Goal: Complete application form: Complete application form

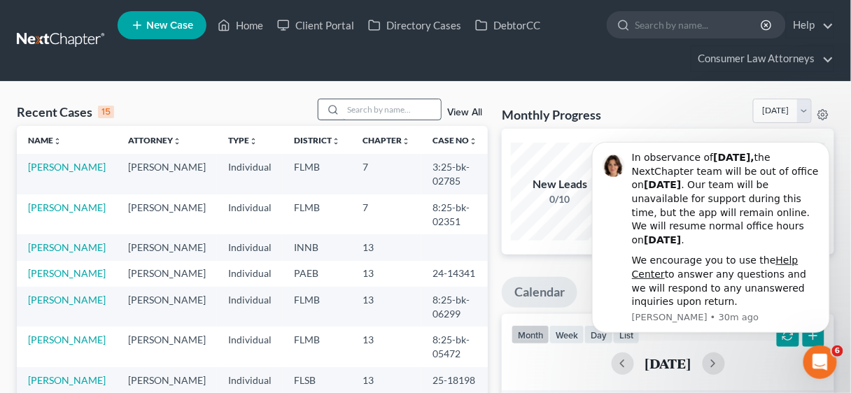
click at [386, 108] on input "search" at bounding box center [392, 109] width 98 height 20
click at [824, 146] on icon "Dismiss notification" at bounding box center [826, 146] width 8 height 8
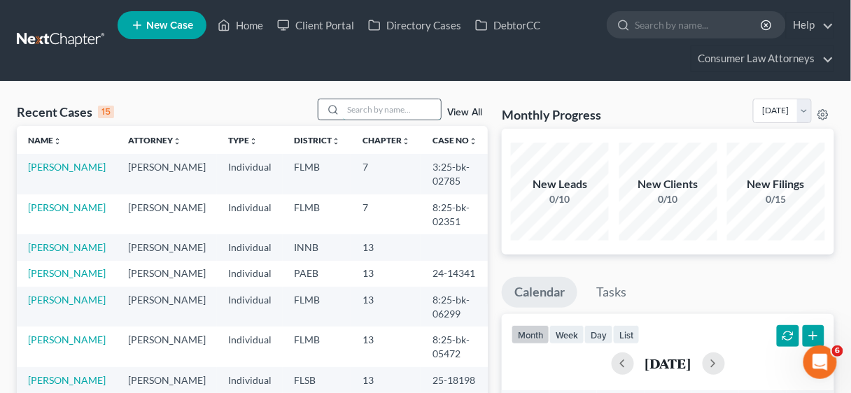
click at [349, 107] on input "search" at bounding box center [392, 109] width 98 height 20
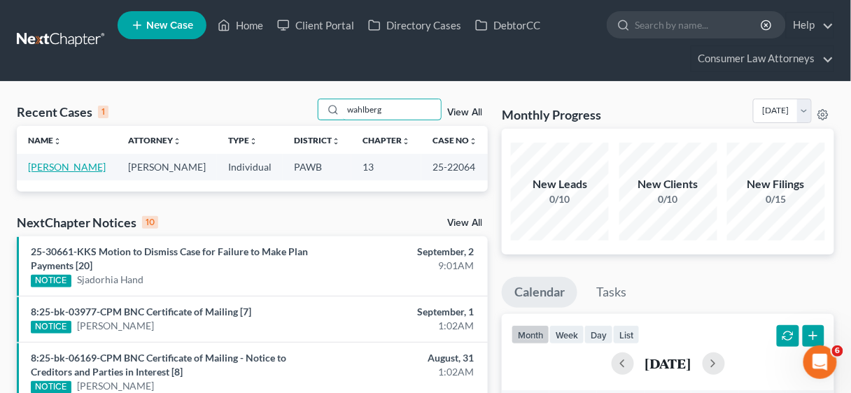
type input "wahlberg"
click at [71, 166] on link "[PERSON_NAME]" at bounding box center [67, 167] width 78 height 12
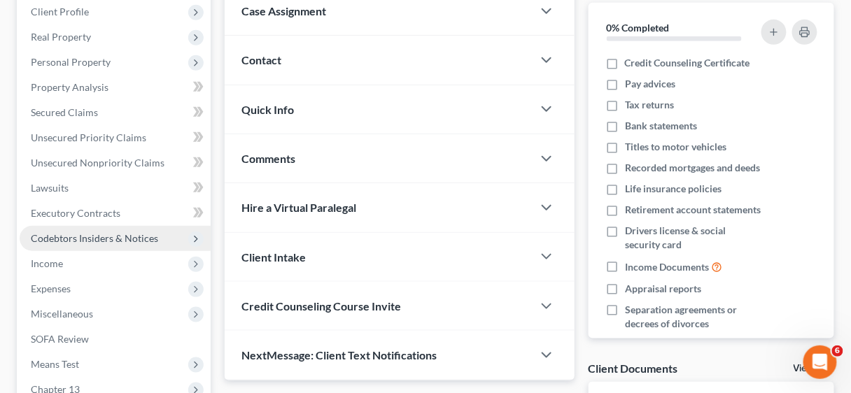
scroll to position [224, 0]
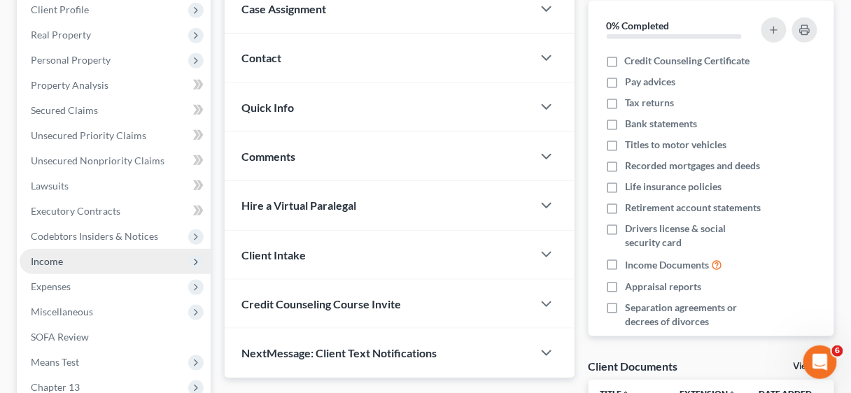
click at [55, 260] on span "Income" at bounding box center [47, 261] width 32 height 12
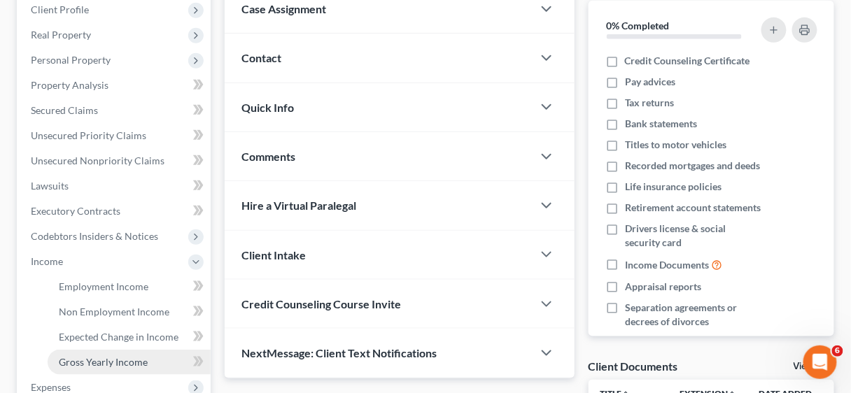
click at [99, 363] on span "Gross Yearly Income" at bounding box center [103, 362] width 89 height 12
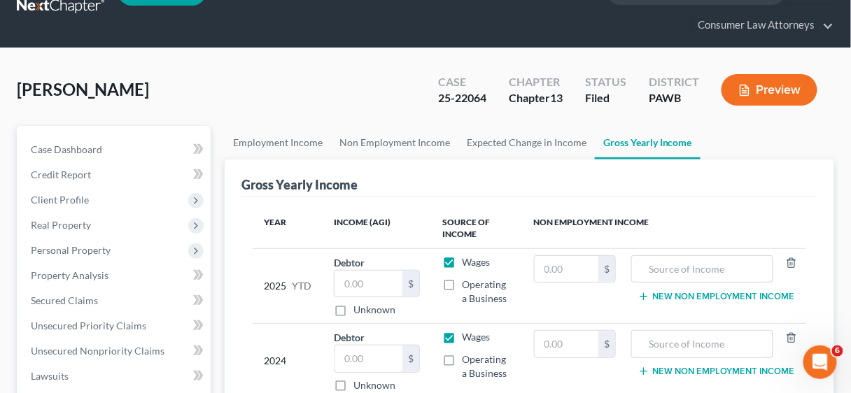
scroll to position [112, 0]
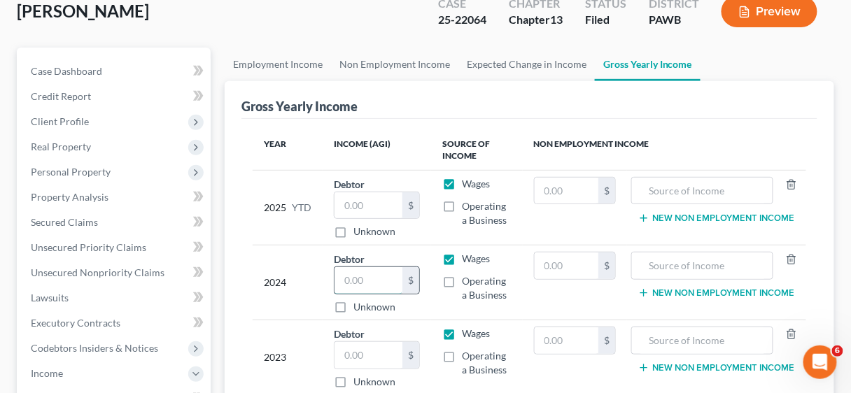
click at [367, 283] on input "text" at bounding box center [369, 280] width 68 height 27
type input "57,240.91"
click at [370, 349] on input "text" at bounding box center [369, 355] width 68 height 27
click at [374, 352] on input "text" at bounding box center [369, 355] width 68 height 27
type input "54,642.64"
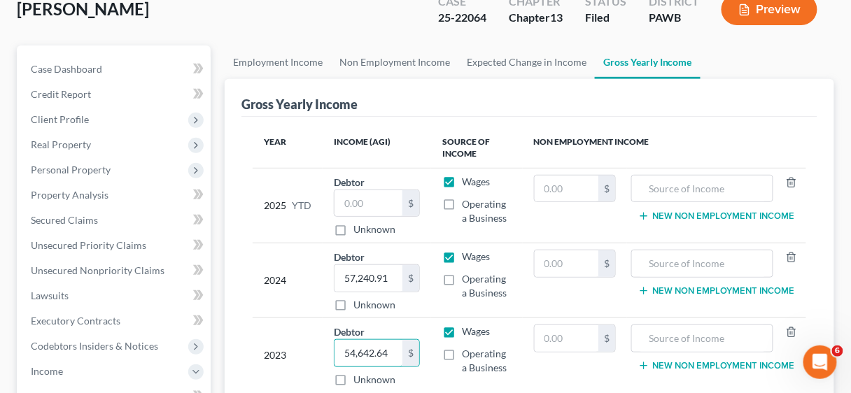
scroll to position [336, 0]
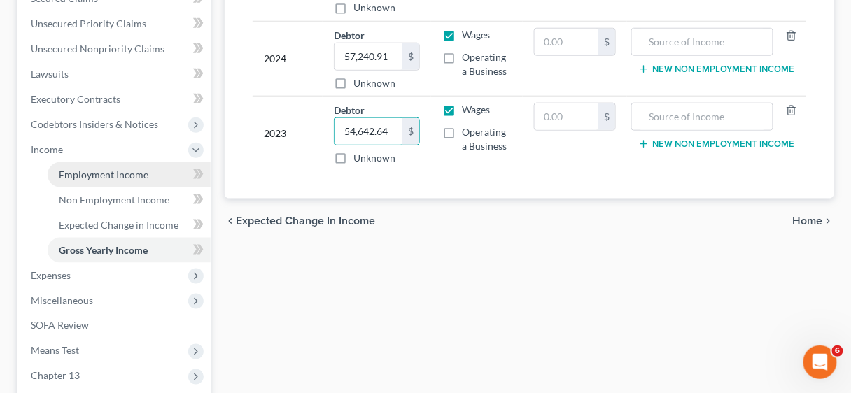
click at [97, 174] on span "Employment Income" at bounding box center [104, 175] width 90 height 12
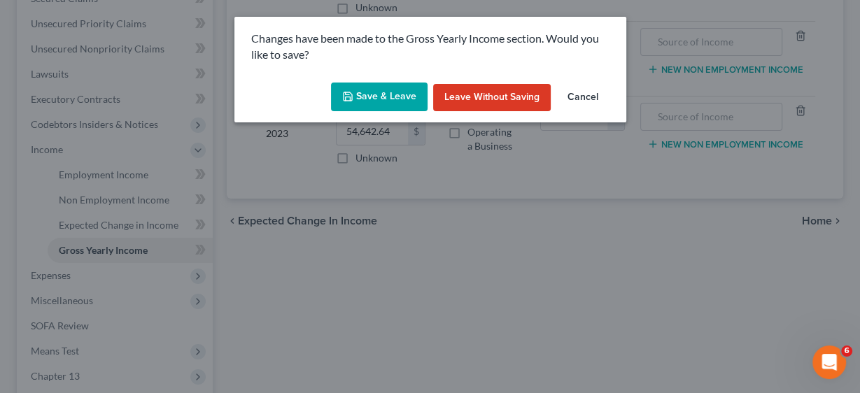
click at [394, 104] on button "Save & Leave" at bounding box center [379, 97] width 97 height 29
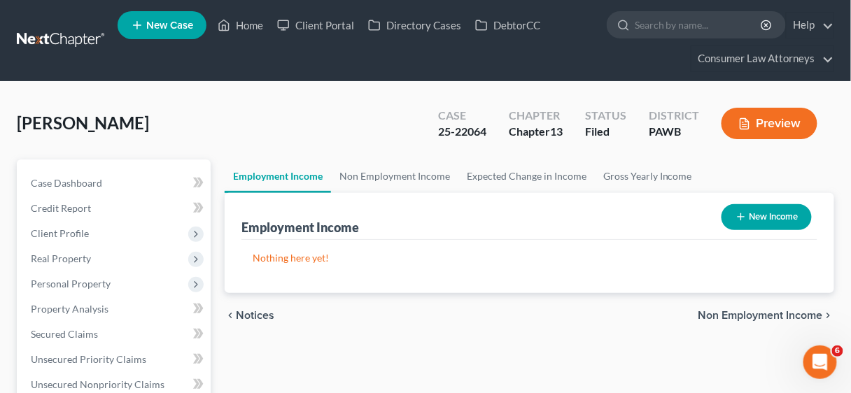
click at [767, 217] on button "New Income" at bounding box center [767, 217] width 90 height 26
select select "0"
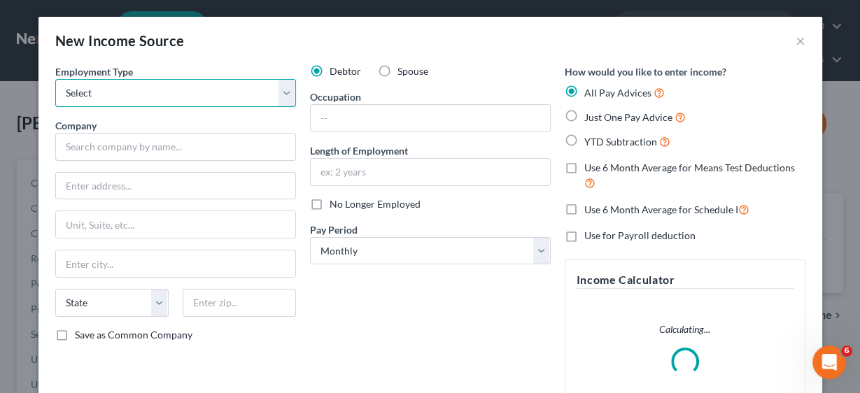
click at [283, 86] on select "Select Full or [DEMOGRAPHIC_DATA] Employment Self Employment" at bounding box center [175, 93] width 241 height 28
select select "0"
click at [55, 79] on select "Select Full or [DEMOGRAPHIC_DATA] Employment Self Employment" at bounding box center [175, 93] width 241 height 28
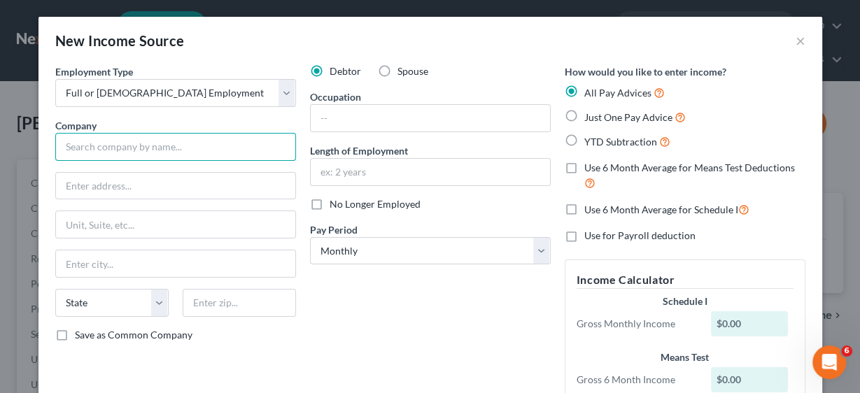
click at [147, 153] on input "text" at bounding box center [175, 147] width 241 height 28
click at [146, 152] on input "text" at bounding box center [175, 147] width 241 height 28
type input "JD Doggy, Inc."
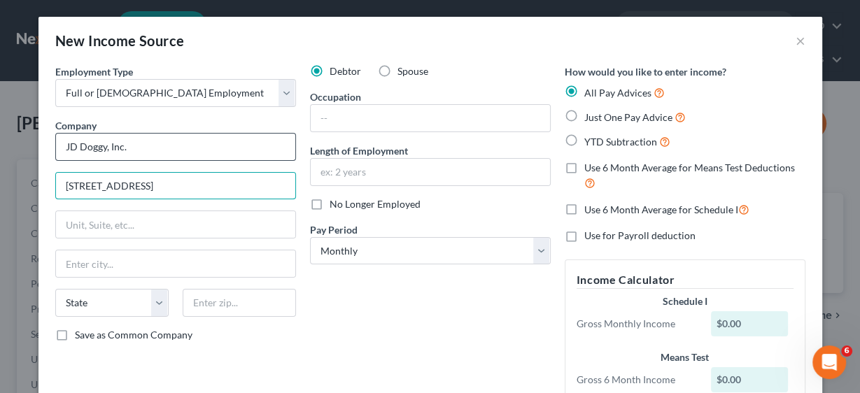
type input "[STREET_ADDRESS]"
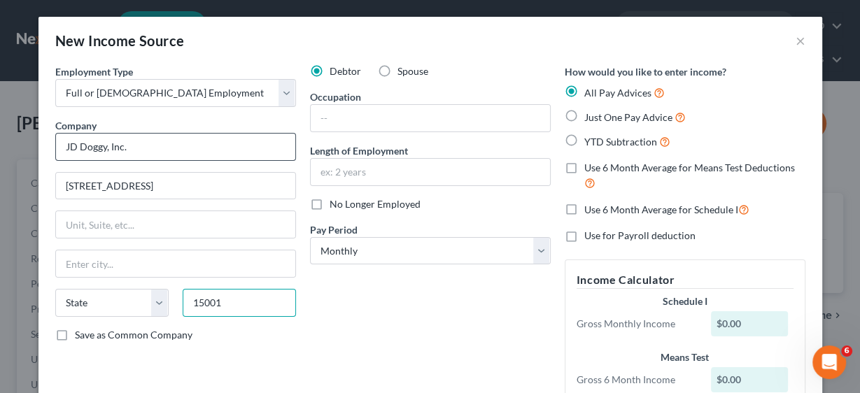
type input "15001"
type input "Aliquippa"
select select "39"
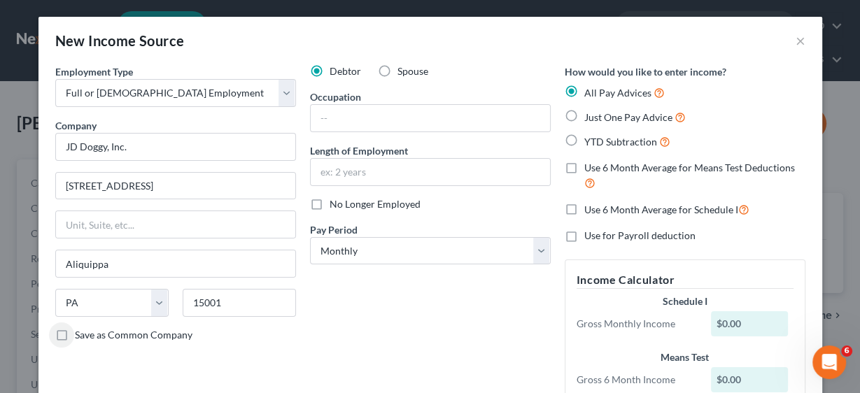
click at [75, 334] on label "Save as Common Company" at bounding box center [134, 335] width 118 height 14
click at [80, 334] on input "Save as Common Company" at bounding box center [84, 332] width 9 height 9
checkbox input "true"
click at [540, 249] on select "Select Monthly Twice Monthly Every Other Week Weekly" at bounding box center [430, 251] width 241 height 28
select select "3"
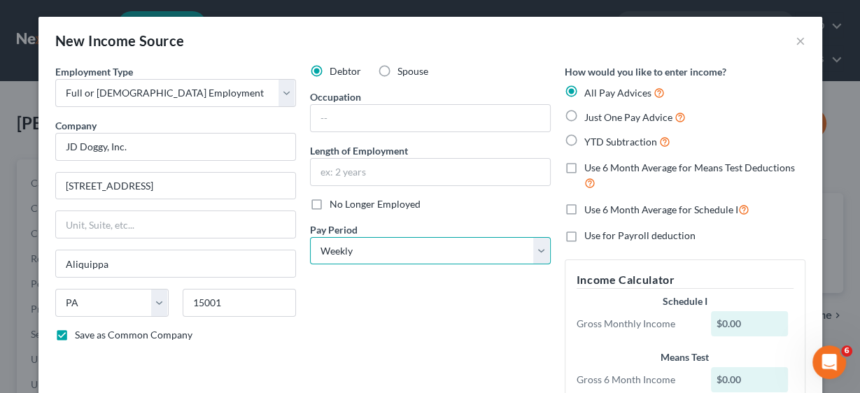
click at [310, 237] on select "Select Monthly Twice Monthly Every Other Week Weekly" at bounding box center [430, 251] width 241 height 28
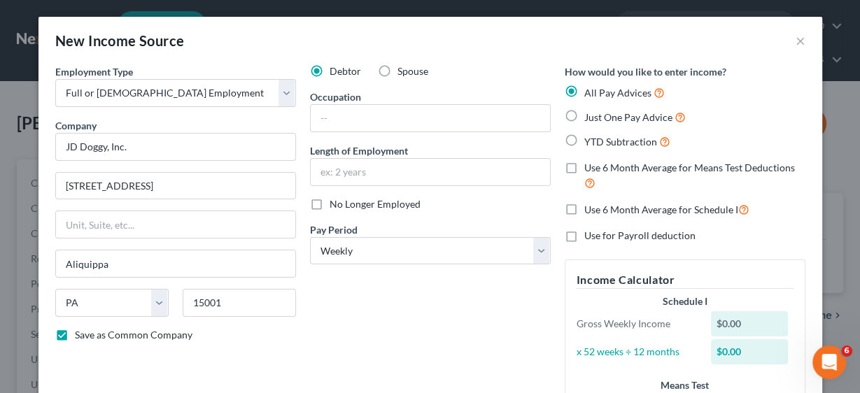
click at [584, 171] on label "Use 6 Month Average for Means Test Deductions" at bounding box center [694, 176] width 221 height 30
click at [590, 170] on input "Use 6 Month Average for Means Test Deductions" at bounding box center [594, 165] width 9 height 9
checkbox input "true"
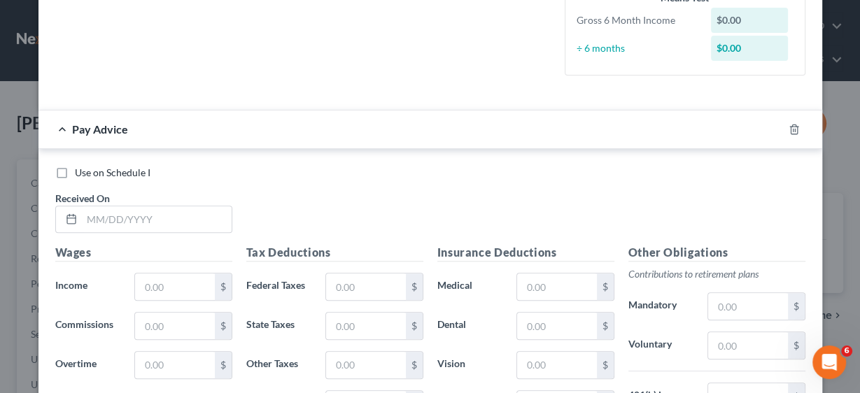
scroll to position [392, 0]
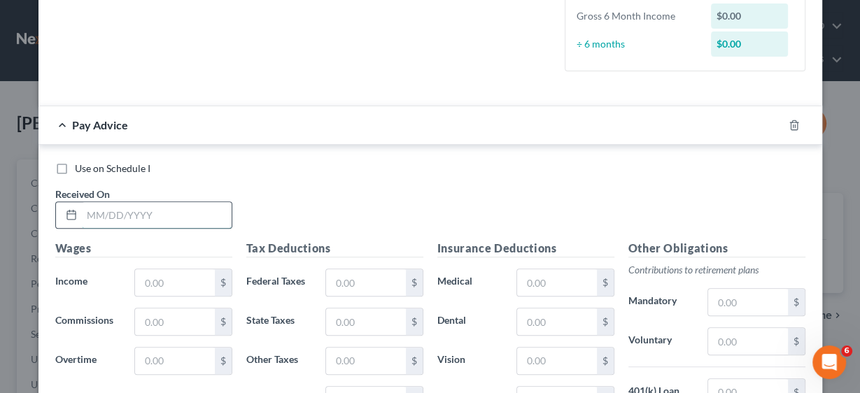
click at [160, 220] on input "text" at bounding box center [157, 215] width 150 height 27
click at [158, 213] on input "03/056/2025" at bounding box center [157, 215] width 150 height 27
type input "[DATE]"
click at [179, 282] on input "text" at bounding box center [174, 282] width 79 height 27
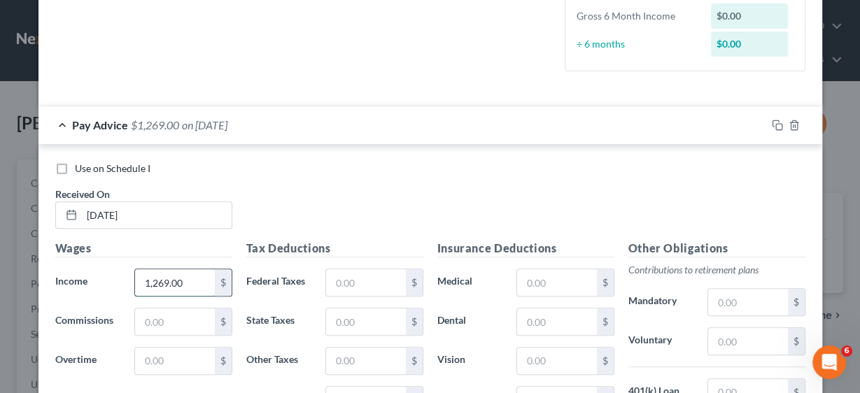
type input "1,269.00"
type input "115.43"
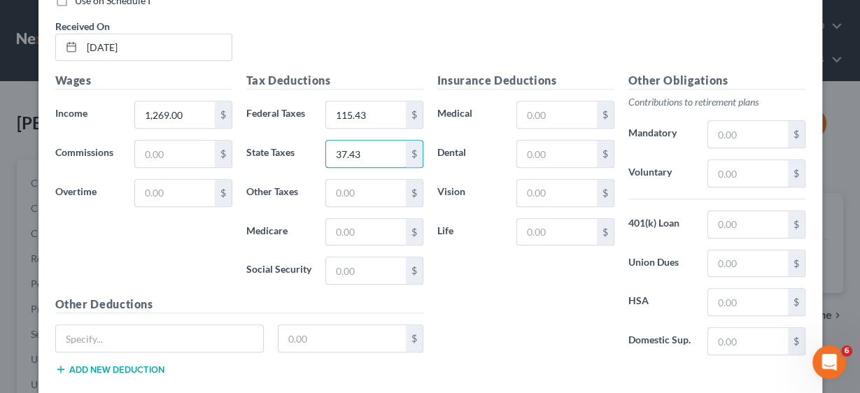
type input "37.43"
click at [344, 190] on input "text" at bounding box center [365, 193] width 79 height 27
type input "14.07"
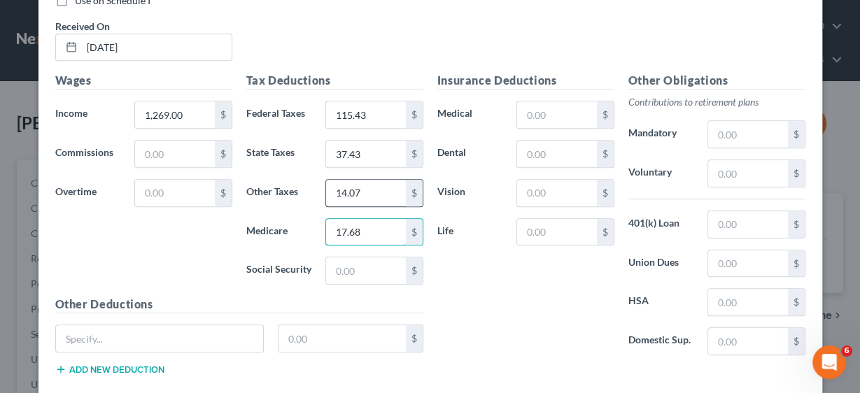
type input "17.68"
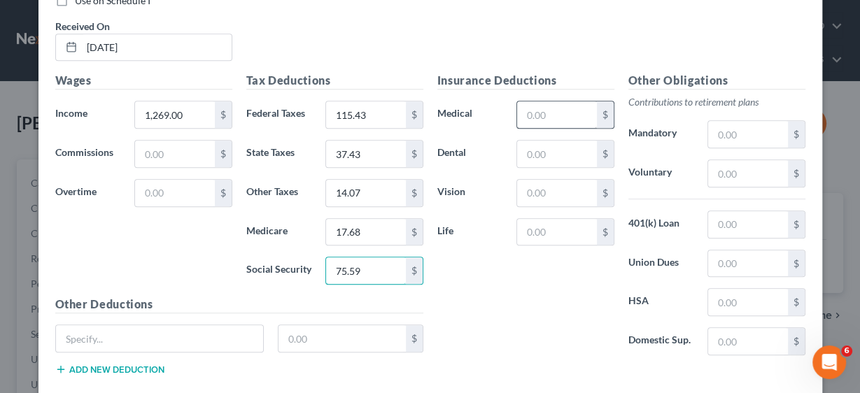
type input "75.59"
click at [528, 106] on input "text" at bounding box center [556, 114] width 79 height 27
type input "49.78"
click at [736, 225] on input "text" at bounding box center [747, 224] width 79 height 27
click at [722, 171] on input "text" at bounding box center [747, 173] width 79 height 27
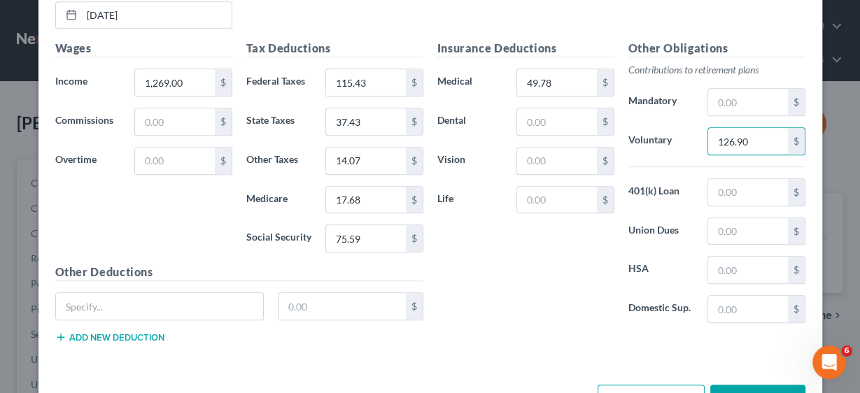
scroll to position [635, 0]
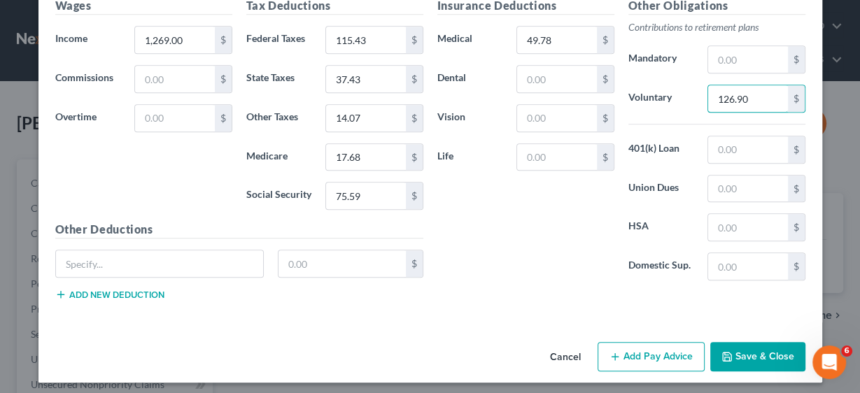
type input "126.90"
click at [654, 349] on button "Add Pay Advice" at bounding box center [651, 356] width 107 height 29
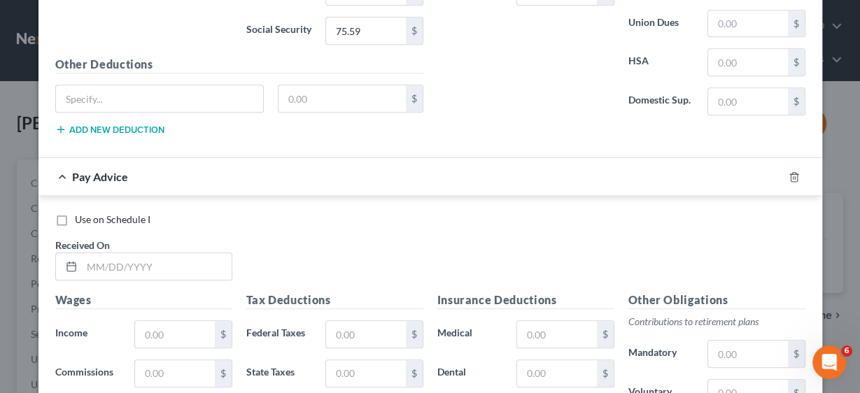
scroll to position [803, 0]
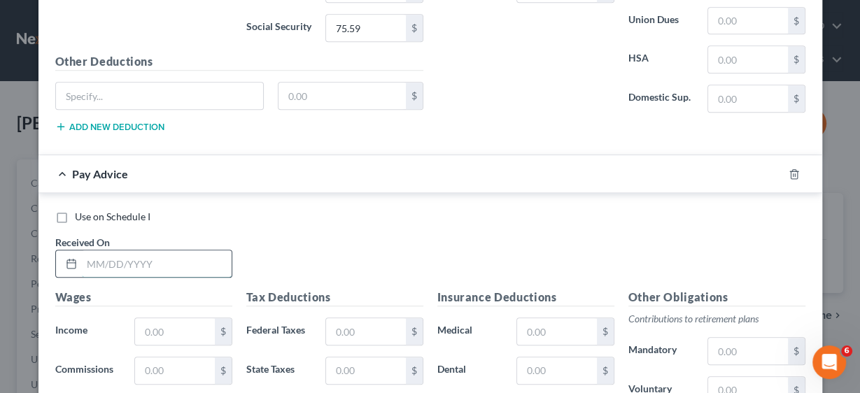
click at [159, 258] on input "text" at bounding box center [157, 264] width 150 height 27
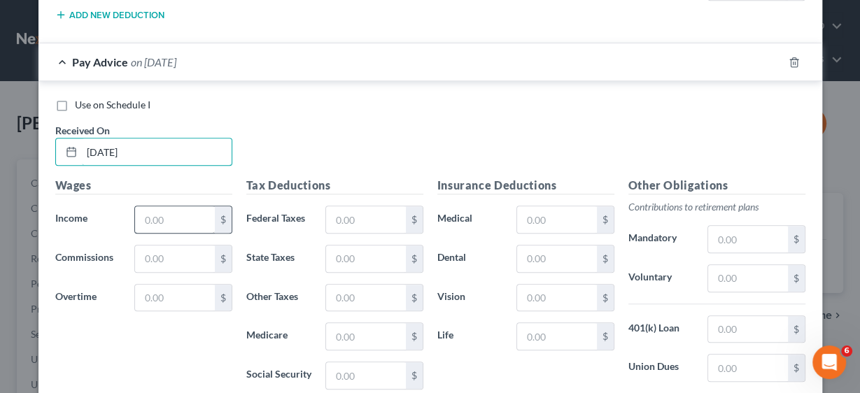
type input "[DATE]"
click at [173, 206] on input "text" at bounding box center [174, 219] width 79 height 27
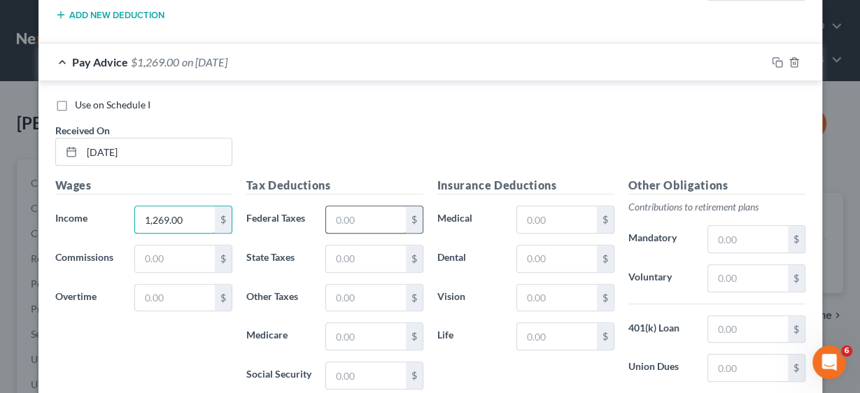
type input "1,269.00"
click at [383, 209] on input "text" at bounding box center [365, 219] width 79 height 27
type input "115.43"
type input "37.43"
click at [364, 288] on input "text" at bounding box center [365, 298] width 79 height 27
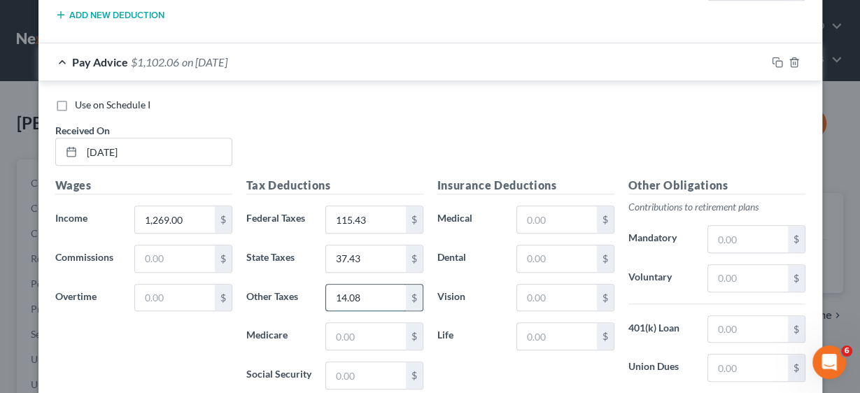
type input "14.08"
type input "17.68"
type input "75.60"
click at [554, 212] on input "text" at bounding box center [556, 219] width 79 height 27
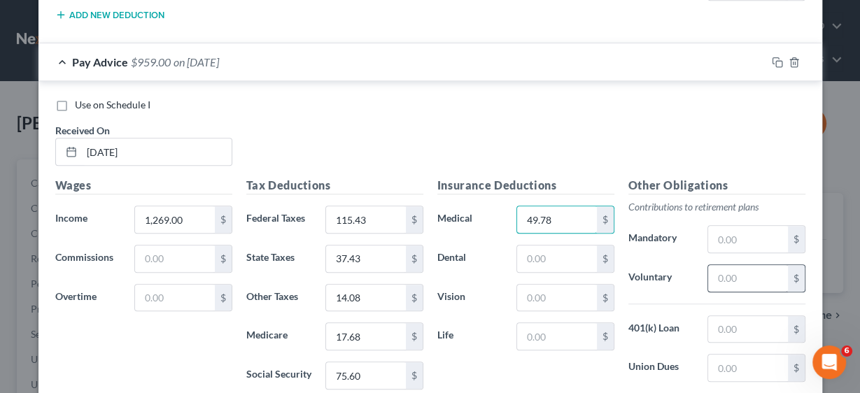
type input "49.78"
click at [736, 274] on input "text" at bounding box center [747, 278] width 79 height 27
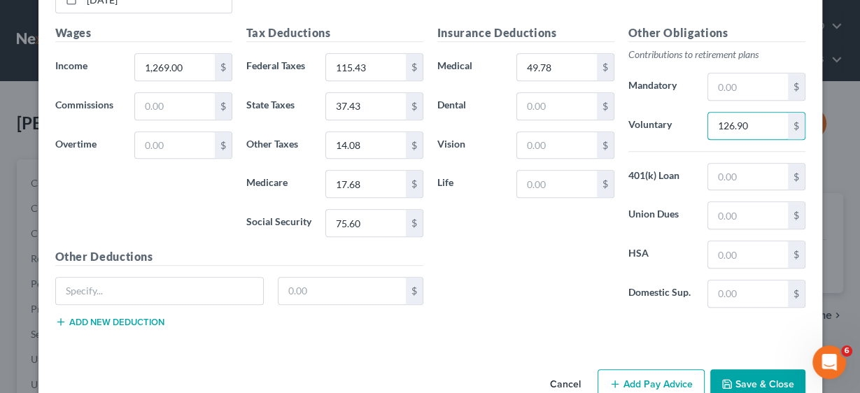
scroll to position [1083, 0]
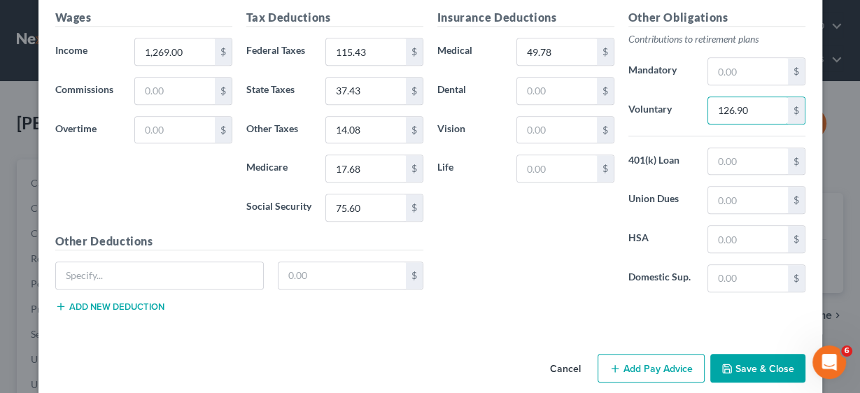
type input "126.90"
click at [650, 360] on button "Add Pay Advice" at bounding box center [651, 368] width 107 height 29
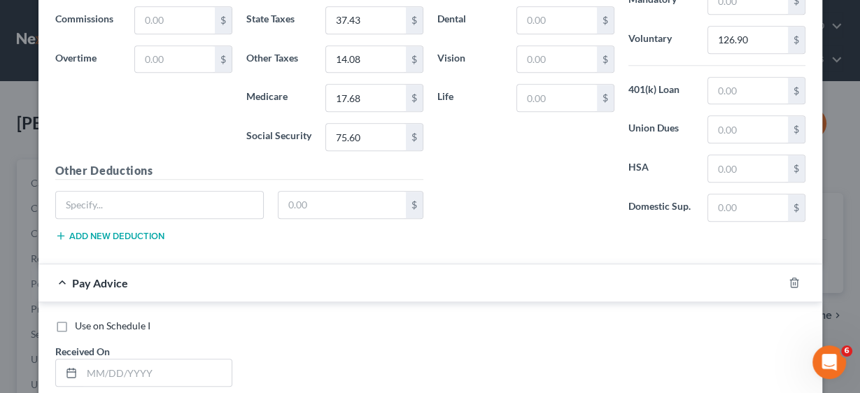
scroll to position [1251, 0]
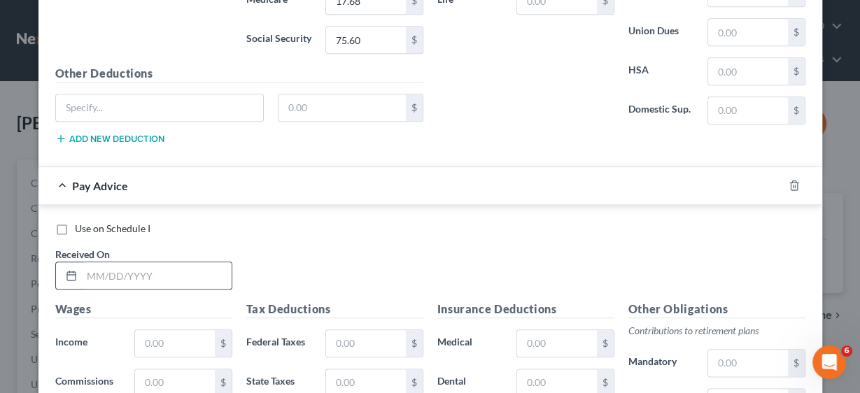
click at [161, 262] on input "text" at bounding box center [157, 275] width 150 height 27
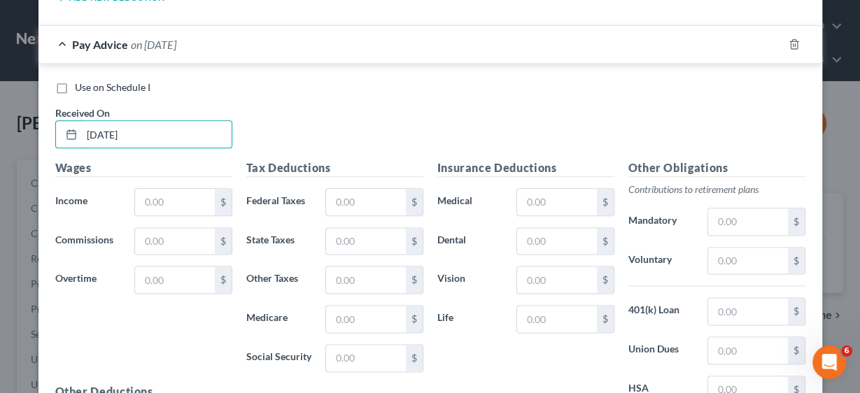
scroll to position [1419, 0]
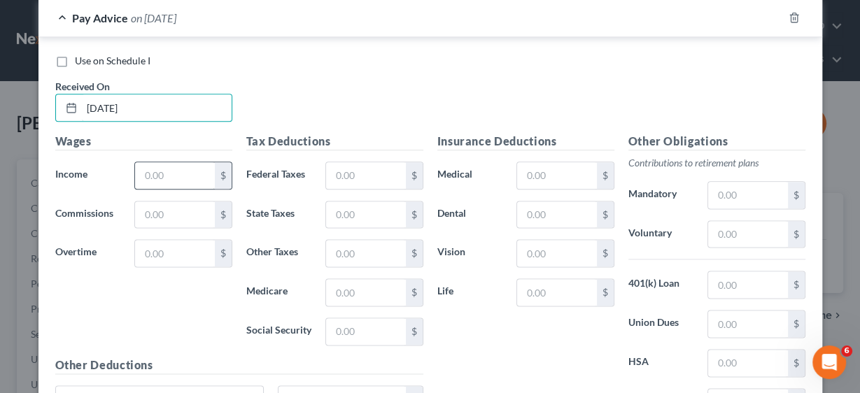
type input "[DATE]"
click at [192, 163] on input "text" at bounding box center [174, 175] width 79 height 27
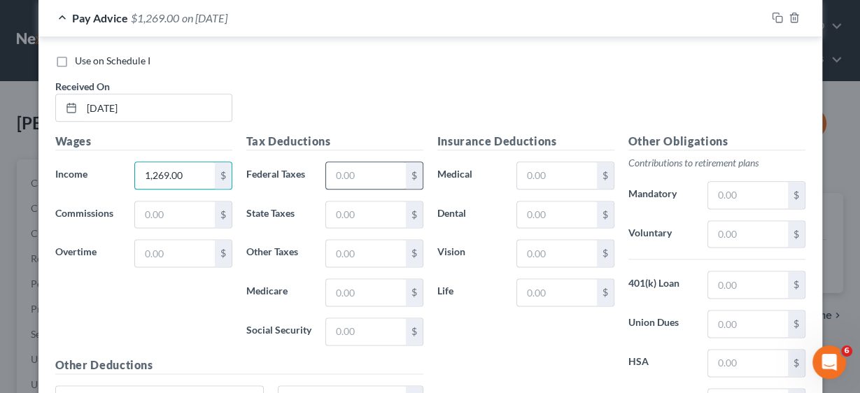
type input "1,269.00"
click at [370, 166] on input "text" at bounding box center [365, 175] width 79 height 27
type input "115.43"
type input "37.43"
click at [399, 240] on input "text" at bounding box center [365, 253] width 79 height 27
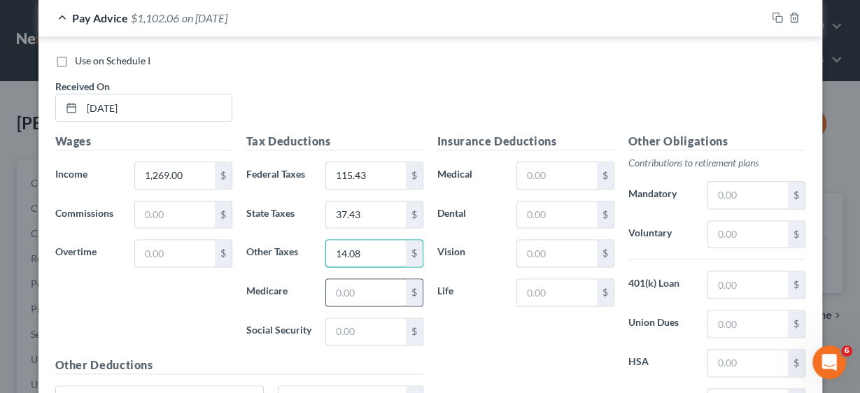
type input "14.08"
click at [406, 283] on div "$" at bounding box center [414, 292] width 17 height 27
click at [360, 284] on input "text" at bounding box center [365, 292] width 79 height 27
type input "17.68"
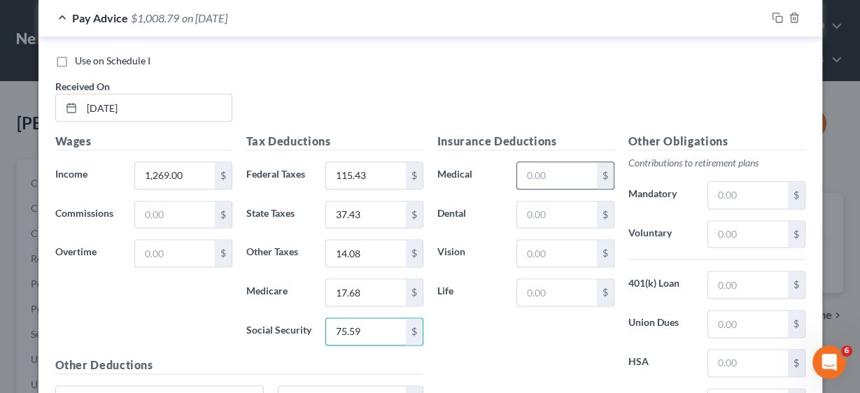
type input "75.59"
click at [524, 162] on input "text" at bounding box center [556, 175] width 79 height 27
type input "49.78"
click at [722, 227] on input "text" at bounding box center [747, 234] width 79 height 27
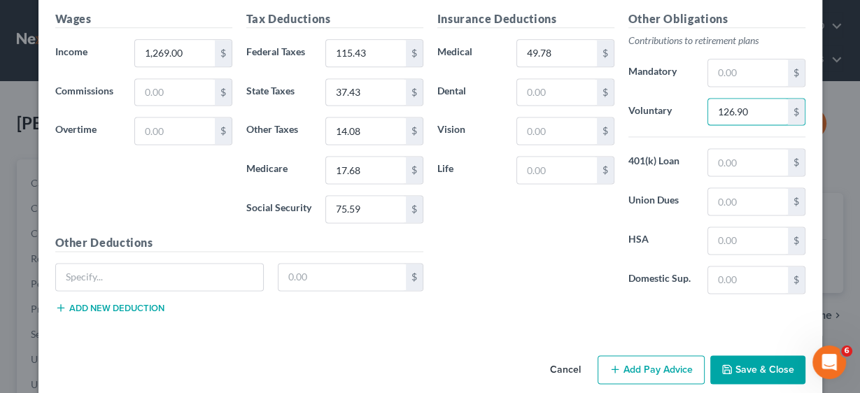
scroll to position [1545, 0]
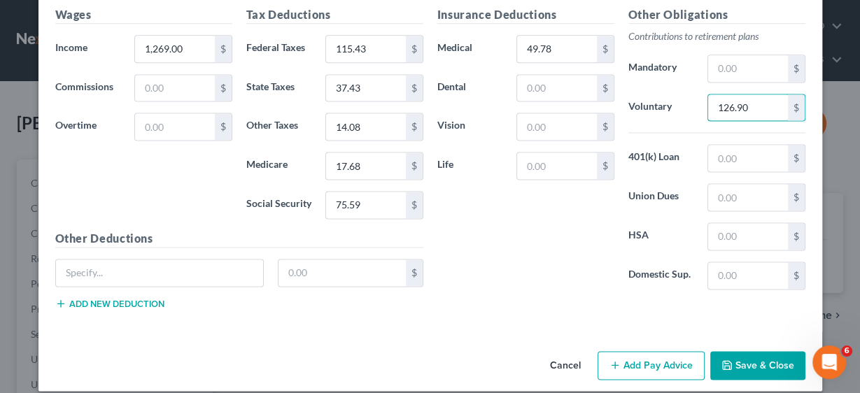
type input "126.90"
click at [641, 351] on button "Add Pay Advice" at bounding box center [651, 365] width 107 height 29
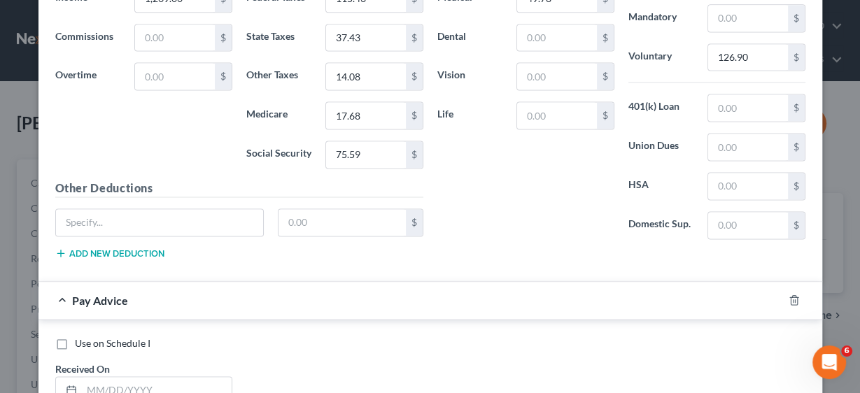
scroll to position [1769, 0]
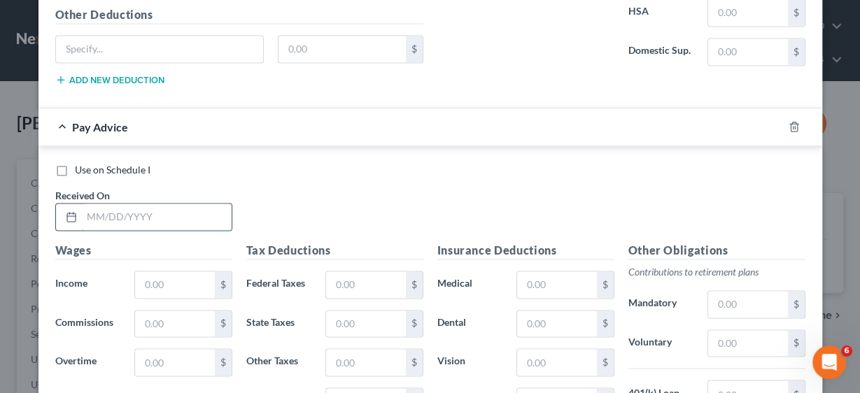
click at [130, 205] on input "text" at bounding box center [157, 217] width 150 height 27
type input "[DATE]"
click at [153, 272] on input "text" at bounding box center [174, 285] width 79 height 27
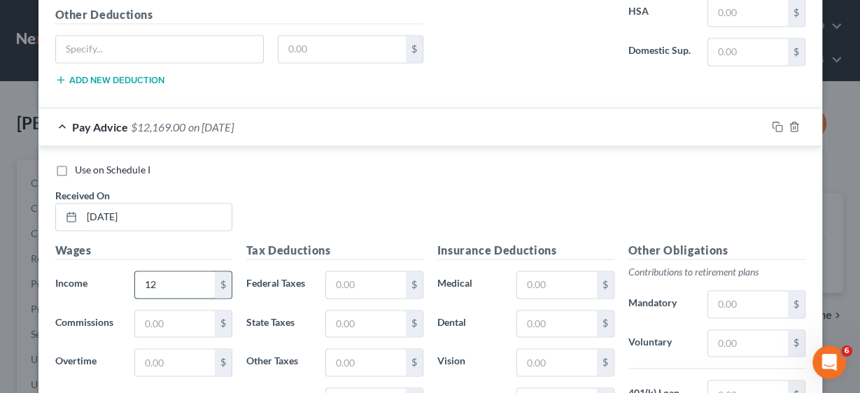
type input "1"
type input "1,269.00"
click at [353, 272] on input "text" at bounding box center [365, 285] width 79 height 27
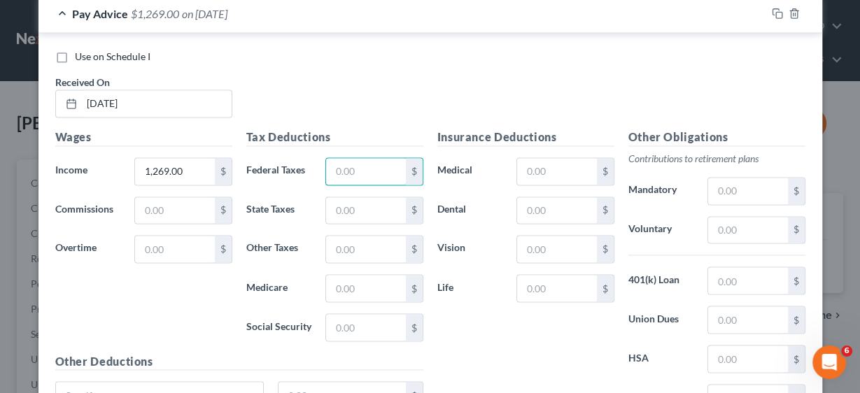
scroll to position [1937, 0]
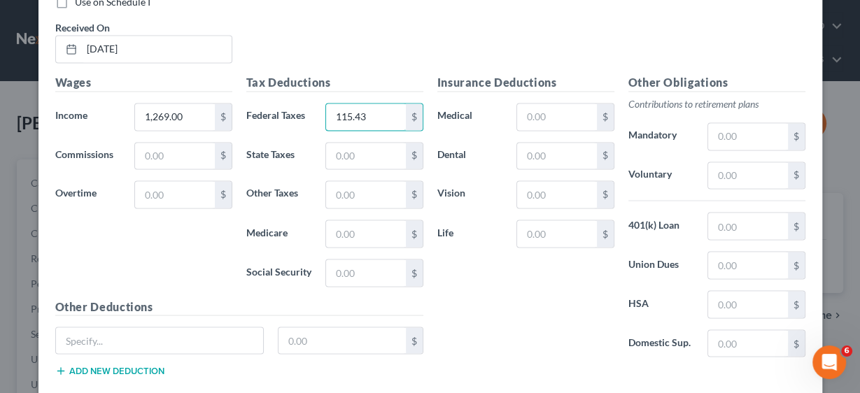
type input "115.43"
type input "37.43"
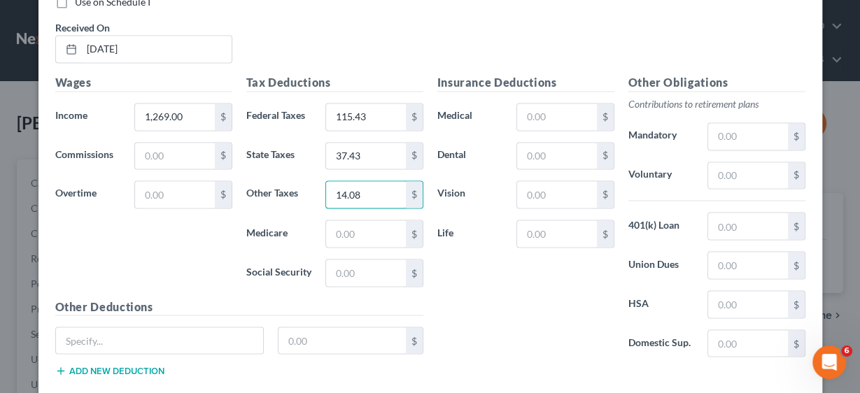
type input "14.08"
type input "17.67"
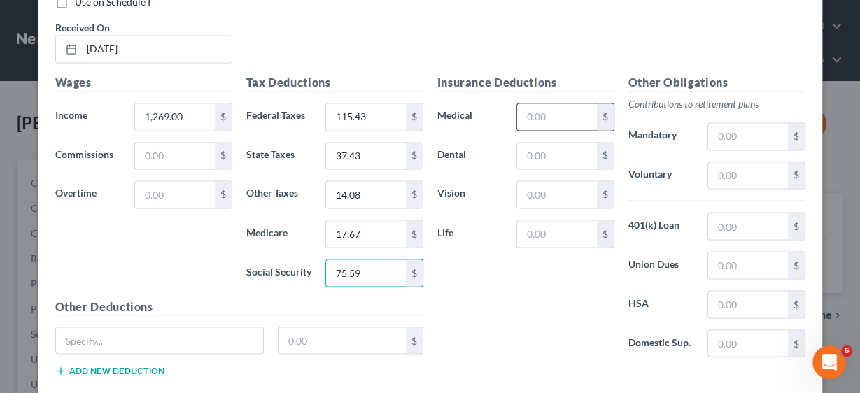
type input "75.59"
click at [536, 104] on input "text" at bounding box center [556, 117] width 79 height 27
type input "49.78"
click at [730, 213] on input "text" at bounding box center [747, 226] width 79 height 27
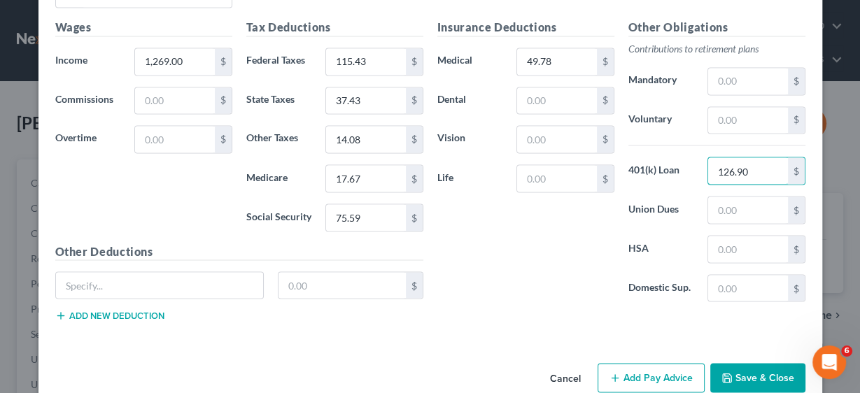
scroll to position [1993, 0]
type input "126.90"
click at [643, 363] on button "Add Pay Advice" at bounding box center [651, 377] width 107 height 29
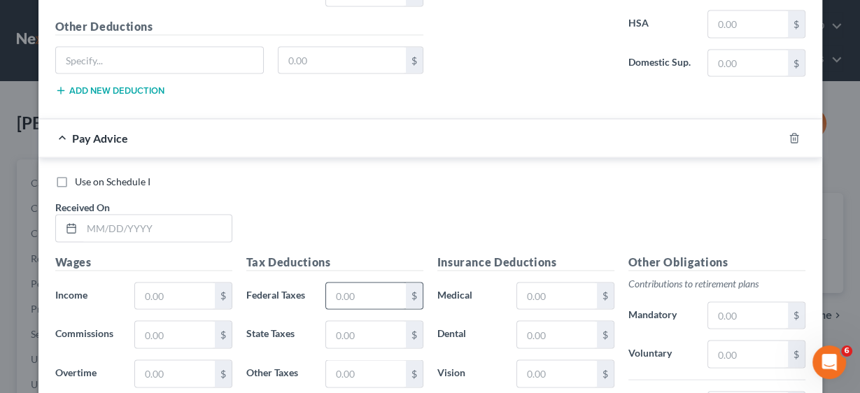
scroll to position [2217, 0]
click at [143, 216] on input "text" at bounding box center [157, 229] width 150 height 27
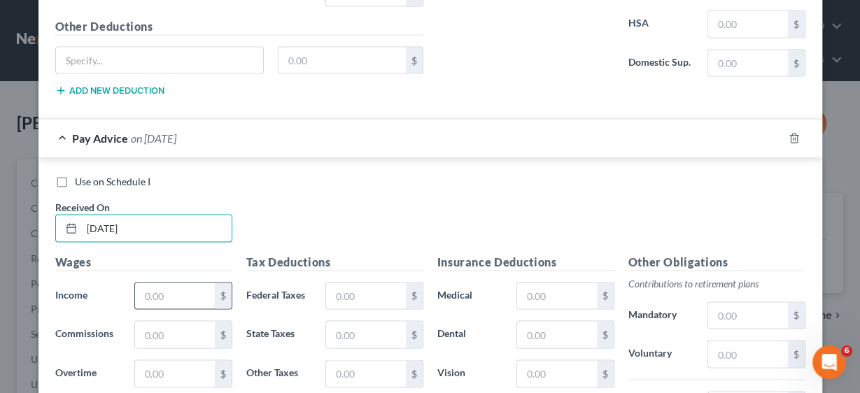
type input "[DATE]"
click at [153, 283] on input "text" at bounding box center [174, 296] width 79 height 27
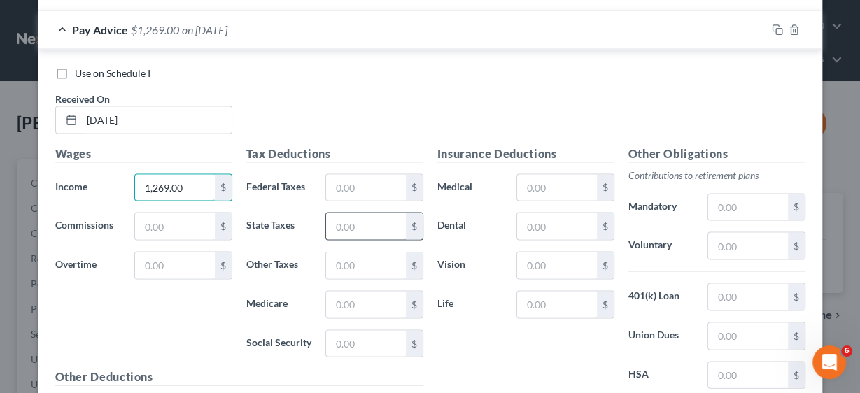
scroll to position [2329, 0]
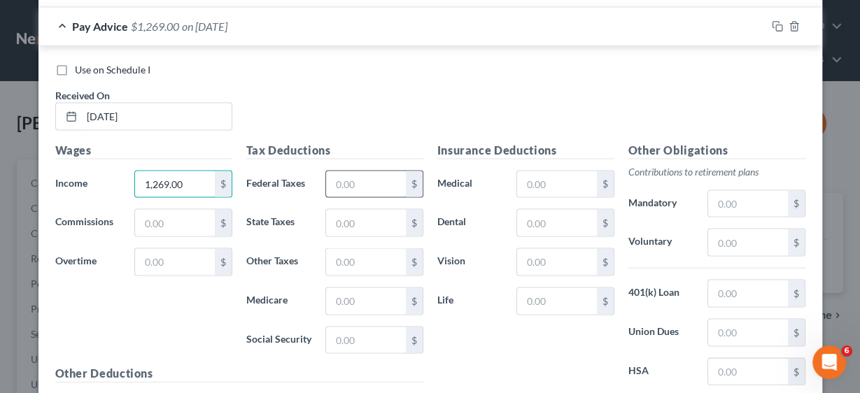
type input "1,269.00"
click at [363, 171] on input "text" at bounding box center [365, 184] width 79 height 27
type input "115.43"
type input "37.43"
click at [356, 249] on input "text" at bounding box center [365, 262] width 79 height 27
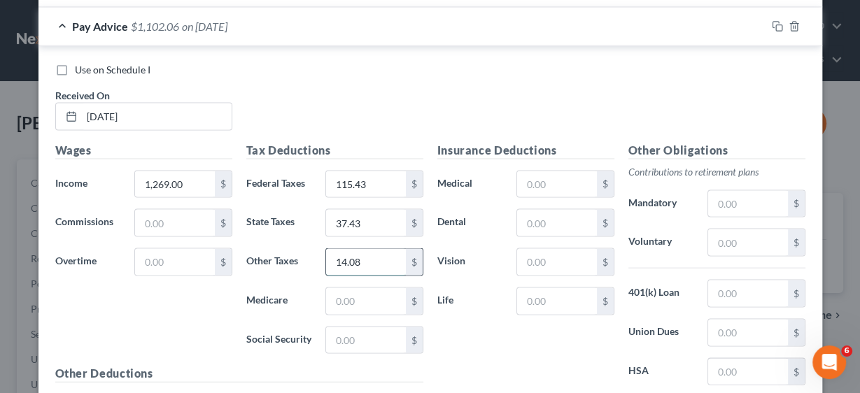
type input "14.08"
type input "17.68"
type input "75.59"
click at [527, 171] on input "text" at bounding box center [556, 184] width 79 height 27
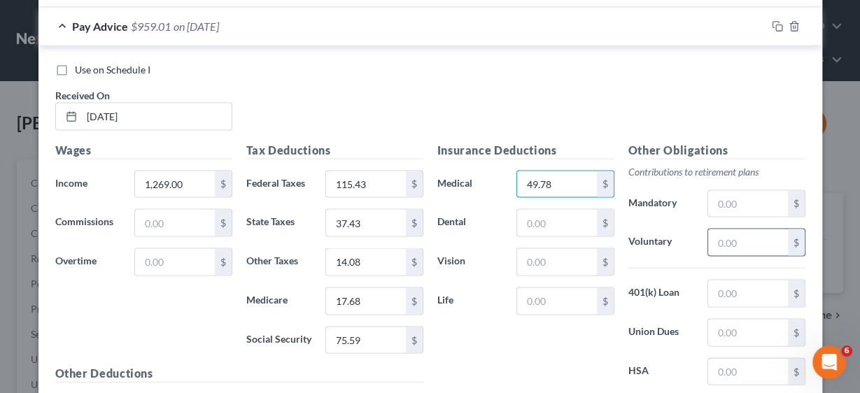
type input "49.78"
click at [741, 230] on input "text" at bounding box center [747, 243] width 79 height 27
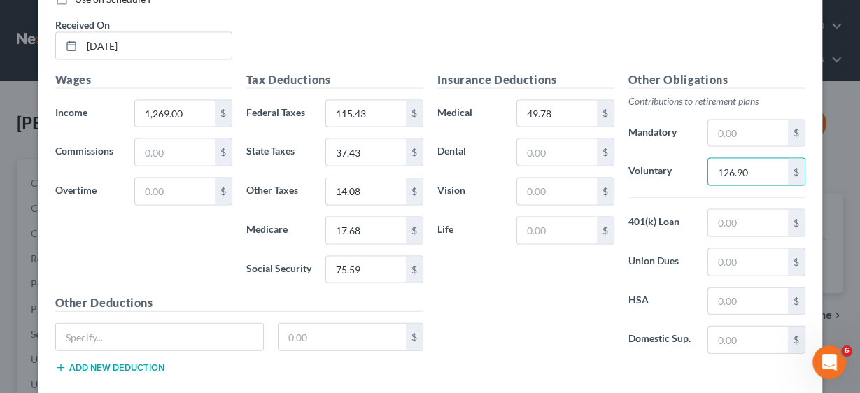
scroll to position [2456, 0]
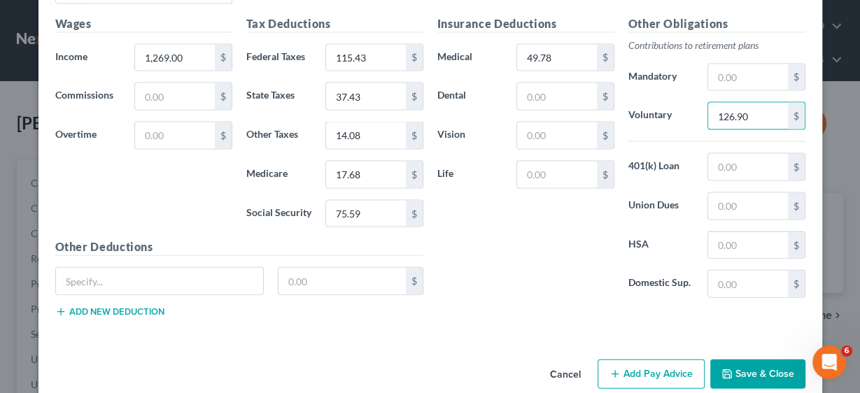
type input "126.90"
click at [663, 360] on button "Add Pay Advice" at bounding box center [651, 374] width 107 height 29
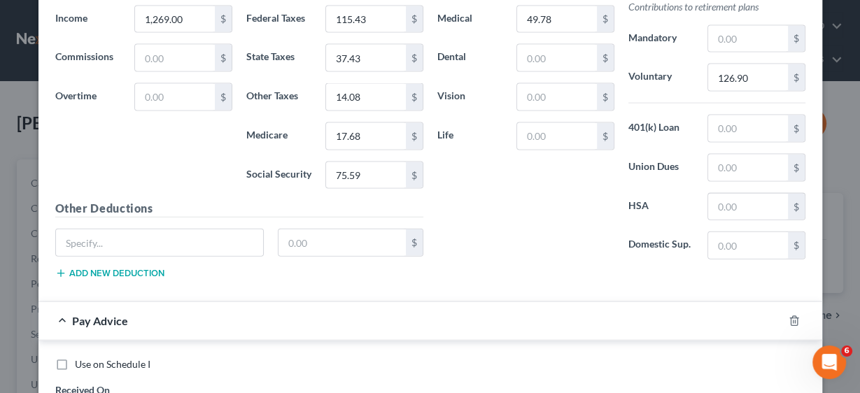
scroll to position [2624, 0]
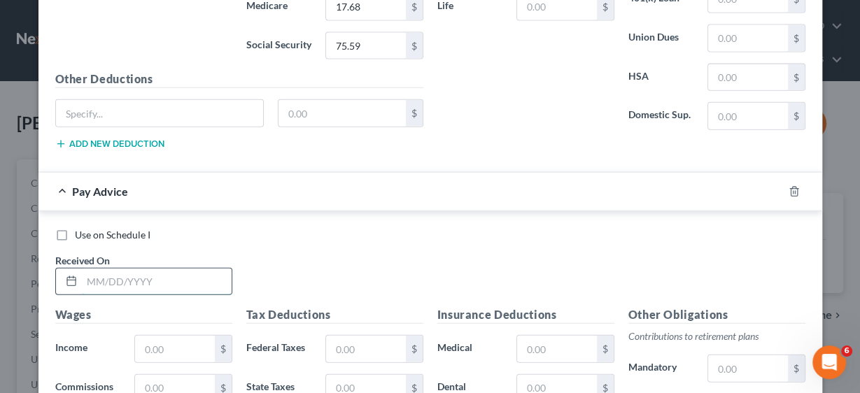
click at [122, 269] on input "text" at bounding box center [157, 282] width 150 height 27
type input "[DATE]"
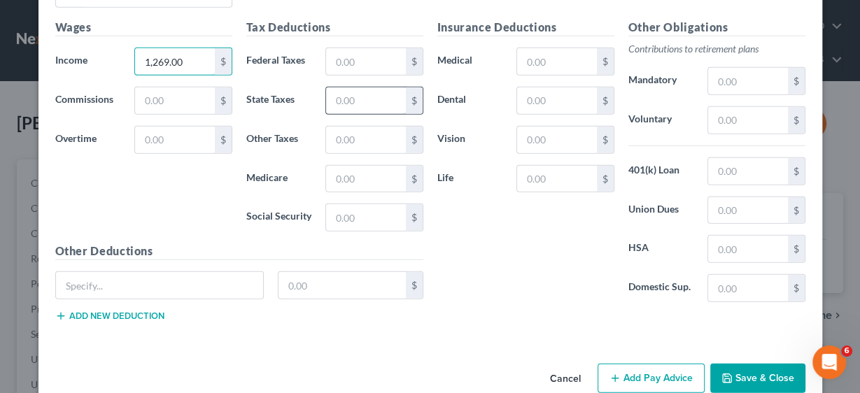
scroll to position [2855, 0]
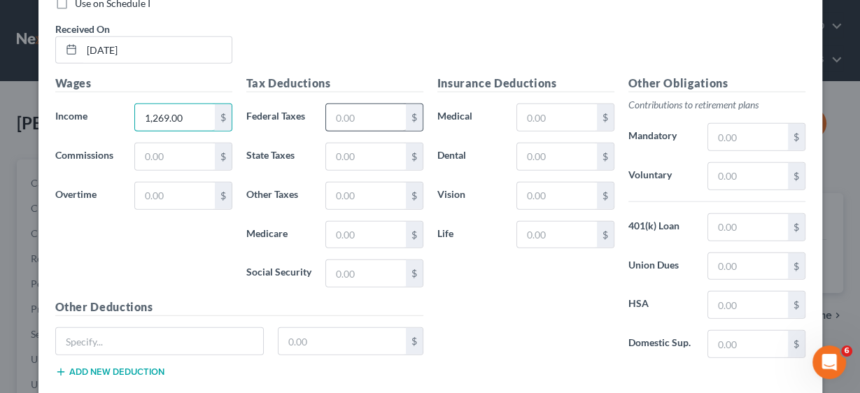
type input "1,269.00"
click at [337, 104] on input "text" at bounding box center [365, 117] width 79 height 27
type input "115.43"
type input "37.43"
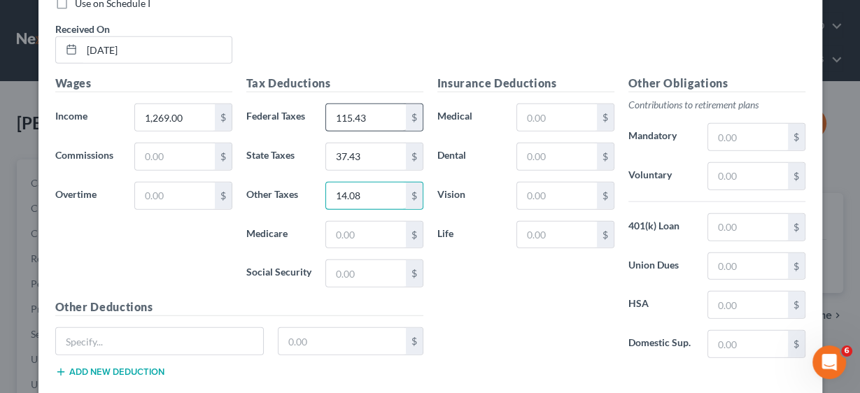
type input "14.08"
type input "17.68"
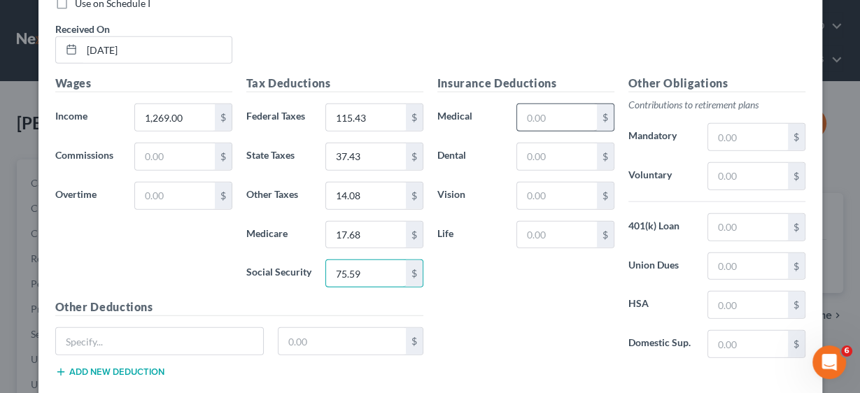
type input "75.59"
click at [528, 104] on input "text" at bounding box center [556, 117] width 79 height 27
type input "49.78"
click at [724, 163] on input "text" at bounding box center [747, 176] width 79 height 27
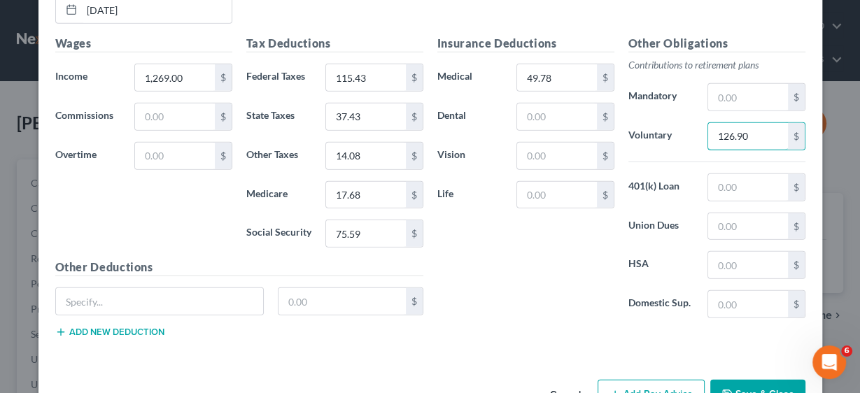
scroll to position [2911, 0]
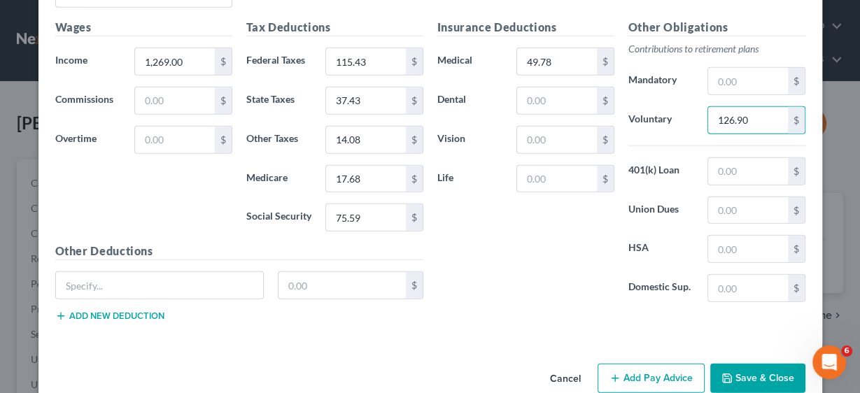
type input "126.90"
click at [653, 364] on button "Add Pay Advice" at bounding box center [651, 378] width 107 height 29
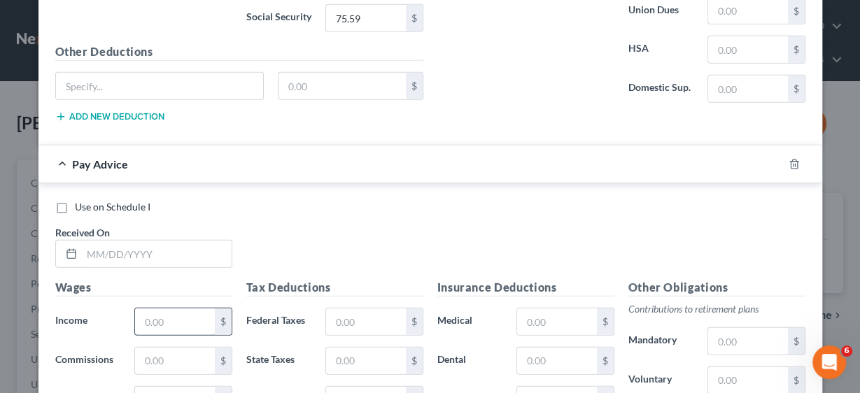
scroll to position [3191, 0]
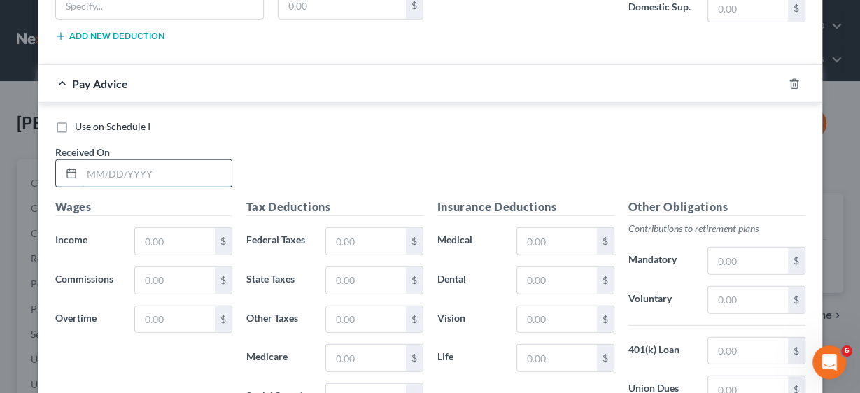
click at [126, 160] on input "text" at bounding box center [157, 173] width 150 height 27
type input "[DATE]"
click at [159, 228] on input "text" at bounding box center [174, 241] width 79 height 27
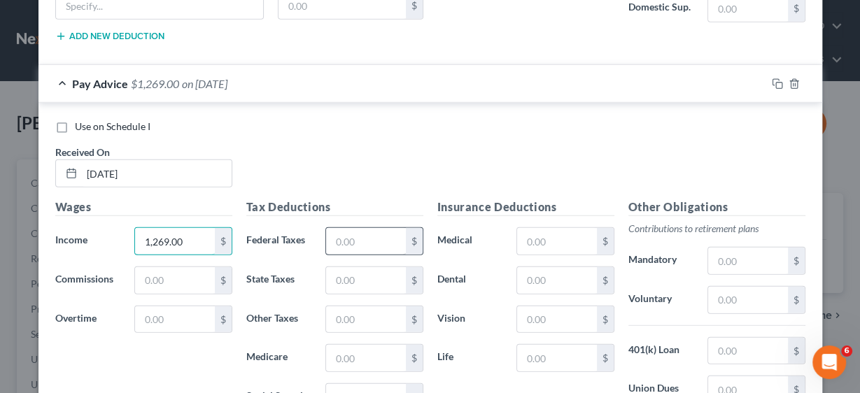
type input "1,269.00"
click at [353, 228] on input "text" at bounding box center [365, 241] width 79 height 27
type input "115.43"
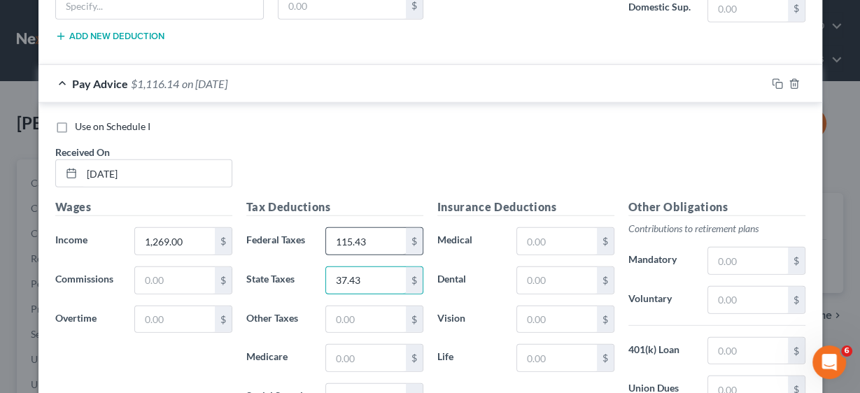
type input "37.43"
type input "14.08"
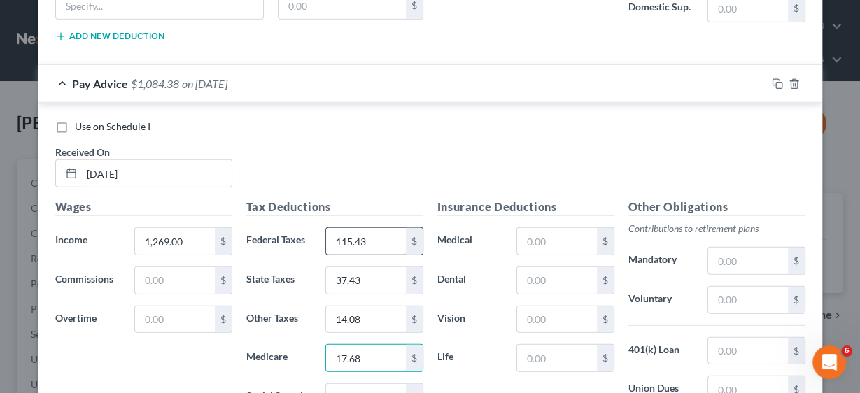
type input "17.68"
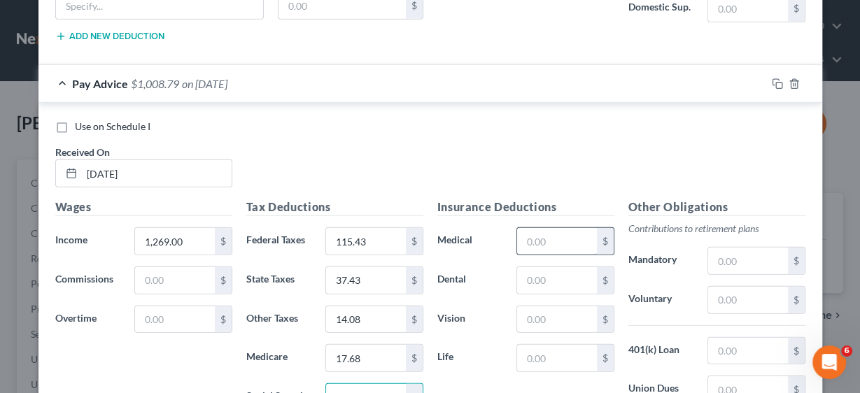
type input "75.59"
click at [525, 228] on input "text" at bounding box center [556, 241] width 79 height 27
type input "49.78"
click at [714, 287] on input "text" at bounding box center [747, 300] width 79 height 27
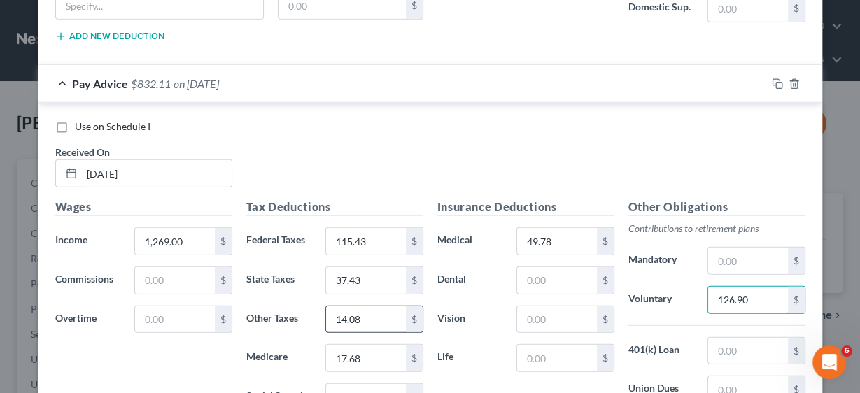
type input "126.90"
click at [380, 307] on input "14.08" at bounding box center [365, 320] width 79 height 27
click at [388, 307] on input "14.08" at bounding box center [365, 320] width 79 height 27
type input "14.07"
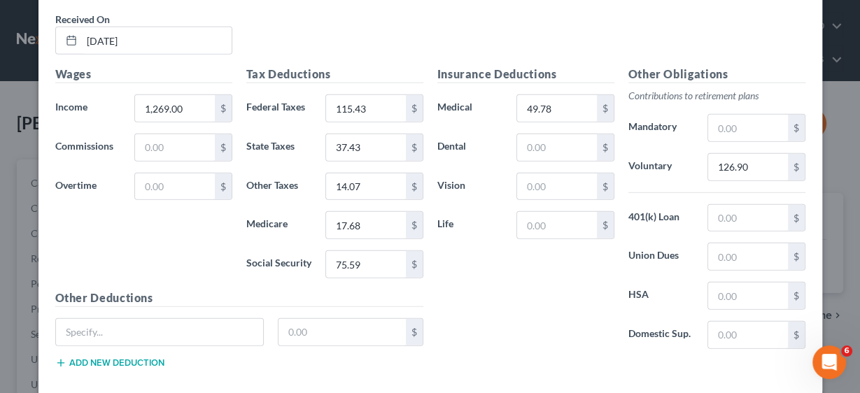
scroll to position [3366, 0]
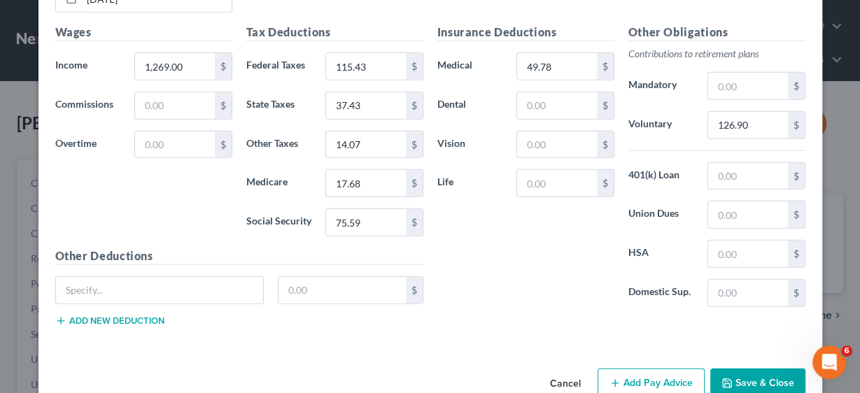
click at [654, 369] on button "Add Pay Advice" at bounding box center [651, 383] width 107 height 29
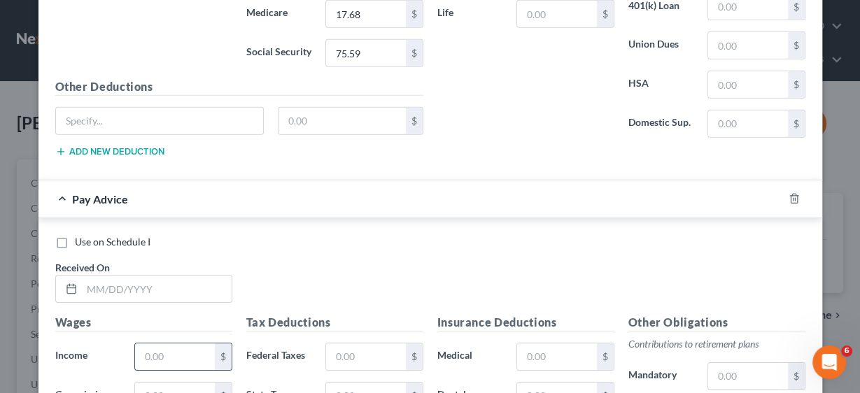
scroll to position [3590, 0]
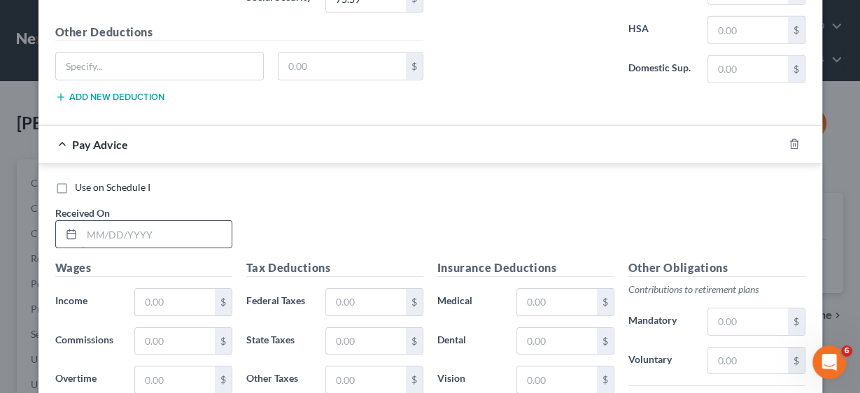
click at [118, 221] on input "text" at bounding box center [157, 234] width 150 height 27
type input "[DATE]"
click at [157, 289] on input "text" at bounding box center [174, 302] width 79 height 27
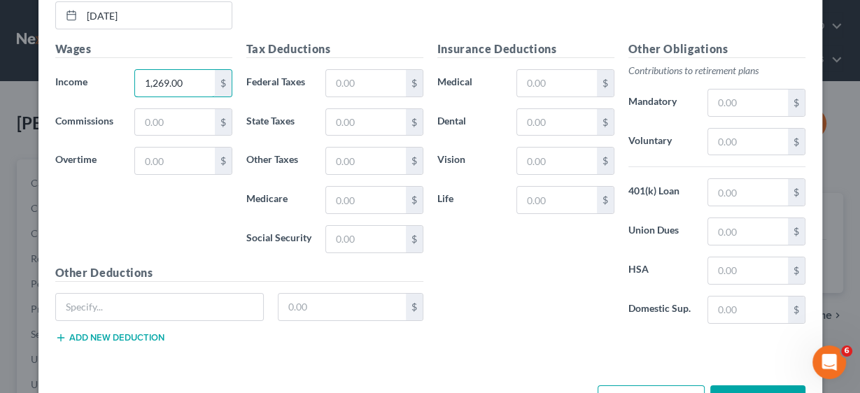
scroll to position [3814, 0]
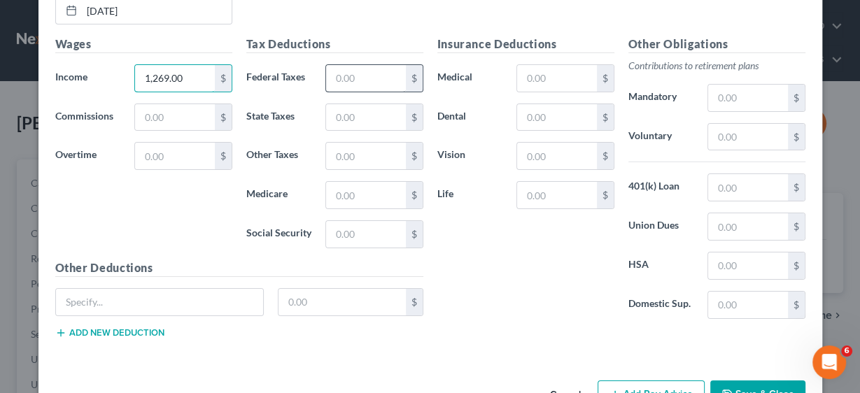
type input "1,269.00"
click at [332, 65] on input "text" at bounding box center [365, 78] width 79 height 27
type input "115.43"
type input "37.43"
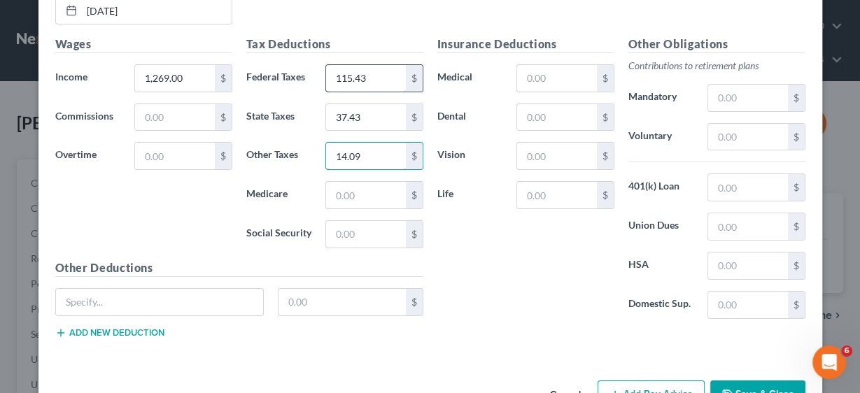
type input "14.09"
type input "17.68"
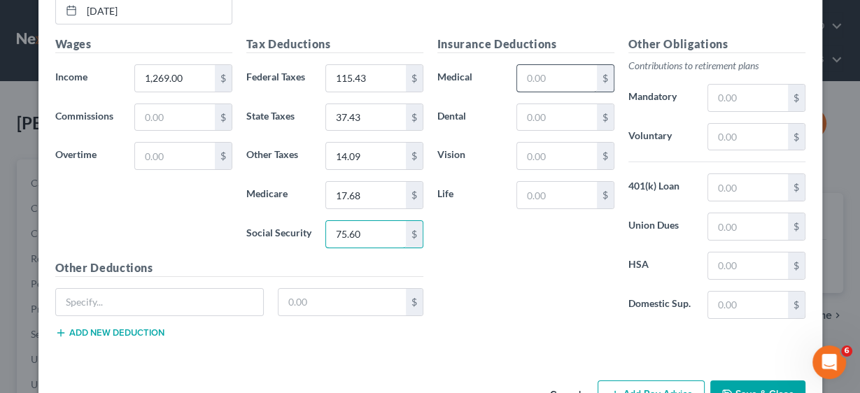
type input "75.60"
click at [544, 65] on input "text" at bounding box center [556, 78] width 79 height 27
type input "49.78"
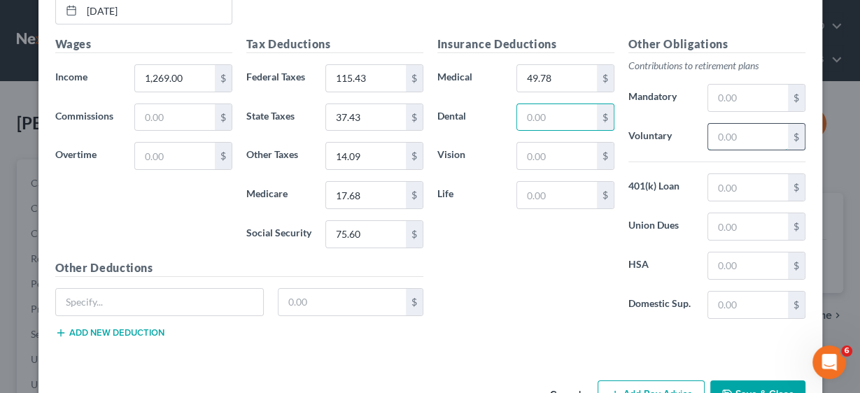
click at [752, 124] on input "text" at bounding box center [747, 137] width 79 height 27
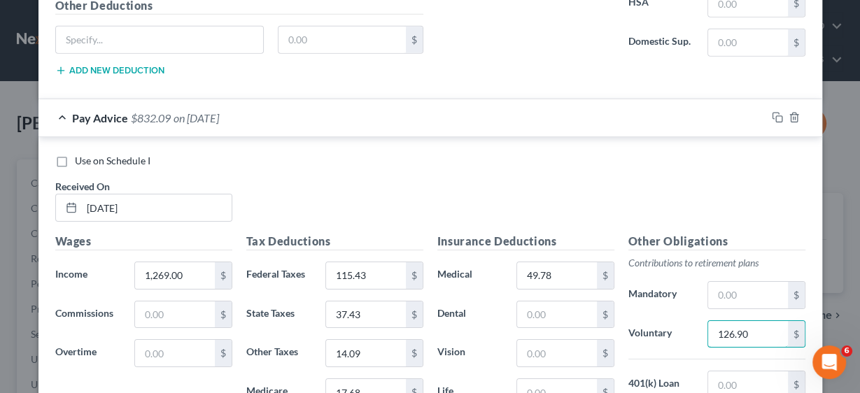
scroll to position [3646, 0]
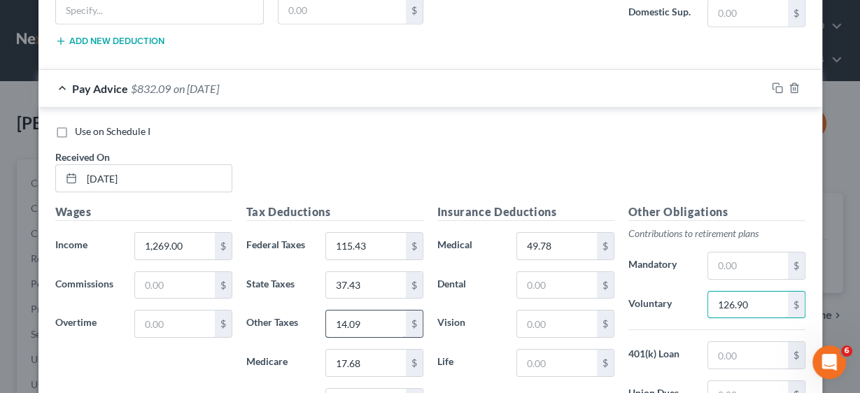
type input "126.90"
click at [362, 311] on input "14.09" at bounding box center [365, 324] width 79 height 27
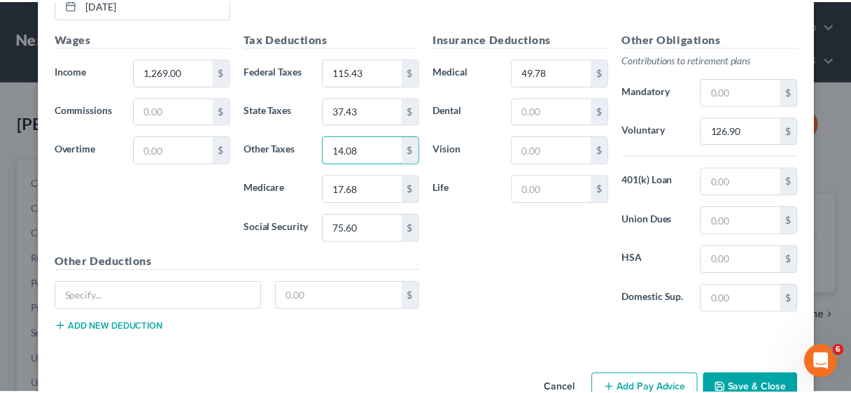
scroll to position [3822, 0]
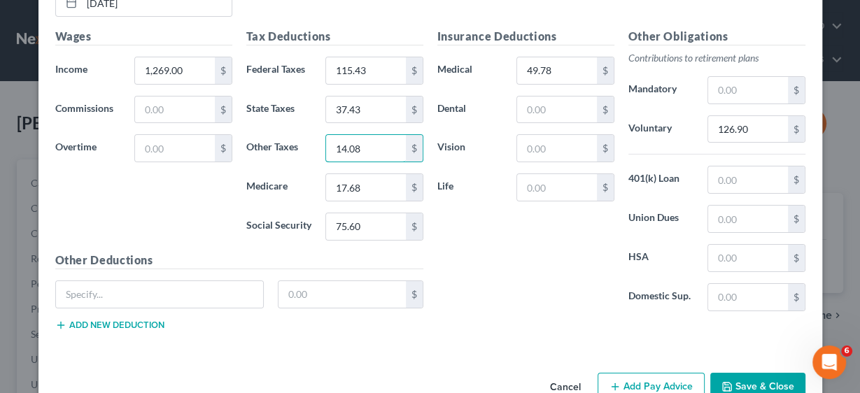
type input "14.08"
click at [759, 373] on button "Save & Close" at bounding box center [757, 387] width 95 height 29
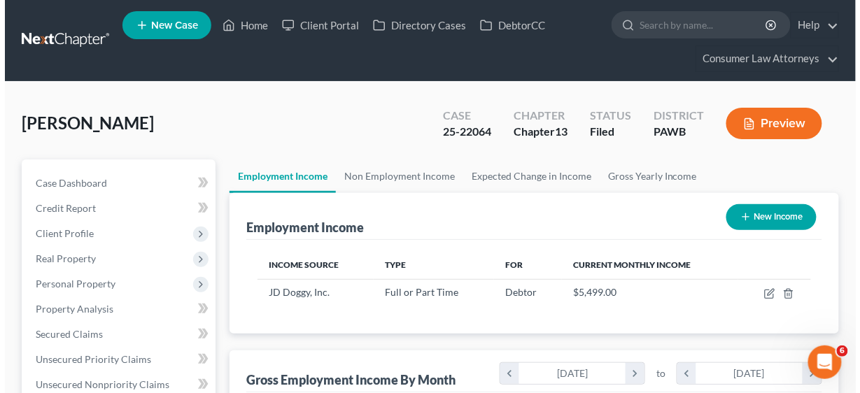
scroll to position [248, 339]
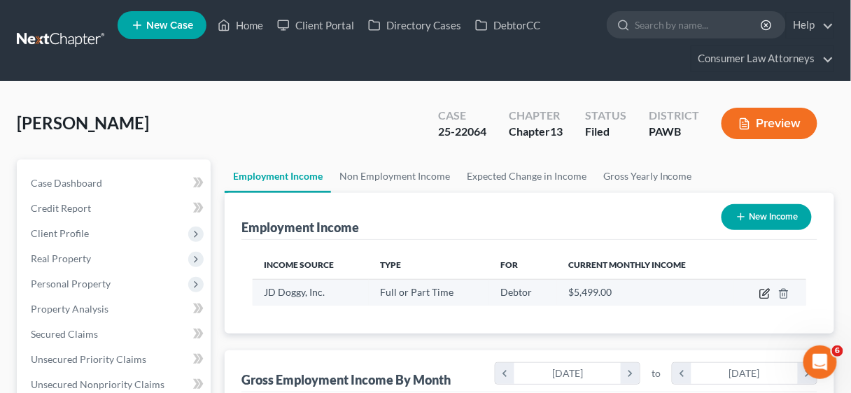
click at [763, 295] on icon "button" at bounding box center [764, 293] width 11 height 11
select select "0"
select select "39"
select select "3"
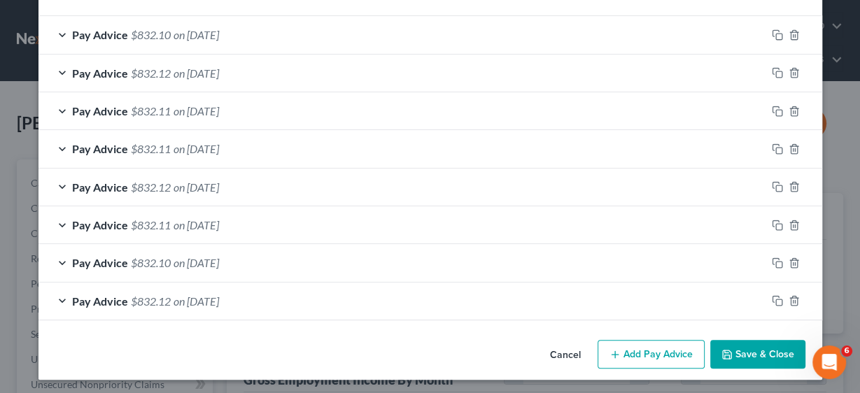
scroll to position [482, 0]
click at [667, 349] on button "Add Pay Advice" at bounding box center [651, 354] width 107 height 29
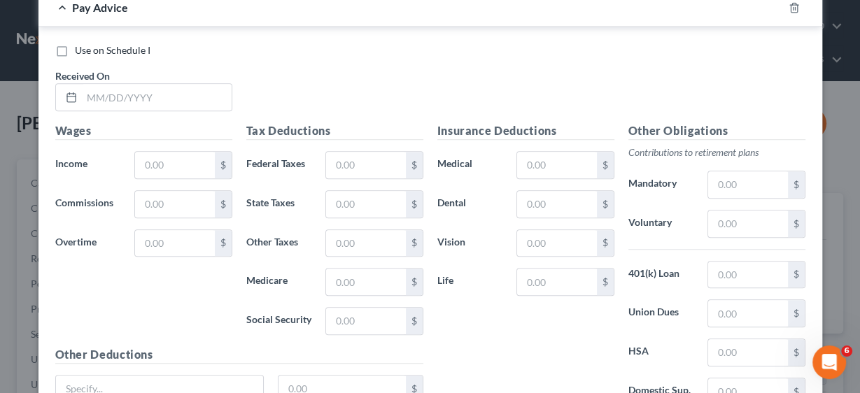
scroll to position [818, 0]
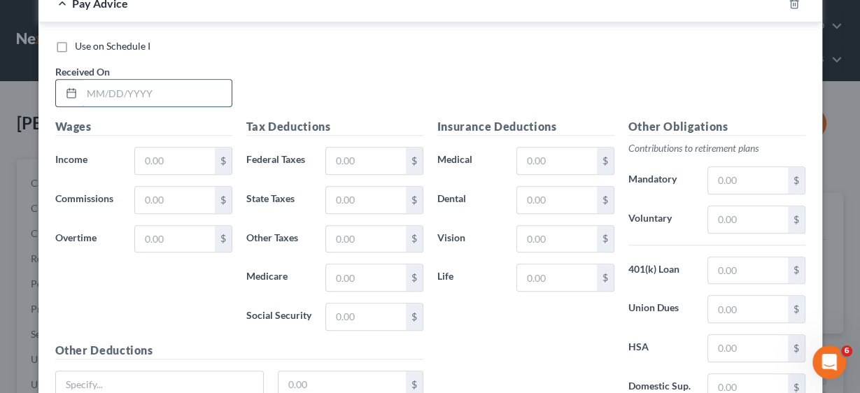
click at [211, 87] on input "text" at bounding box center [157, 93] width 150 height 27
type input "[DATE]"
click at [167, 163] on input "text" at bounding box center [174, 161] width 79 height 27
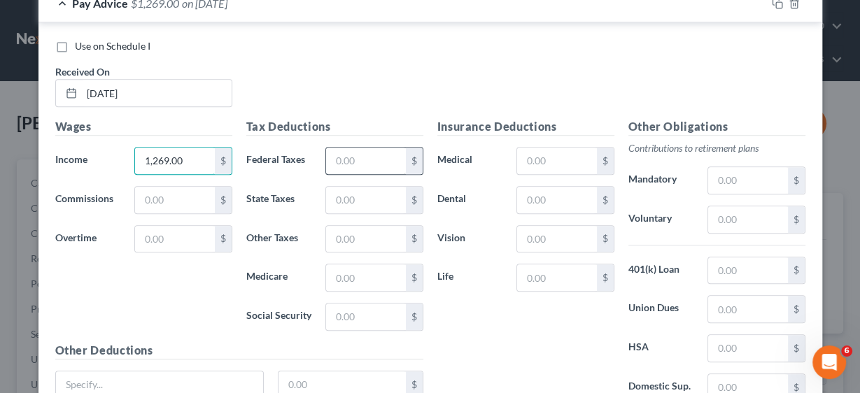
type input "1,269.00"
click at [350, 166] on input "text" at bounding box center [365, 161] width 79 height 27
type input "115.43"
type input "37.43"
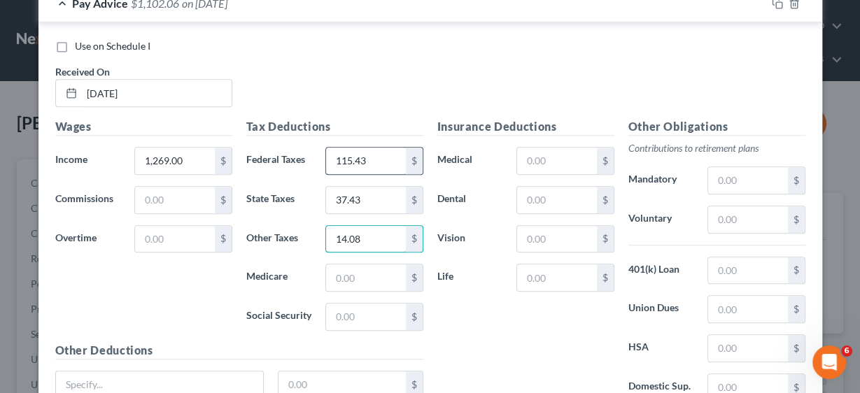
type input "14.08"
type input "17.68"
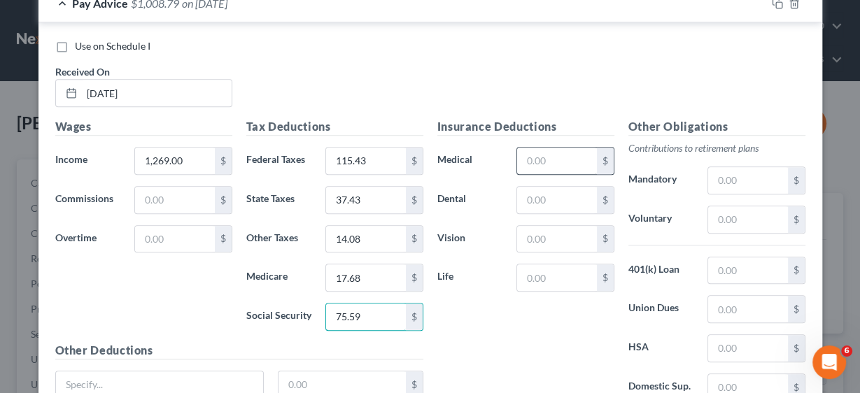
type input "75.59"
click at [530, 160] on input "text" at bounding box center [556, 161] width 79 height 27
type input "49.78"
click at [739, 221] on input "text" at bounding box center [747, 219] width 79 height 27
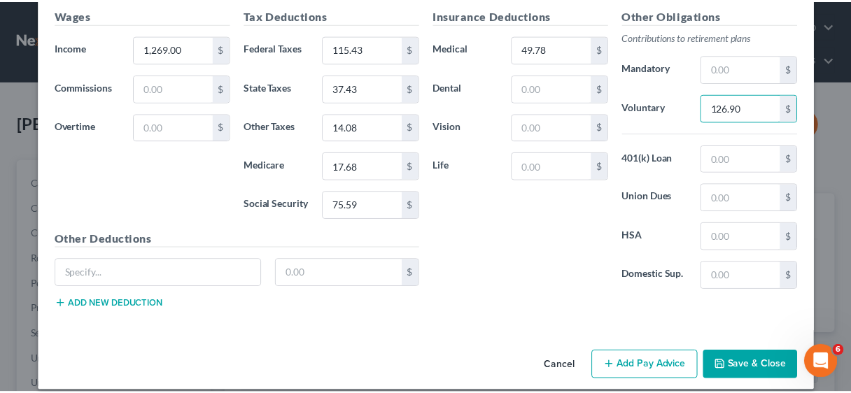
scroll to position [937, 0]
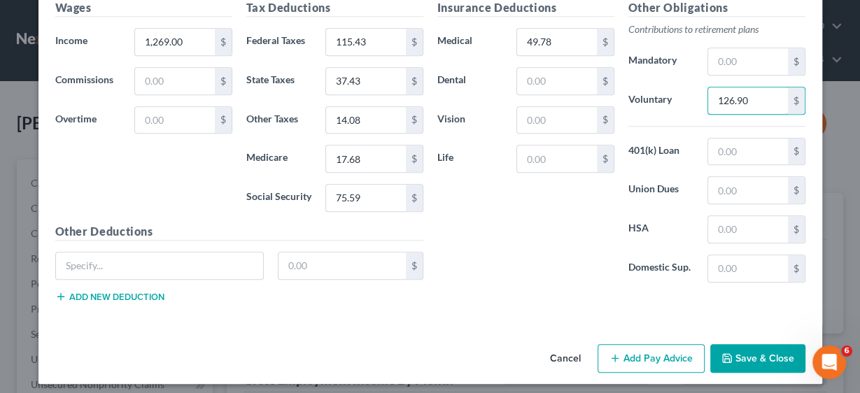
type input "126.90"
click at [754, 348] on button "Save & Close" at bounding box center [757, 358] width 95 height 29
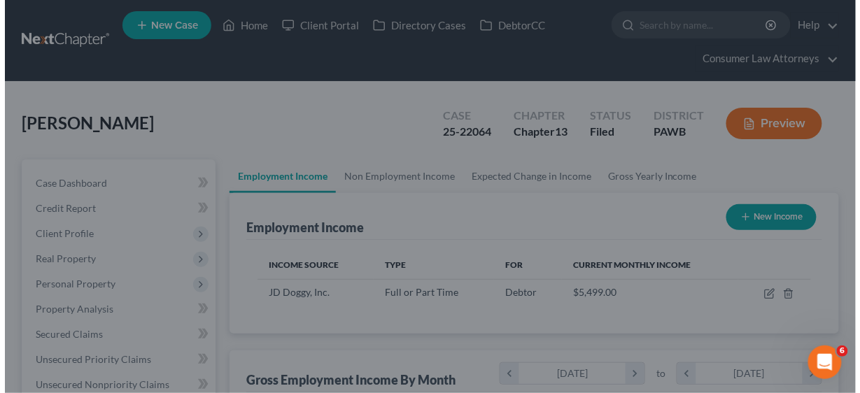
scroll to position [699563, 699472]
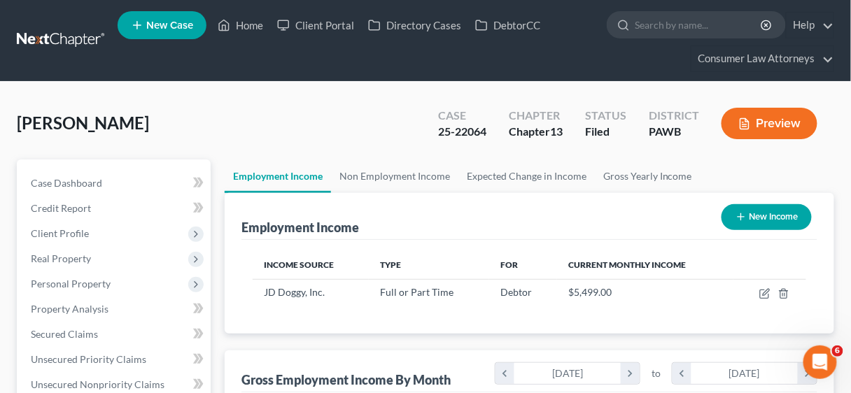
click at [761, 211] on button "New Income" at bounding box center [767, 217] width 90 height 26
select select "0"
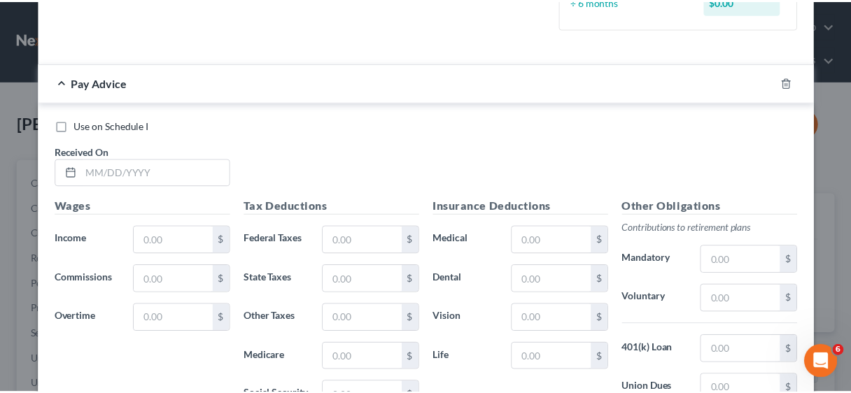
scroll to position [607, 0]
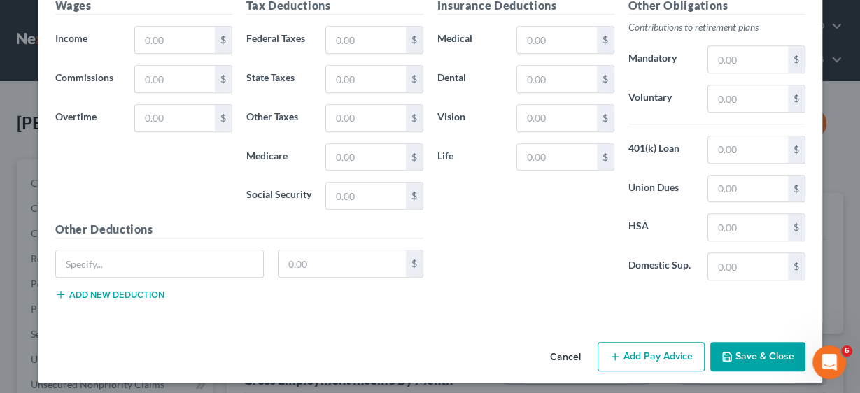
click at [560, 353] on button "Cancel" at bounding box center [565, 358] width 53 height 28
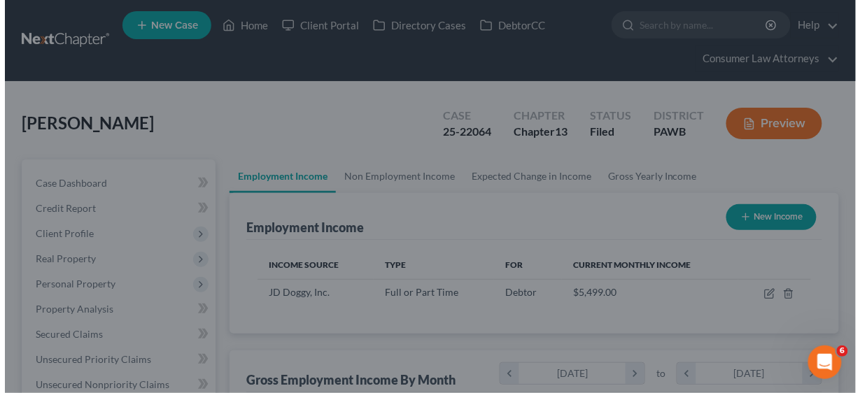
scroll to position [699563, 699472]
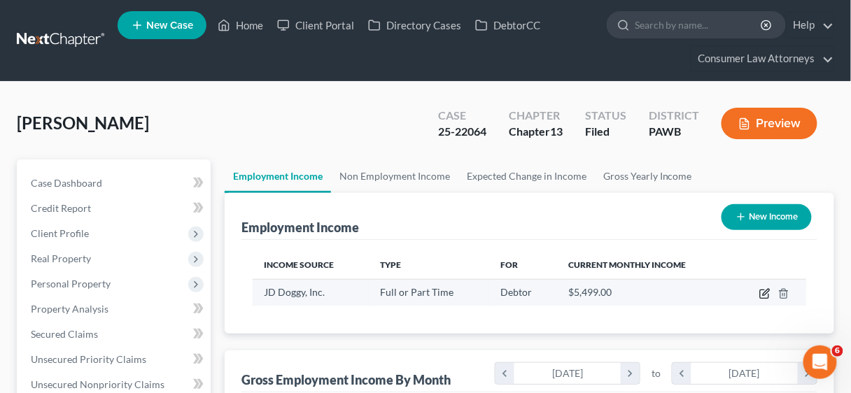
click at [762, 289] on icon "button" at bounding box center [764, 293] width 11 height 11
select select "0"
select select "39"
select select "3"
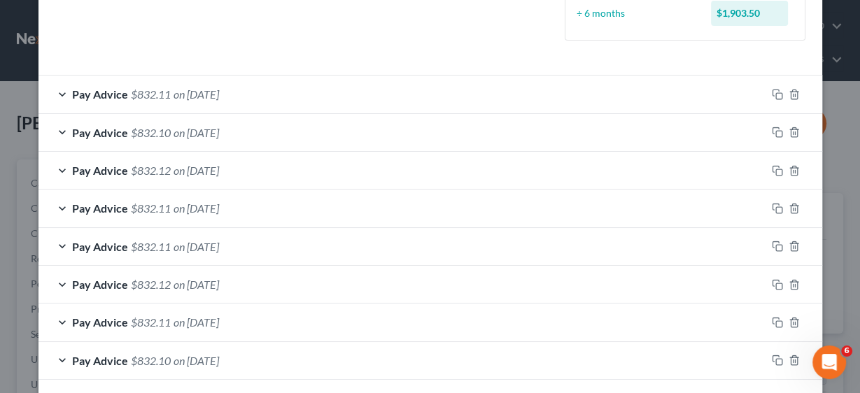
scroll to position [520, 0]
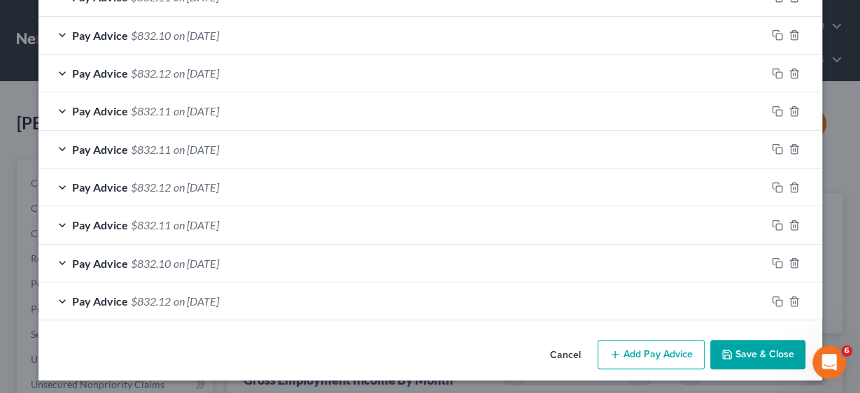
click at [659, 355] on button "Add Pay Advice" at bounding box center [651, 354] width 107 height 29
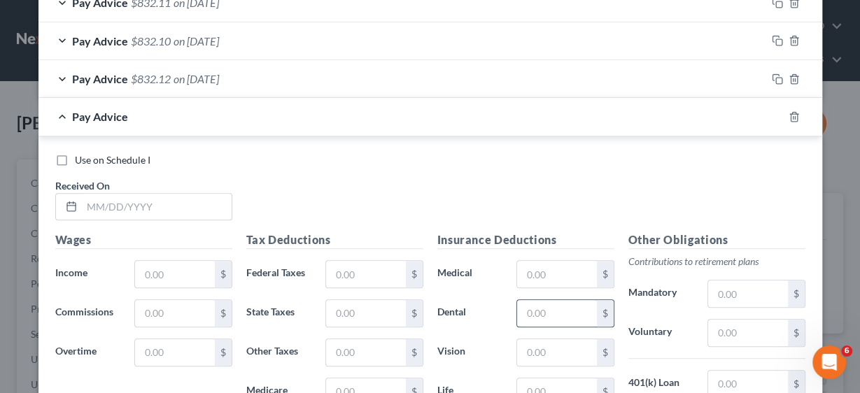
scroll to position [744, 0]
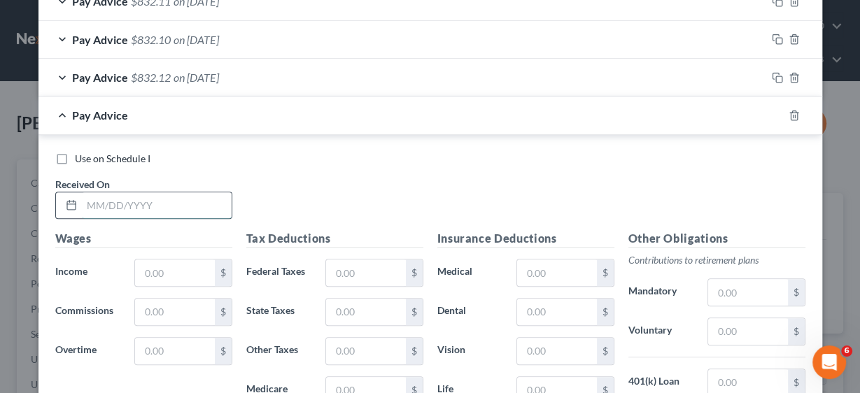
click at [154, 197] on input "text" at bounding box center [157, 205] width 150 height 27
type input "[DATE]"
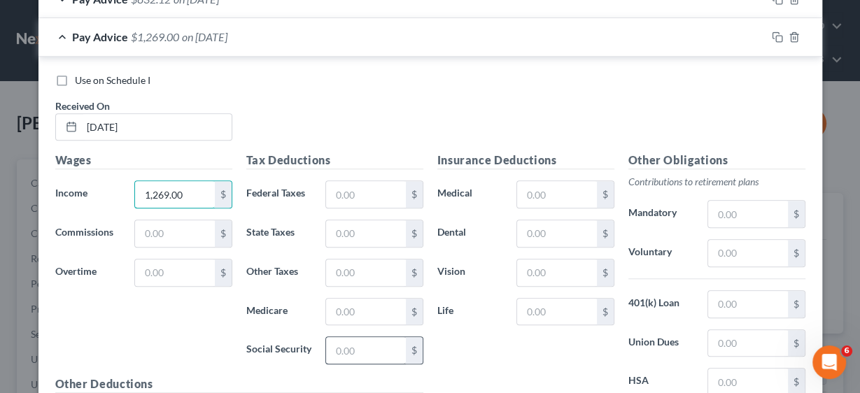
scroll to position [912, 0]
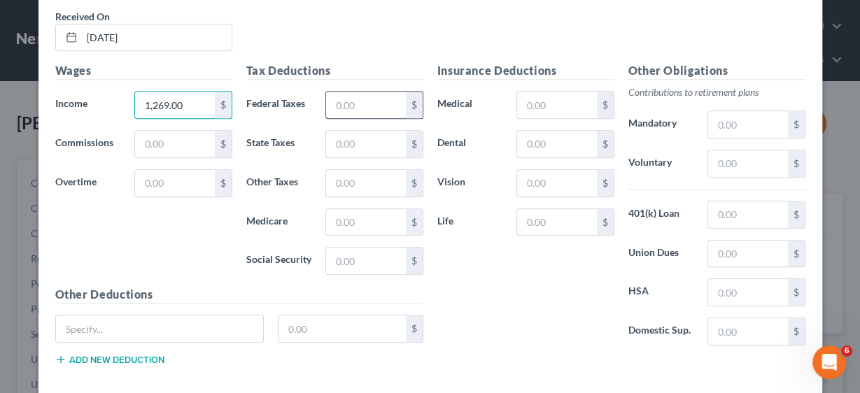
type input "1,269.00"
click at [359, 106] on input "text" at bounding box center [365, 105] width 79 height 27
type input "115.43"
type input "37.43"
type input "14.08"
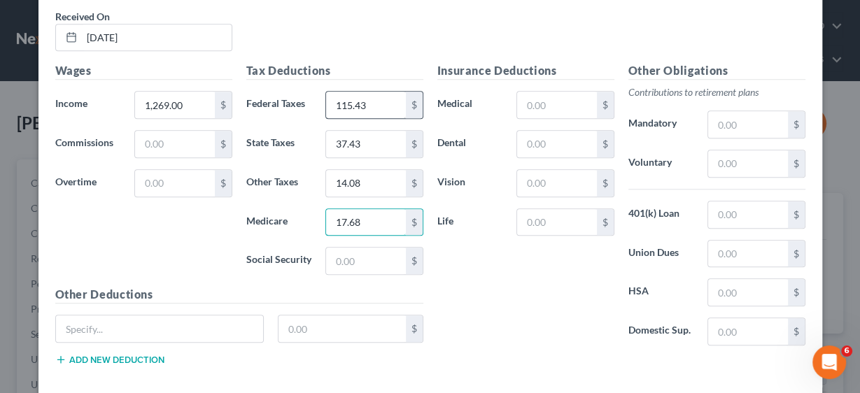
type input "17.68"
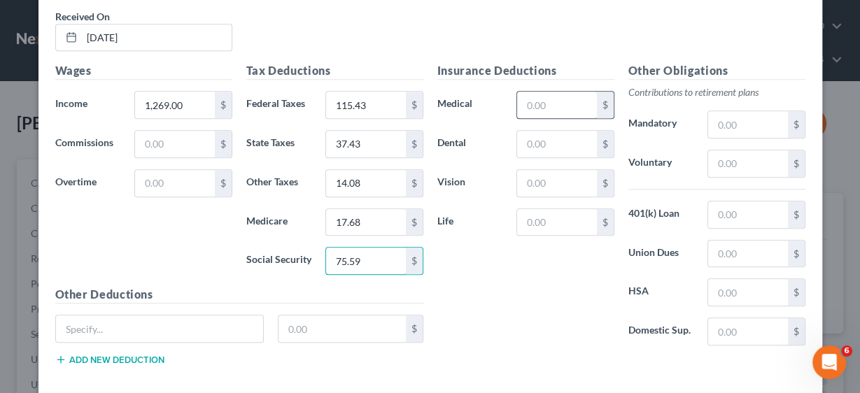
type input "75.59"
click at [558, 95] on input "text" at bounding box center [556, 105] width 79 height 27
type input "49.78"
click at [717, 156] on input "text" at bounding box center [747, 163] width 79 height 27
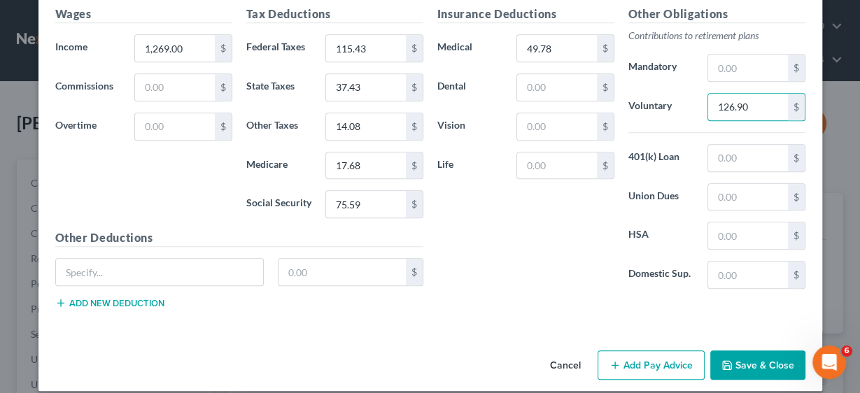
scroll to position [975, 0]
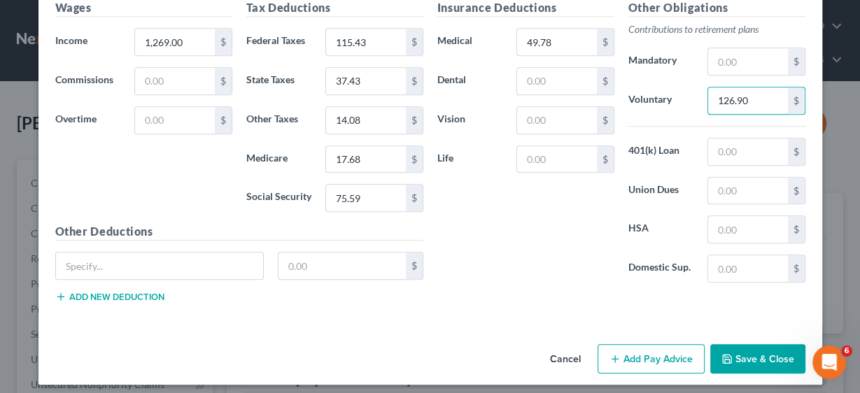
type input "126.90"
click at [652, 353] on button "Add Pay Advice" at bounding box center [651, 358] width 107 height 29
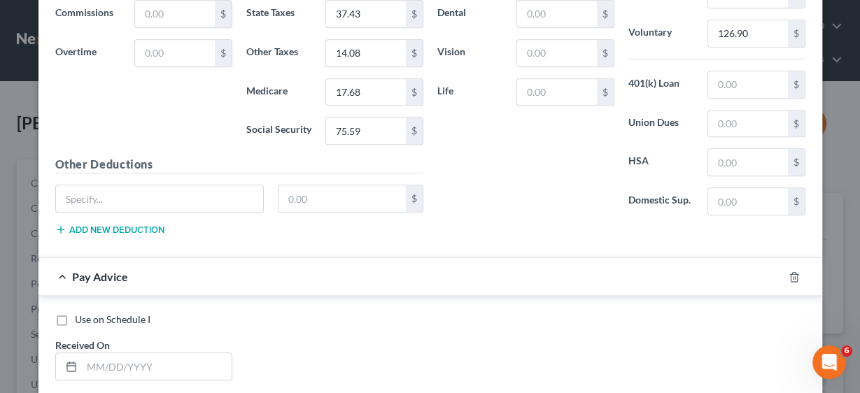
scroll to position [1199, 0]
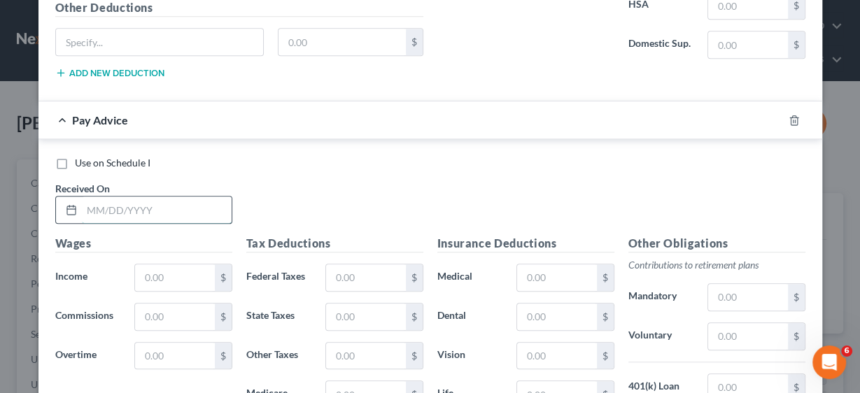
click at [150, 203] on input "text" at bounding box center [157, 210] width 150 height 27
type input "[DATE]"
click at [178, 267] on input "text" at bounding box center [174, 278] width 79 height 27
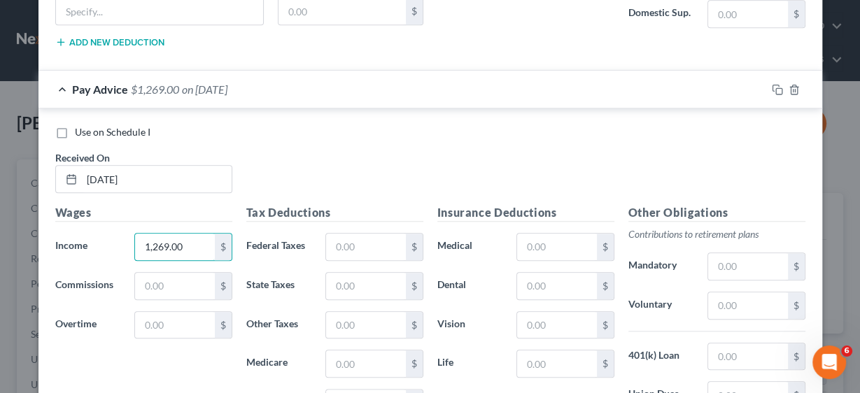
scroll to position [1311, 0]
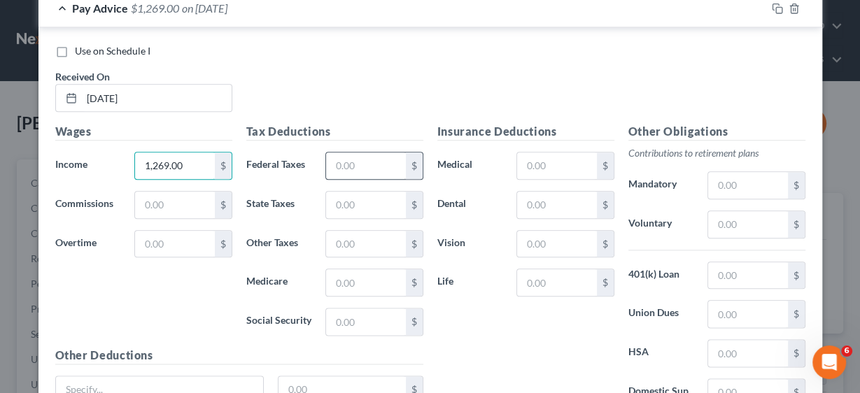
type input "1,269.00"
click at [362, 153] on input "text" at bounding box center [365, 166] width 79 height 27
type input "115.43"
type input "37.43"
type input "14.08"
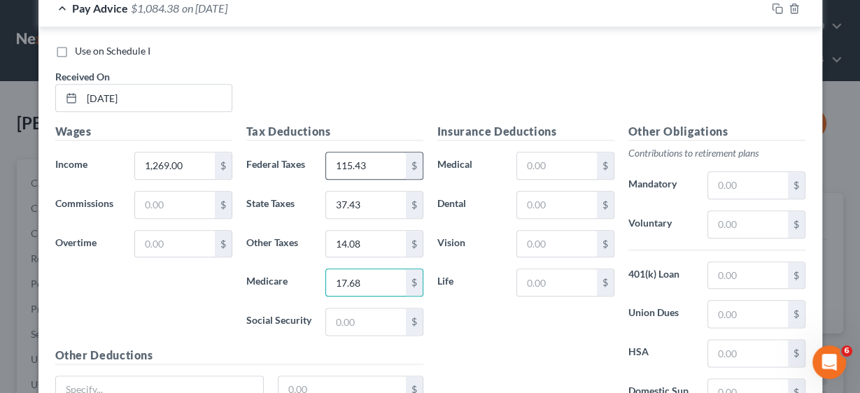
type input "17.68"
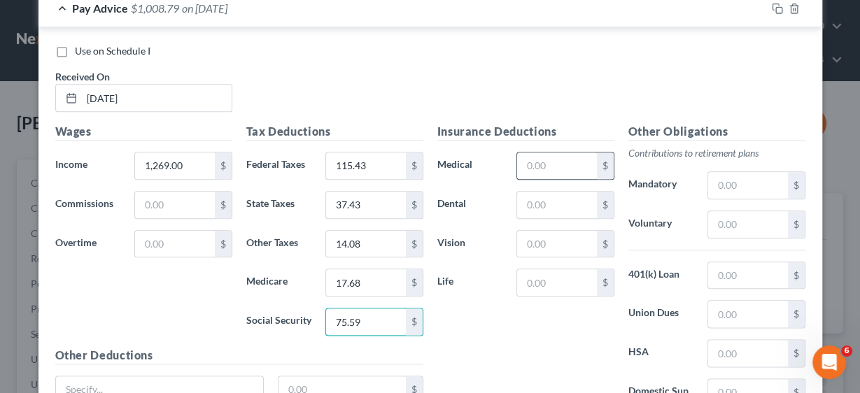
type input "75.59"
click at [530, 160] on input "text" at bounding box center [556, 166] width 79 height 27
type input "49.78"
click at [726, 213] on input "text" at bounding box center [747, 224] width 79 height 27
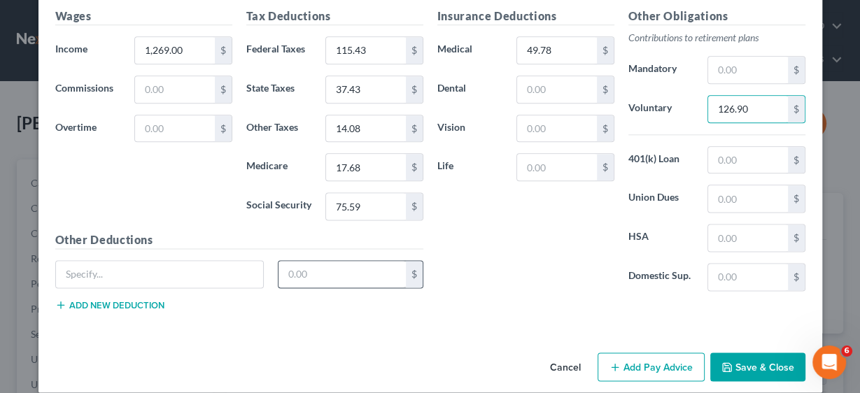
scroll to position [1430, 0]
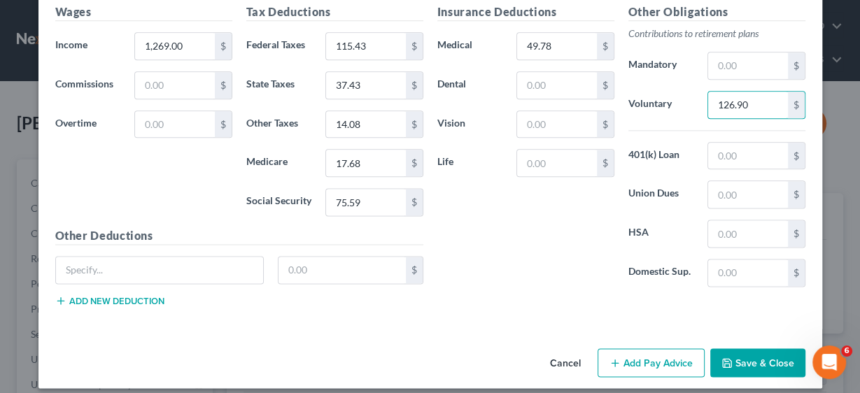
type input "126.90"
click at [638, 350] on button "Add Pay Advice" at bounding box center [651, 363] width 107 height 29
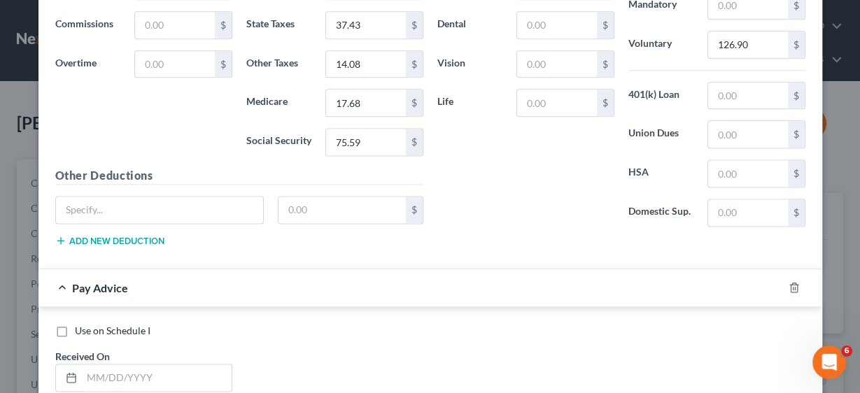
scroll to position [1654, 0]
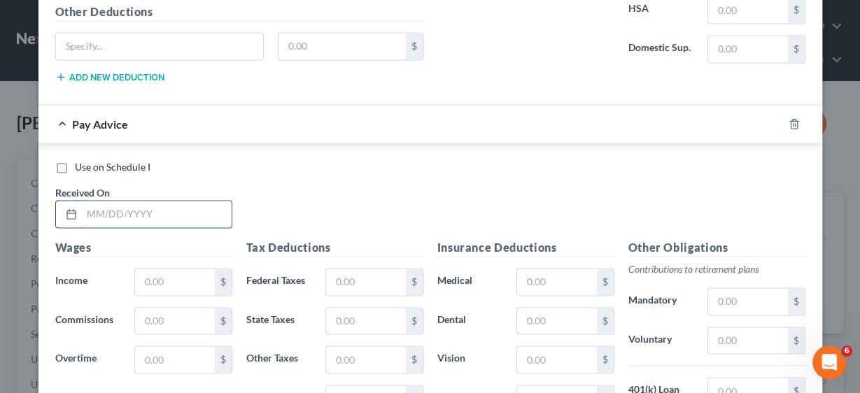
click at [165, 212] on input "text" at bounding box center [157, 214] width 150 height 27
type input "[DATE]"
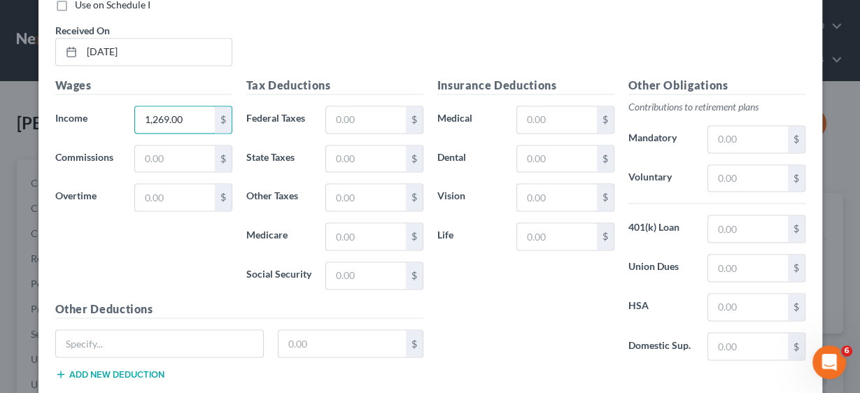
scroll to position [1822, 0]
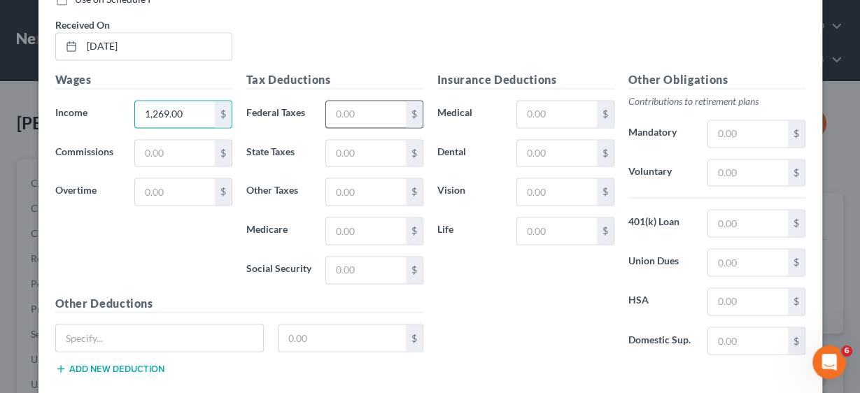
type input "1,269.00"
click at [376, 101] on input "text" at bounding box center [365, 114] width 79 height 27
type input "115.43"
type input "37.43"
type input "14.07"
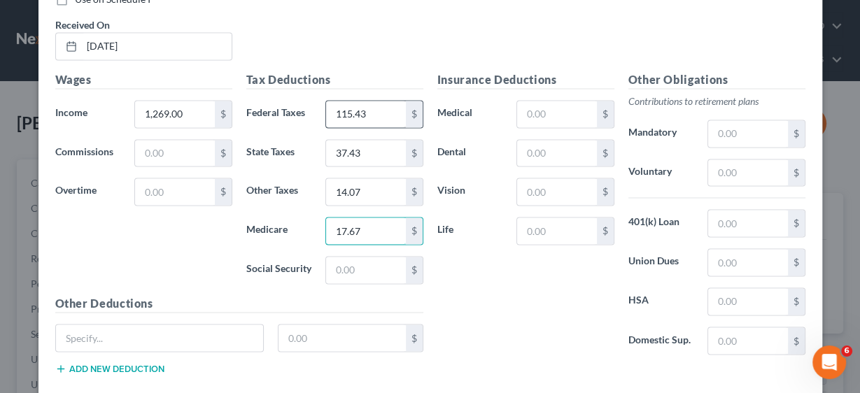
type input "17.67"
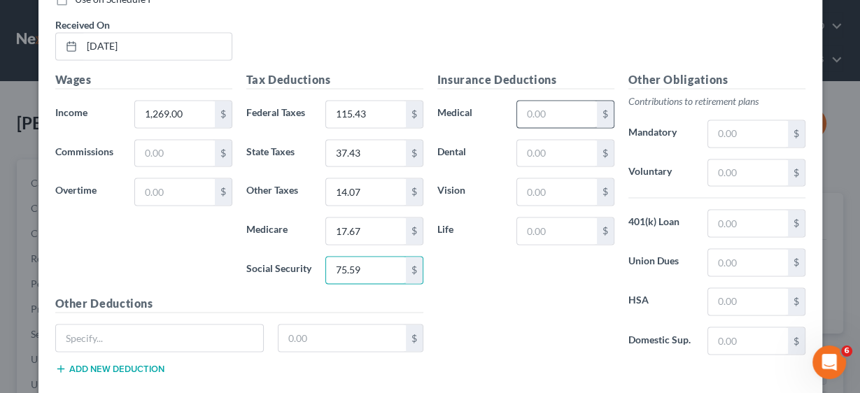
type input "75.59"
click at [554, 101] on input "text" at bounding box center [556, 114] width 79 height 27
type input "49.78"
click at [728, 160] on input "text" at bounding box center [747, 173] width 79 height 27
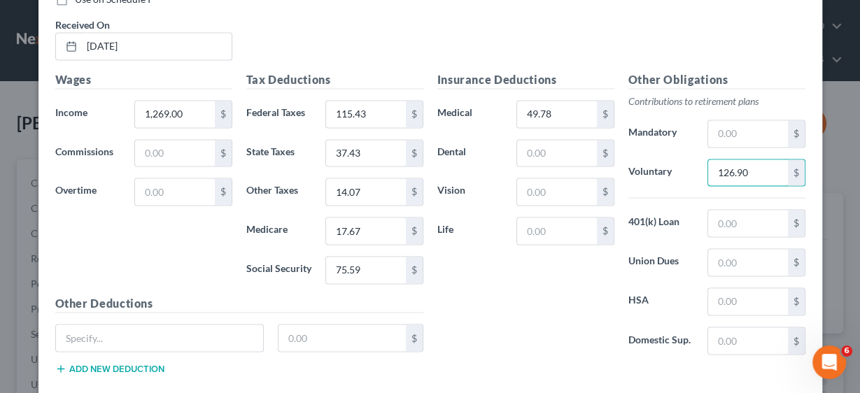
type input "126.90"
click at [564, 290] on div "Insurance Deductions Medical 49.78 $ Dental $ Vision $ Life $" at bounding box center [525, 218] width 191 height 295
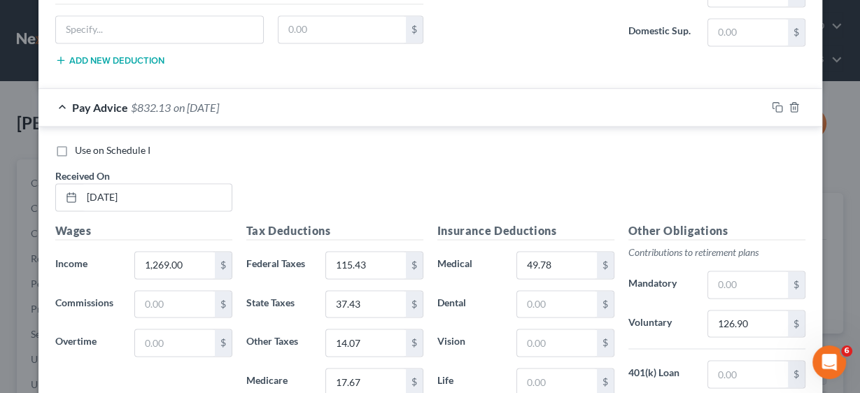
scroll to position [1710, 0]
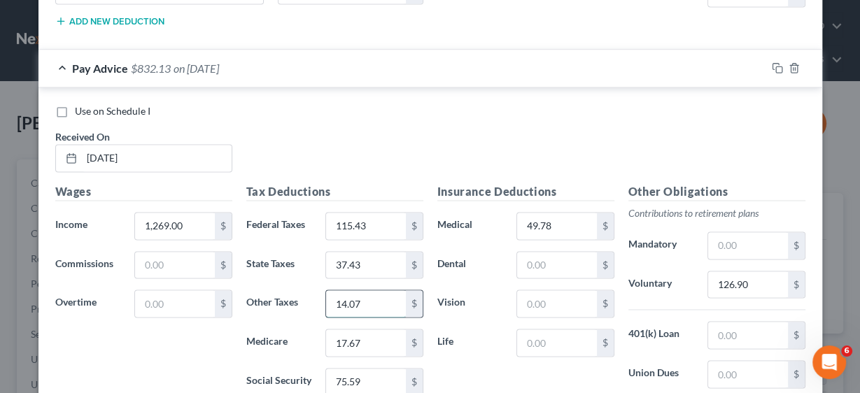
click at [368, 290] on input "14.07" at bounding box center [365, 303] width 79 height 27
click at [370, 290] on input "14.07" at bounding box center [365, 303] width 79 height 27
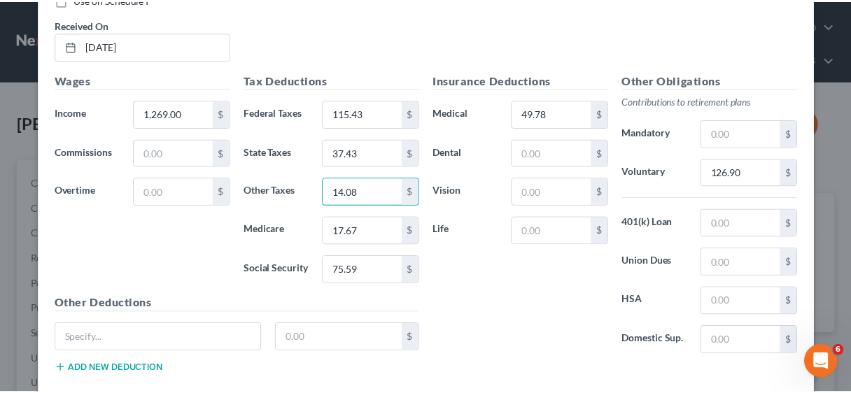
scroll to position [1878, 0]
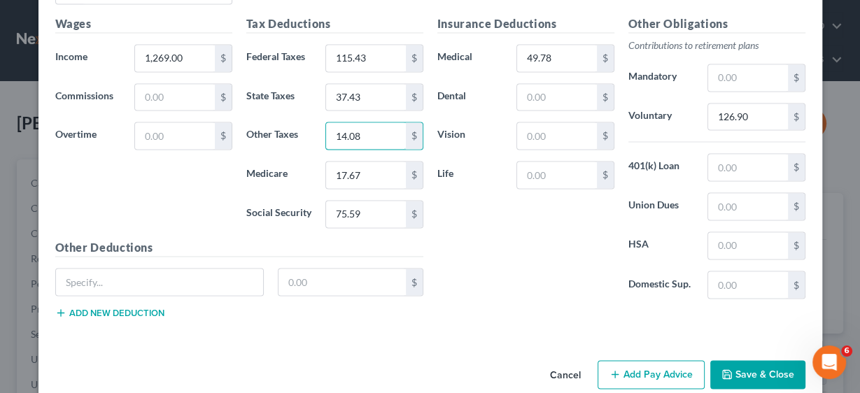
type input "14.08"
click at [758, 360] on button "Save & Close" at bounding box center [757, 374] width 95 height 29
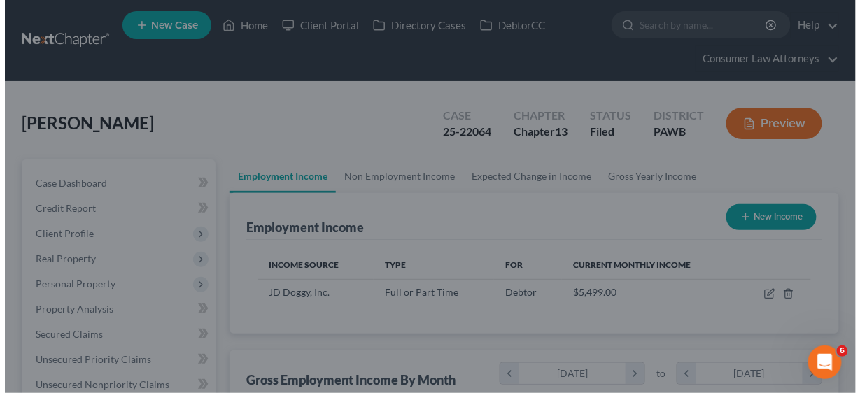
scroll to position [699563, 699472]
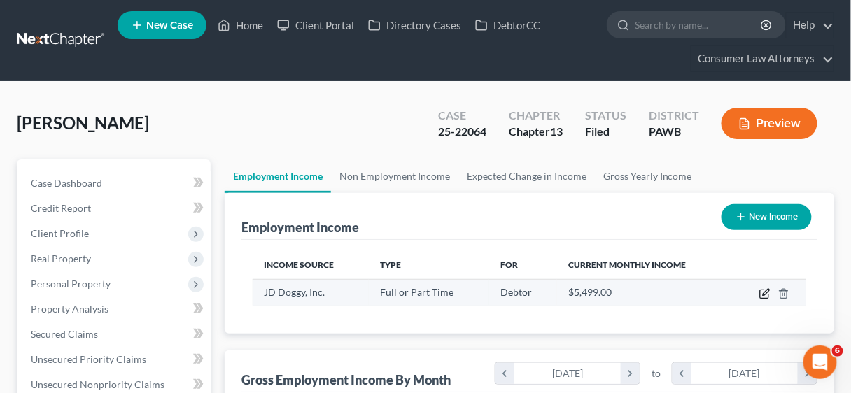
click at [768, 289] on icon "button" at bounding box center [764, 293] width 11 height 11
select select "0"
select select "39"
select select "3"
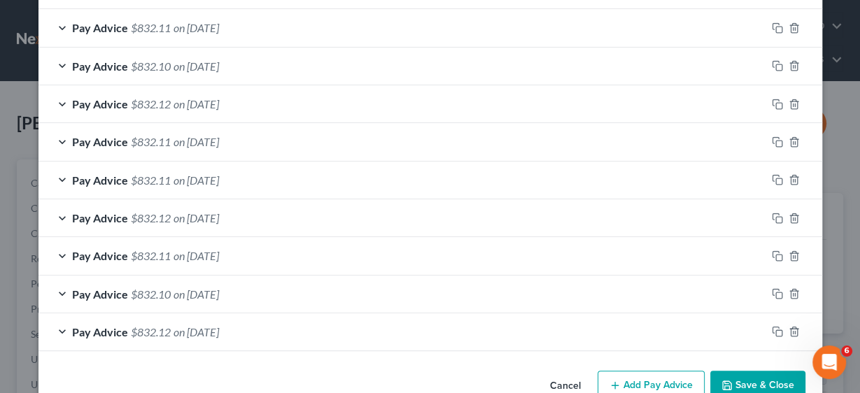
scroll to position [633, 0]
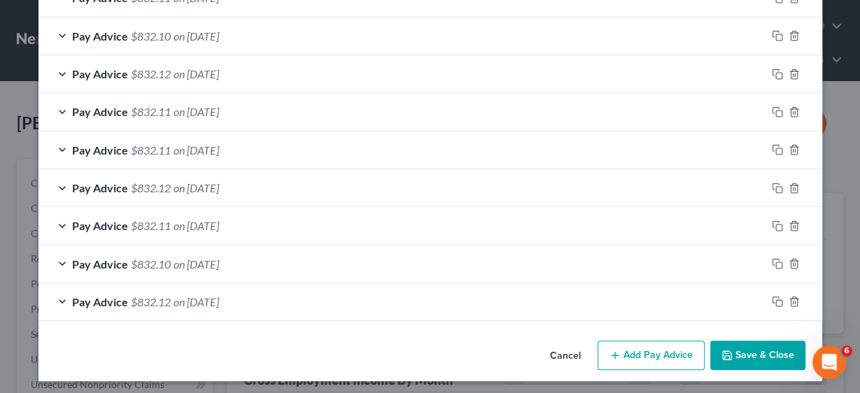
click at [649, 355] on button "Add Pay Advice" at bounding box center [651, 355] width 107 height 29
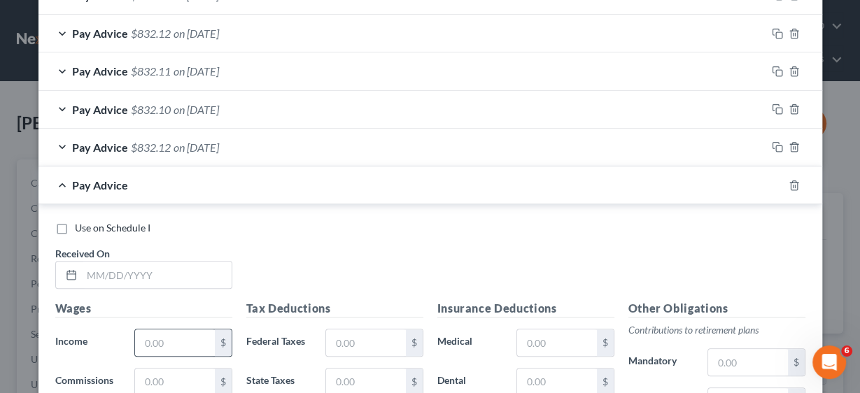
scroll to position [801, 0]
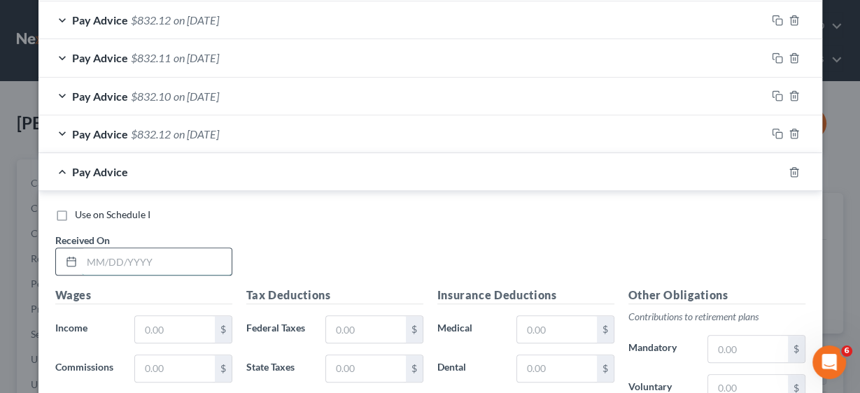
click at [139, 256] on input "text" at bounding box center [157, 261] width 150 height 27
type input "[DATE]"
click at [176, 316] on input "text" at bounding box center [174, 329] width 79 height 27
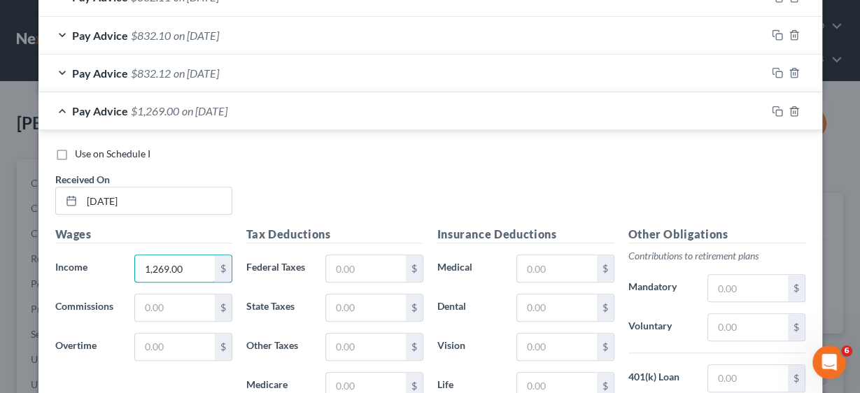
scroll to position [913, 0]
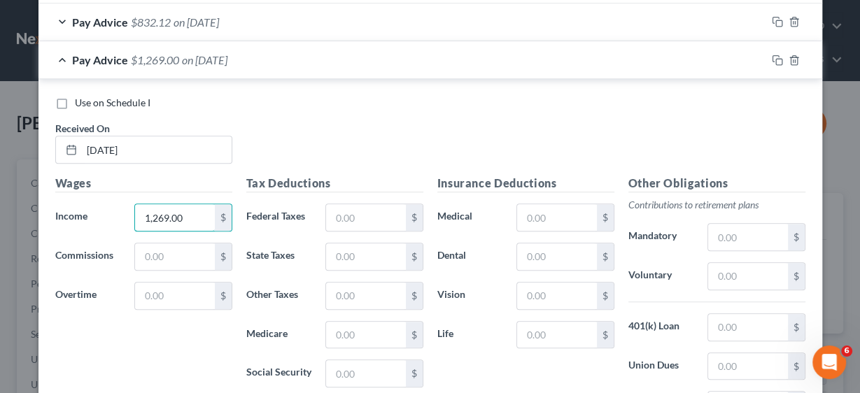
type input "1,269.00"
click at [361, 197] on div "Tax Deductions Federal Taxes $ State Taxes $ Other Taxes $ Medicare $ Social Se…" at bounding box center [334, 287] width 191 height 224
click at [361, 207] on input "text" at bounding box center [365, 217] width 79 height 27
type input "115.43"
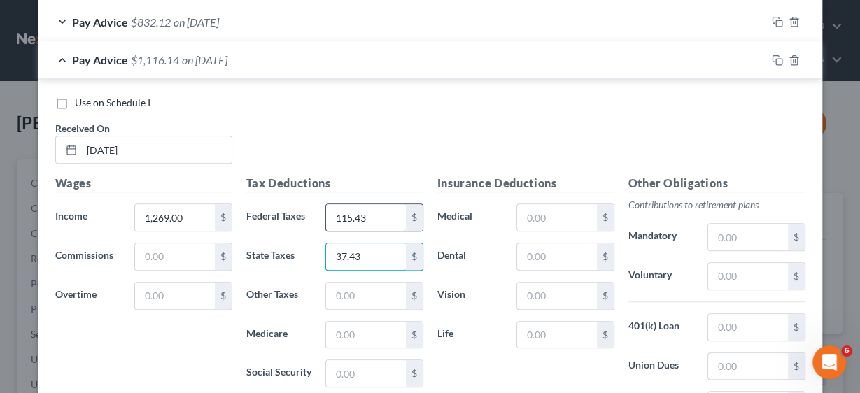
type input "37.43"
type input "14.08"
type input "17.68"
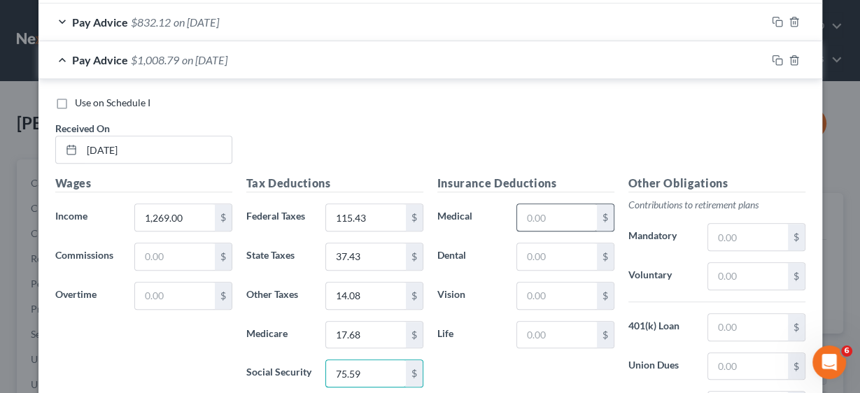
type input "75.59"
click at [556, 206] on input "text" at bounding box center [556, 217] width 79 height 27
type input "49.78"
click at [724, 265] on input "text" at bounding box center [747, 276] width 79 height 27
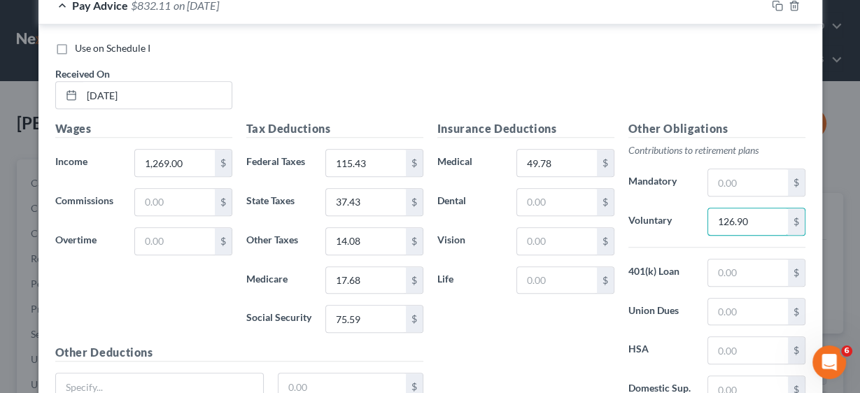
scroll to position [969, 0]
type input "126.90"
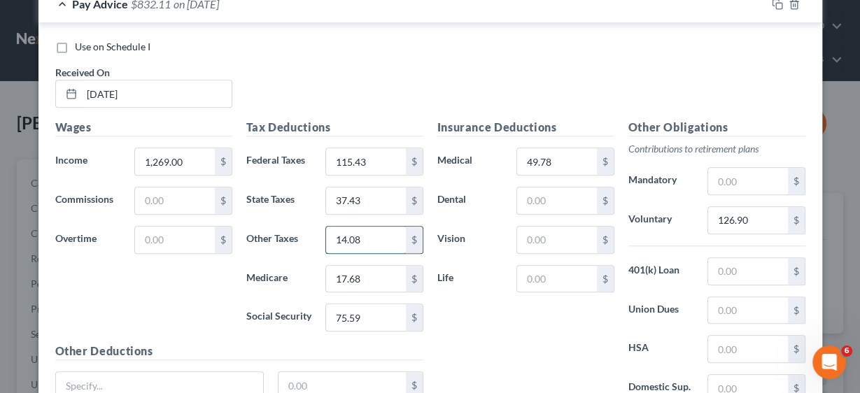
click at [367, 233] on input "14.08" at bounding box center [365, 240] width 79 height 27
click at [364, 231] on input "14.08" at bounding box center [365, 240] width 79 height 27
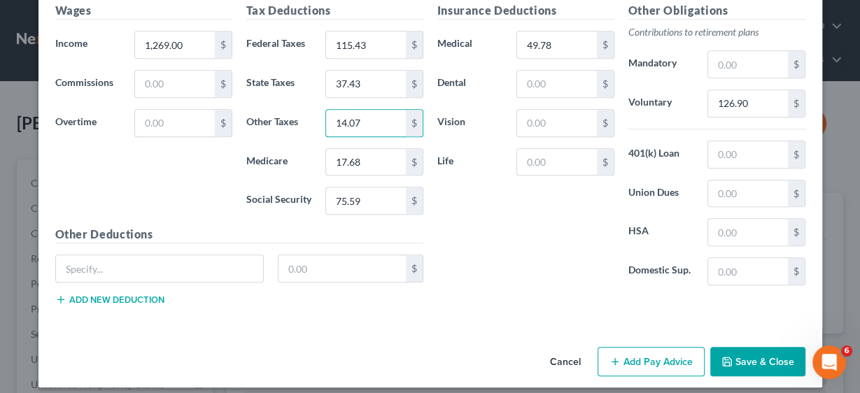
scroll to position [1088, 0]
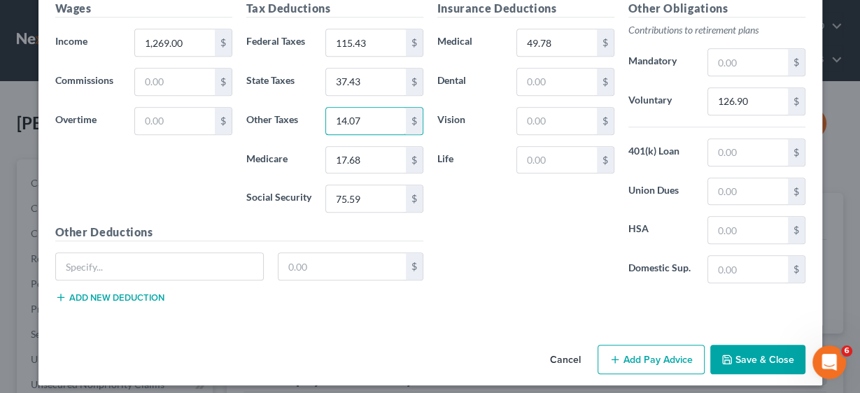
type input "14.07"
click at [662, 350] on button "Add Pay Advice" at bounding box center [651, 359] width 107 height 29
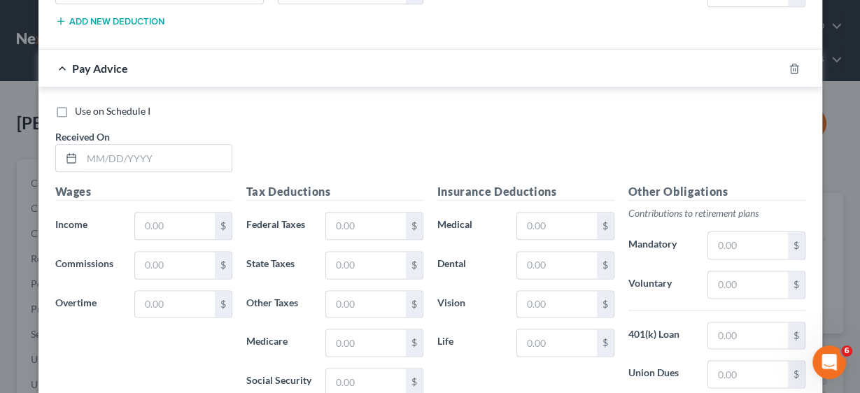
scroll to position [1368, 0]
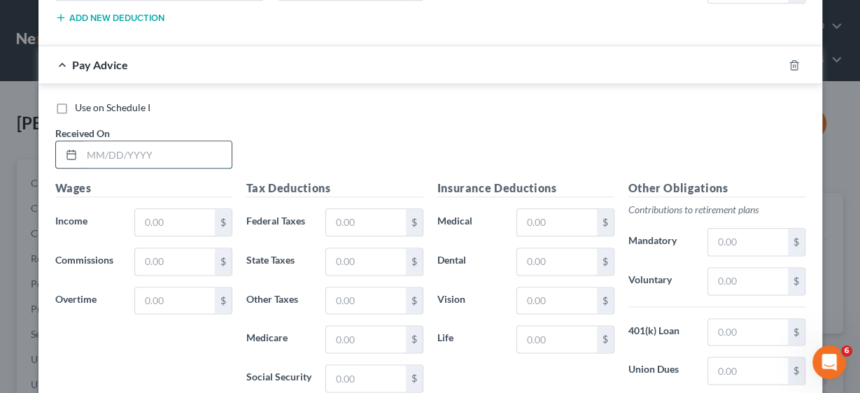
click at [134, 144] on input "text" at bounding box center [157, 154] width 150 height 27
type input "[DATE]"
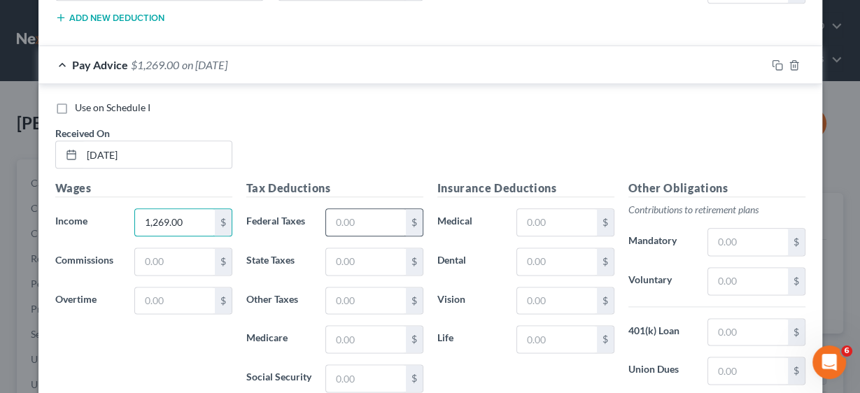
type input "1,269.00"
click at [335, 214] on input "text" at bounding box center [365, 222] width 79 height 27
type input "115.43"
type input "37.43"
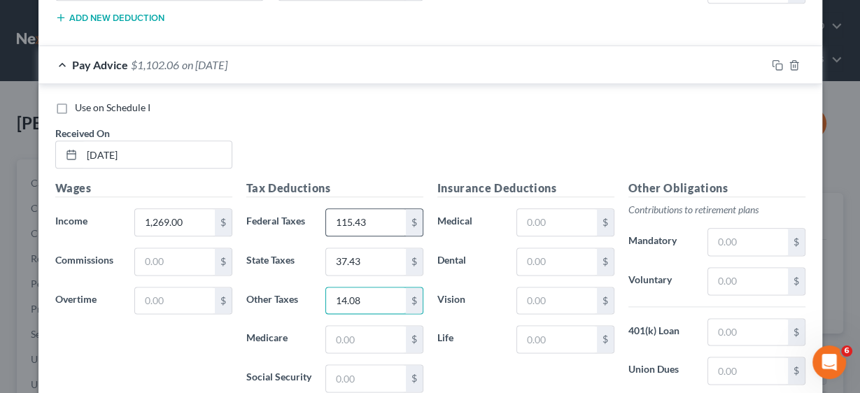
type input "14.08"
type input "17.68"
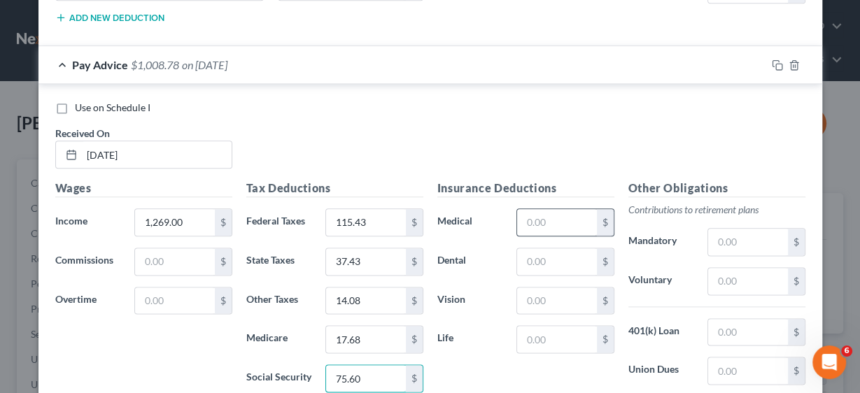
type input "75.60"
click at [541, 209] on input "text" at bounding box center [556, 222] width 79 height 27
type input "49.78"
click at [728, 268] on input "text" at bounding box center [747, 281] width 79 height 27
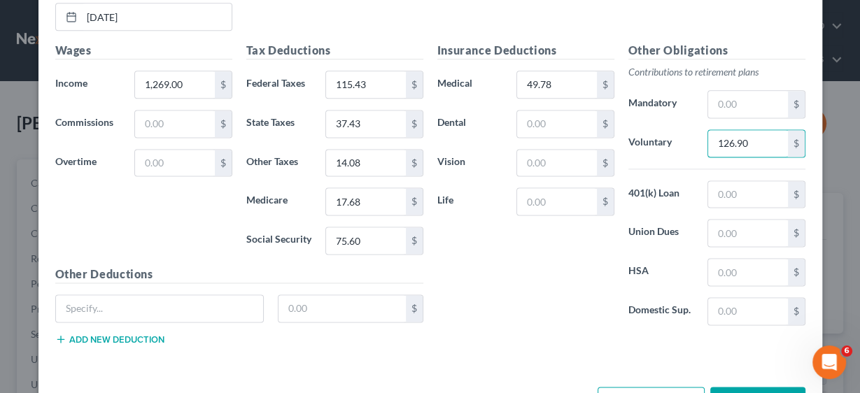
scroll to position [1543, 0]
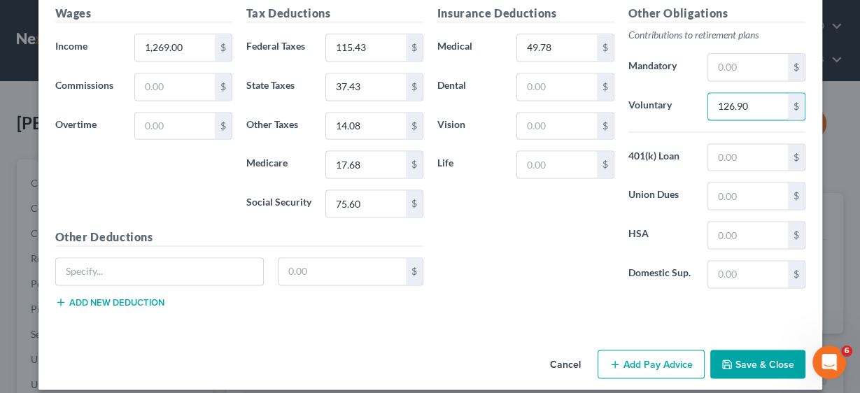
type input "126.90"
click at [655, 350] on button "Add Pay Advice" at bounding box center [651, 364] width 107 height 29
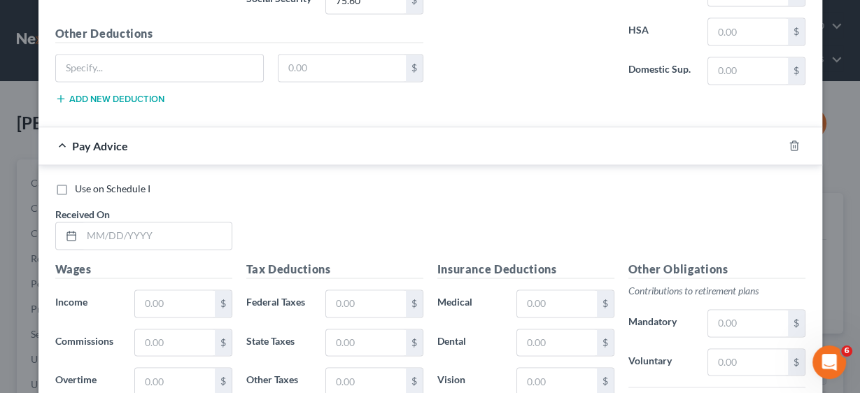
scroll to position [1767, 0]
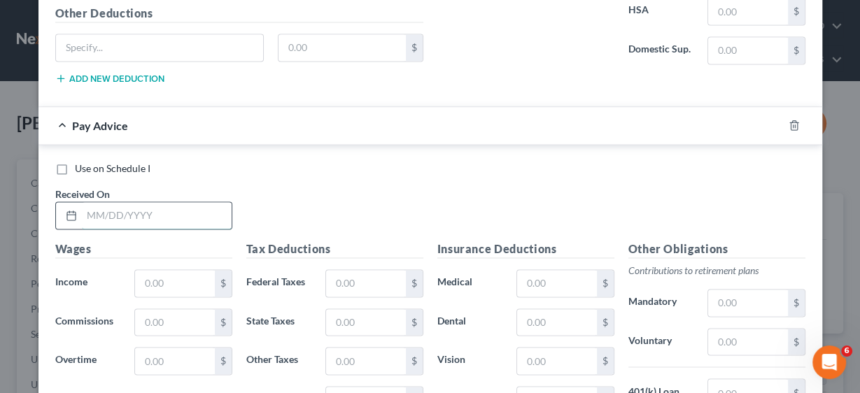
click at [122, 202] on input "text" at bounding box center [157, 215] width 150 height 27
type input "[DATE]"
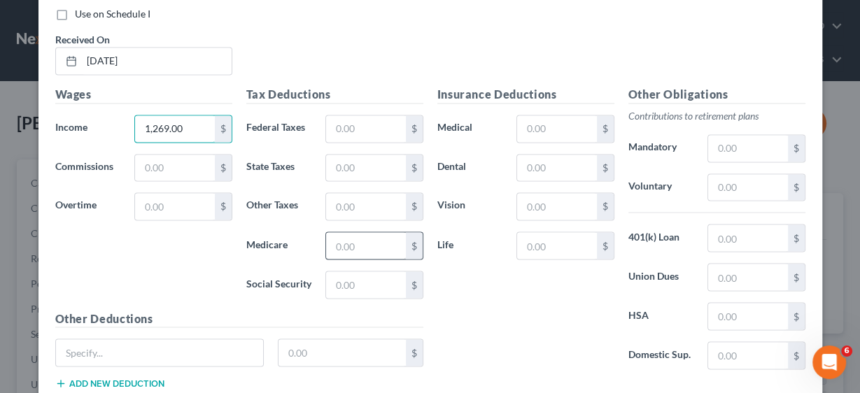
scroll to position [1935, 0]
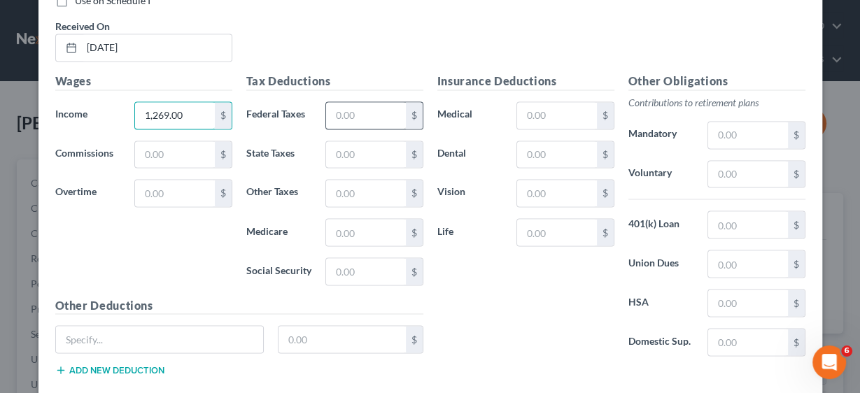
type input "1,269.00"
click at [354, 102] on input "text" at bounding box center [365, 115] width 79 height 27
type input "115.43"
type input "37.43"
type input "14.08"
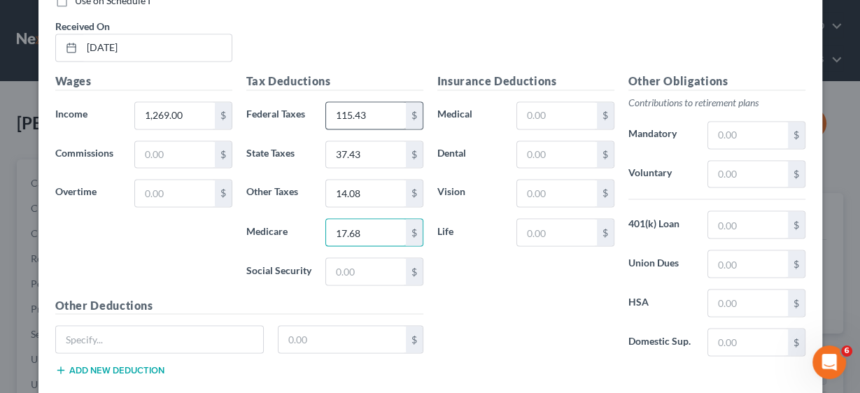
type input "17.68"
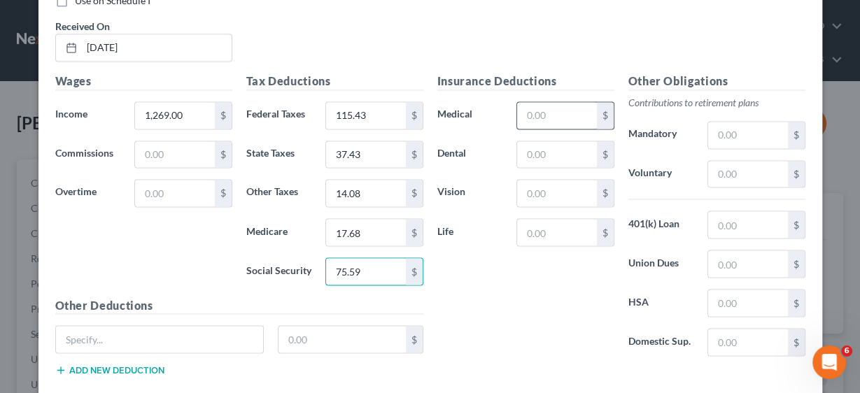
type input "75.59"
click at [556, 102] on input "text" at bounding box center [556, 115] width 79 height 27
type input "49.78"
click at [745, 161] on input "text" at bounding box center [747, 174] width 79 height 27
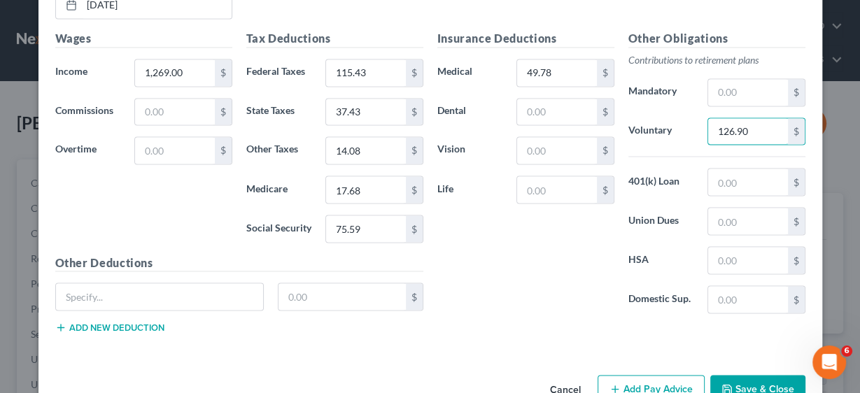
scroll to position [1999, 0]
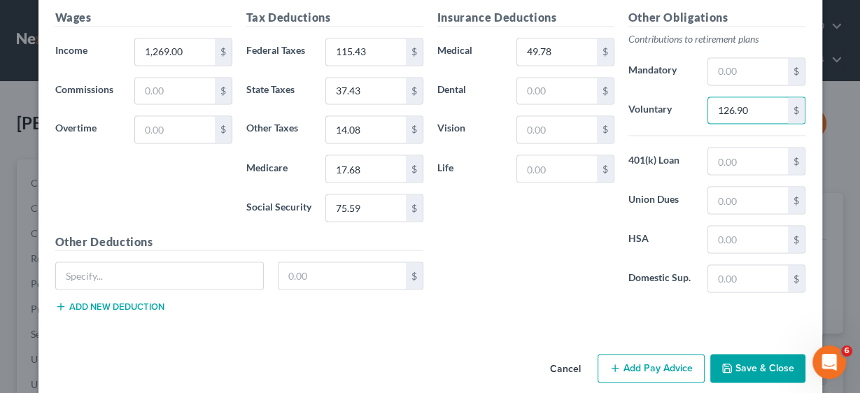
type input "126.90"
click at [642, 356] on button "Add Pay Advice" at bounding box center [651, 368] width 107 height 29
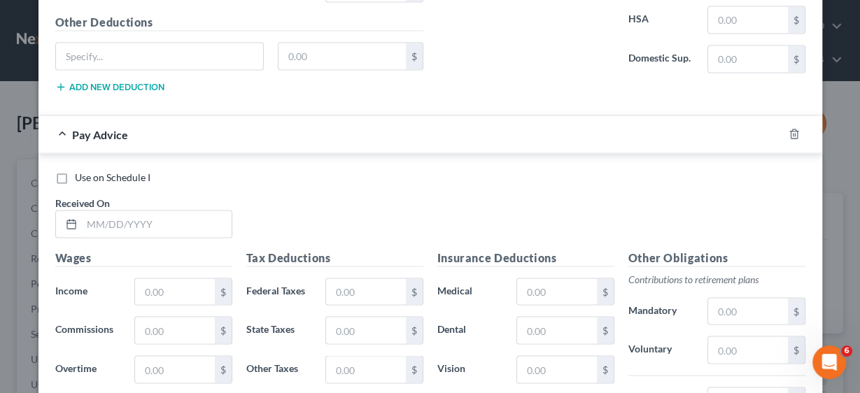
scroll to position [2223, 0]
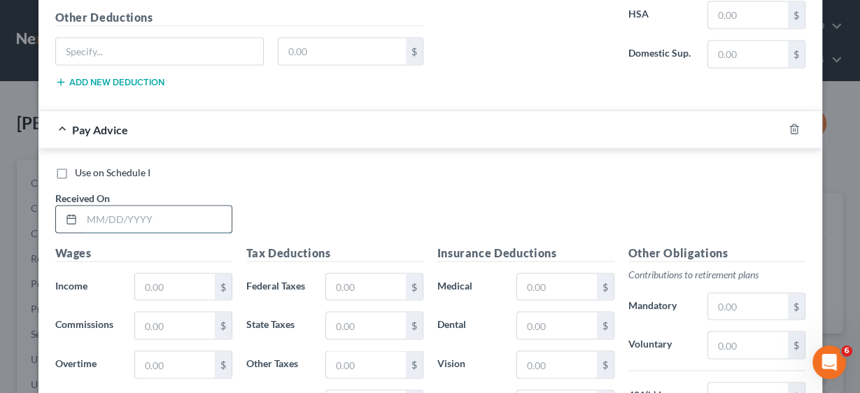
click at [157, 206] on input "text" at bounding box center [157, 219] width 150 height 27
type input "[DATE]"
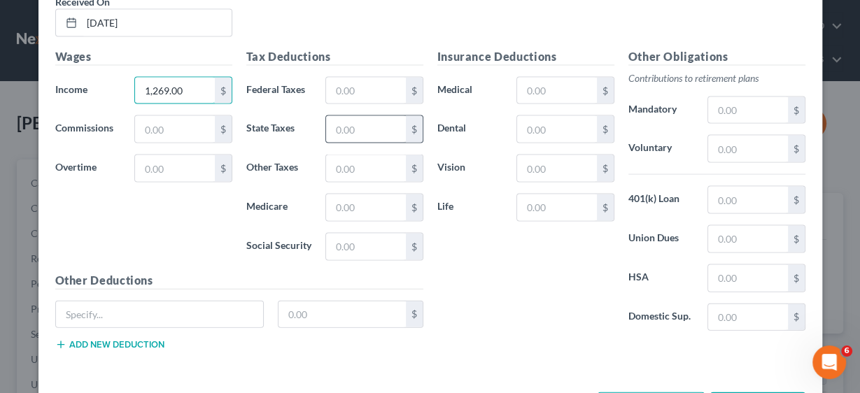
scroll to position [2335, 0]
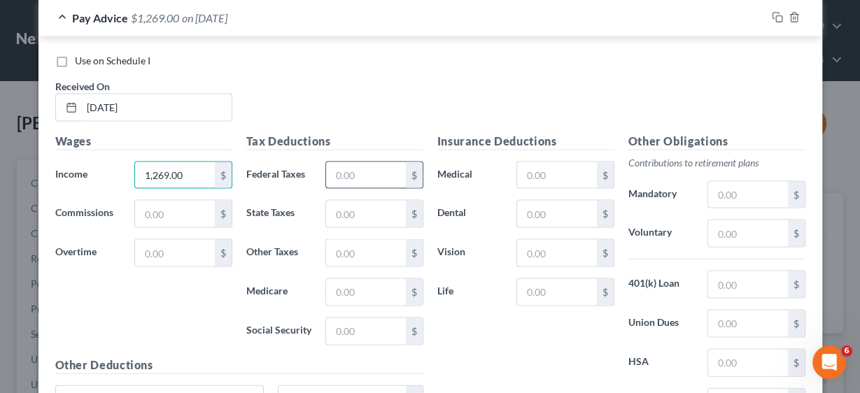
type input "1,269.00"
click at [352, 162] on input "text" at bounding box center [365, 175] width 79 height 27
type input "115.43"
type input "37.43"
type input "14.08"
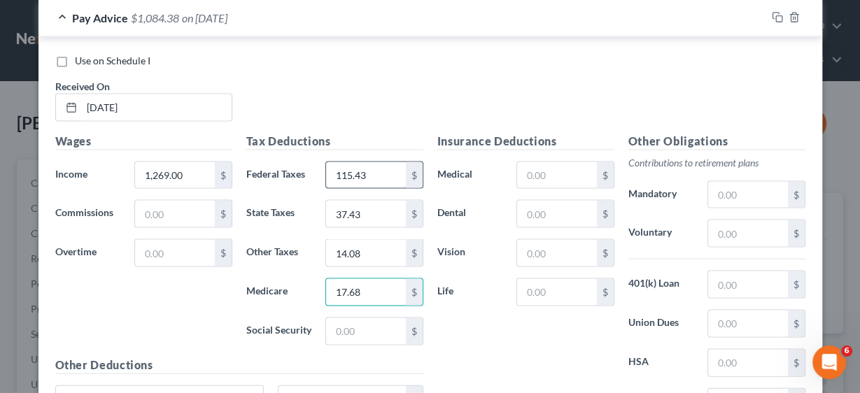
type input "17.68"
type input "75.59"
click at [533, 162] on input "text" at bounding box center [556, 175] width 79 height 27
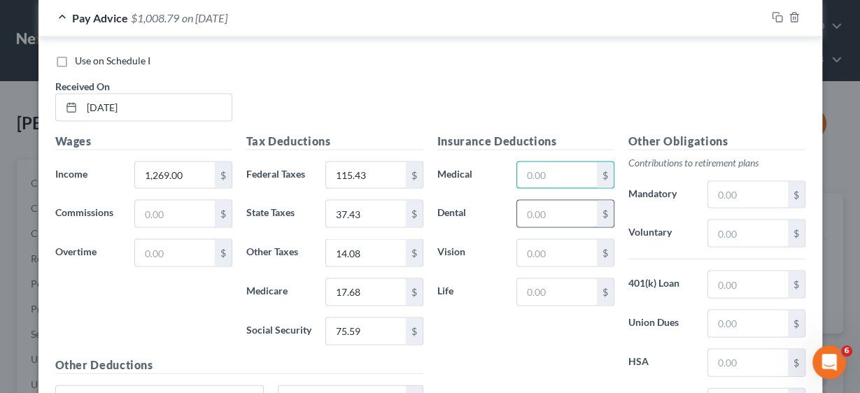
type input "49.78"
click at [729, 220] on input "text" at bounding box center [747, 233] width 79 height 27
type input "126.90"
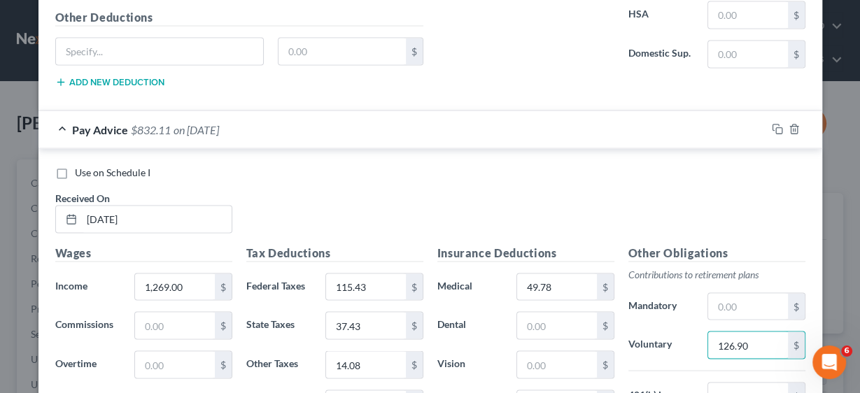
scroll to position [2454, 0]
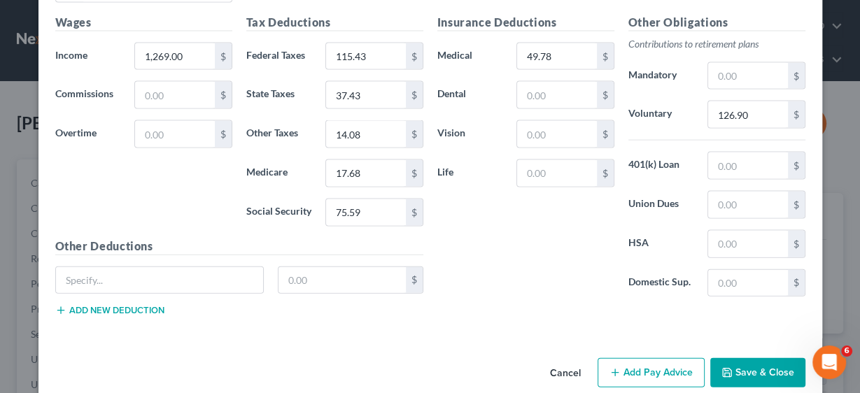
click at [649, 358] on button "Add Pay Advice" at bounding box center [651, 372] width 107 height 29
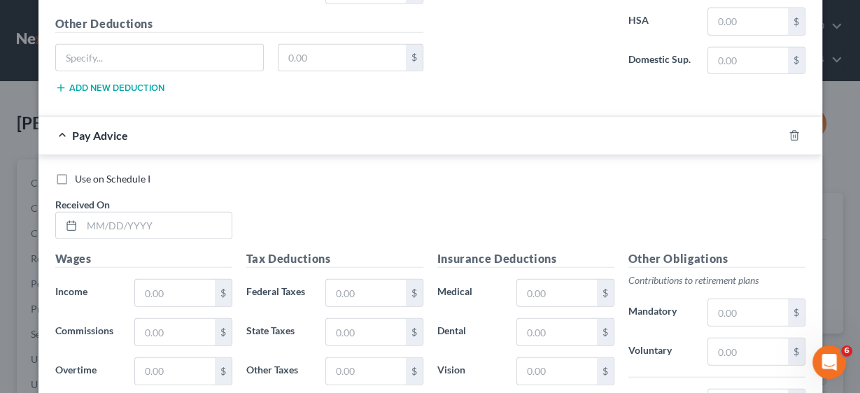
scroll to position [2677, 0]
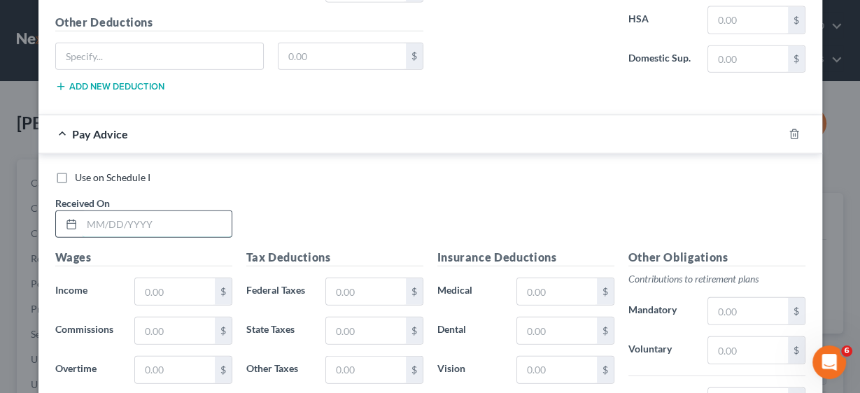
click at [118, 211] on input "text" at bounding box center [157, 224] width 150 height 27
type input "[DATE]"
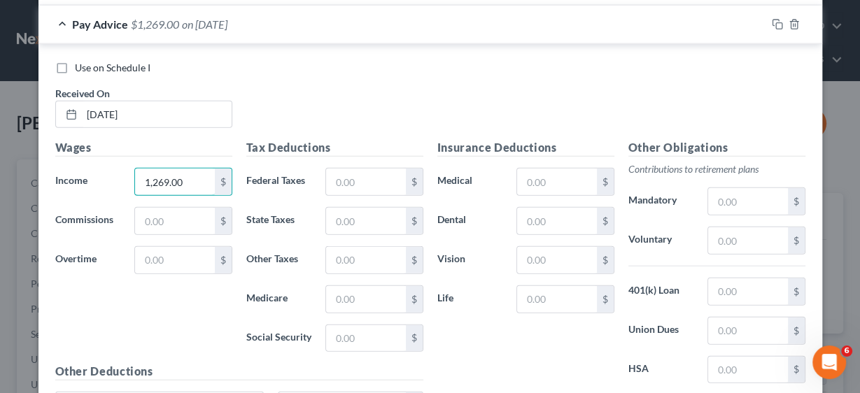
scroll to position [2789, 0]
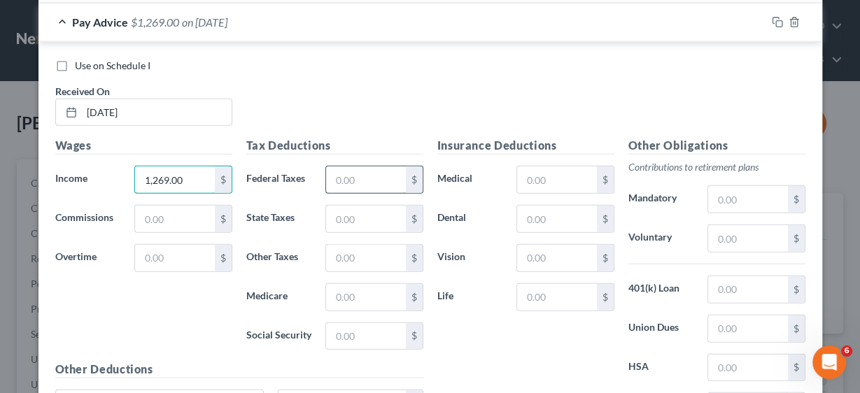
type input "1,269.00"
click at [368, 169] on input "text" at bounding box center [365, 180] width 79 height 27
type input "115.43"
type input "37.43"
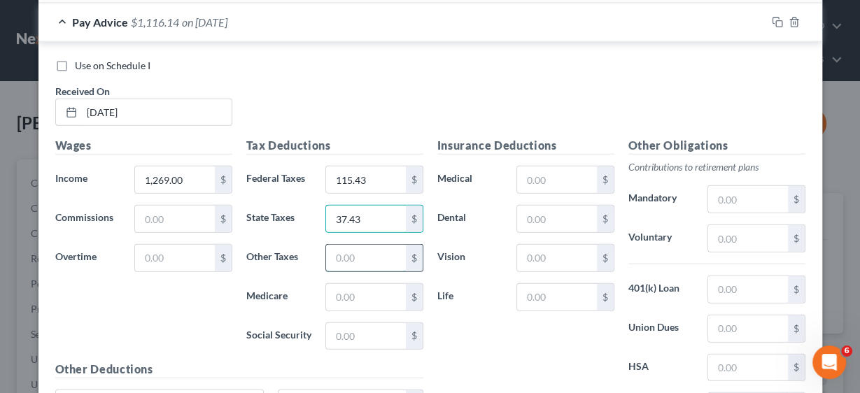
click at [372, 245] on input "text" at bounding box center [365, 258] width 79 height 27
type input "14.07"
click at [356, 284] on input "text" at bounding box center [365, 297] width 79 height 27
type input "17.68"
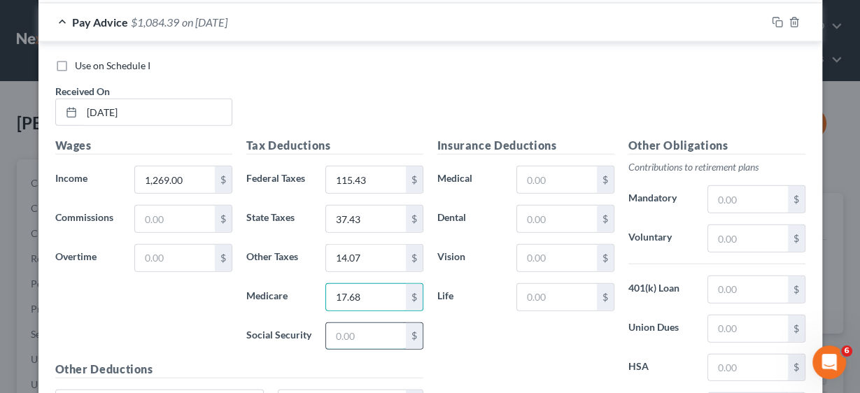
click at [367, 323] on input "text" at bounding box center [365, 336] width 79 height 27
type input "75.59"
click at [528, 167] on input "text" at bounding box center [556, 180] width 79 height 27
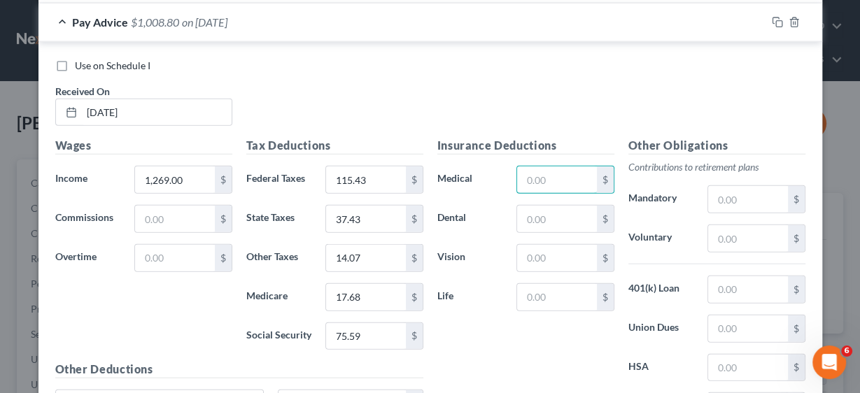
type input "49.78"
click at [717, 225] on input "text" at bounding box center [747, 238] width 79 height 27
type input "126.90"
click at [384, 245] on input "14.07" at bounding box center [365, 258] width 79 height 27
click at [389, 245] on input "14.07" at bounding box center [365, 258] width 79 height 27
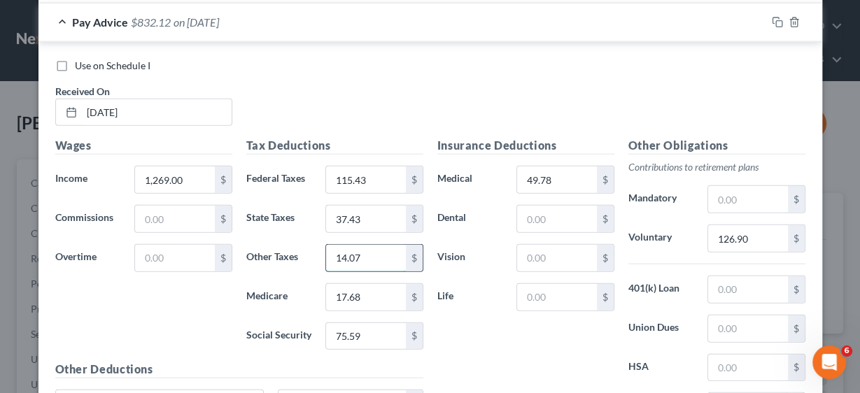
drag, startPoint x: 377, startPoint y: 233, endPoint x: 327, endPoint y: 232, distance: 50.4
click at [327, 245] on input "14.07" at bounding box center [365, 258] width 79 height 27
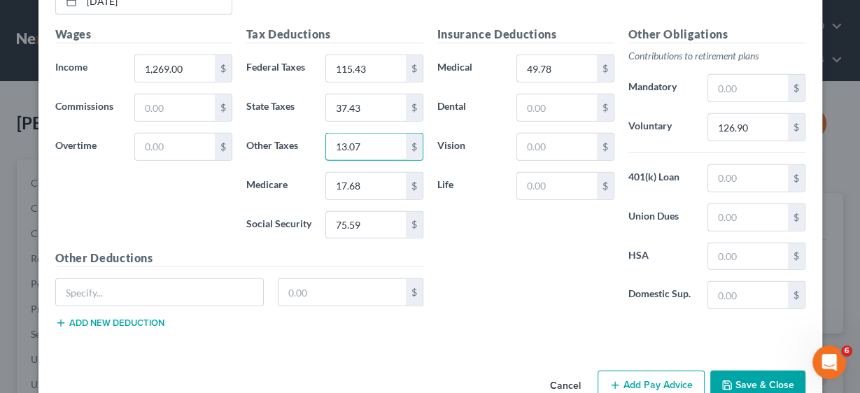
scroll to position [2908, 0]
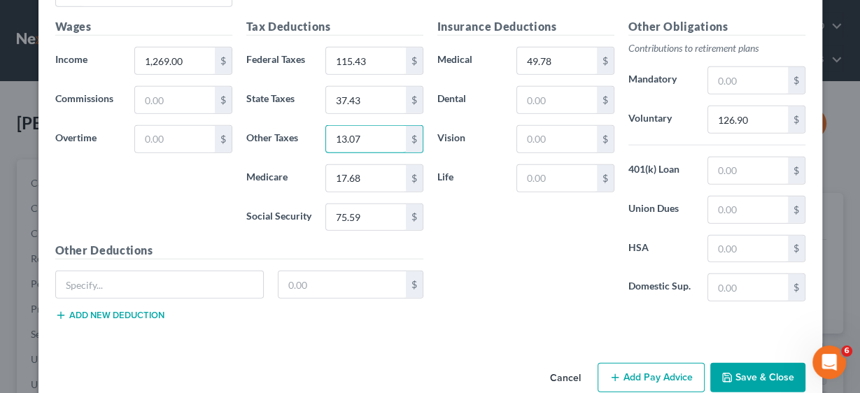
type input "13.07"
click at [652, 363] on button "Add Pay Advice" at bounding box center [651, 377] width 107 height 29
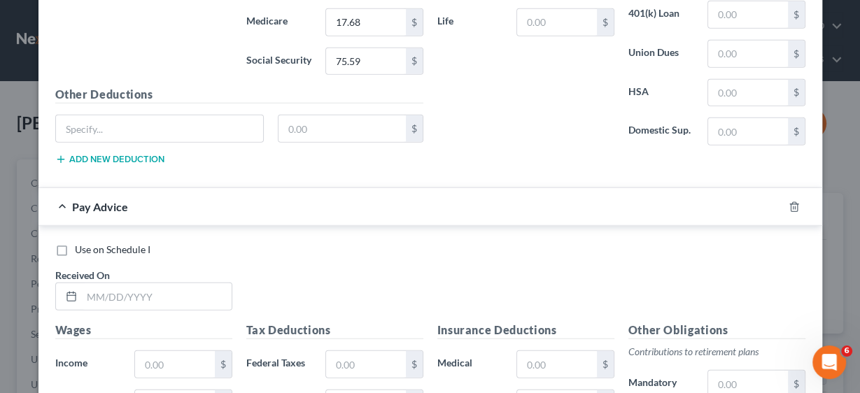
scroll to position [3244, 0]
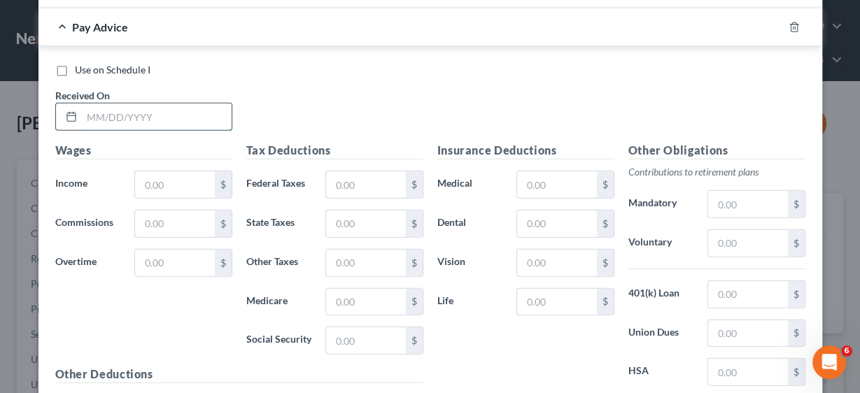
click at [133, 104] on input "text" at bounding box center [157, 117] width 150 height 27
type input "[DATE]"
click at [151, 250] on input "text" at bounding box center [174, 263] width 79 height 27
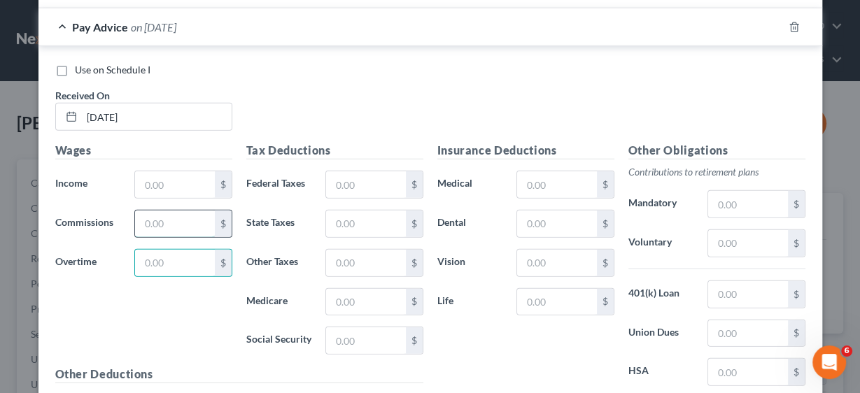
click at [151, 211] on input "text" at bounding box center [174, 224] width 79 height 27
type input "7,553.23"
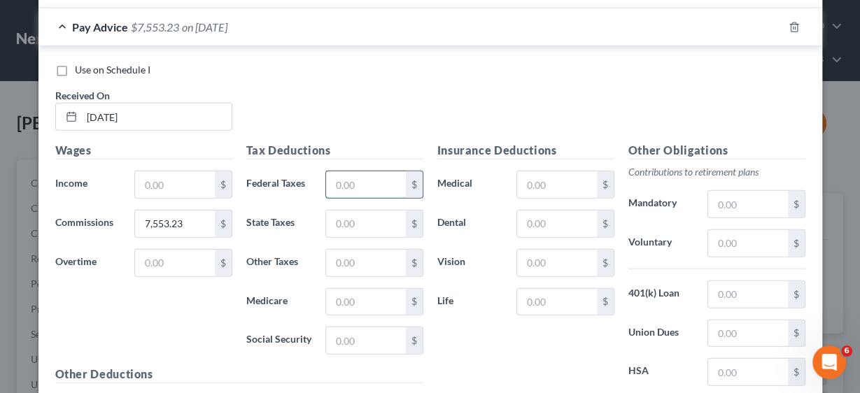
click at [339, 171] on input "text" at bounding box center [365, 184] width 79 height 27
type input "1,661.71"
type input "231.88"
click at [373, 250] on input "text" at bounding box center [365, 263] width 79 height 27
type input "81.82"
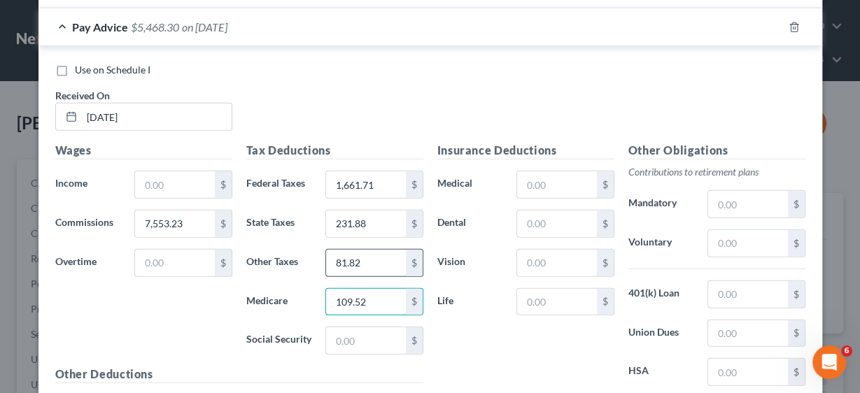
type input "109.52"
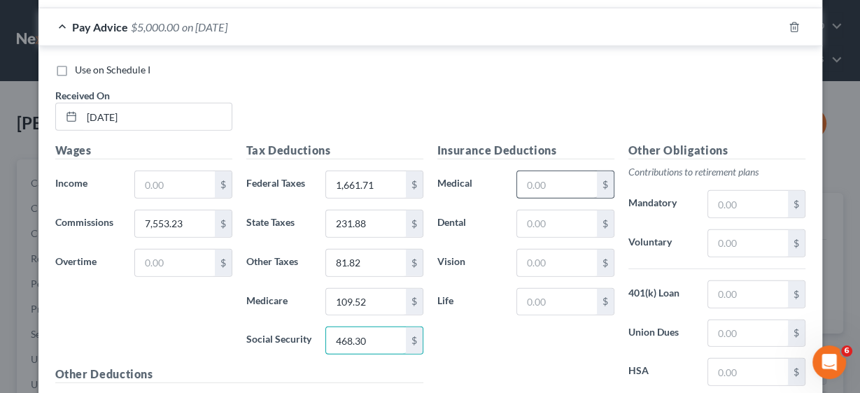
type input "468.30"
click at [564, 171] on input "text" at bounding box center [556, 184] width 79 height 27
type input "1,194.72"
click at [736, 230] on input "text" at bounding box center [747, 243] width 79 height 27
type input "30"
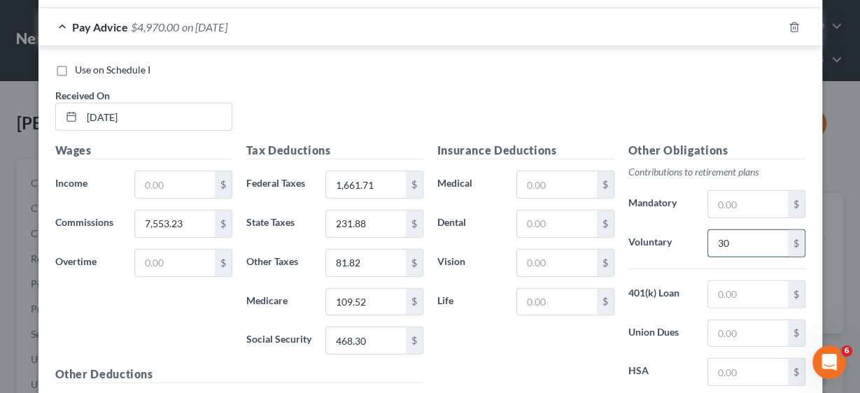
click at [760, 230] on input "30" at bounding box center [747, 243] width 79 height 27
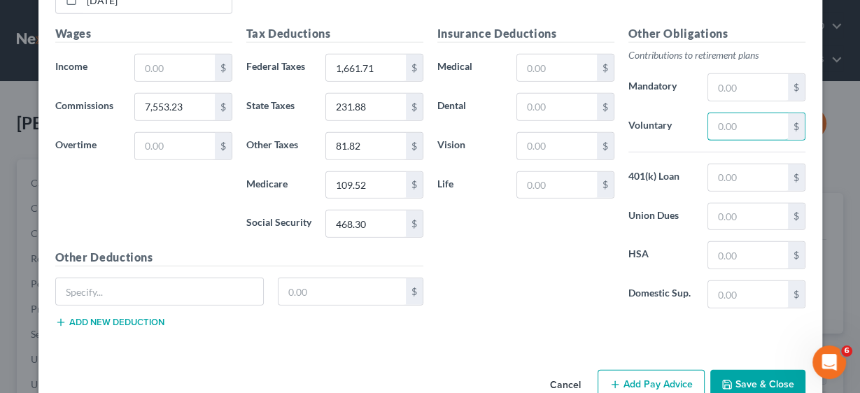
scroll to position [3364, 0]
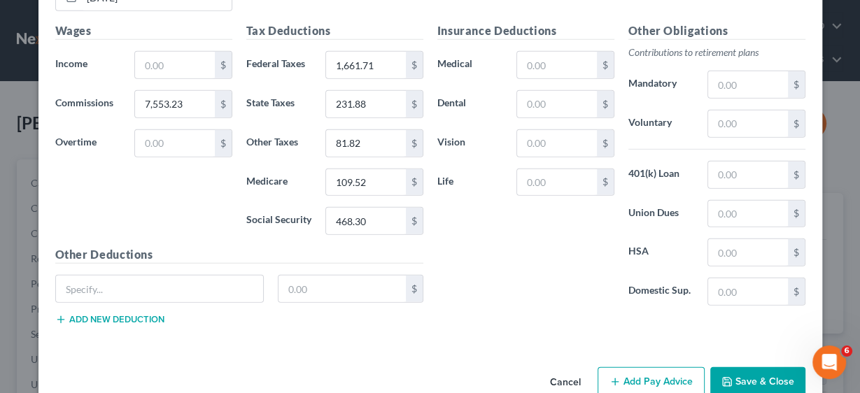
click at [656, 367] on button "Add Pay Advice" at bounding box center [651, 381] width 107 height 29
click at [163, 52] on input "text" at bounding box center [174, 65] width 79 height 27
type input "0.00"
click at [498, 231] on div "Insurance Deductions Medical $ Dental $ Vision $ Life $" at bounding box center [525, 169] width 191 height 295
click at [647, 367] on button "Add Pay Advice" at bounding box center [651, 381] width 107 height 29
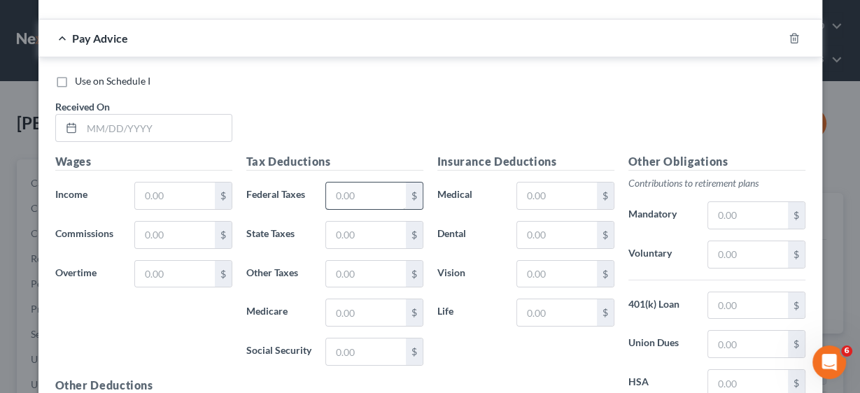
scroll to position [3700, 0]
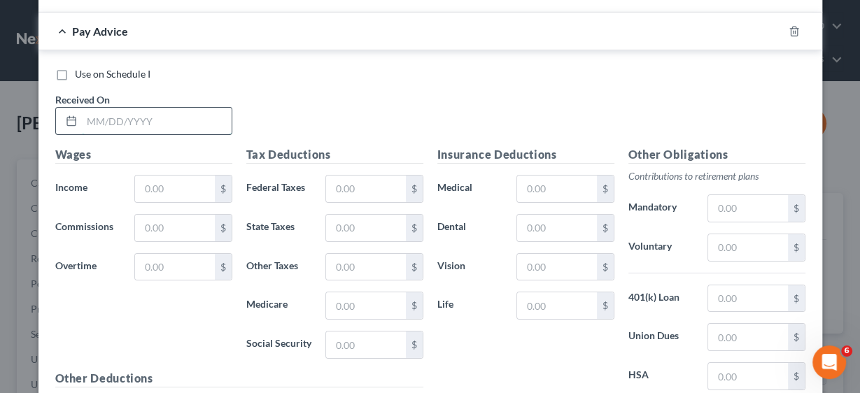
click at [125, 108] on input "text" at bounding box center [157, 121] width 150 height 27
type input "[DATE]"
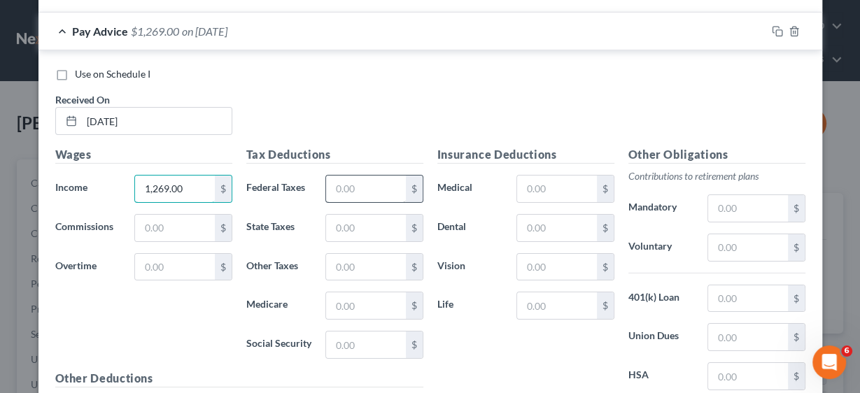
type input "1,269.00"
click at [360, 176] on input "text" at bounding box center [365, 189] width 79 height 27
type input "115.43"
type input "37.43"
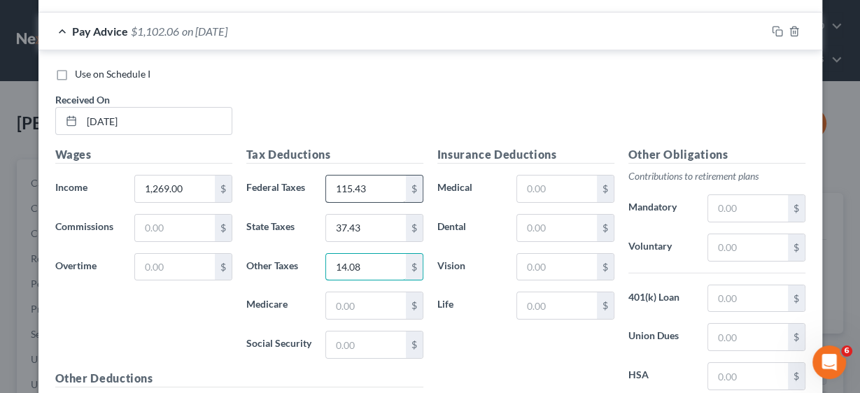
type input "14.08"
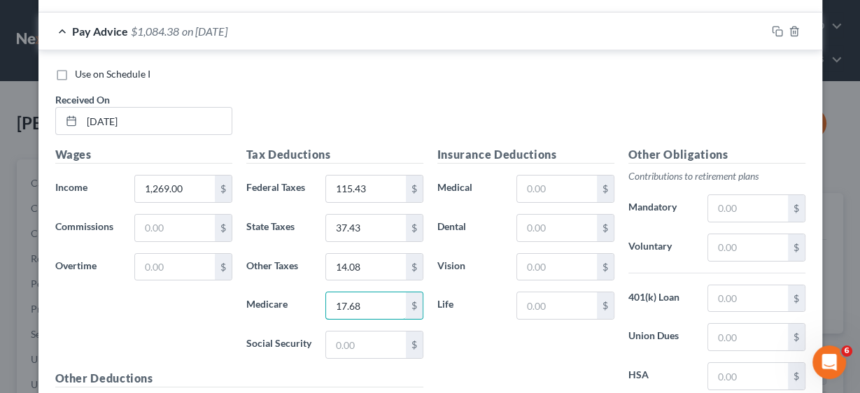
type input "17.68"
click at [553, 176] on input "text" at bounding box center [556, 189] width 79 height 27
click at [719, 234] on input "text" at bounding box center [747, 247] width 79 height 27
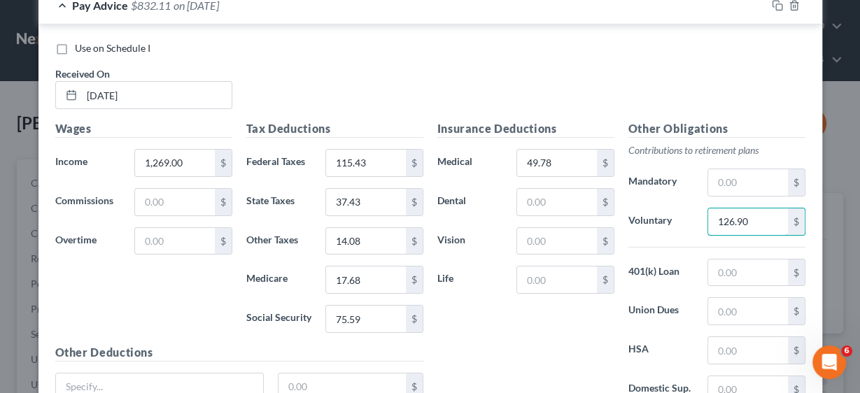
scroll to position [3812, 0]
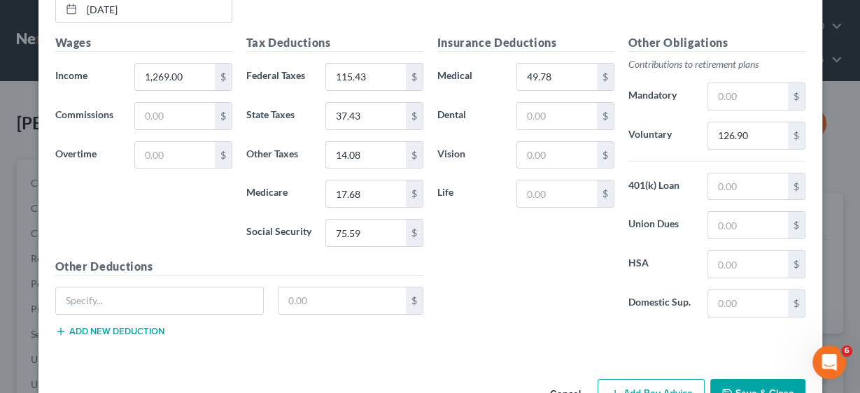
click at [634, 379] on button "Add Pay Advice" at bounding box center [651, 393] width 107 height 29
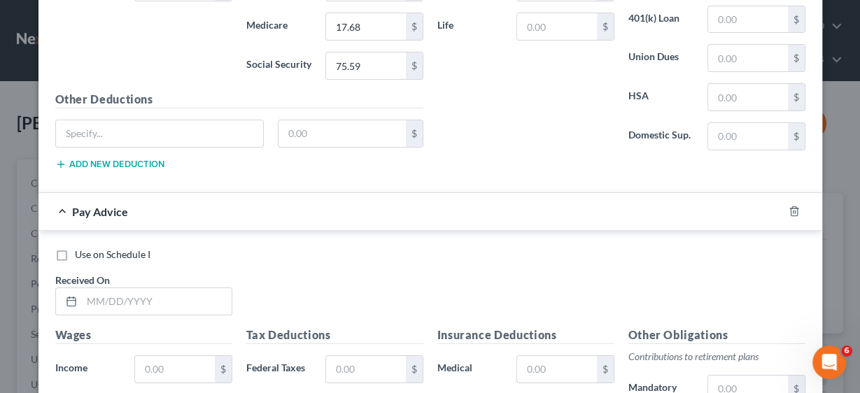
scroll to position [3980, 0]
click at [111, 288] on input "text" at bounding box center [157, 301] width 150 height 27
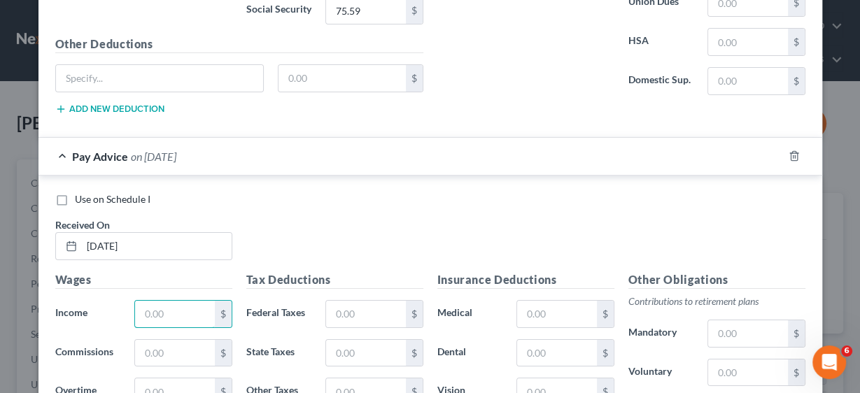
scroll to position [4148, 0]
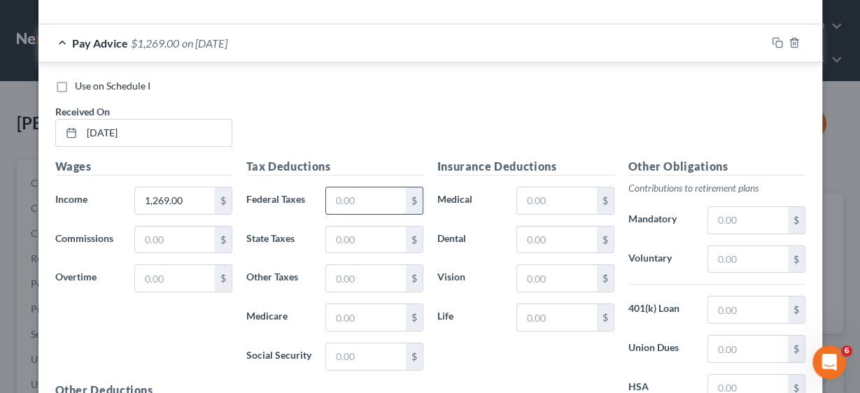
click at [357, 188] on input "text" at bounding box center [365, 201] width 79 height 27
click at [528, 188] on input "text" at bounding box center [556, 201] width 79 height 27
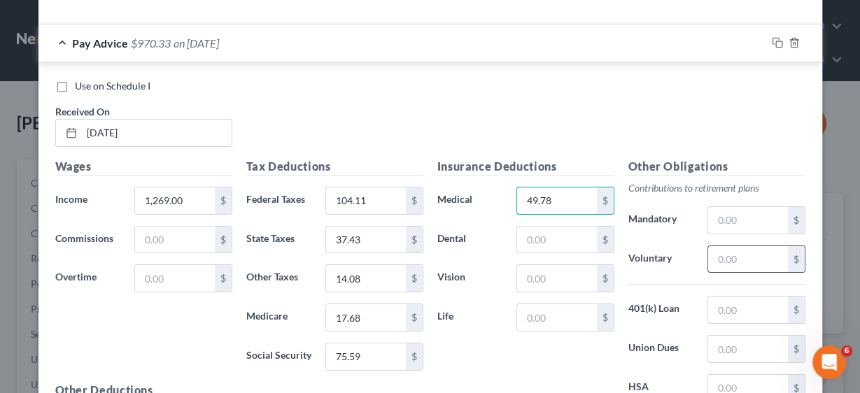
click at [716, 246] on input "text" at bounding box center [747, 259] width 79 height 27
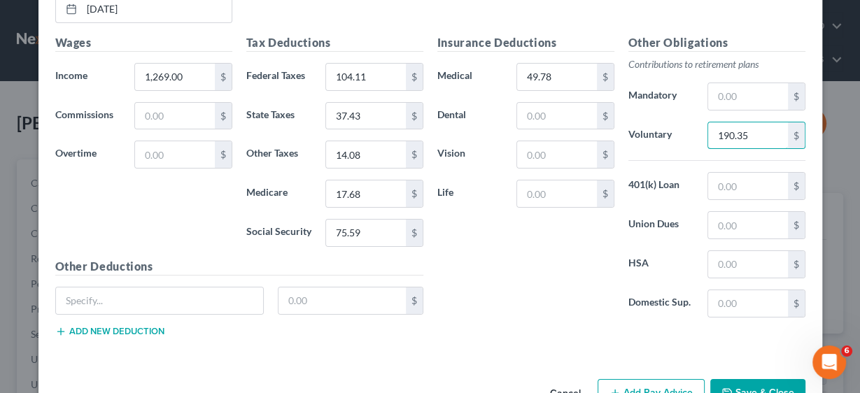
scroll to position [4274, 0]
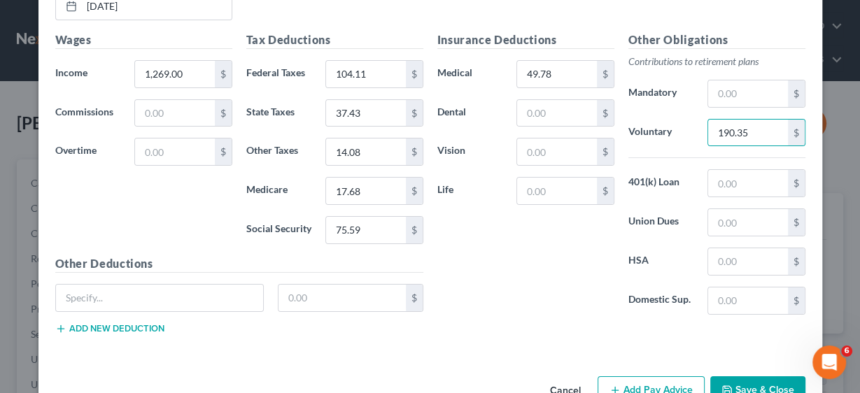
click at [663, 376] on button "Add Pay Advice" at bounding box center [651, 390] width 107 height 29
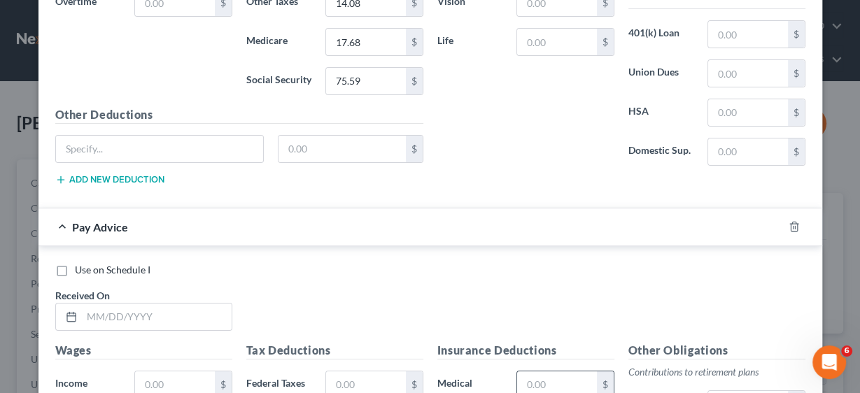
scroll to position [4442, 0]
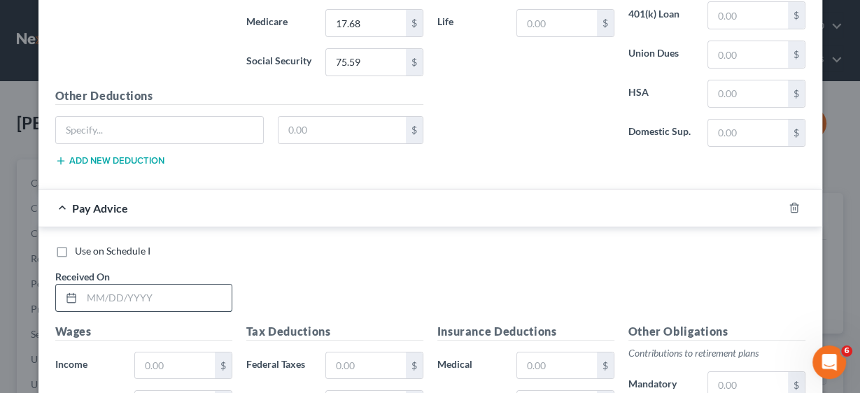
click at [156, 285] on input "text" at bounding box center [157, 298] width 150 height 27
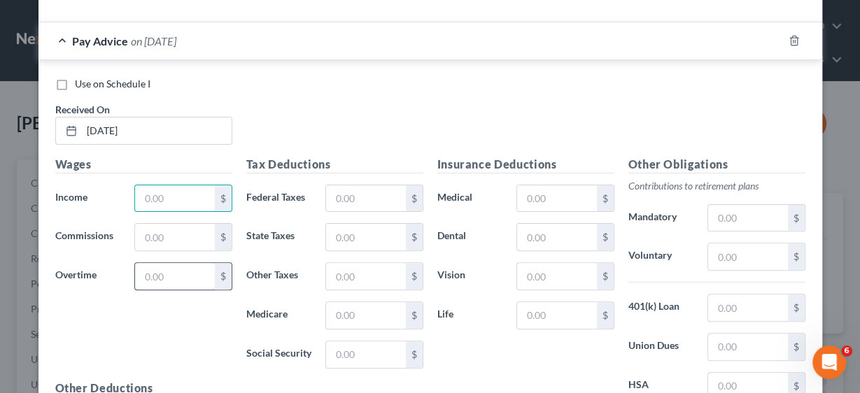
scroll to position [4610, 0]
click at [375, 185] on input "text" at bounding box center [365, 198] width 79 height 27
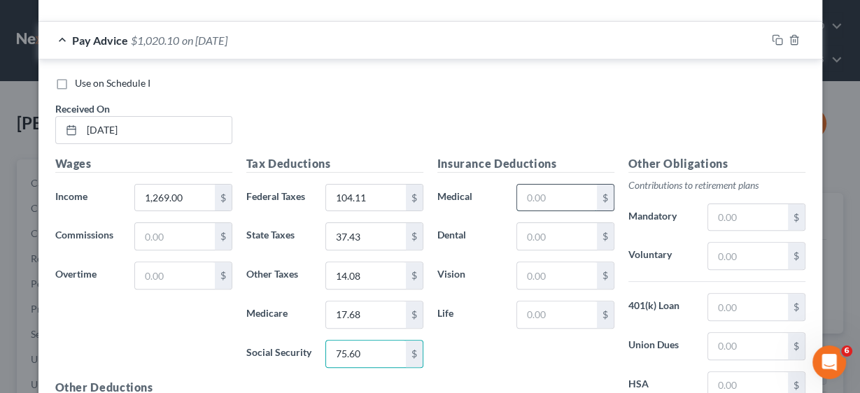
click at [561, 185] on input "text" at bounding box center [556, 198] width 79 height 27
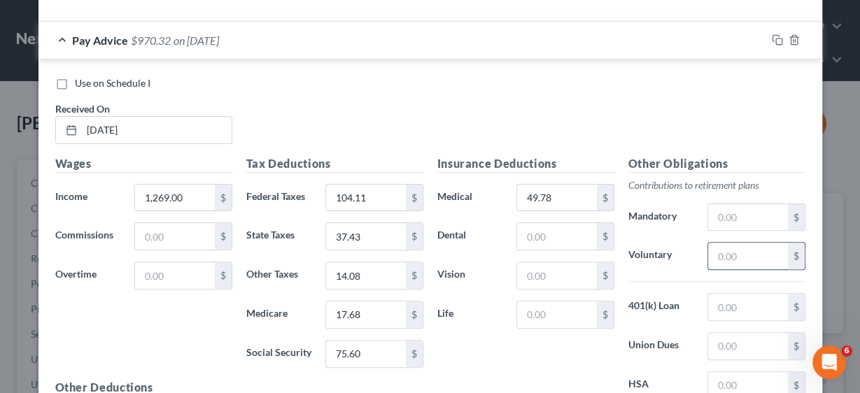
click at [715, 243] on input "text" at bounding box center [747, 256] width 79 height 27
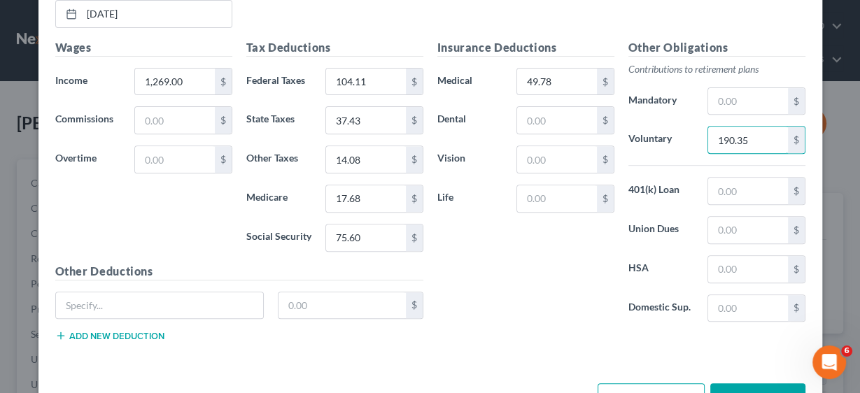
scroll to position [4730, 0]
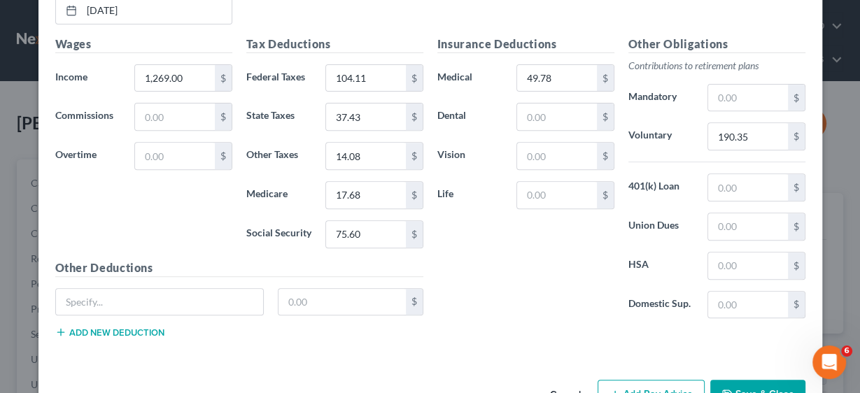
click at [643, 380] on button "Add Pay Advice" at bounding box center [651, 394] width 107 height 29
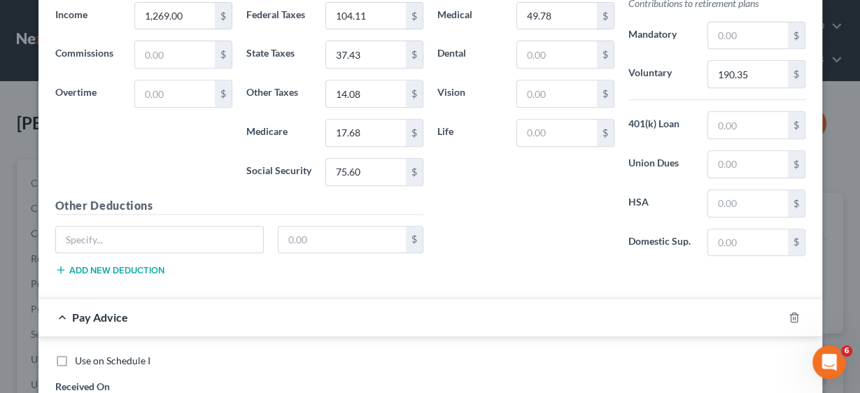
scroll to position [4898, 0]
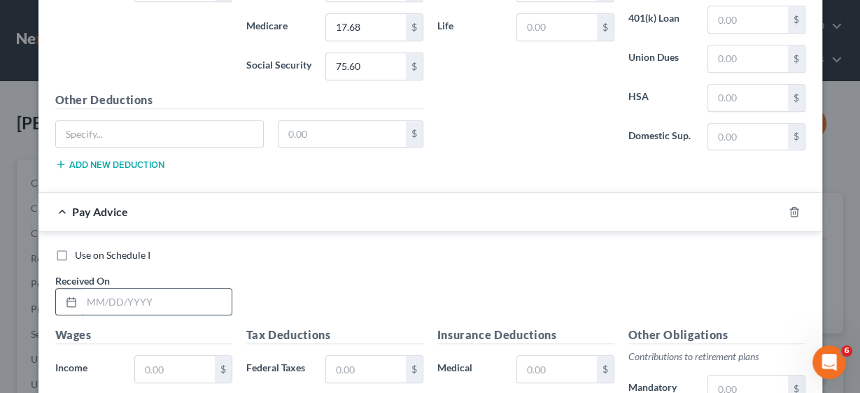
click at [151, 289] on input "text" at bounding box center [157, 302] width 150 height 27
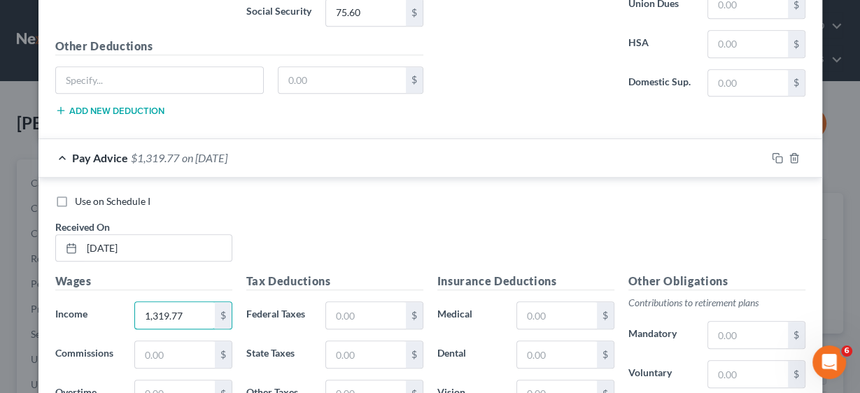
scroll to position [5066, 0]
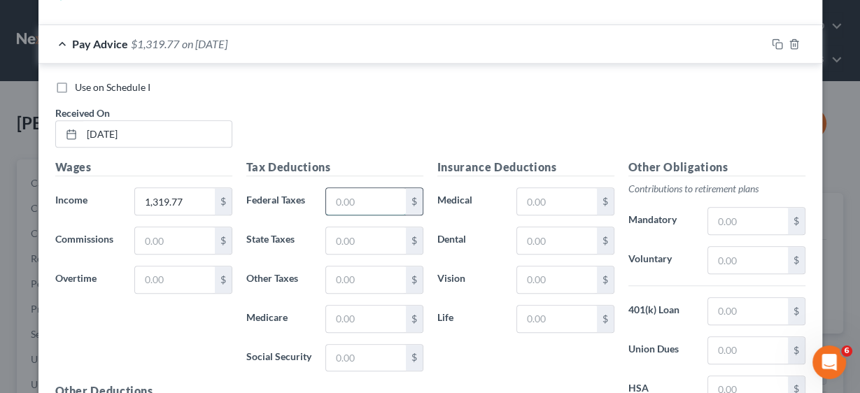
click at [355, 188] on input "text" at bounding box center [365, 201] width 79 height 27
click at [351, 267] on input "text" at bounding box center [365, 280] width 79 height 27
click at [547, 188] on input "text" at bounding box center [556, 201] width 79 height 27
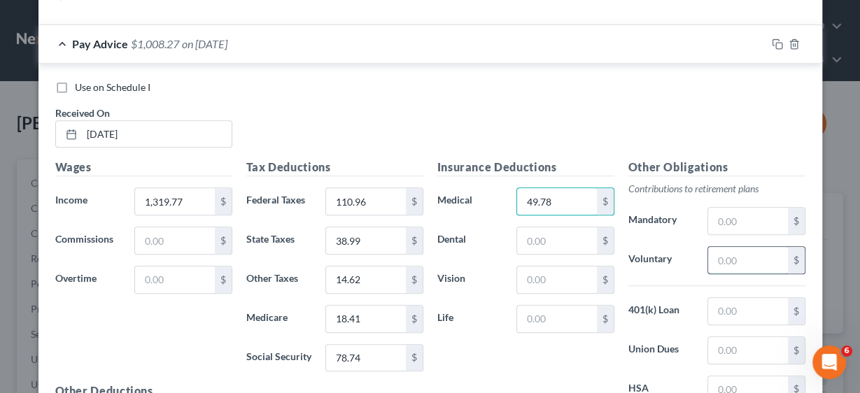
click at [729, 247] on input "text" at bounding box center [747, 260] width 79 height 27
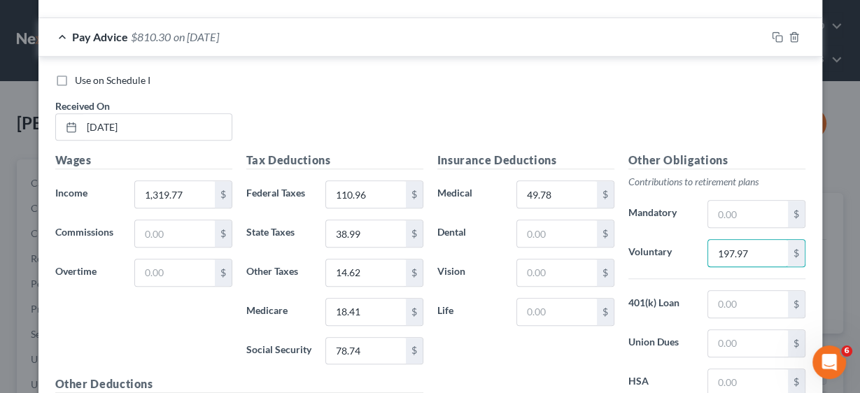
scroll to position [5185, 0]
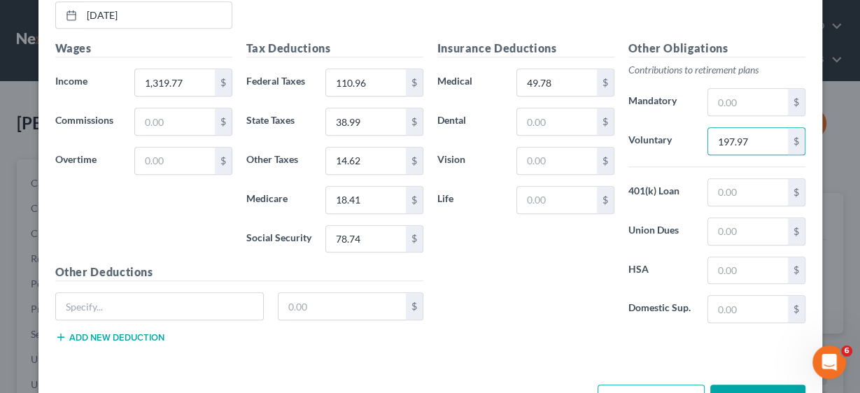
click at [635, 385] on button "Add Pay Advice" at bounding box center [651, 399] width 107 height 29
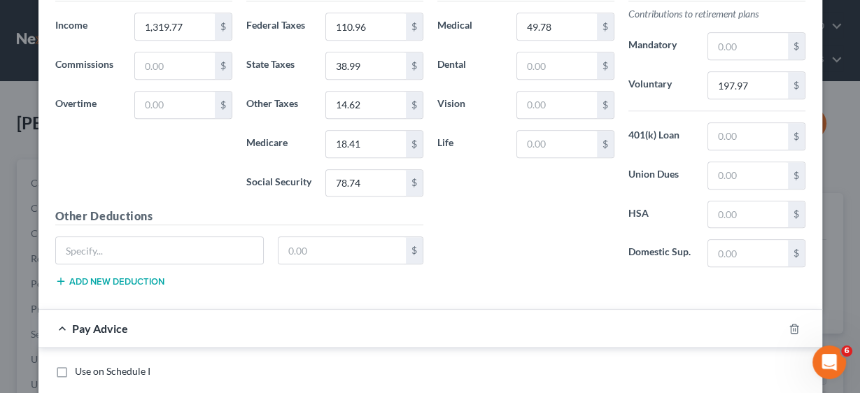
scroll to position [5409, 0]
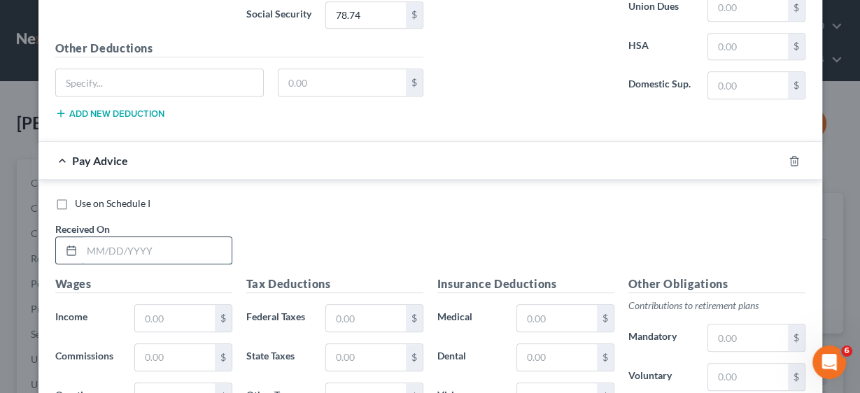
click at [159, 237] on input "text" at bounding box center [157, 250] width 150 height 27
click at [169, 305] on input "text" at bounding box center [174, 318] width 79 height 27
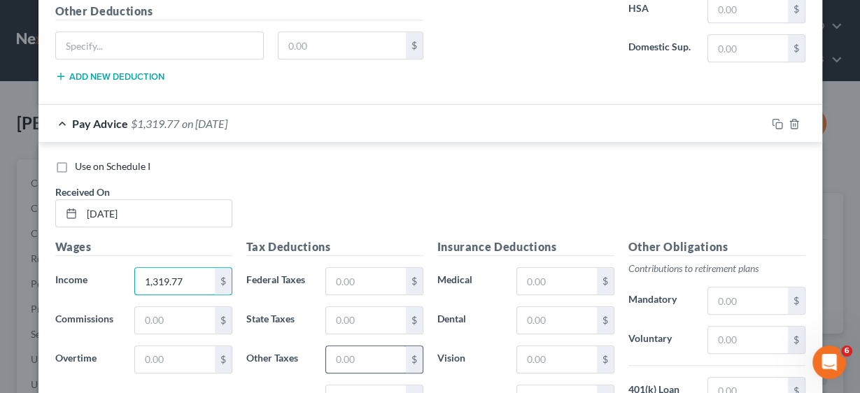
scroll to position [5521, 0]
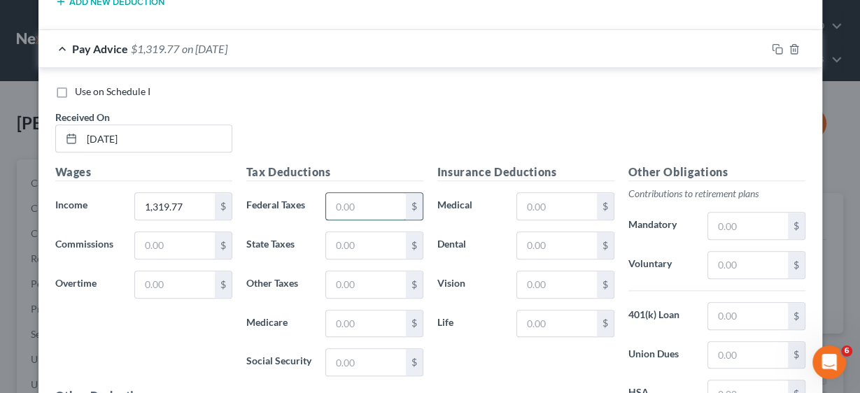
click at [355, 193] on input "text" at bounding box center [365, 206] width 79 height 27
click at [550, 193] on input "text" at bounding box center [556, 206] width 79 height 27
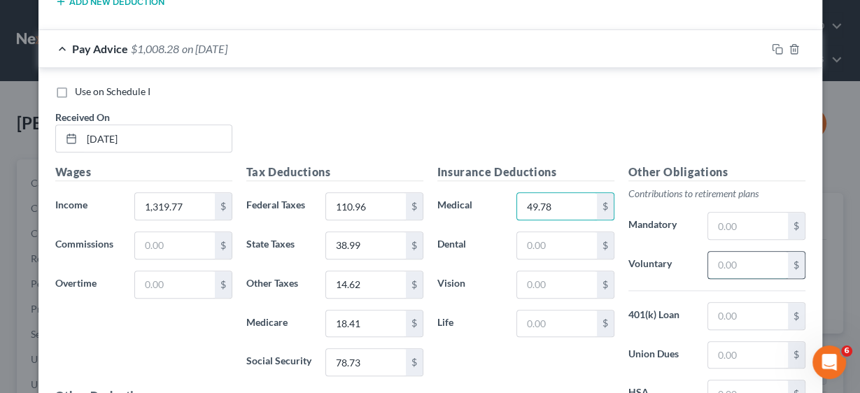
click at [725, 252] on input "text" at bounding box center [747, 265] width 79 height 27
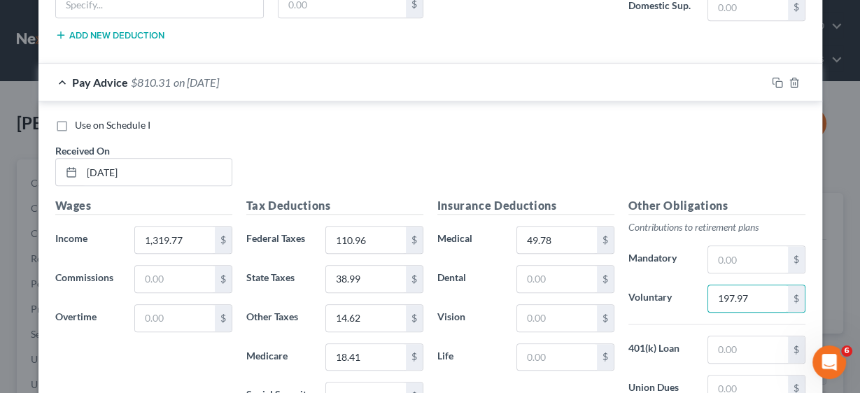
scroll to position [5465, 0]
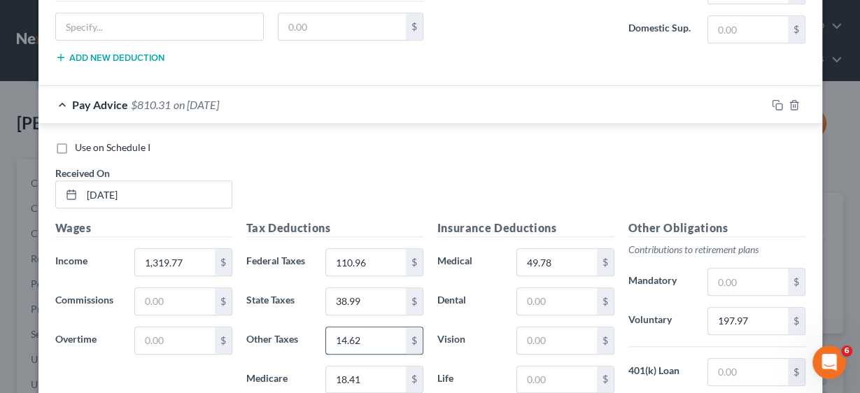
click at [376, 328] on input "14.62" at bounding box center [365, 341] width 79 height 27
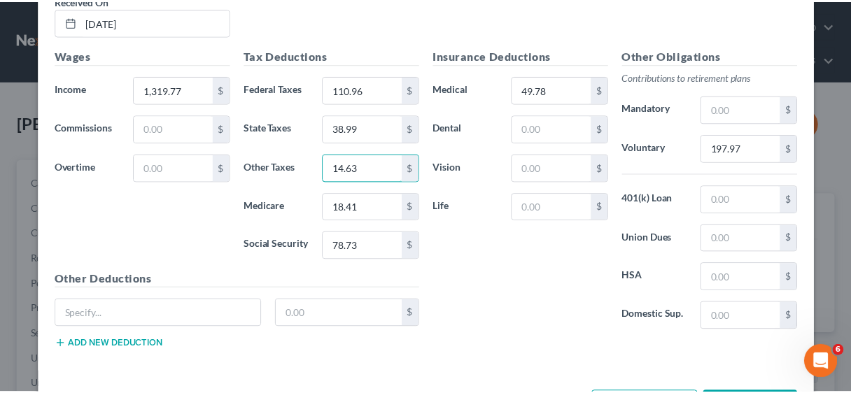
scroll to position [5640, 0]
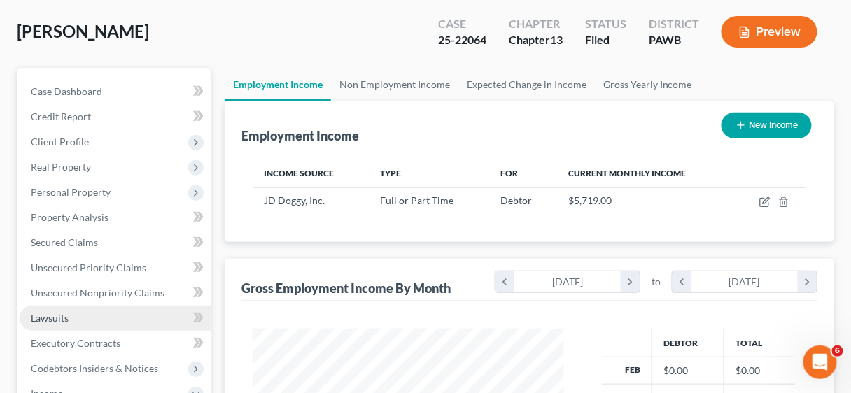
scroll to position [112, 0]
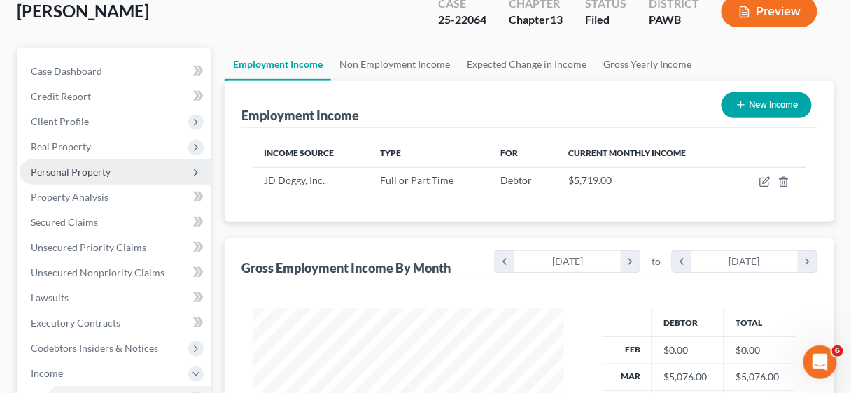
click at [72, 172] on span "Personal Property" at bounding box center [71, 172] width 80 height 12
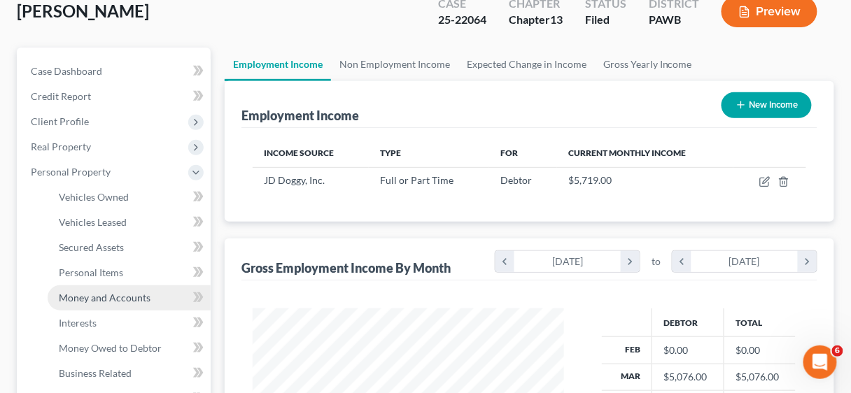
click at [121, 293] on span "Money and Accounts" at bounding box center [105, 298] width 92 height 12
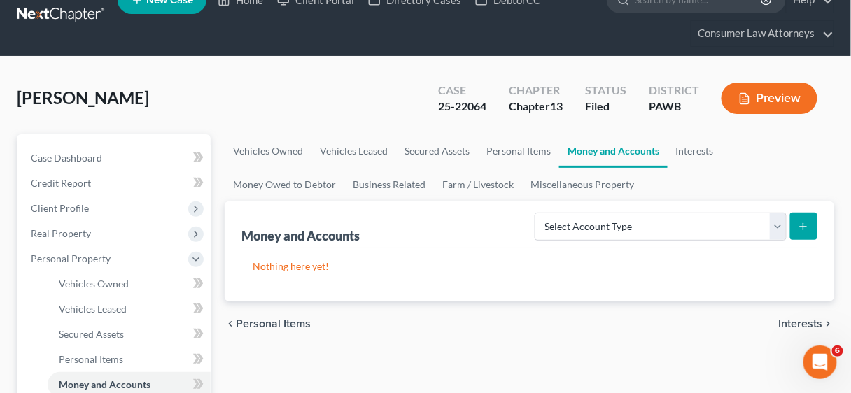
scroll to position [56, 0]
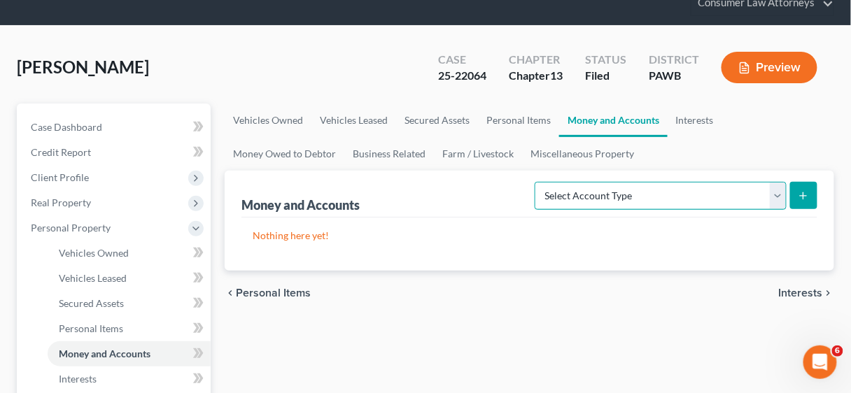
click at [781, 194] on select "Select Account Type Brokerage Cash on Hand Certificates of Deposit Checking Acc…" at bounding box center [661, 196] width 252 height 28
click at [538, 182] on select "Select Account Type Brokerage Cash on Hand Certificates of Deposit Checking Acc…" at bounding box center [661, 196] width 252 height 28
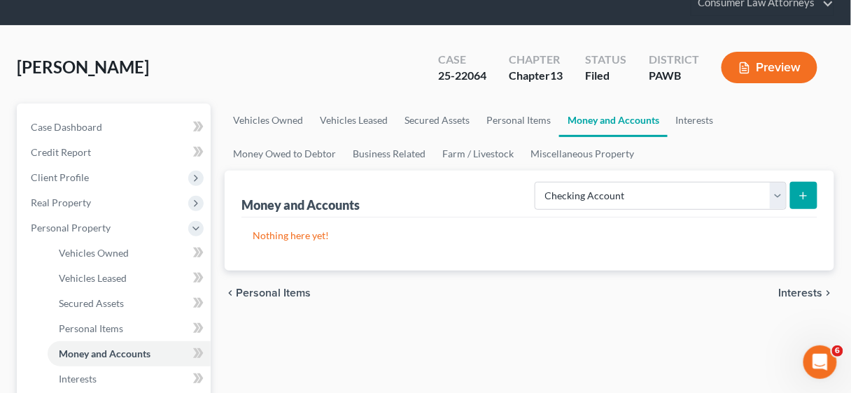
click at [807, 191] on icon "submit" at bounding box center [803, 195] width 11 height 11
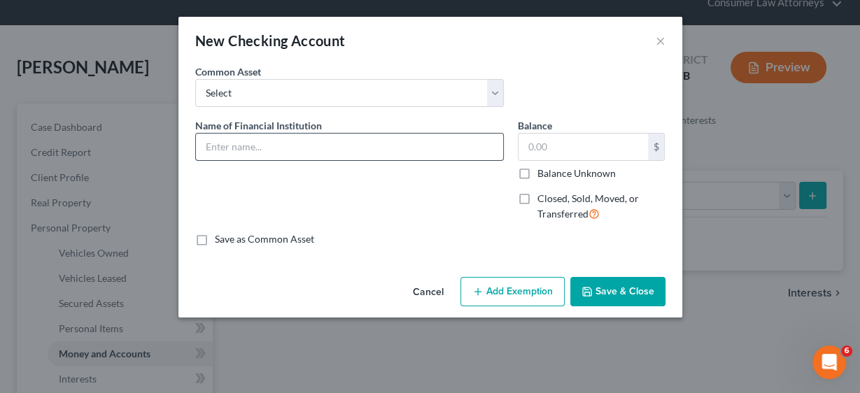
click at [279, 154] on input "text" at bounding box center [349, 147] width 307 height 27
click at [581, 152] on input "text" at bounding box center [583, 147] width 129 height 27
click at [621, 293] on button "Save & Close" at bounding box center [617, 291] width 95 height 29
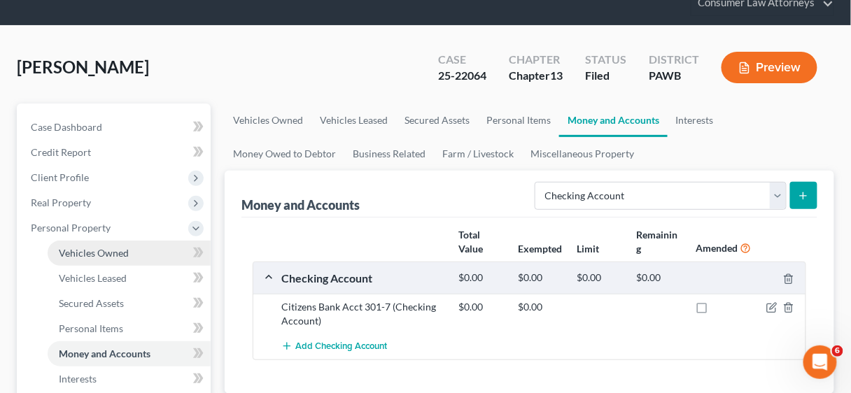
click at [94, 253] on span "Vehicles Owned" at bounding box center [94, 253] width 70 height 12
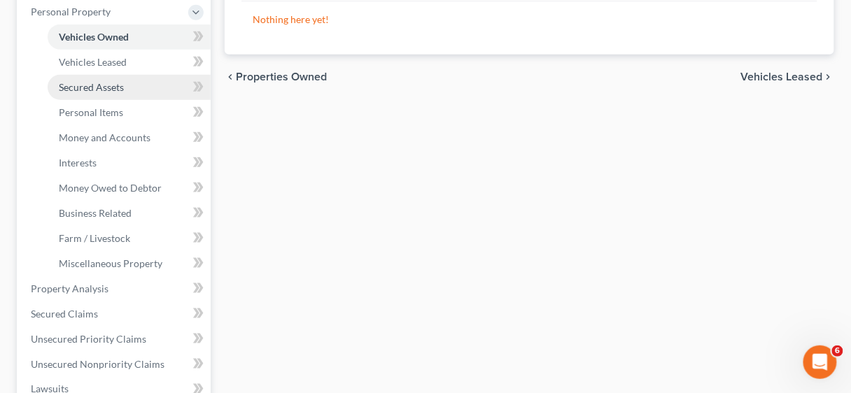
scroll to position [280, 0]
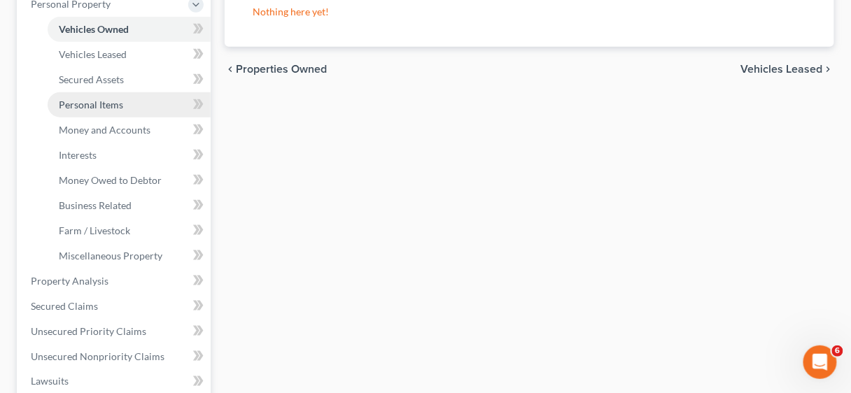
click at [89, 104] on span "Personal Items" at bounding box center [91, 105] width 64 height 12
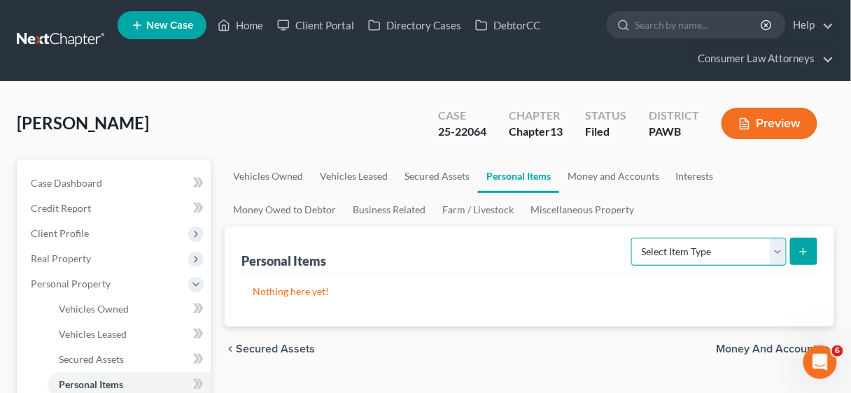
click at [782, 248] on select "Select Item Type Clothing Collectibles Of Value Electronics Firearms Household …" at bounding box center [708, 252] width 155 height 28
click at [634, 238] on select "Select Item Type Clothing Collectibles Of Value Electronics Firearms Household …" at bounding box center [708, 252] width 155 height 28
click at [802, 248] on icon "submit" at bounding box center [803, 251] width 11 height 11
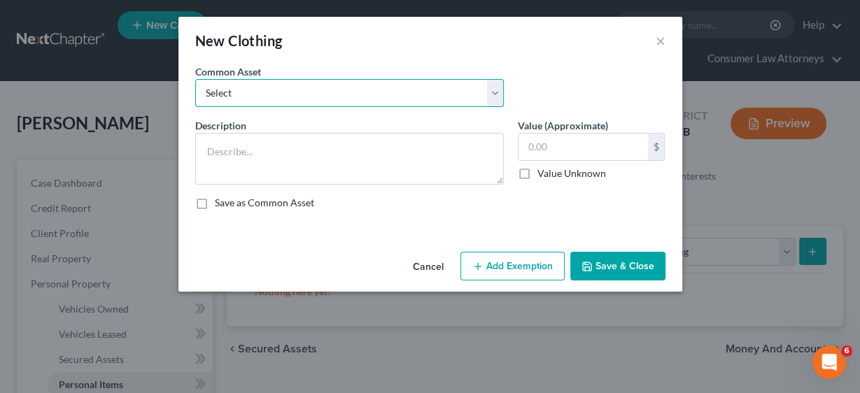
click at [495, 85] on select "Select Miscellaneous clothing and wearing apparel Clothing, shoes, jackets, out…" at bounding box center [349, 93] width 309 height 28
click at [195, 79] on select "Select Miscellaneous clothing and wearing apparel Clothing, shoes, jackets, out…" at bounding box center [349, 93] width 309 height 28
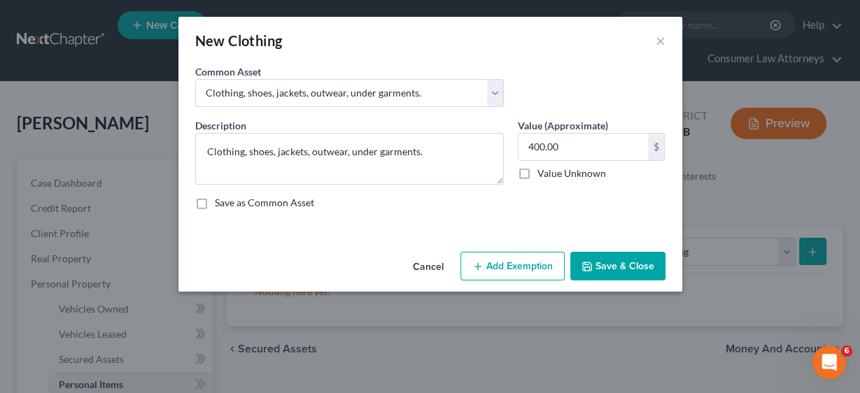
click at [527, 262] on button "Add Exemption" at bounding box center [512, 266] width 104 height 29
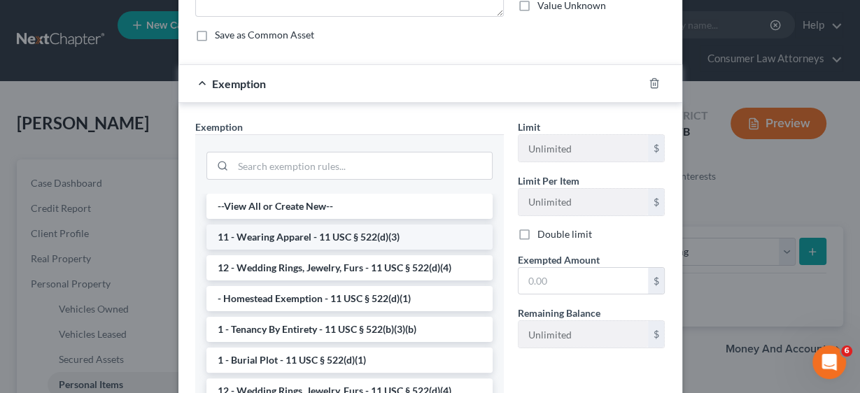
click at [337, 237] on li "11 - Wearing Apparel - 11 USC § 522(d)(3)" at bounding box center [349, 237] width 286 height 25
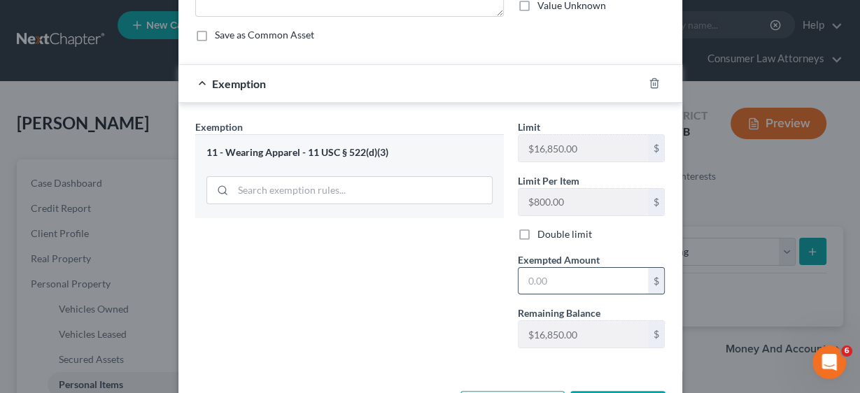
click at [572, 276] on input "text" at bounding box center [583, 281] width 129 height 27
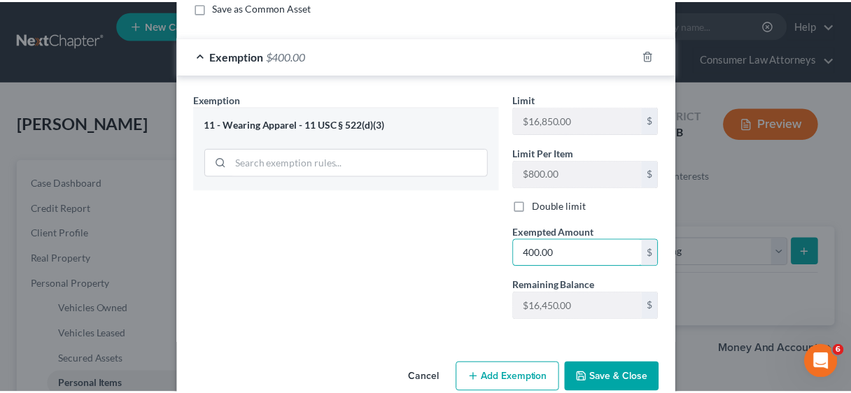
scroll to position [219, 0]
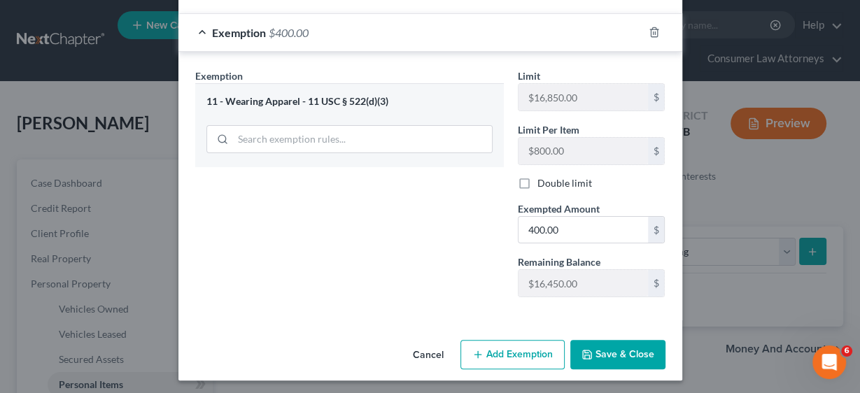
click at [605, 349] on button "Save & Close" at bounding box center [617, 354] width 95 height 29
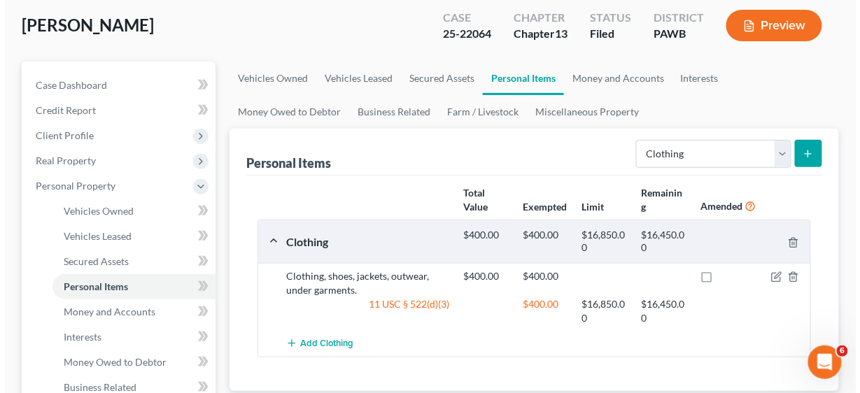
scroll to position [112, 0]
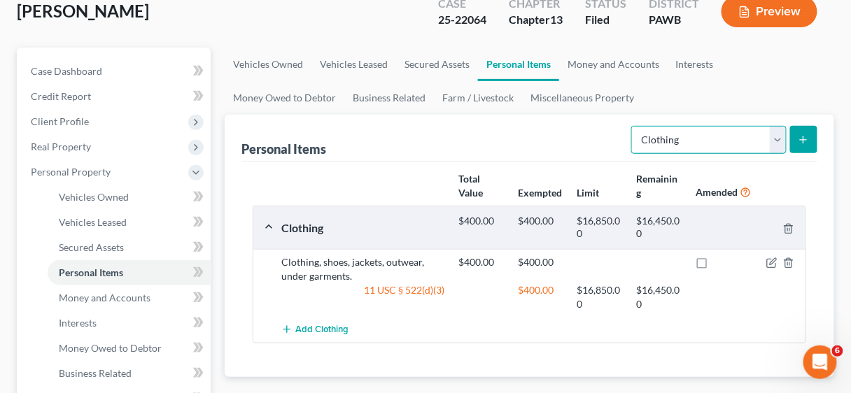
click at [781, 134] on select "Select Item Type Clothing Collectibles Of Value Electronics Firearms Household …" at bounding box center [708, 140] width 155 height 28
click at [634, 126] on select "Select Item Type Clothing Collectibles Of Value Electronics Firearms Household …" at bounding box center [708, 140] width 155 height 28
click at [806, 140] on line "submit" at bounding box center [804, 140] width 6 height 0
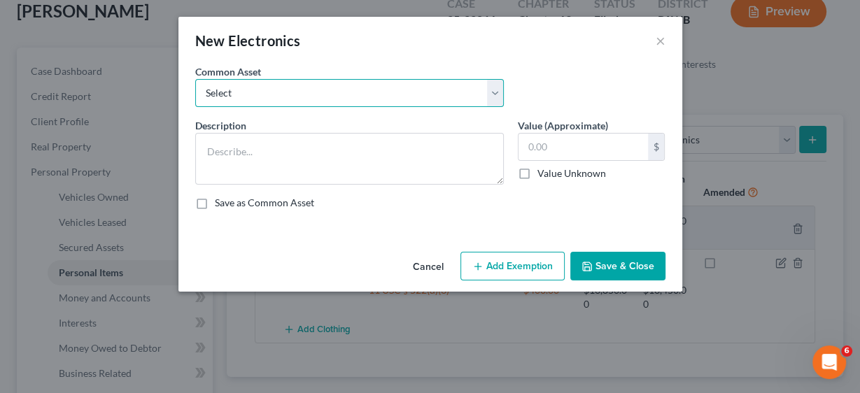
click at [499, 90] on select "Select Miscellaneous electronics Xbox Laptop Refrigerator Computer TV Cellphone…" at bounding box center [349, 93] width 309 height 28
click at [195, 79] on select "Select Miscellaneous electronics Xbox Laptop Refrigerator Computer TV Cellphone…" at bounding box center [349, 93] width 309 height 28
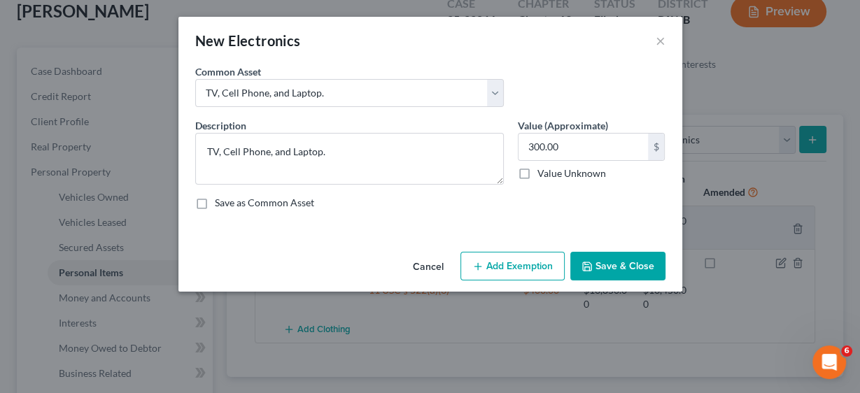
click at [529, 267] on button "Add Exemption" at bounding box center [512, 266] width 104 height 29
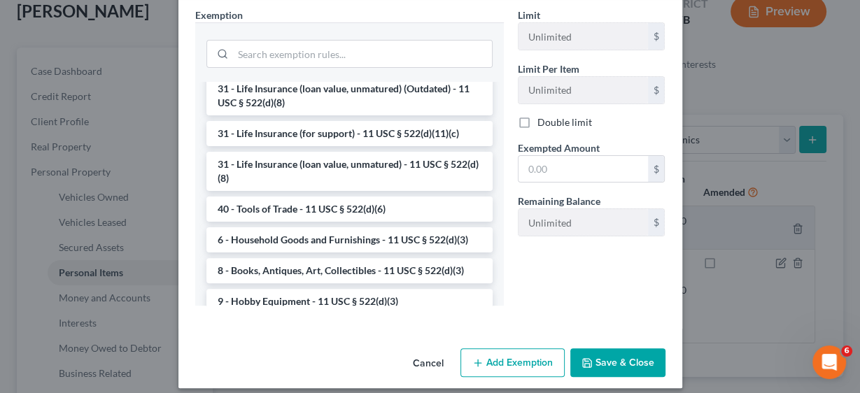
scroll to position [1120, 0]
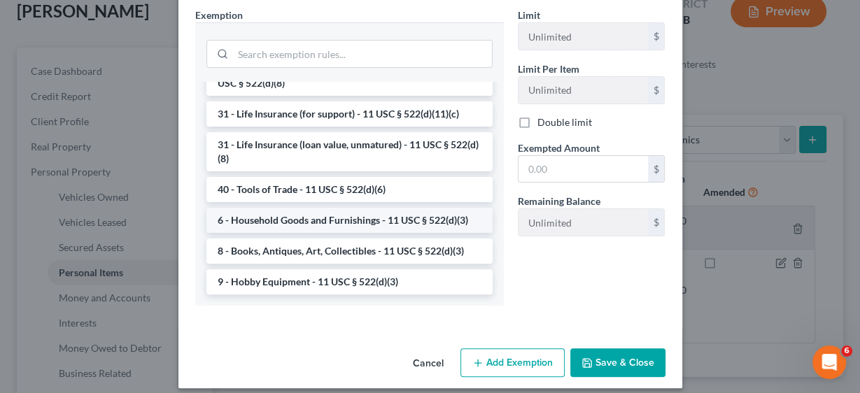
click at [344, 225] on li "6 - Household Goods and Furnishings - 11 USC § 522(d)(3)" at bounding box center [349, 220] width 286 height 25
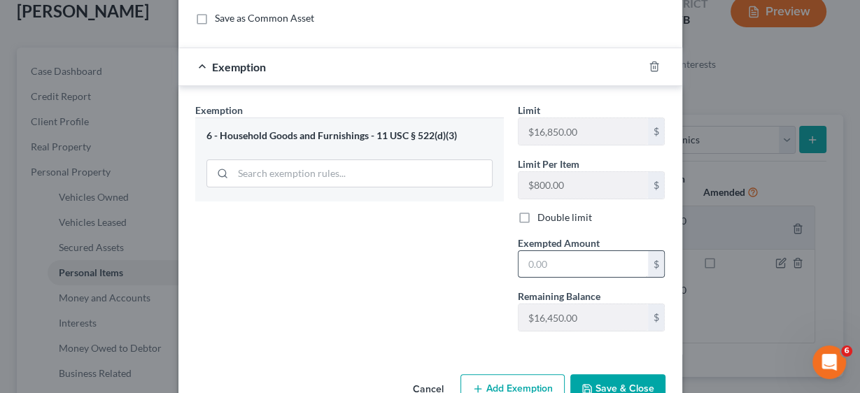
scroll to position [219, 0]
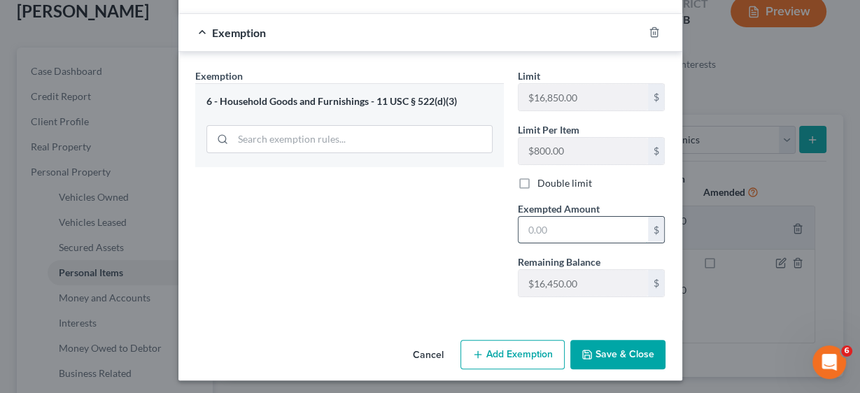
click at [571, 221] on input "text" at bounding box center [583, 230] width 129 height 27
click at [519, 357] on button "Add Exemption" at bounding box center [512, 354] width 104 height 29
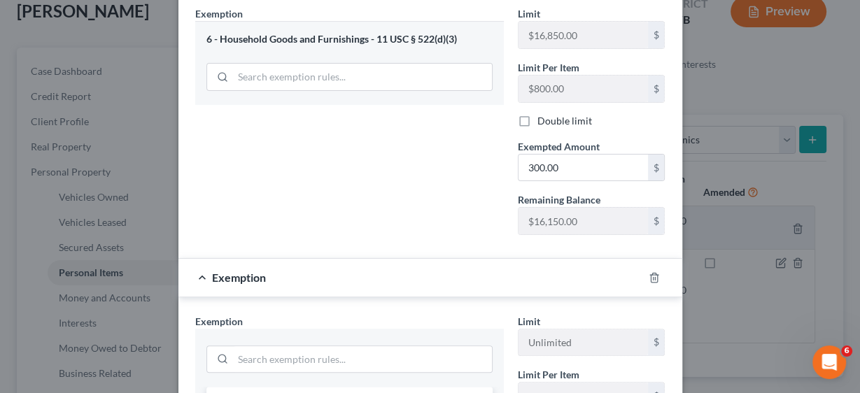
scroll to position [275, 0]
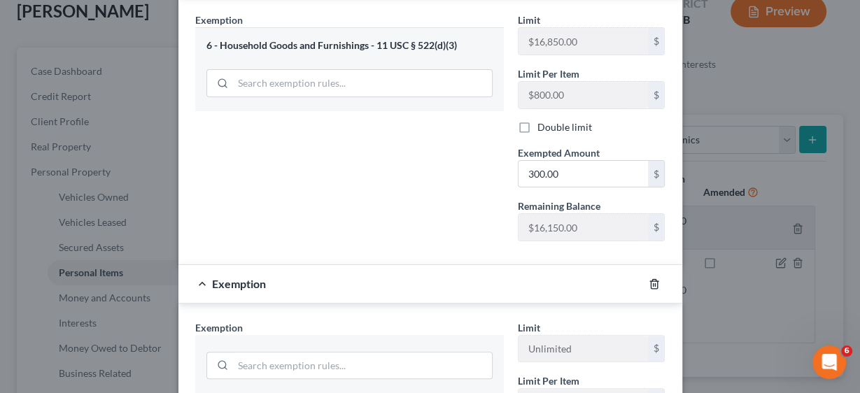
click at [650, 281] on polyline "button" at bounding box center [654, 281] width 8 height 0
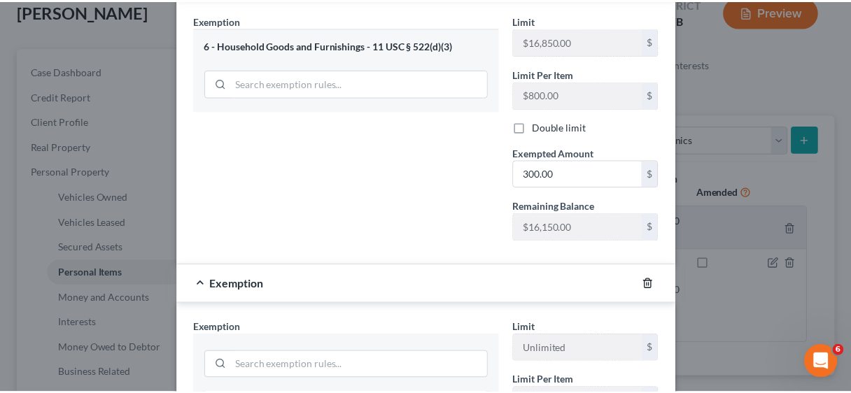
scroll to position [219, 0]
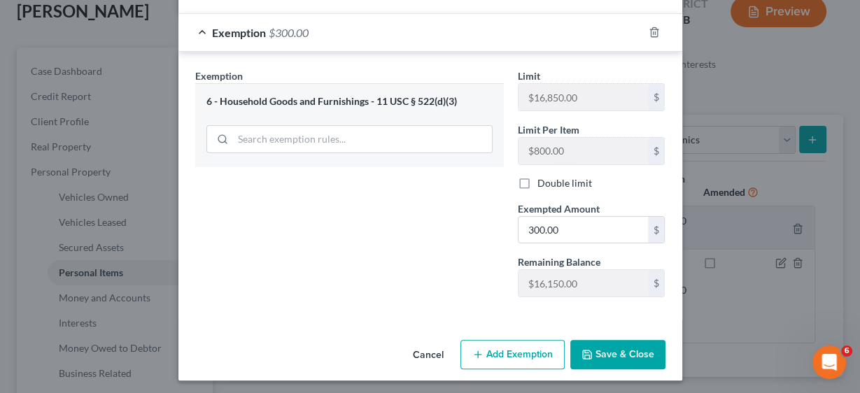
click at [631, 346] on button "Save & Close" at bounding box center [617, 354] width 95 height 29
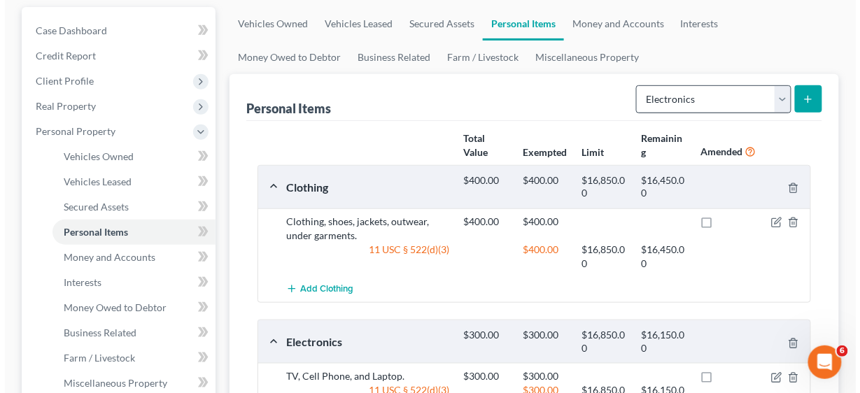
scroll to position [56, 0]
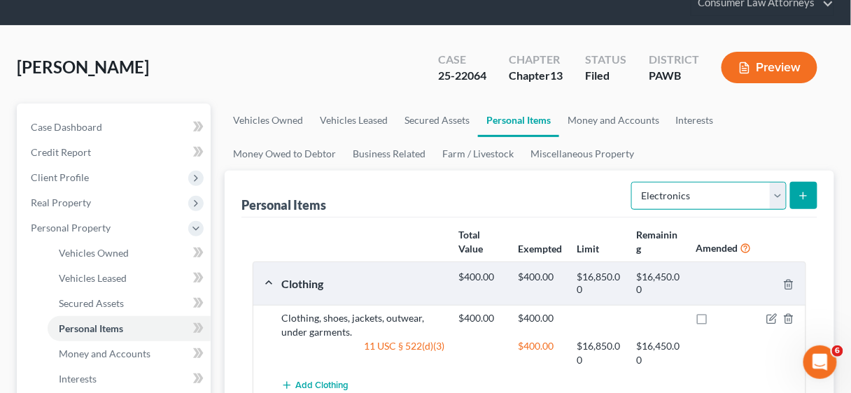
click at [780, 195] on select "Select Item Type Clothing Collectibles Of Value Electronics Firearms Household …" at bounding box center [708, 196] width 155 height 28
click at [634, 182] on select "Select Item Type Clothing Collectibles Of Value Electronics Firearms Household …" at bounding box center [708, 196] width 155 height 28
click at [804, 190] on icon "submit" at bounding box center [803, 195] width 11 height 11
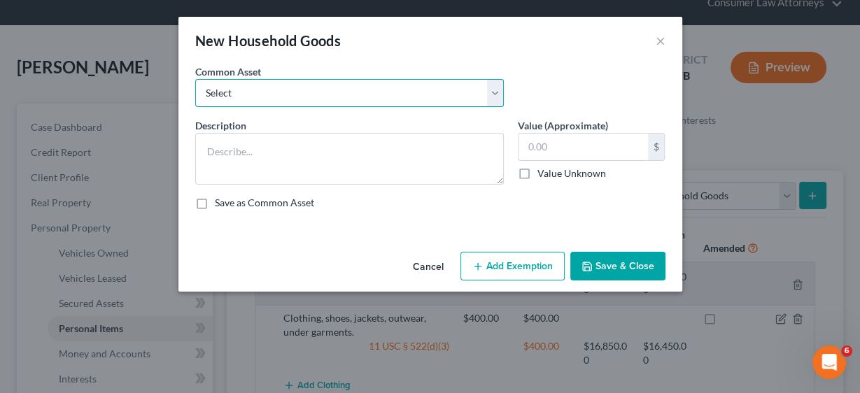
click at [495, 97] on select "Select Miscellaneous household goods, furniture and furnishings freezer Dryer c…" at bounding box center [349, 93] width 309 height 28
click at [195, 79] on select "Select Miscellaneous household goods, furniture and furnishings freezer Dryer c…" at bounding box center [349, 93] width 309 height 28
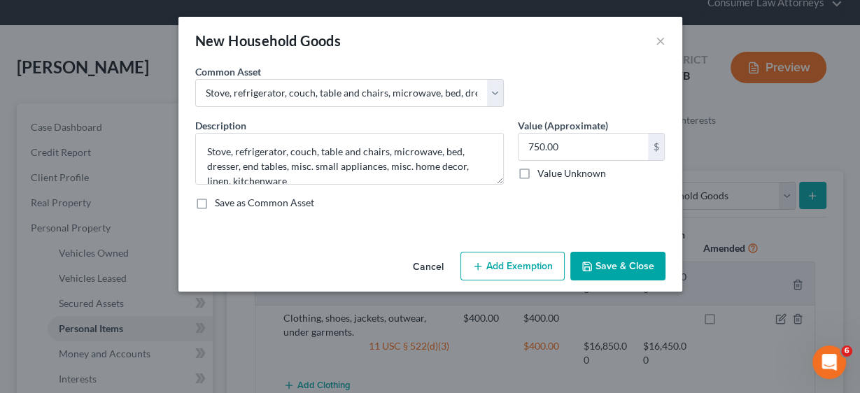
click at [522, 263] on button "Add Exemption" at bounding box center [512, 266] width 104 height 29
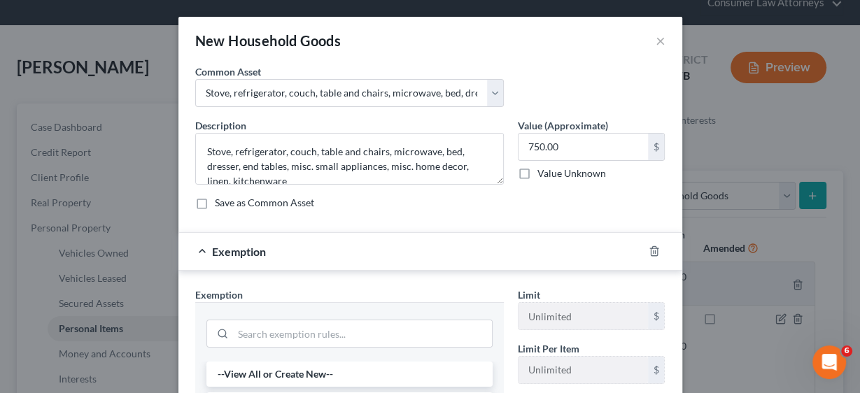
scroll to position [289, 0]
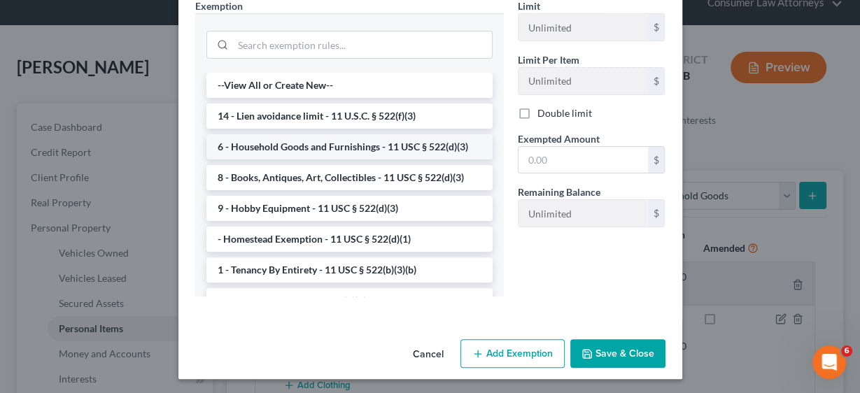
click at [327, 150] on li "6 - Household Goods and Furnishings - 11 USC § 522(d)(3)" at bounding box center [349, 146] width 286 height 25
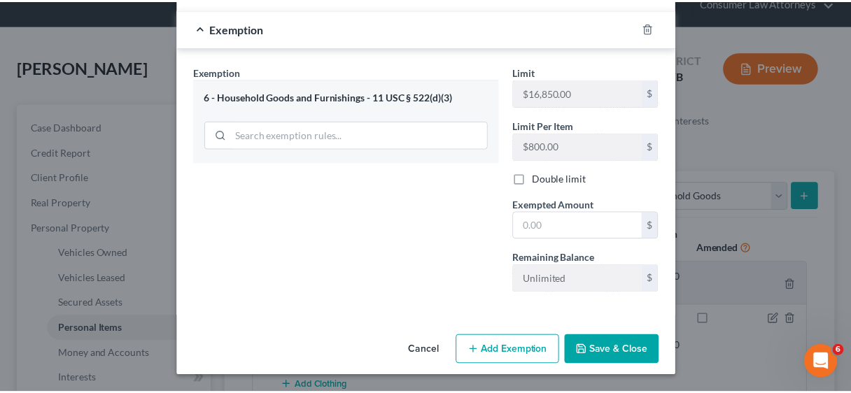
scroll to position [219, 0]
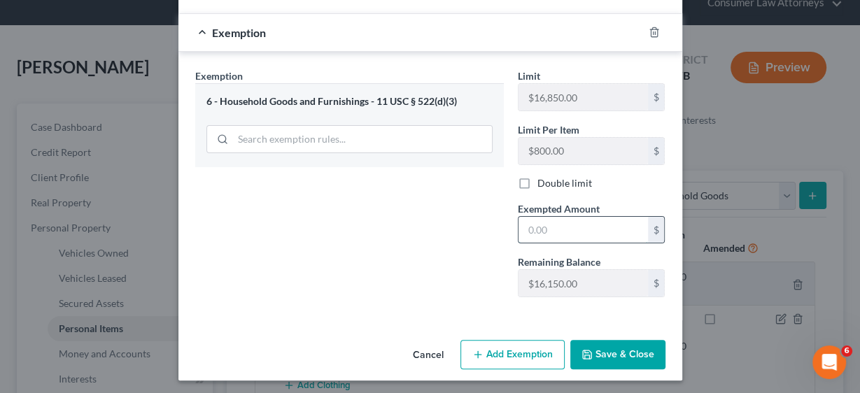
click at [573, 230] on input "text" at bounding box center [583, 230] width 129 height 27
click at [623, 355] on button "Save & Close" at bounding box center [617, 354] width 95 height 29
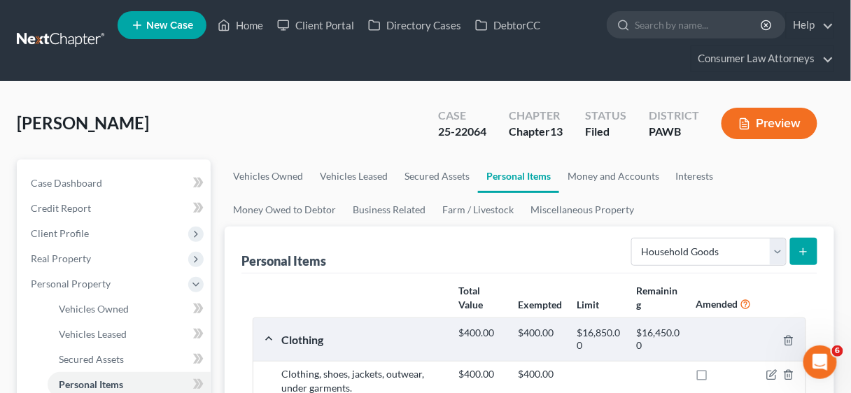
scroll to position [0, 0]
click at [248, 22] on link "Home" at bounding box center [240, 25] width 59 height 25
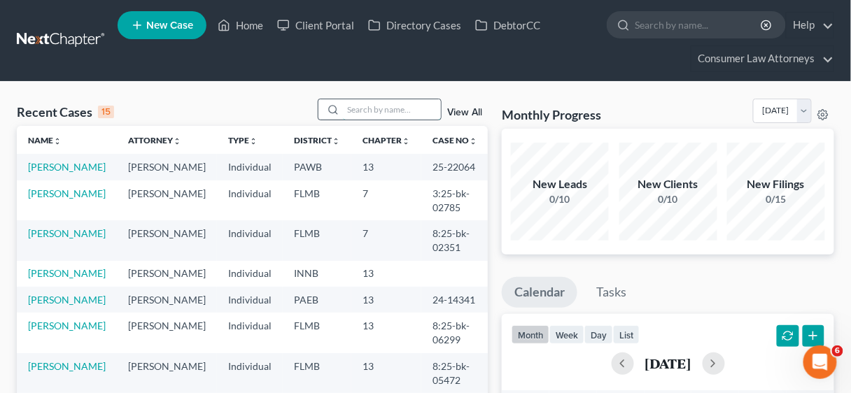
click at [386, 109] on input "search" at bounding box center [392, 109] width 98 height 20
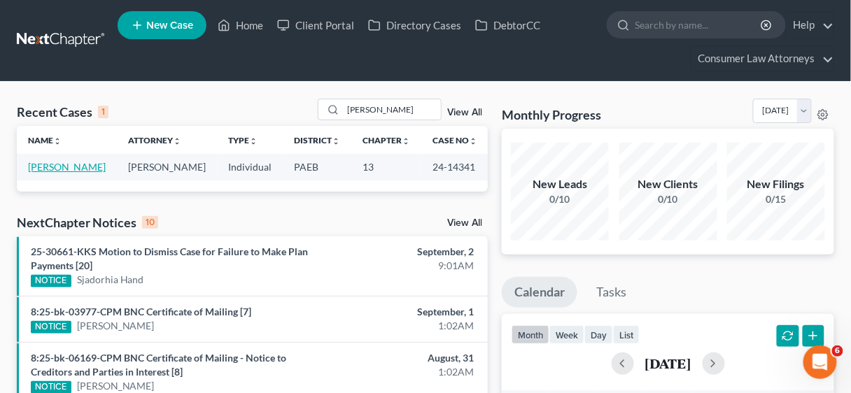
click at [48, 162] on link "[PERSON_NAME]" at bounding box center [67, 167] width 78 height 12
click at [55, 165] on link "[PERSON_NAME]" at bounding box center [67, 167] width 78 height 12
click at [73, 168] on link "[PERSON_NAME]" at bounding box center [67, 167] width 78 height 12
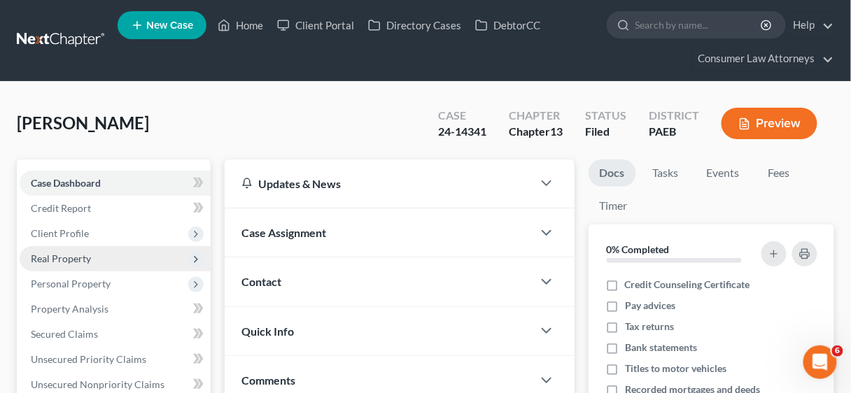
click at [85, 251] on span "Real Property" at bounding box center [115, 258] width 191 height 25
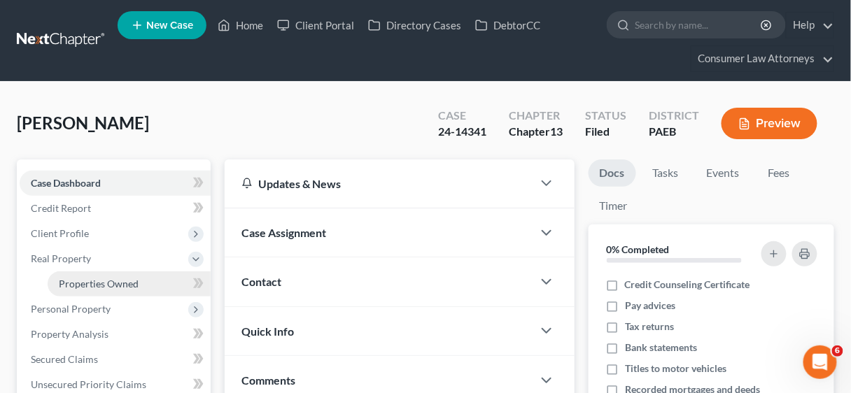
click at [110, 279] on span "Properties Owned" at bounding box center [99, 284] width 80 height 12
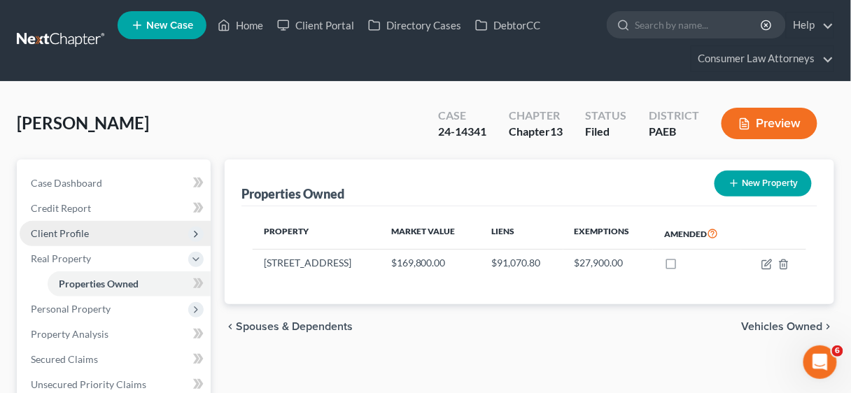
click at [73, 227] on span "Client Profile" at bounding box center [60, 233] width 58 height 12
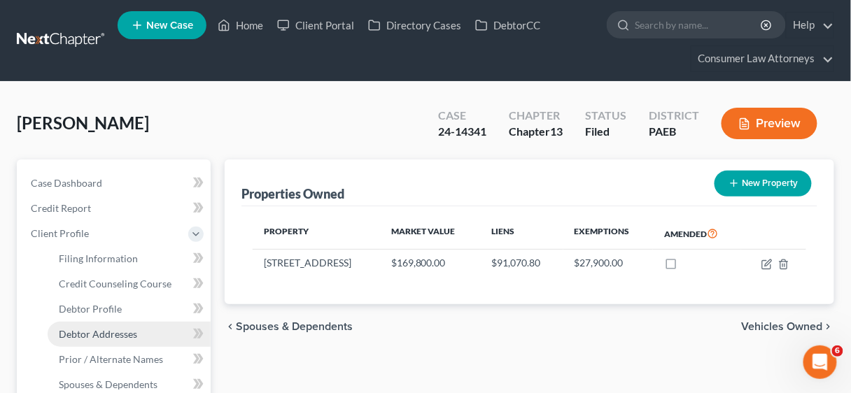
click at [113, 329] on span "Debtor Addresses" at bounding box center [98, 334] width 78 height 12
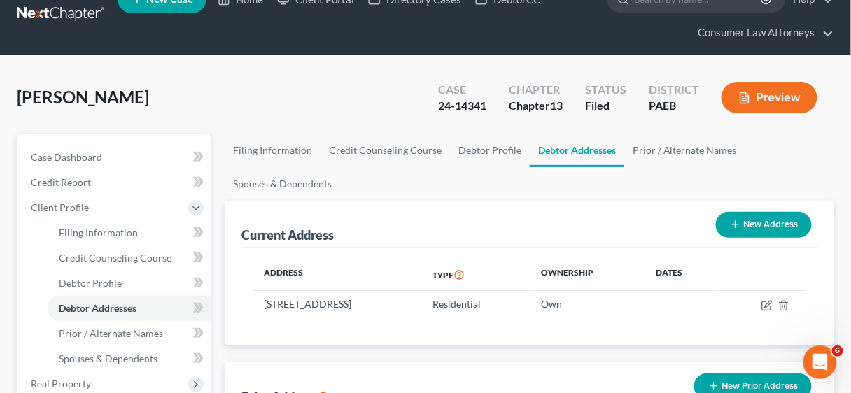
scroll to position [56, 0]
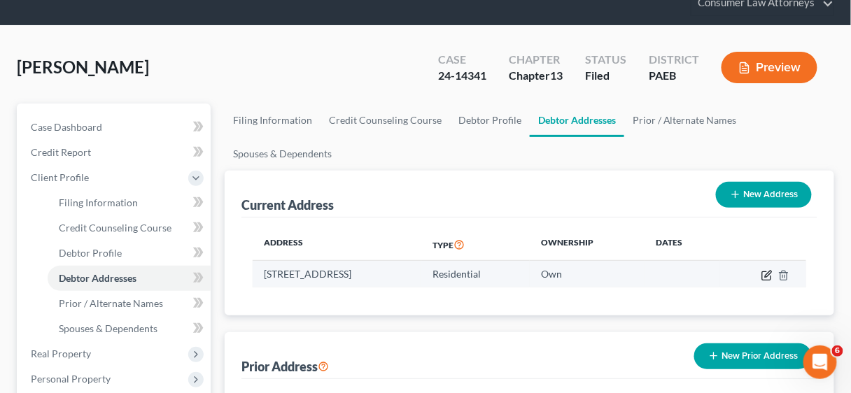
click at [768, 272] on icon "button" at bounding box center [766, 275] width 11 height 11
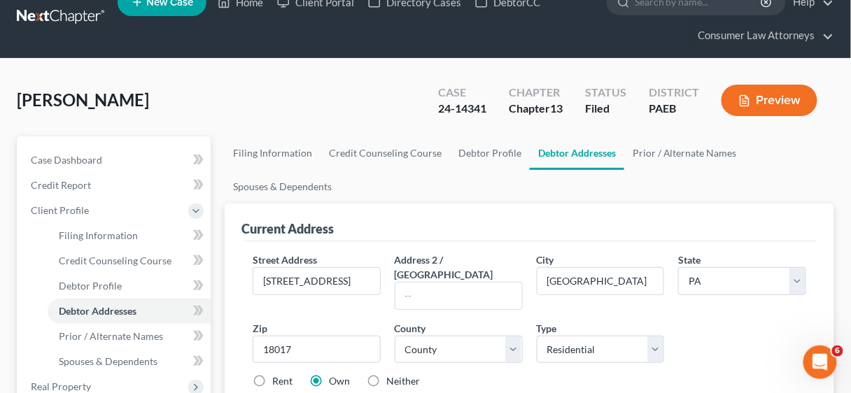
scroll to position [0, 0]
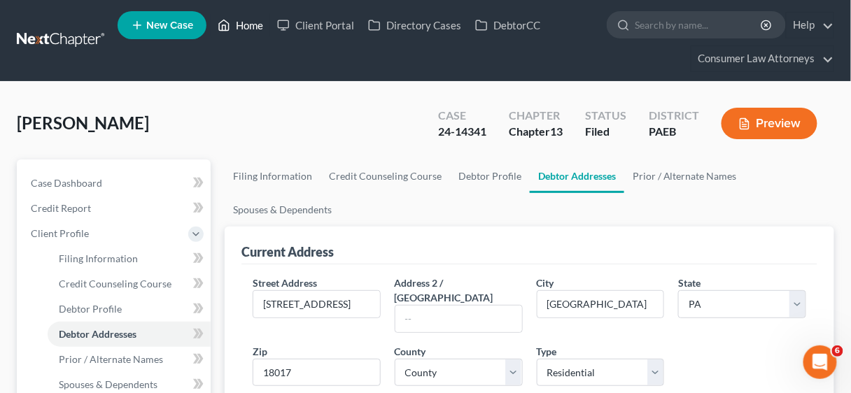
click at [247, 22] on link "Home" at bounding box center [240, 25] width 59 height 25
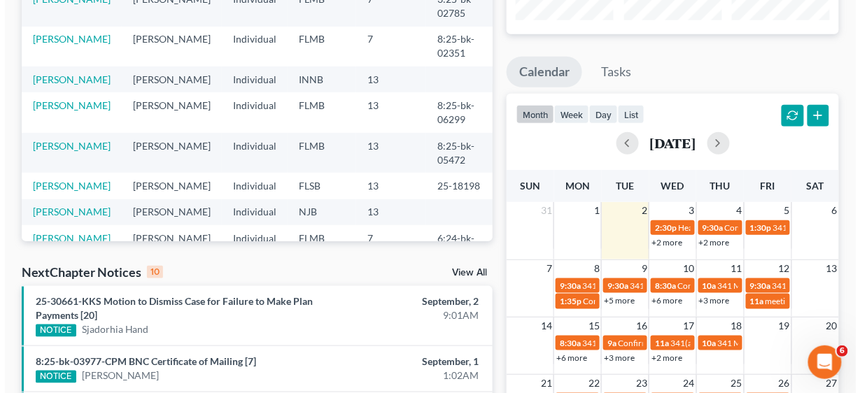
scroll to position [224, 0]
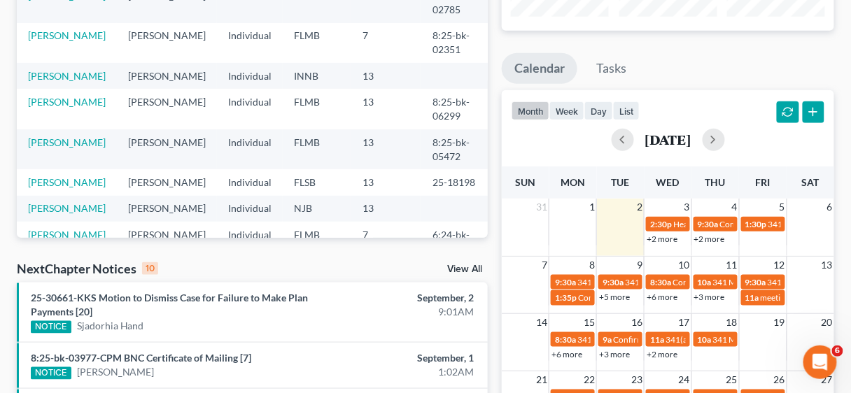
click at [674, 294] on link "+6 more" at bounding box center [662, 297] width 31 height 10
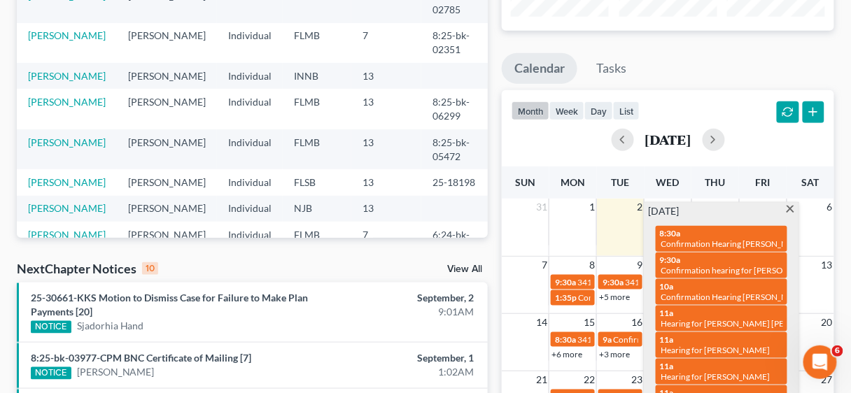
click at [792, 203] on div "[DATE] 8:30a Confirmation Hearing [PERSON_NAME] 9:30a Confirmation hearing for …" at bounding box center [722, 311] width 154 height 217
click at [792, 207] on span at bounding box center [790, 210] width 10 height 9
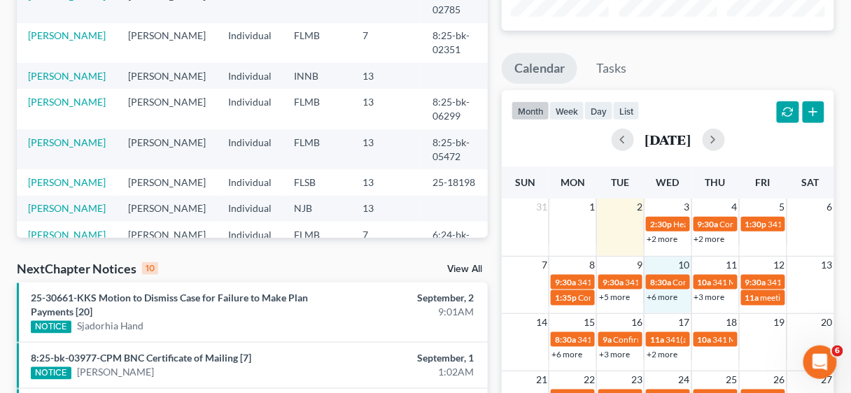
drag, startPoint x: 673, startPoint y: 307, endPoint x: 683, endPoint y: 305, distance: 9.9
click at [683, 305] on div "7 8 9 10 11 12 13 9:30a 341 Meeting [PERSON_NAME] 9:30a 341 Hearing for [PERSON…" at bounding box center [668, 281] width 332 height 51
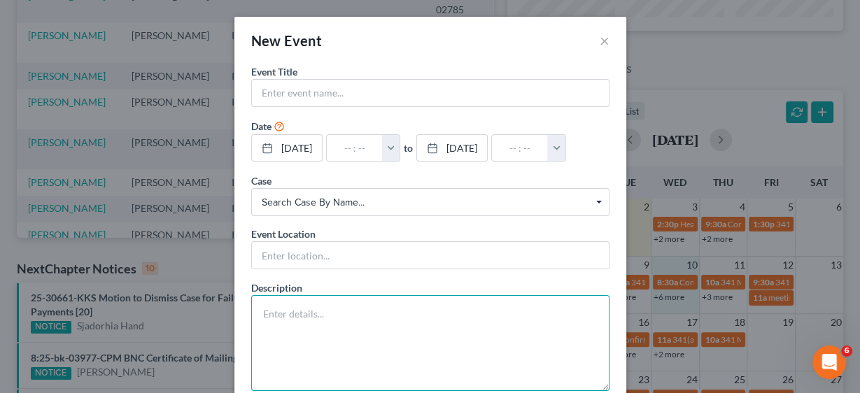
paste textarea "Third Amended Chapter 13 Plan (Includes no Motion(s) to Avoid Liens and no Moti…"
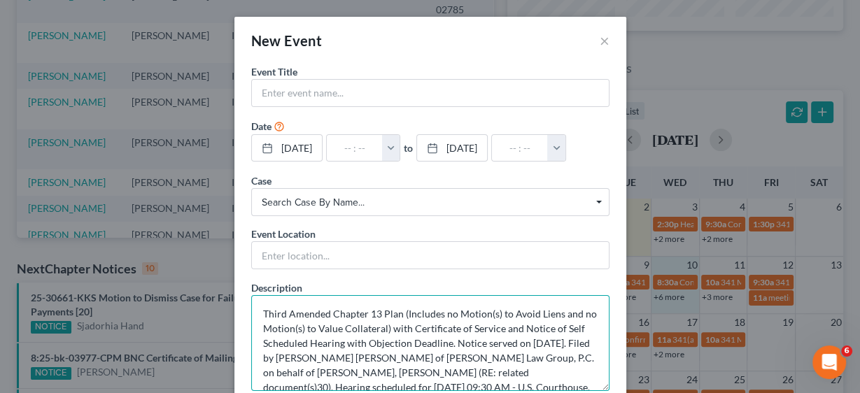
scroll to position [62, 0]
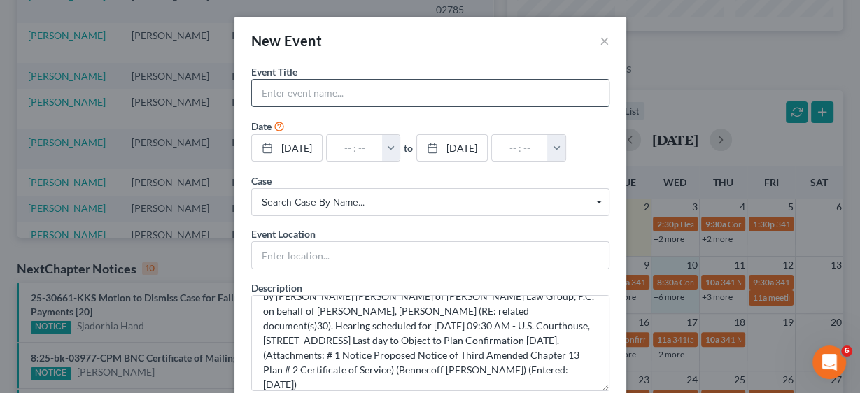
click at [290, 84] on input "text" at bounding box center [430, 93] width 357 height 27
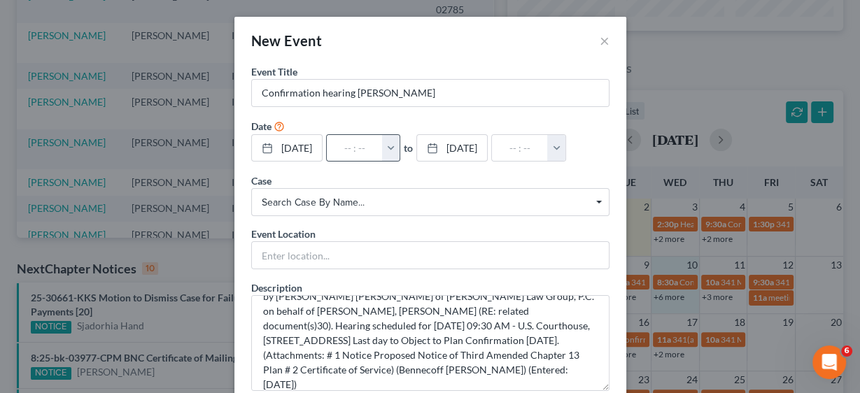
click at [400, 147] on button "button" at bounding box center [391, 148] width 18 height 27
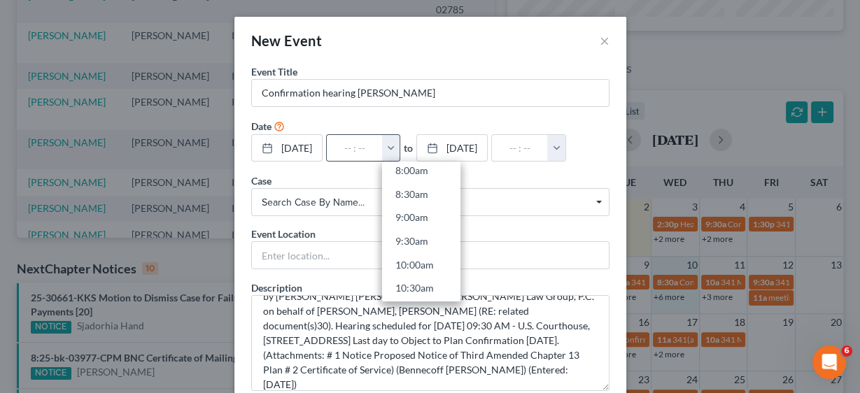
scroll to position [392, 0]
click at [428, 234] on link "9:30am" at bounding box center [421, 234] width 78 height 24
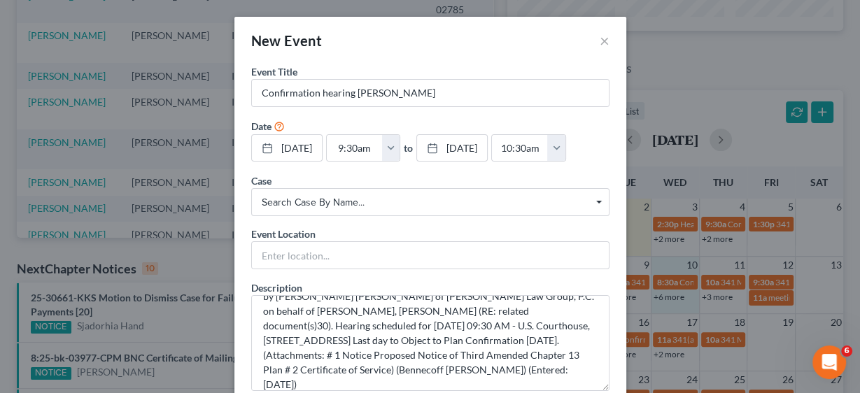
click at [353, 202] on span "Search case by name..." at bounding box center [430, 202] width 337 height 15
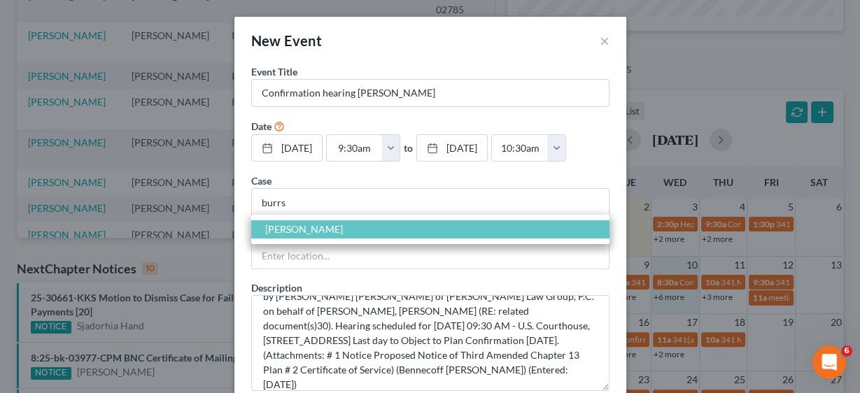
click at [330, 230] on span "[PERSON_NAME]" at bounding box center [430, 229] width 358 height 18
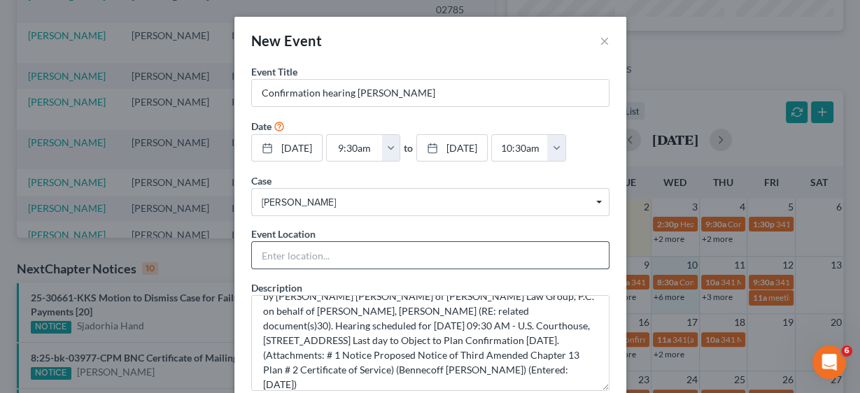
click at [324, 260] on input "text" at bounding box center [430, 255] width 357 height 27
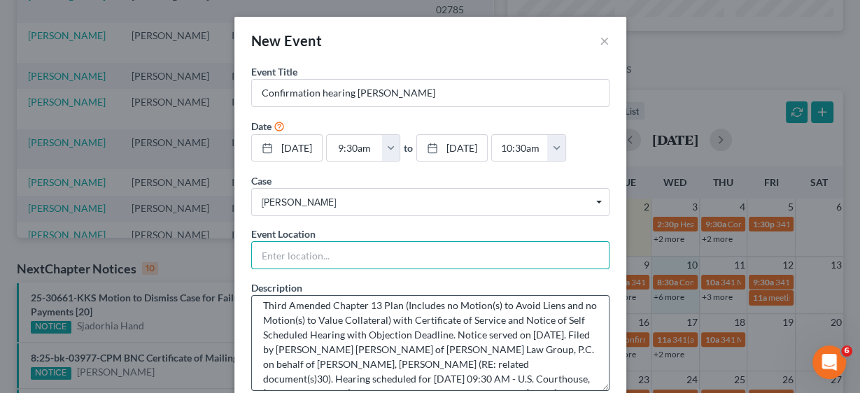
scroll to position [0, 0]
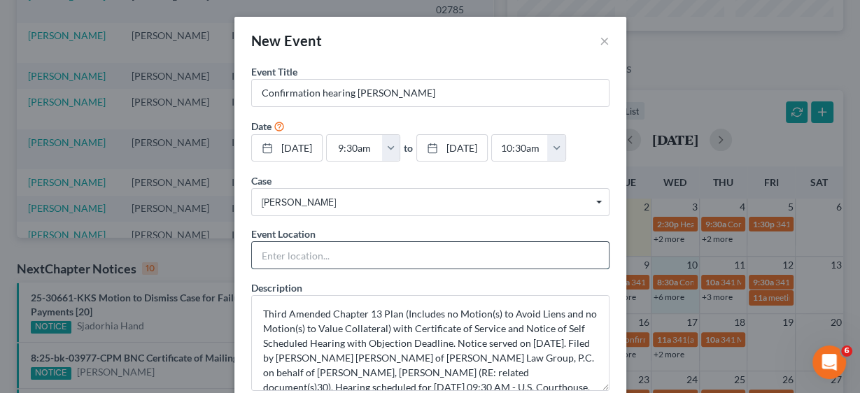
click at [297, 253] on input "text" at bounding box center [430, 255] width 357 height 27
click at [297, 256] on input "text" at bounding box center [430, 255] width 357 height 27
click at [271, 248] on input "text" at bounding box center [430, 255] width 357 height 27
click at [288, 257] on input "text" at bounding box center [430, 255] width 357 height 27
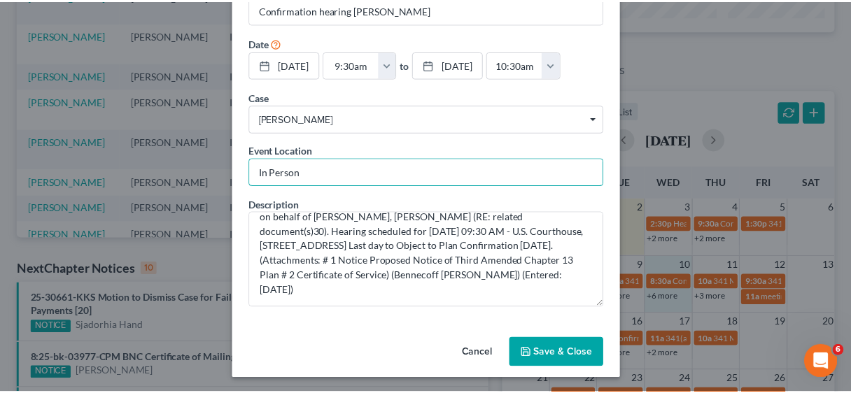
scroll to position [83, 0]
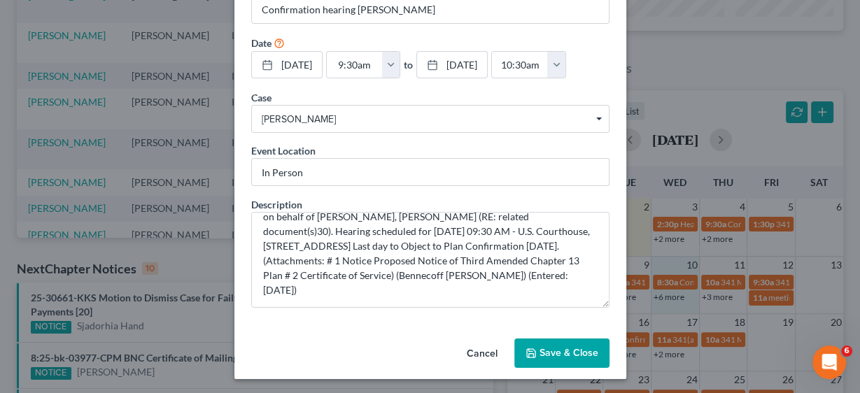
click at [570, 354] on button "Save & Close" at bounding box center [561, 353] width 95 height 29
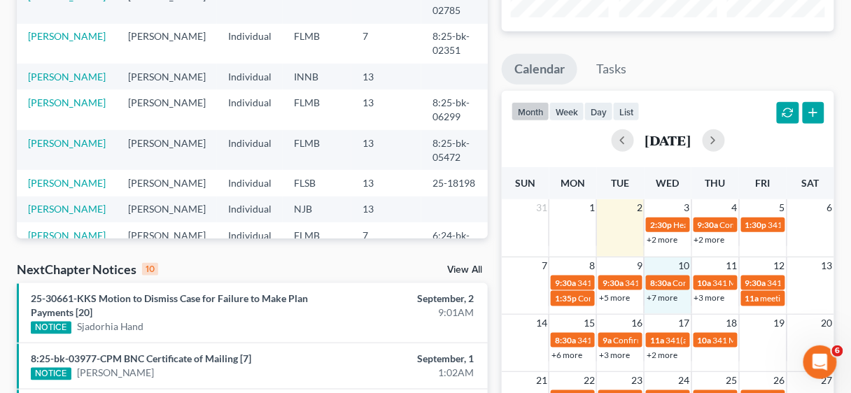
scroll to position [0, 0]
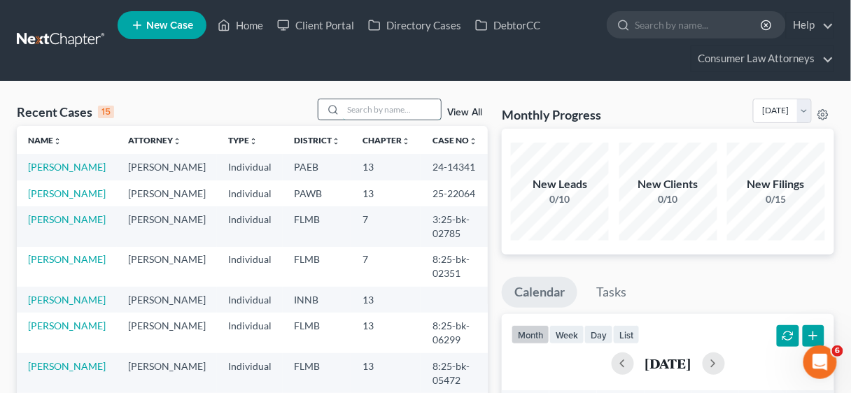
click at [370, 113] on input "search" at bounding box center [392, 109] width 98 height 20
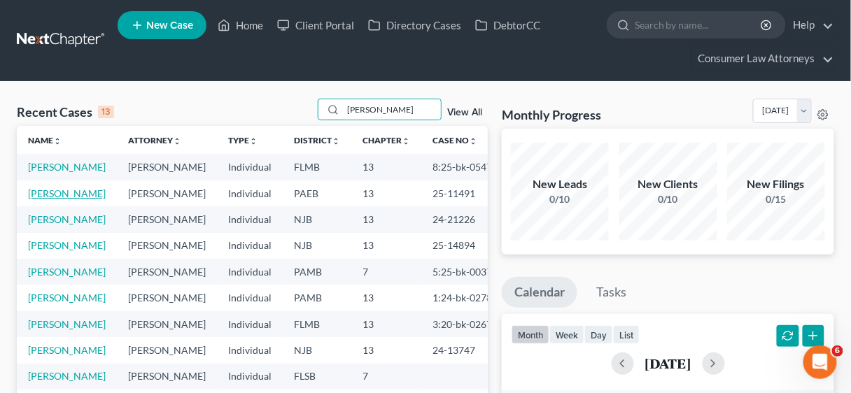
click at [59, 199] on link "[PERSON_NAME]" at bounding box center [67, 194] width 78 height 12
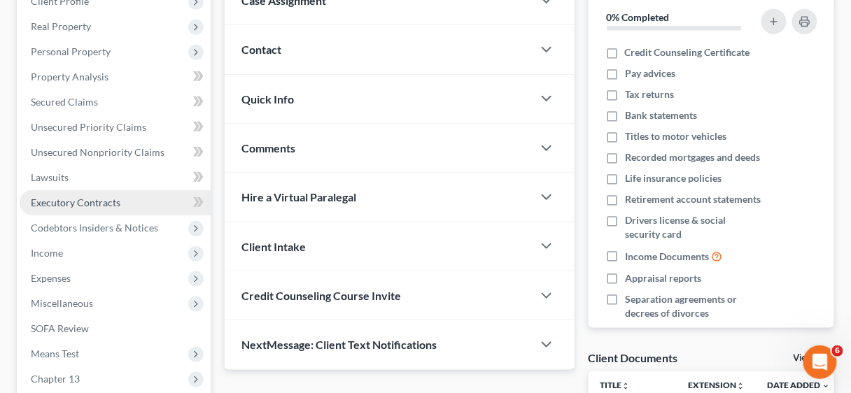
scroll to position [280, 0]
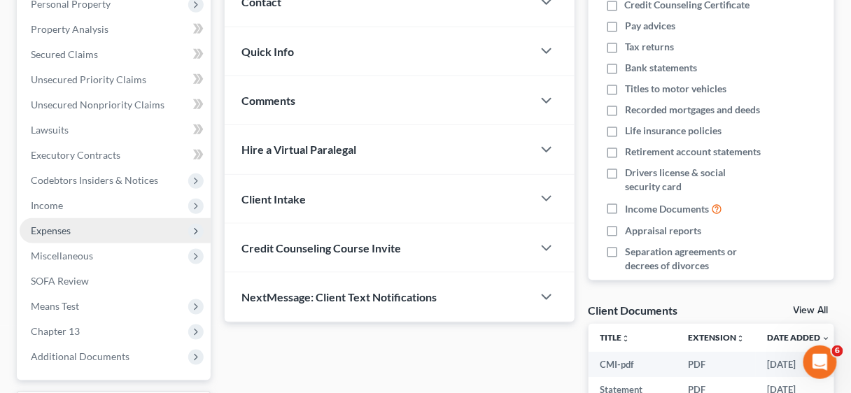
click at [53, 228] on span "Expenses" at bounding box center [51, 231] width 40 height 12
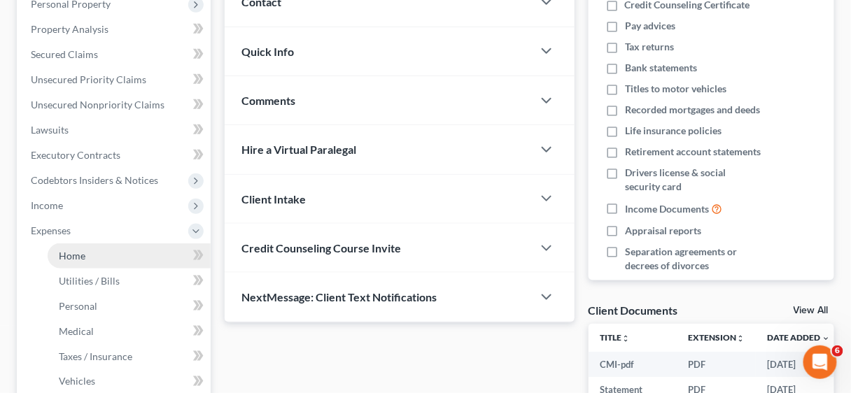
click at [74, 252] on span "Home" at bounding box center [72, 256] width 27 height 12
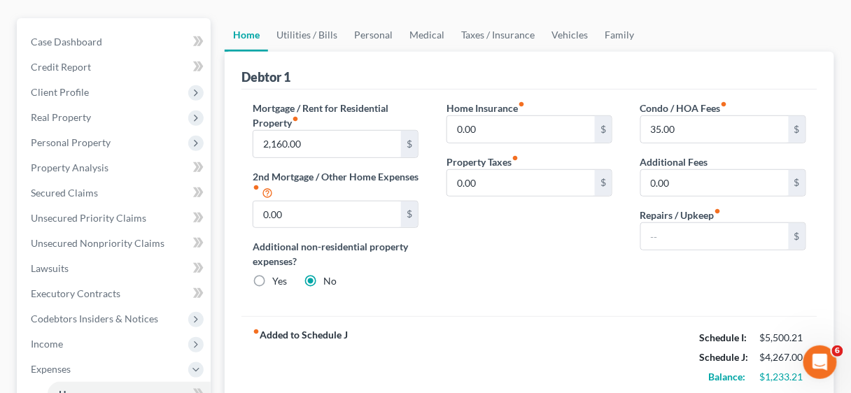
scroll to position [112, 0]
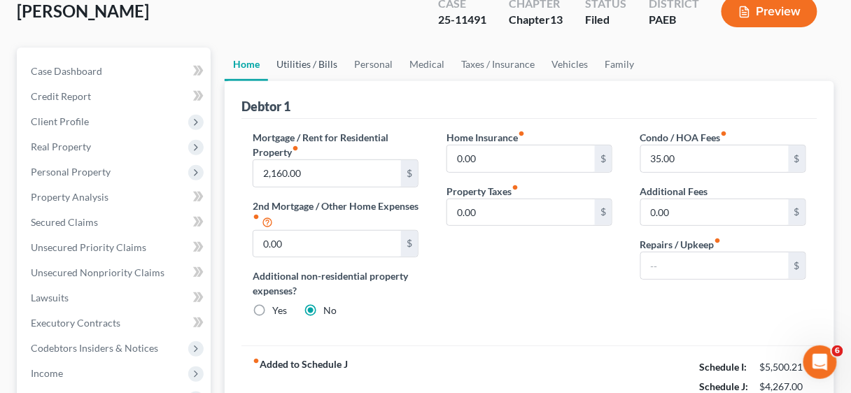
click at [304, 61] on link "Utilities / Bills" at bounding box center [307, 65] width 78 height 34
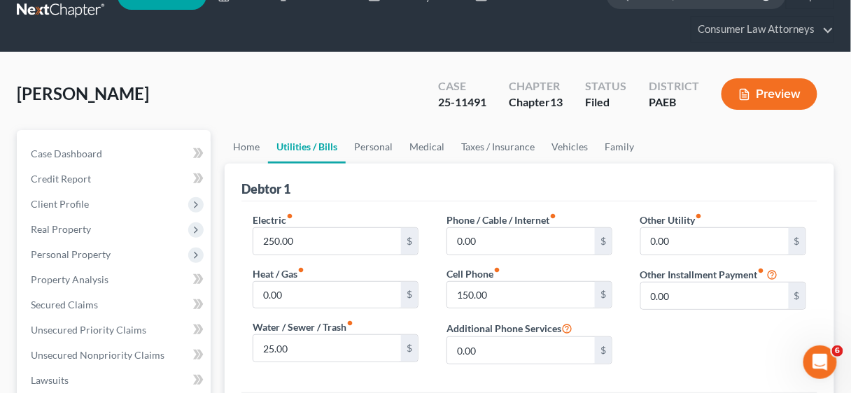
scroll to position [112, 0]
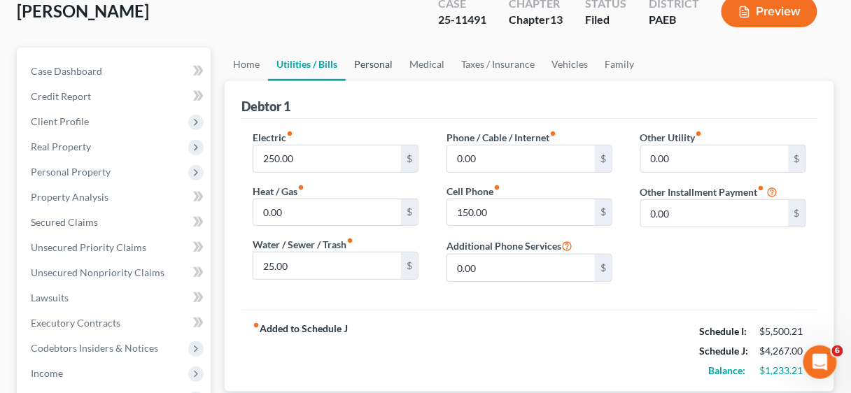
click at [360, 62] on link "Personal" at bounding box center [373, 65] width 55 height 34
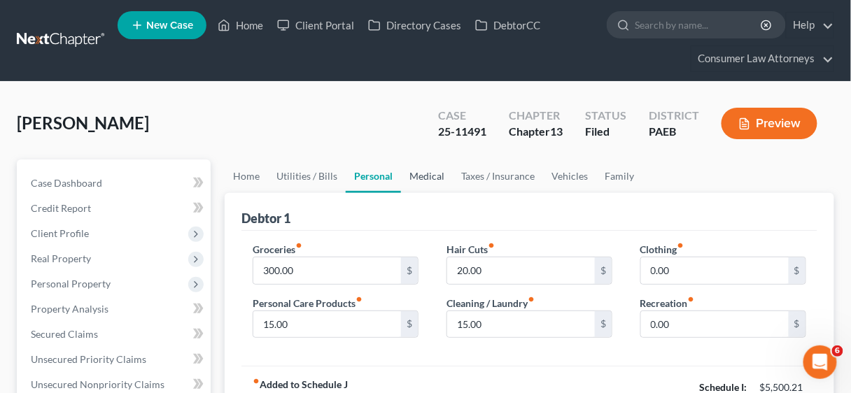
click at [428, 174] on link "Medical" at bounding box center [427, 177] width 52 height 34
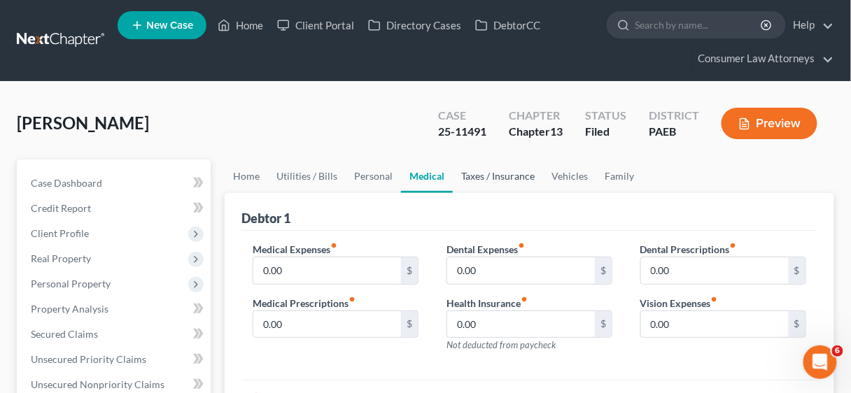
click at [485, 176] on link "Taxes / Insurance" at bounding box center [498, 177] width 90 height 34
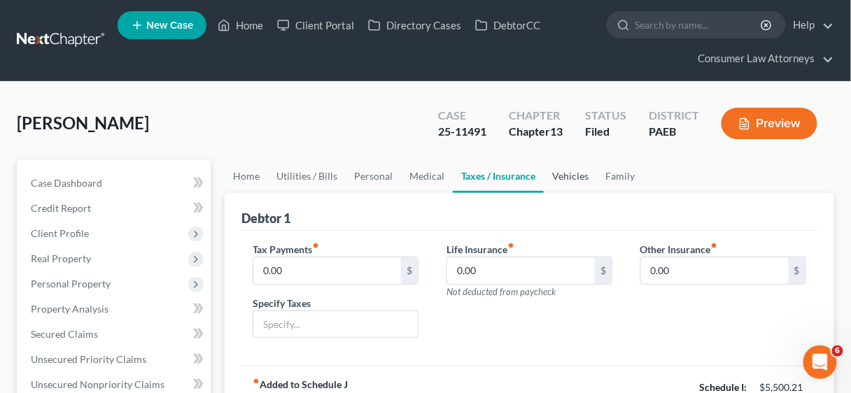
click at [556, 175] on link "Vehicles" at bounding box center [570, 177] width 53 height 34
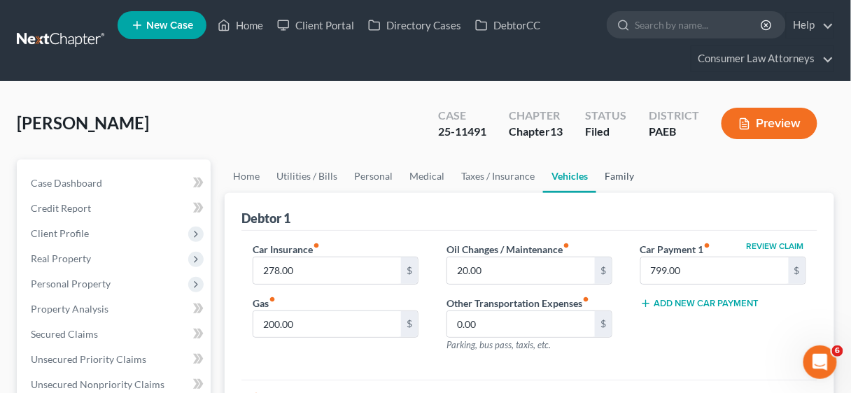
click at [616, 171] on link "Family" at bounding box center [619, 177] width 46 height 34
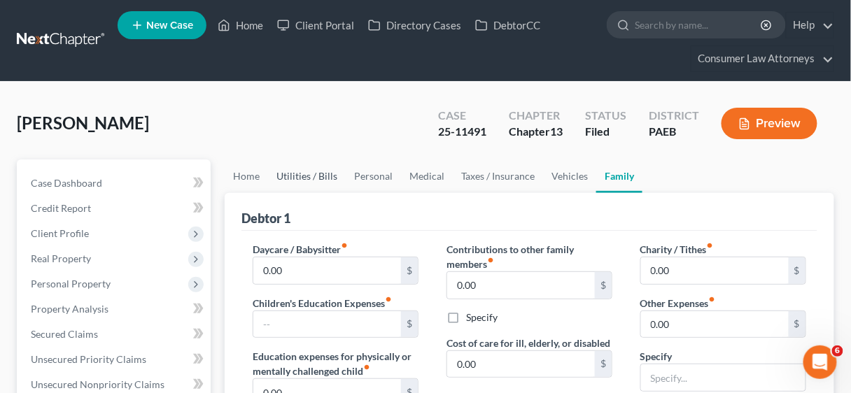
click at [307, 175] on link "Utilities / Bills" at bounding box center [307, 177] width 78 height 34
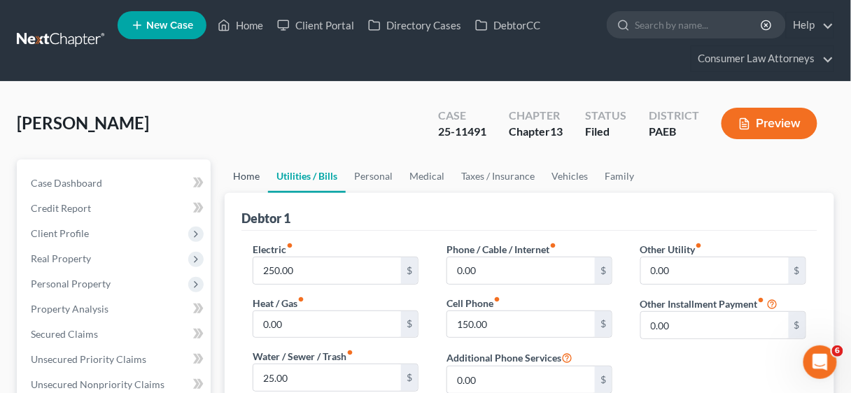
click at [236, 174] on link "Home" at bounding box center [246, 177] width 43 height 34
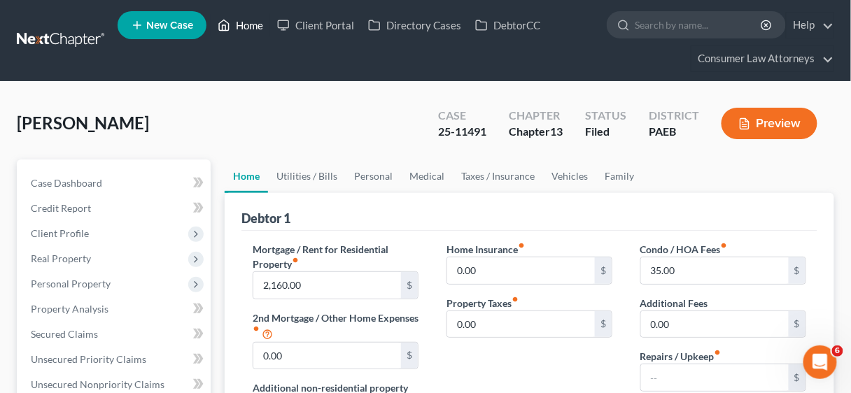
click at [253, 22] on link "Home" at bounding box center [240, 25] width 59 height 25
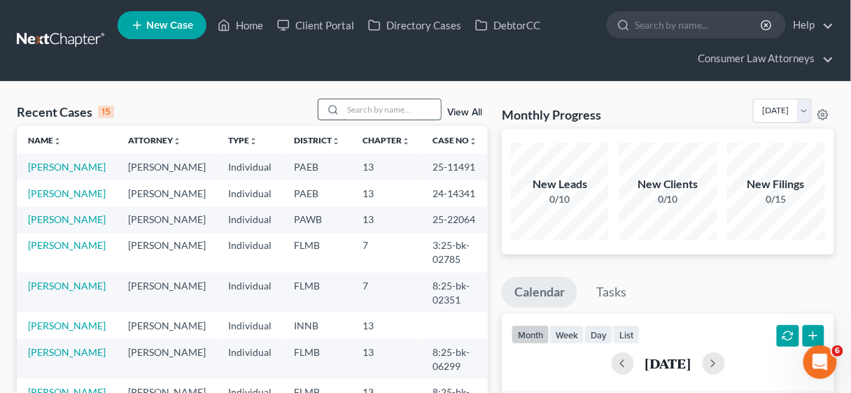
click at [378, 108] on input "search" at bounding box center [392, 109] width 98 height 20
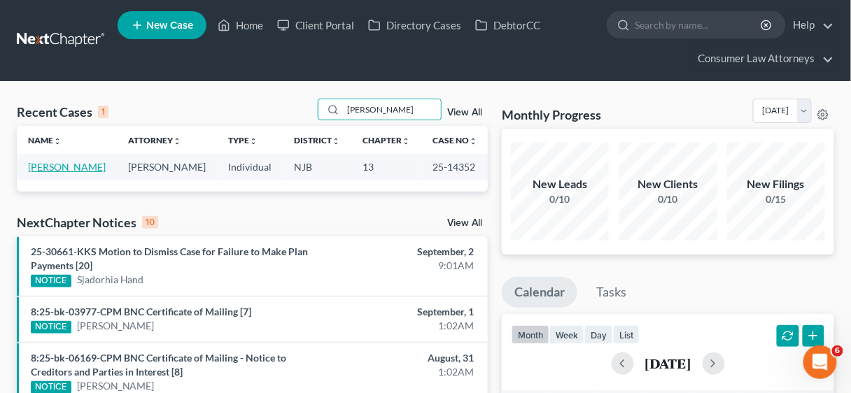
click at [49, 168] on link "[PERSON_NAME]" at bounding box center [67, 167] width 78 height 12
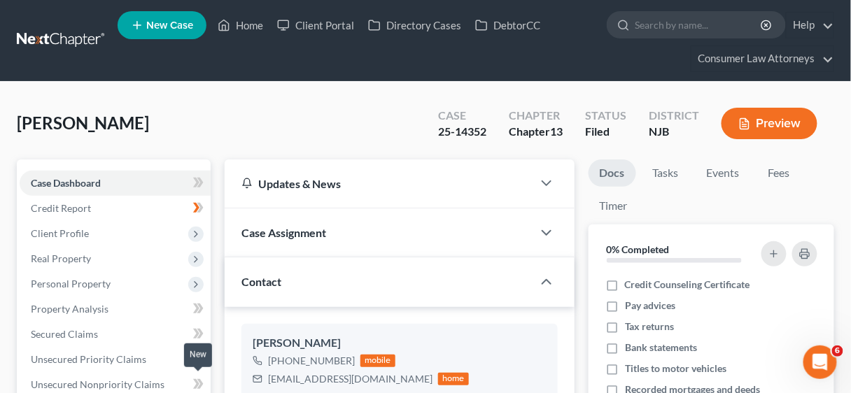
scroll to position [336, 0]
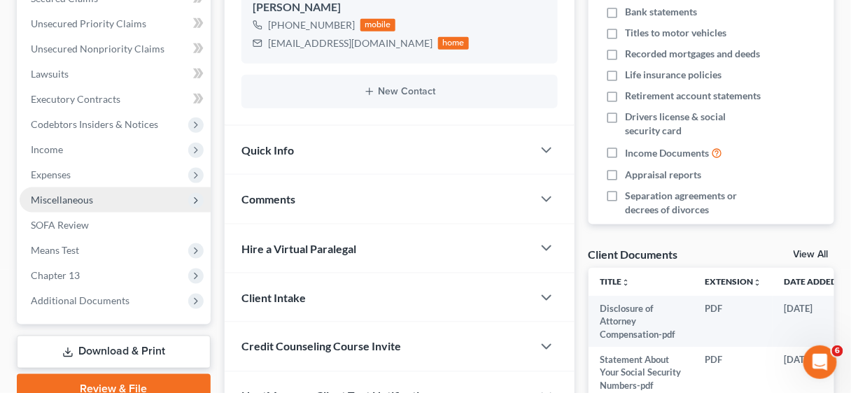
click at [87, 200] on span "Miscellaneous" at bounding box center [62, 200] width 62 height 12
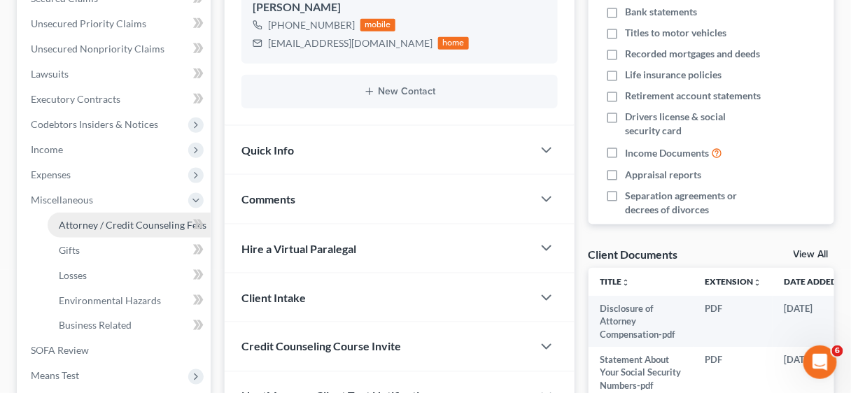
click at [115, 225] on span "Attorney / Credit Counseling Fees" at bounding box center [133, 225] width 148 height 12
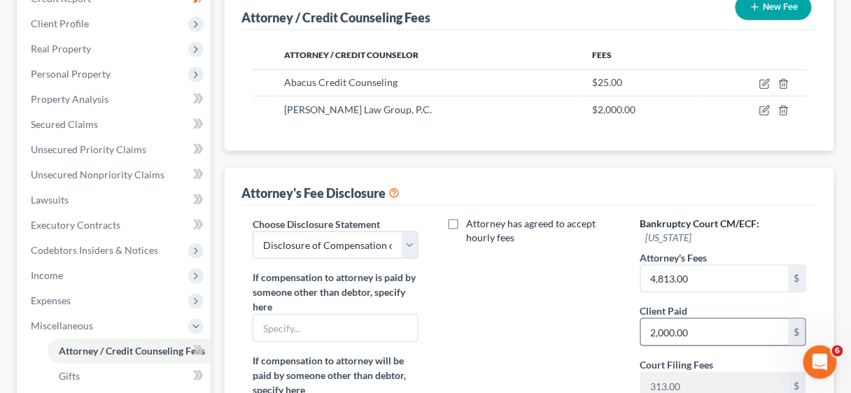
scroll to position [336, 0]
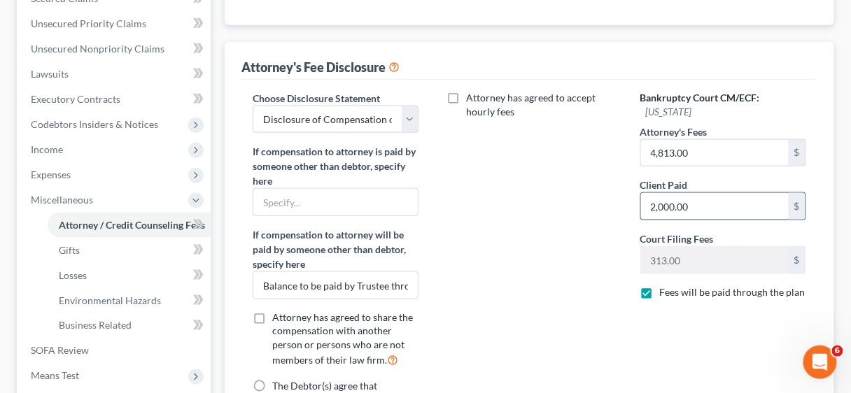
click at [711, 199] on input "2,000.00" at bounding box center [715, 206] width 148 height 27
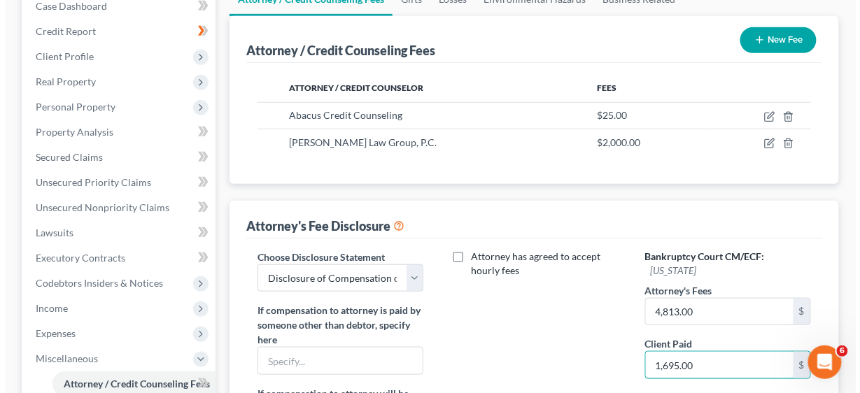
scroll to position [168, 0]
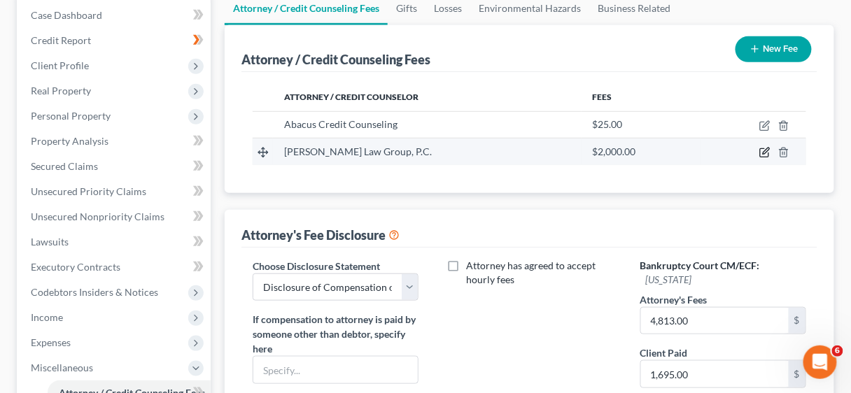
click at [765, 153] on icon "button" at bounding box center [766, 151] width 6 height 6
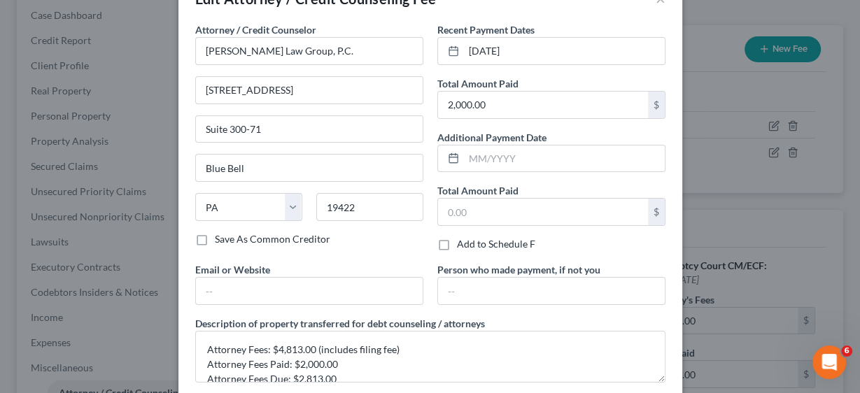
scroll to position [115, 0]
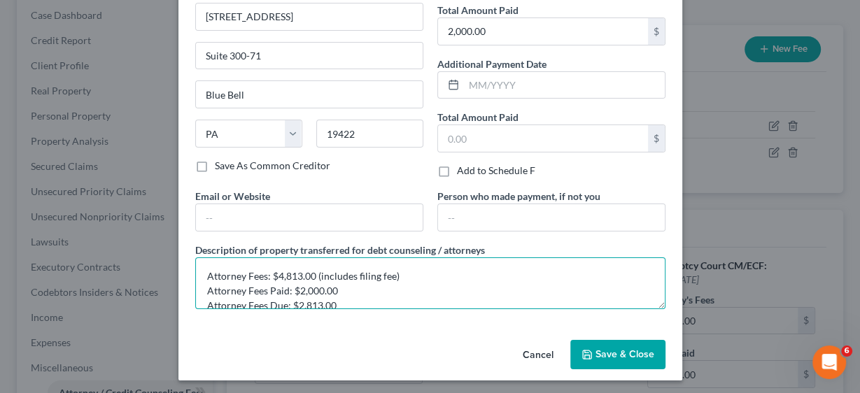
drag, startPoint x: 293, startPoint y: 286, endPoint x: 347, endPoint y: 288, distance: 53.9
click at [347, 288] on textarea "Attorney Fees: $4,813.00 (includes filing fee) Attorney Fees Paid: $2,000.00 At…" at bounding box center [430, 284] width 470 height 52
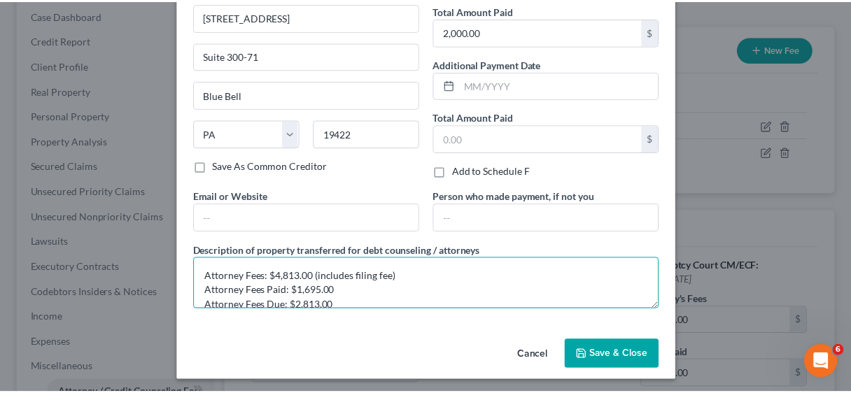
scroll to position [14, 0]
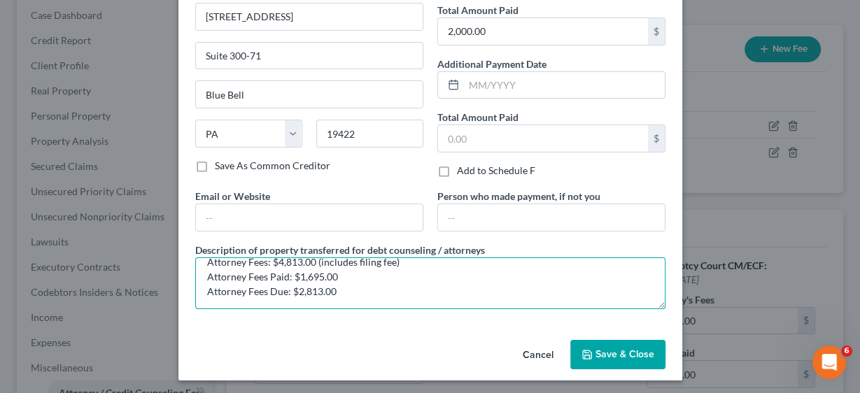
drag, startPoint x: 306, startPoint y: 302, endPoint x: 333, endPoint y: 300, distance: 27.4
click at [333, 300] on textarea "Attorney Fees: $4,813.00 (includes filing fee) Attorney Fees Paid: $1,695.00 At…" at bounding box center [430, 284] width 470 height 52
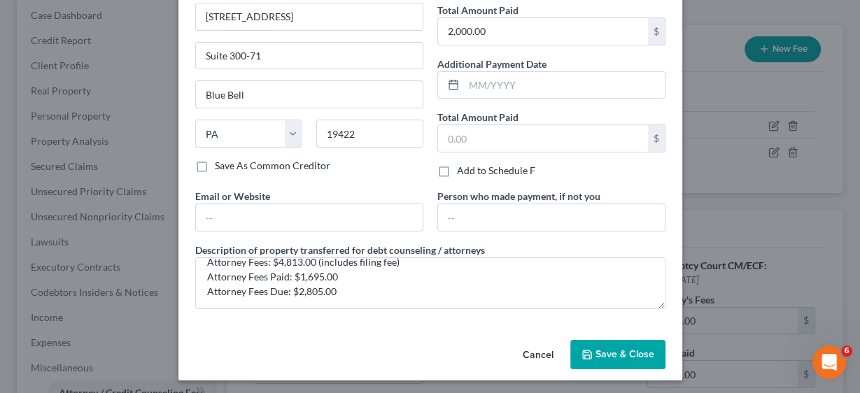
click at [625, 344] on button "Save & Close" at bounding box center [617, 354] width 95 height 29
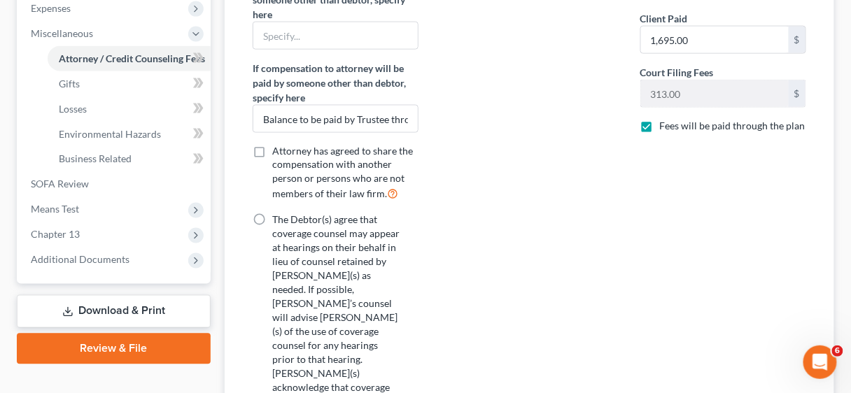
scroll to position [500, 0]
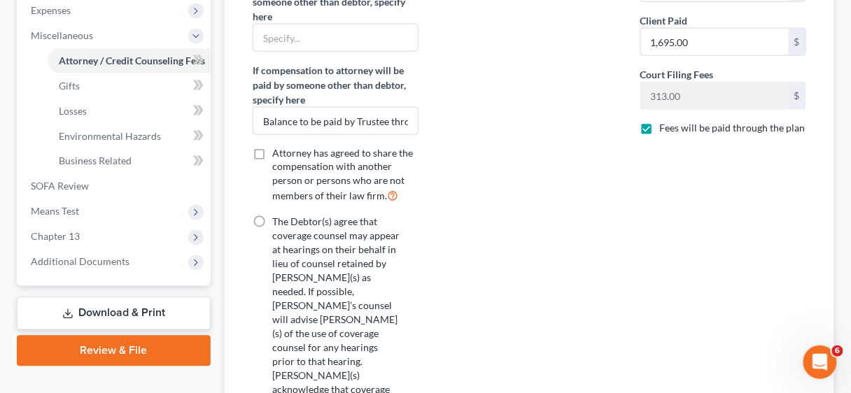
click at [148, 308] on link "Download & Print" at bounding box center [114, 313] width 194 height 33
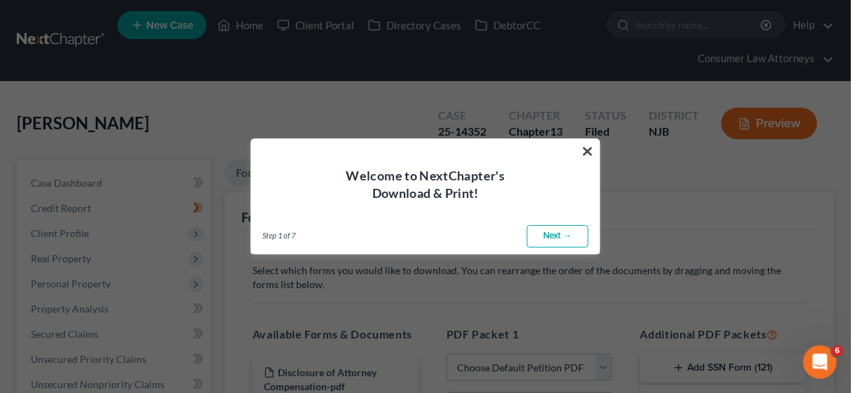
click at [558, 239] on link "Next →" at bounding box center [558, 236] width 62 height 22
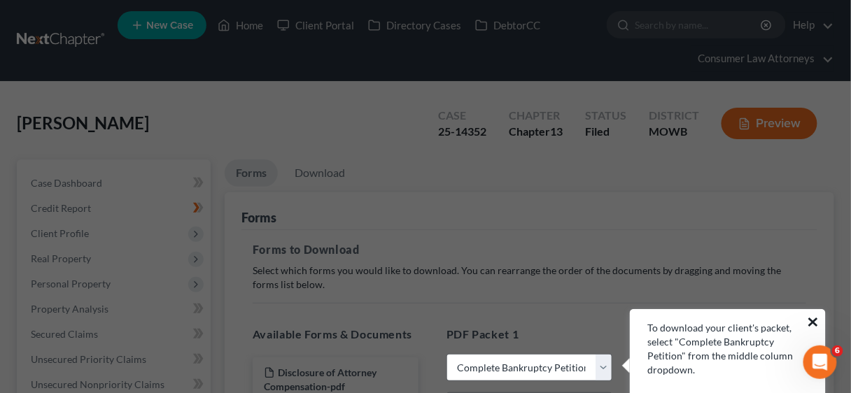
click at [812, 319] on button "×" at bounding box center [812, 322] width 13 height 22
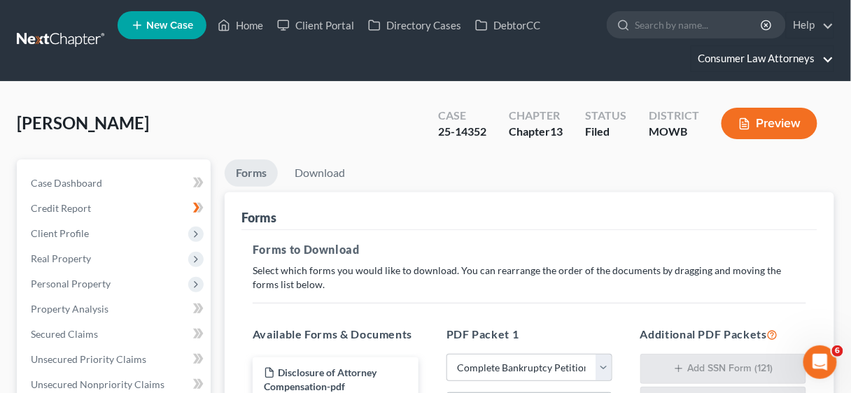
click at [762, 58] on link "Consumer Law Attorneys" at bounding box center [762, 58] width 142 height 25
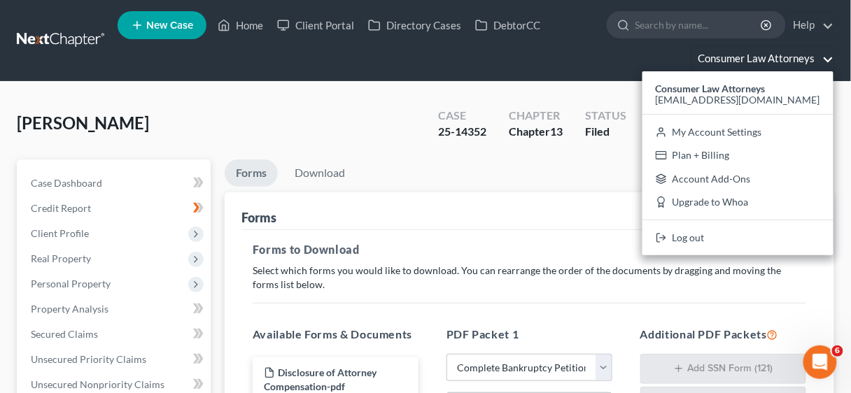
click at [493, 252] on h5 "Forms to Download" at bounding box center [530, 249] width 554 height 17
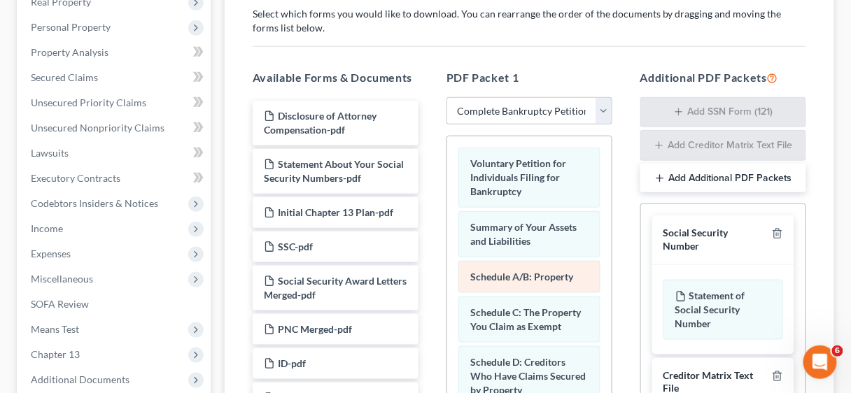
scroll to position [280, 0]
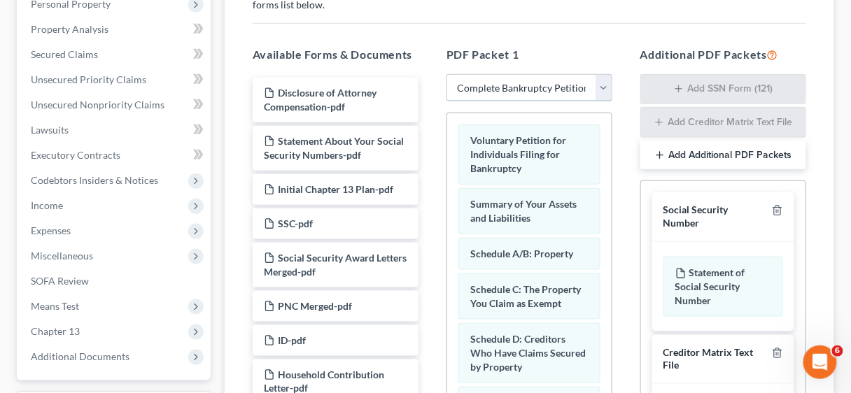
click at [602, 87] on select "Choose Default Petition PDF Packet Complete Bankruptcy Petition (all forms and …" at bounding box center [529, 88] width 166 height 28
click at [446, 74] on select "Choose Default Petition PDF Packet Complete Bankruptcy Petition (all forms and …" at bounding box center [529, 88] width 166 height 28
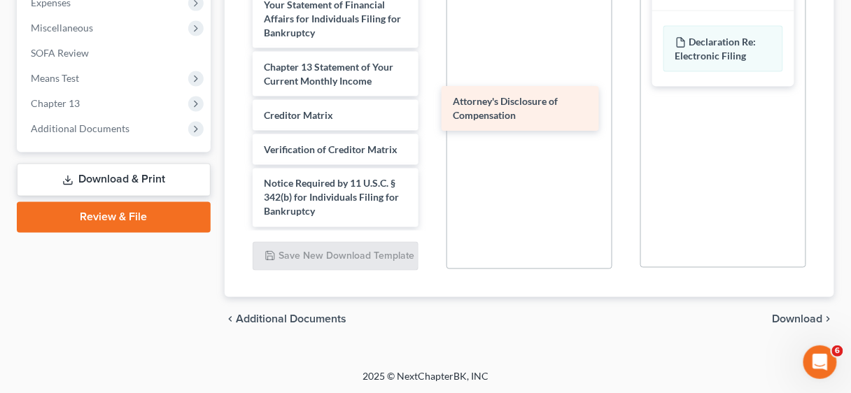
scroll to position [377, 0]
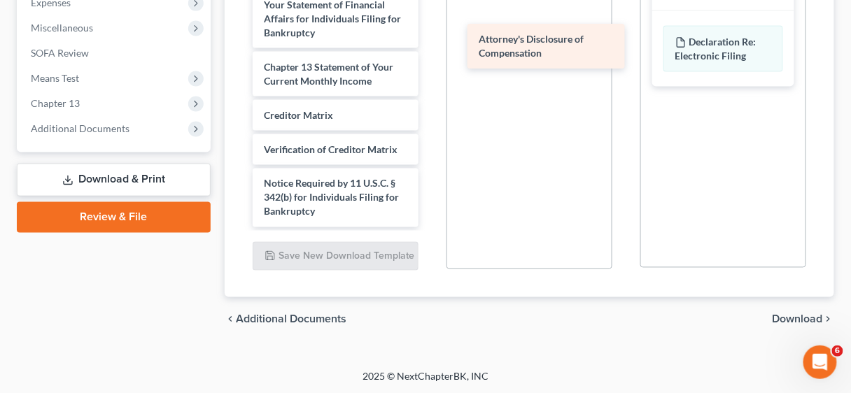
drag, startPoint x: 336, startPoint y: 205, endPoint x: 551, endPoint y: 49, distance: 265.5
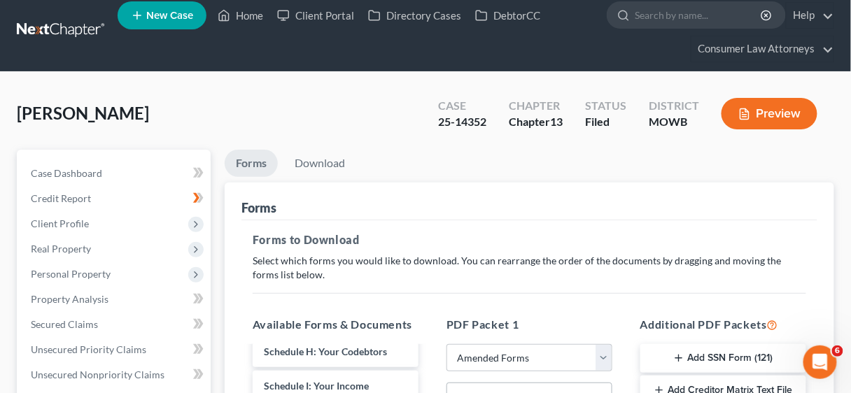
scroll to position [4, 0]
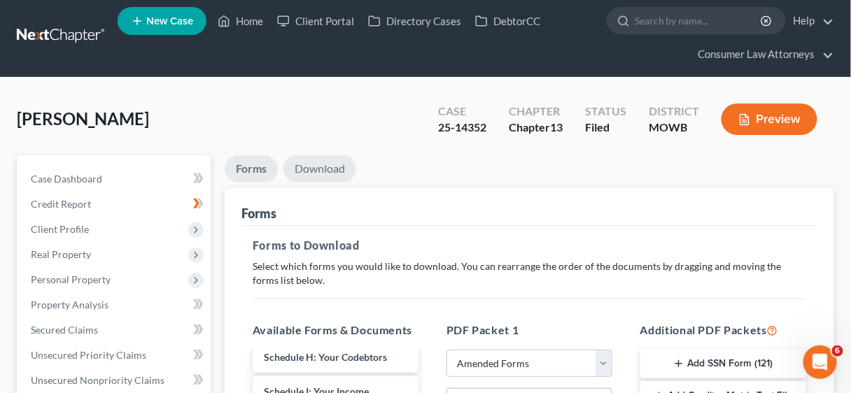
click at [317, 167] on link "Download" at bounding box center [319, 168] width 73 height 27
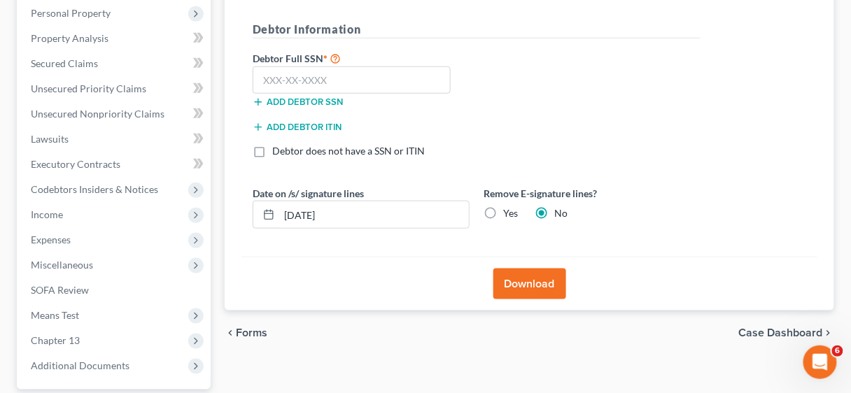
scroll to position [284, 0]
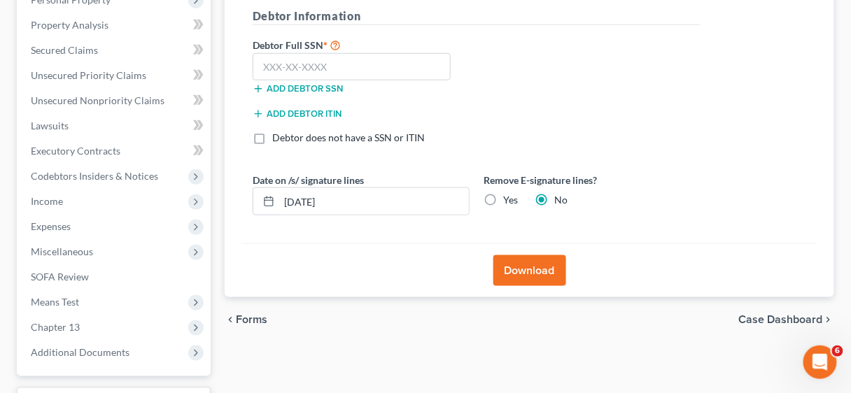
click at [538, 269] on button "Download" at bounding box center [529, 270] width 73 height 31
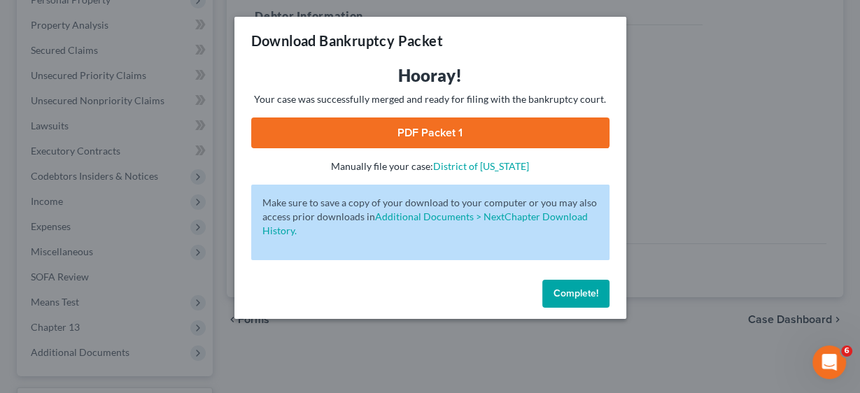
click at [440, 126] on link "PDF Packet 1" at bounding box center [430, 133] width 358 height 31
click at [571, 292] on span "Complete!" at bounding box center [576, 294] width 45 height 12
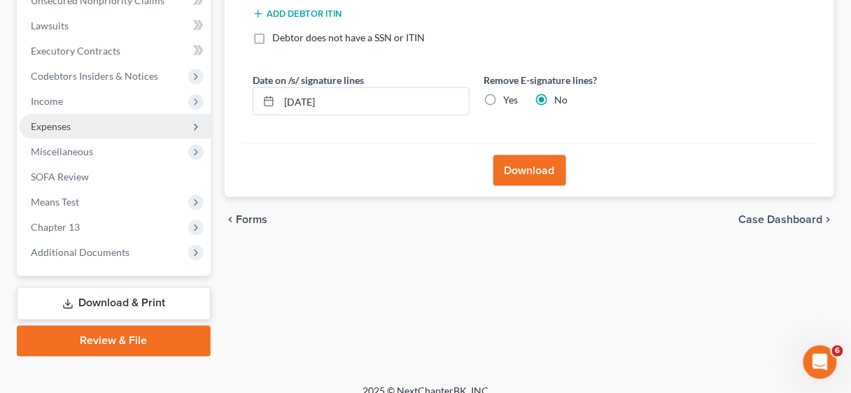
scroll to position [396, 0]
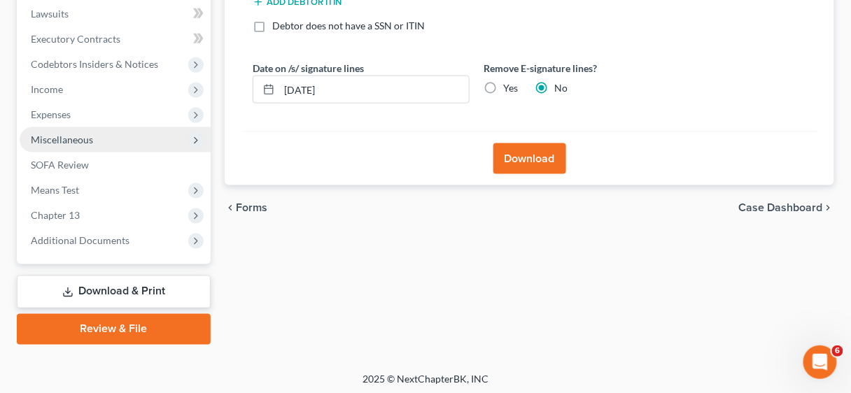
click at [63, 137] on span "Miscellaneous" at bounding box center [62, 140] width 62 height 12
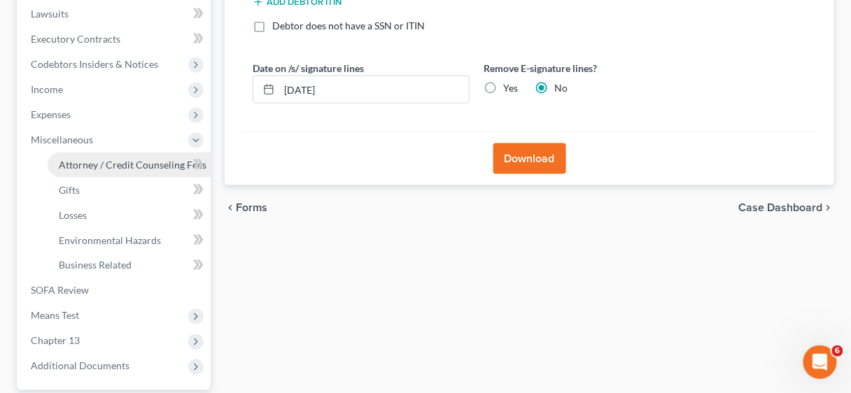
click at [136, 162] on span "Attorney / Credit Counseling Fees" at bounding box center [133, 165] width 148 height 12
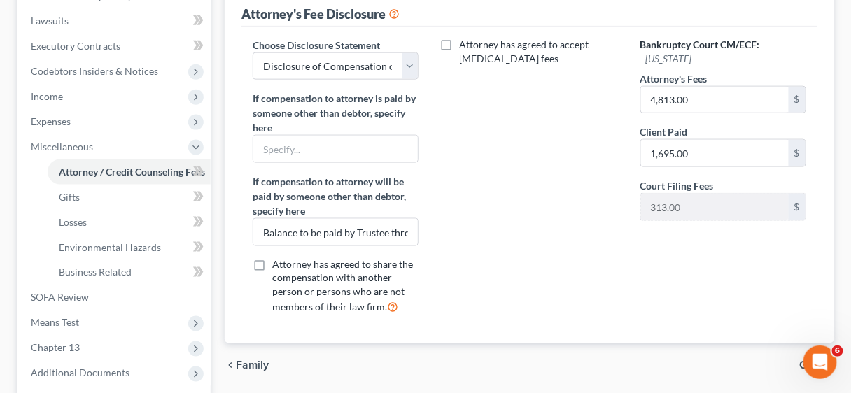
scroll to position [392, 0]
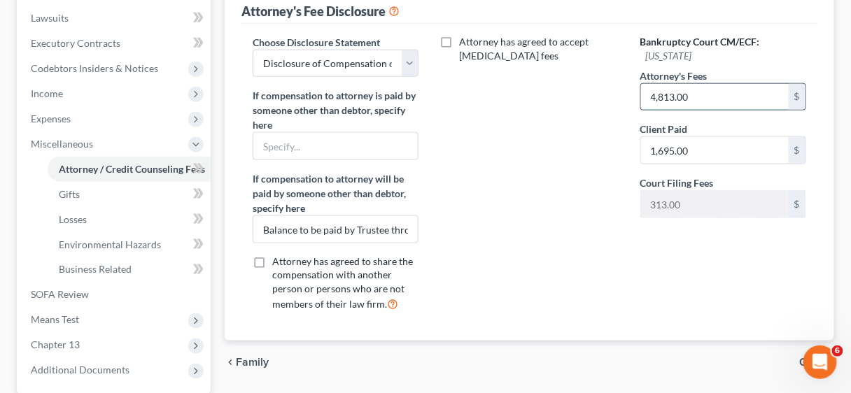
click at [711, 97] on input "4,813.00" at bounding box center [715, 97] width 148 height 27
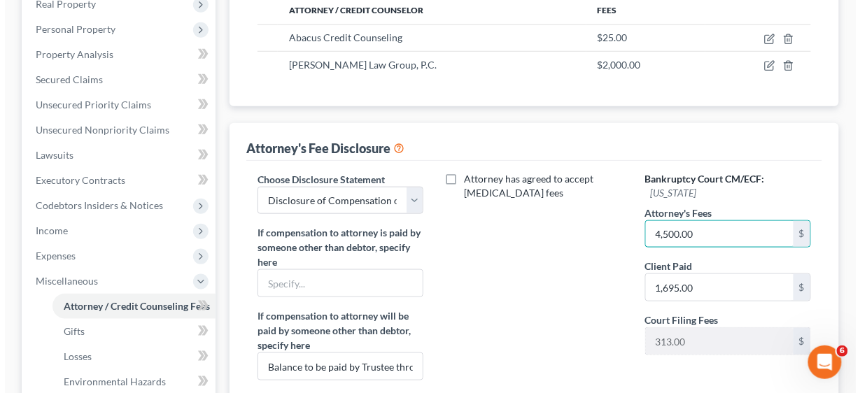
scroll to position [224, 0]
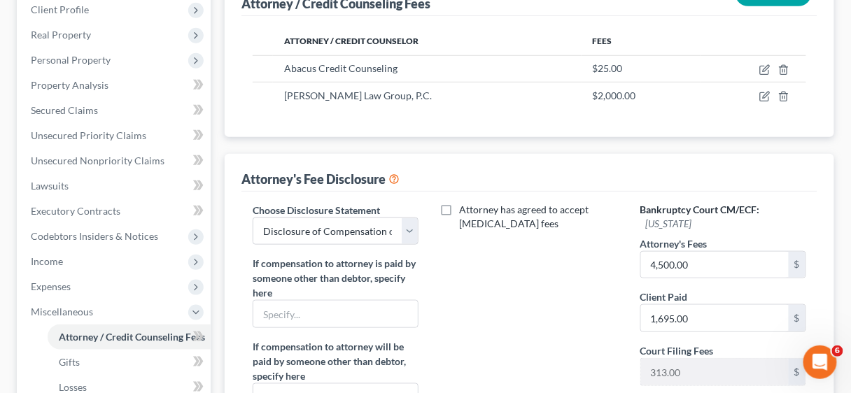
click at [552, 258] on div "Attorney has agreed to accept [MEDICAL_DATA] fees" at bounding box center [529, 347] width 194 height 289
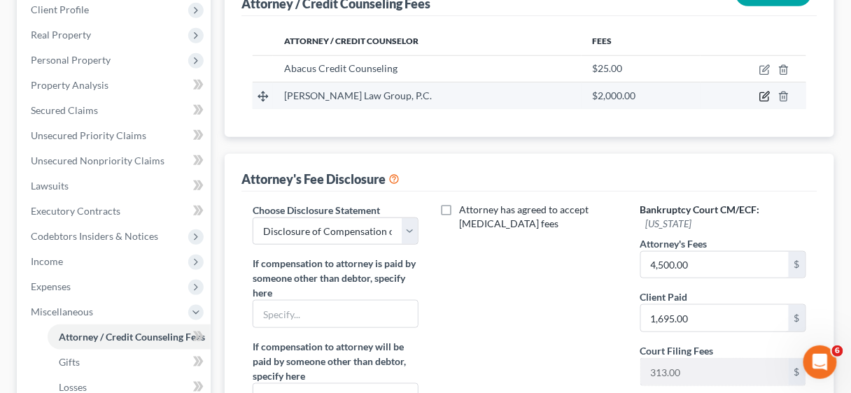
click at [766, 96] on icon "button" at bounding box center [766, 95] width 6 height 6
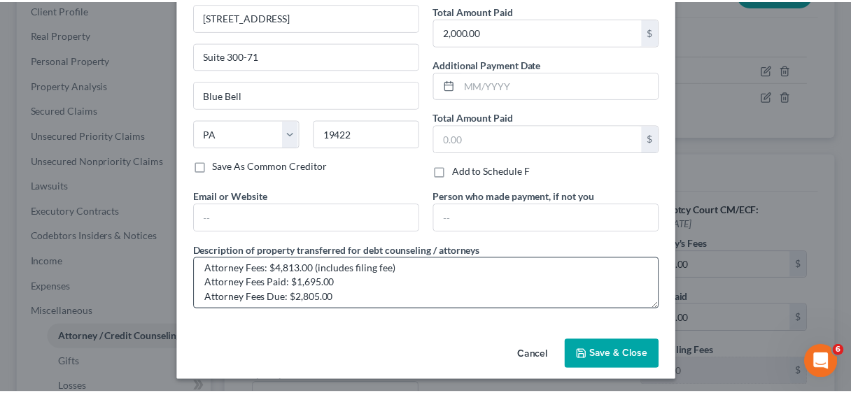
scroll to position [14, 0]
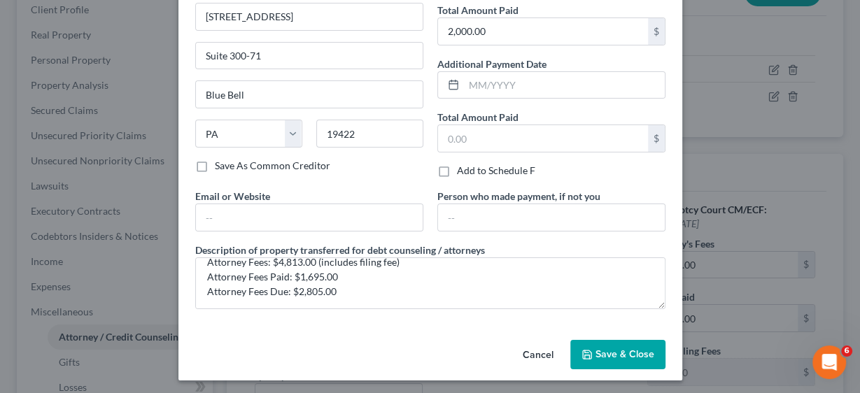
click at [616, 349] on span "Save & Close" at bounding box center [625, 355] width 59 height 12
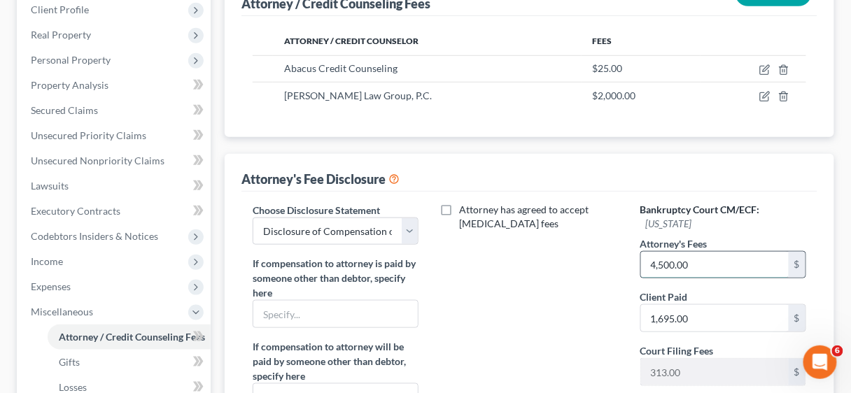
click at [673, 261] on input "4,500.00" at bounding box center [715, 265] width 148 height 27
click at [666, 260] on input "4,500.00" at bounding box center [715, 265] width 148 height 27
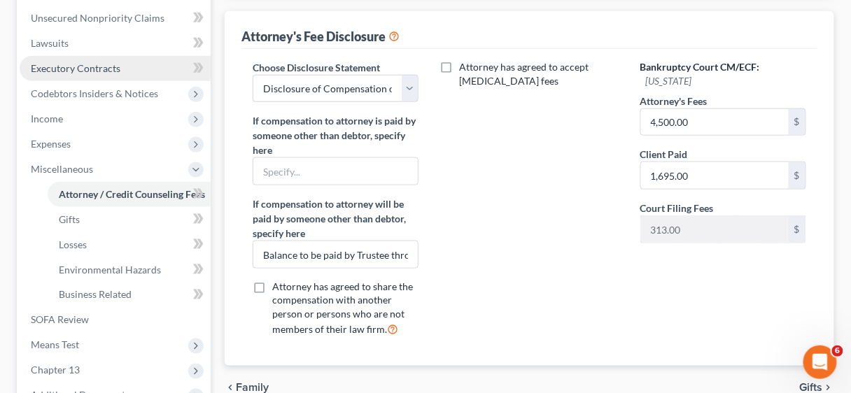
scroll to position [336, 0]
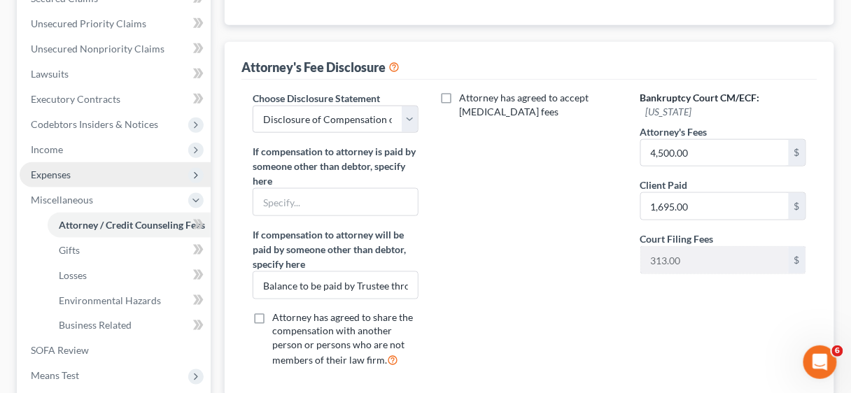
click at [59, 171] on span "Expenses" at bounding box center [51, 175] width 40 height 12
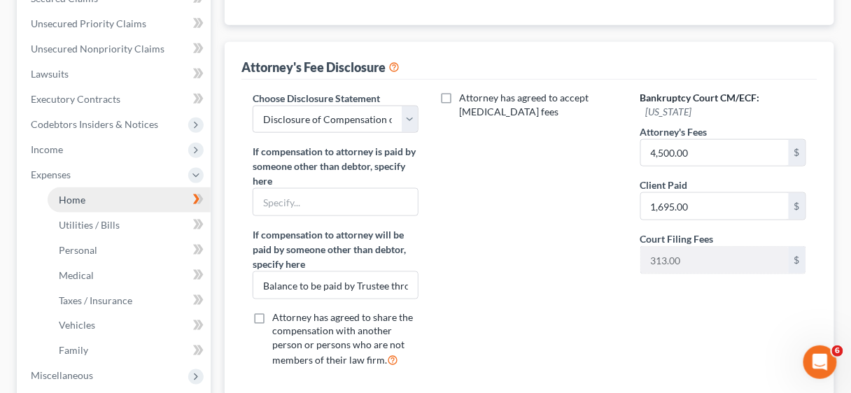
click at [80, 198] on span "Home" at bounding box center [72, 200] width 27 height 12
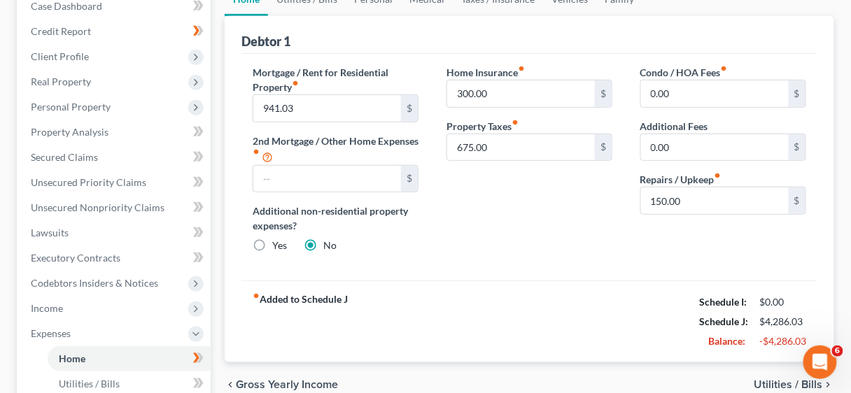
scroll to position [224, 0]
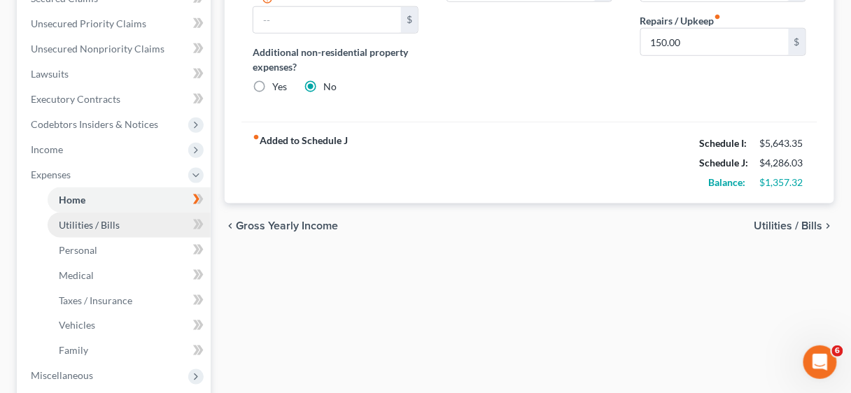
click at [98, 227] on span "Utilities / Bills" at bounding box center [89, 225] width 61 height 12
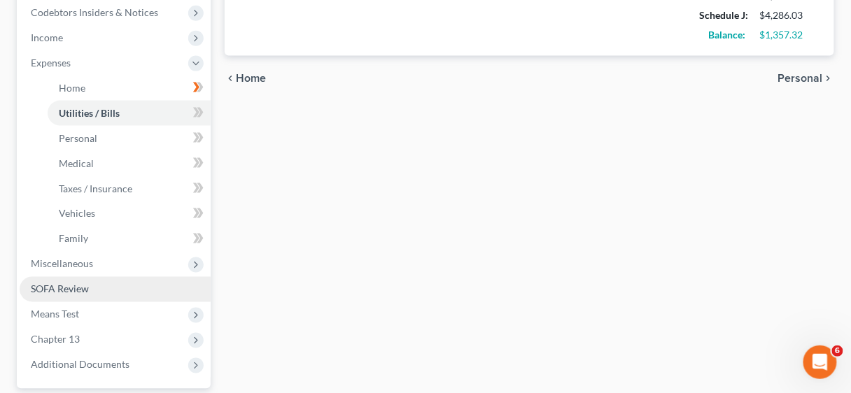
scroll to position [575, 0]
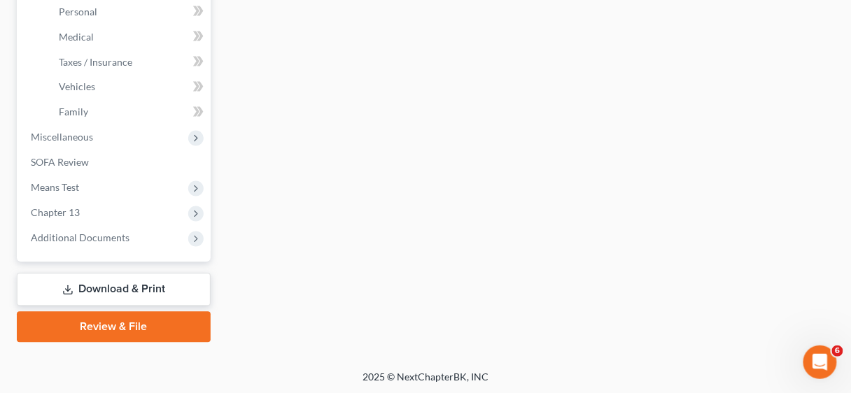
click at [106, 288] on link "Download & Print" at bounding box center [114, 290] width 194 height 33
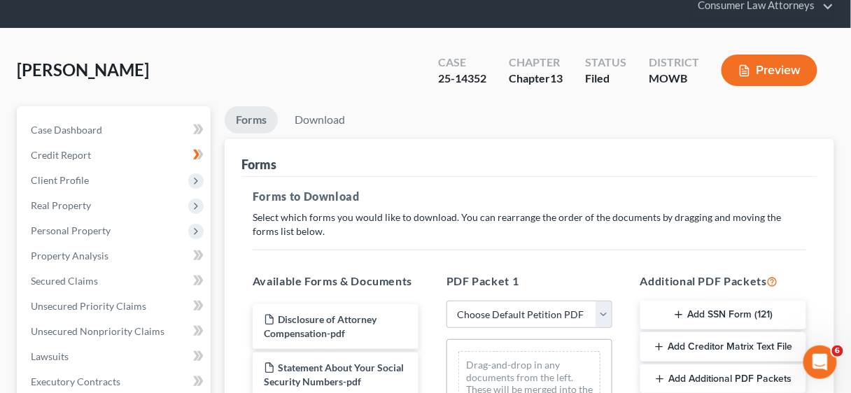
scroll to position [168, 0]
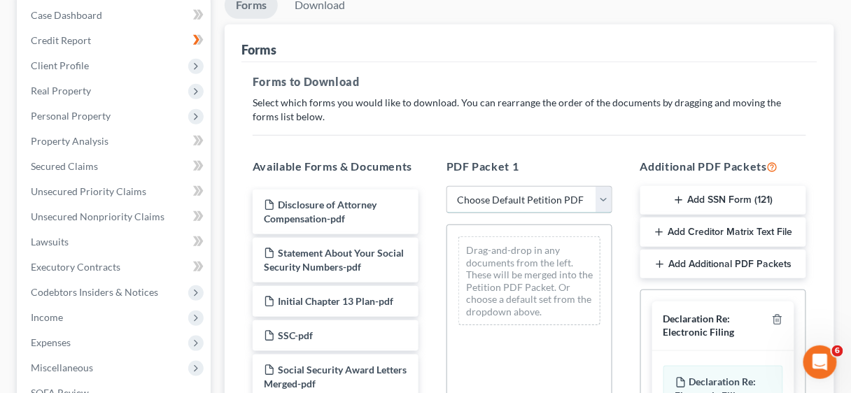
click at [602, 193] on select "Choose Default Petition PDF Packet Complete Bankruptcy Petition (all forms and …" at bounding box center [529, 200] width 166 height 28
click at [446, 186] on select "Choose Default Petition PDF Packet Complete Bankruptcy Petition (all forms and …" at bounding box center [529, 200] width 166 height 28
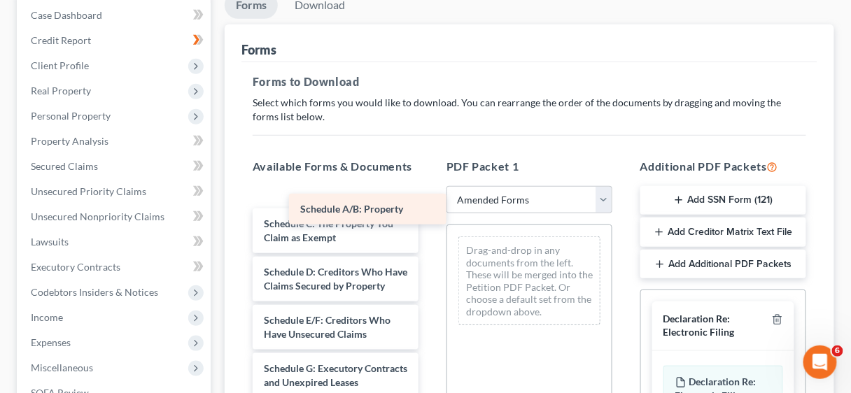
scroll to position [78, 0]
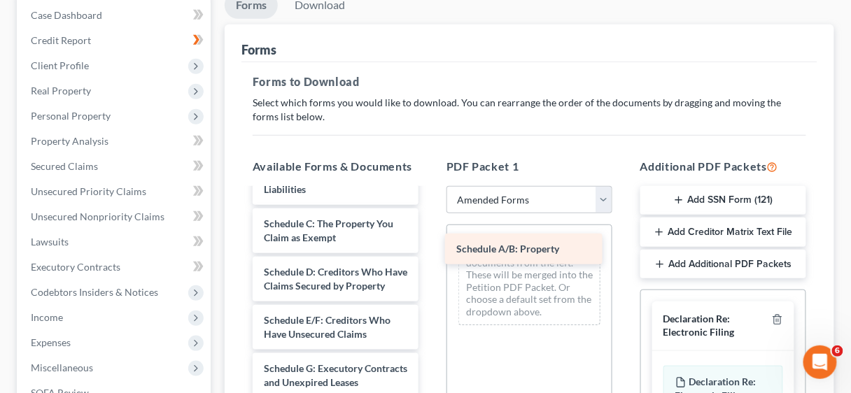
drag, startPoint x: 339, startPoint y: 204, endPoint x: 531, endPoint y: 251, distance: 198.1
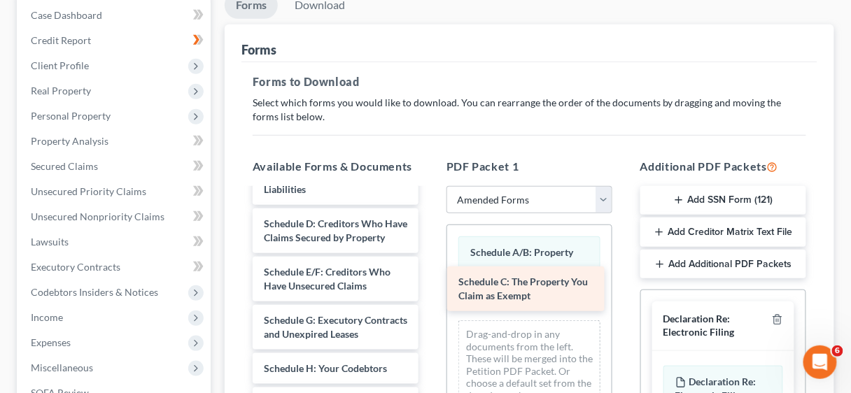
drag, startPoint x: 346, startPoint y: 246, endPoint x: 541, endPoint y: 292, distance: 200.0
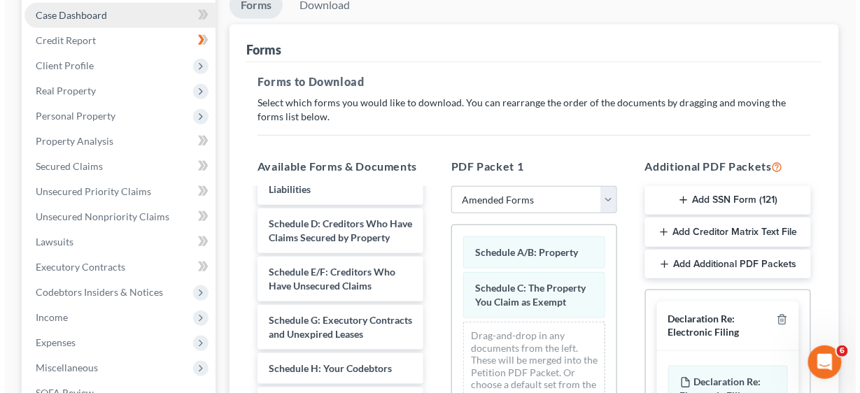
scroll to position [0, 0]
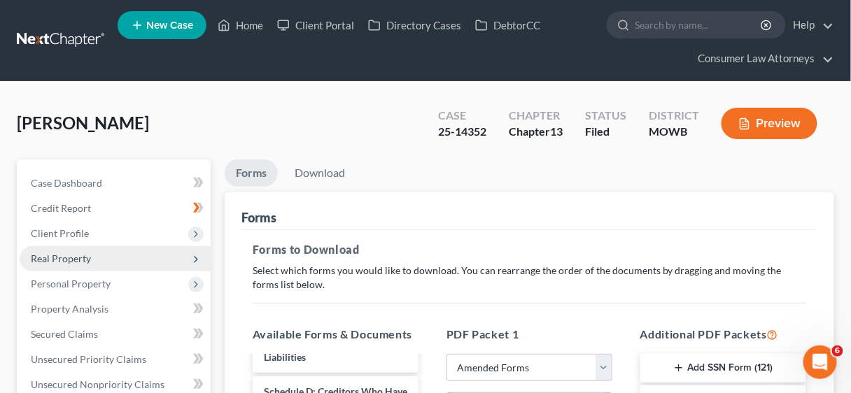
click at [71, 257] on span "Real Property" at bounding box center [61, 259] width 60 height 12
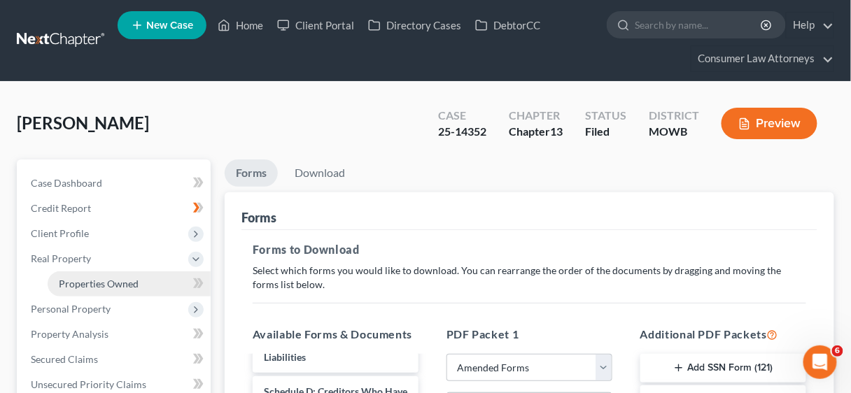
click at [92, 285] on span "Properties Owned" at bounding box center [99, 284] width 80 height 12
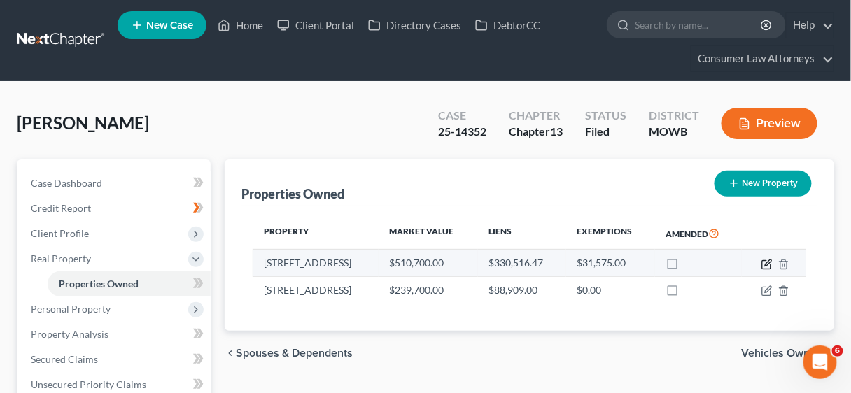
click at [766, 260] on icon "button" at bounding box center [766, 264] width 8 height 8
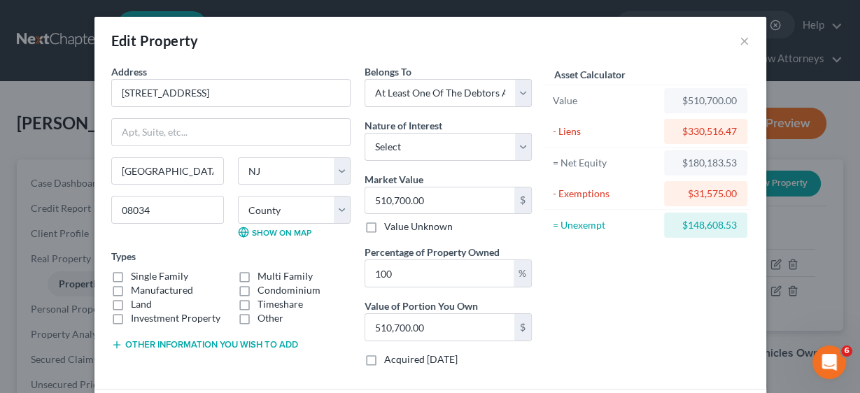
click at [131, 283] on label "Manufactured" at bounding box center [162, 290] width 62 height 14
click at [136, 283] on input "Manufactured" at bounding box center [140, 287] width 9 height 9
click at [131, 274] on label "Single Family" at bounding box center [159, 276] width 57 height 14
click at [136, 274] on input "Single Family" at bounding box center [140, 273] width 9 height 9
click at [131, 286] on label "Manufactured" at bounding box center [162, 290] width 62 height 14
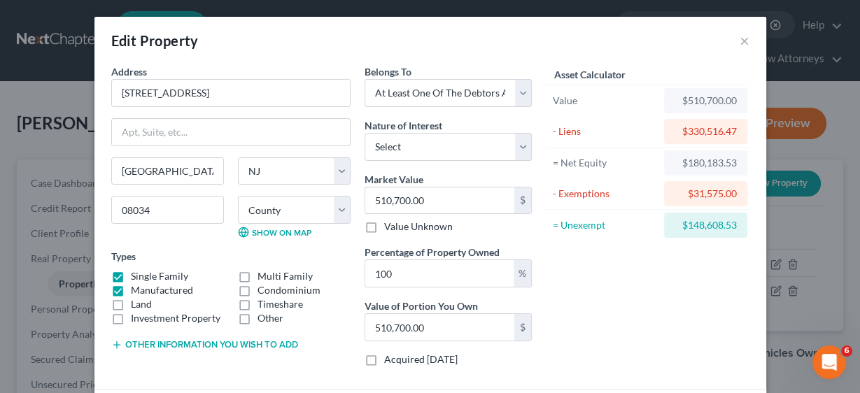
click at [136, 286] on input "Manufactured" at bounding box center [140, 287] width 9 height 9
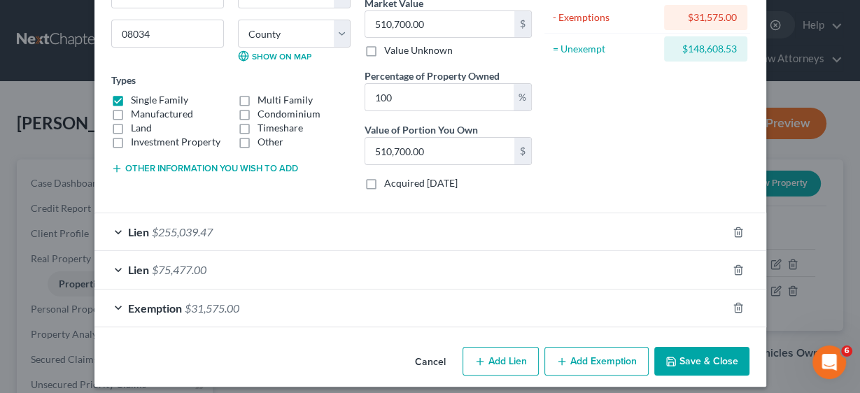
scroll to position [183, 0]
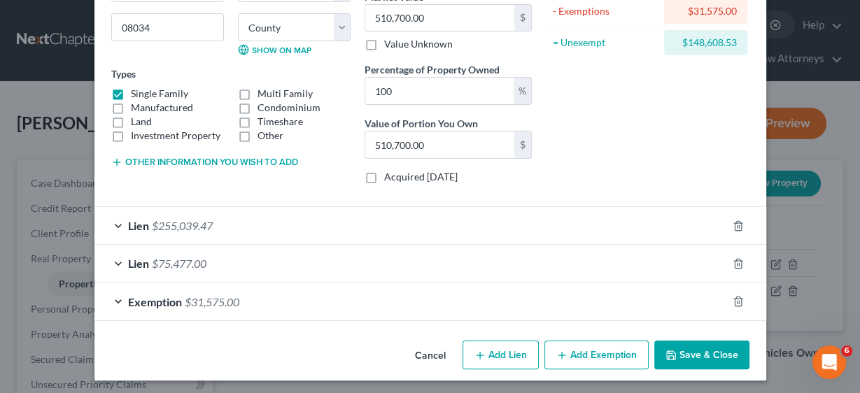
click at [714, 351] on button "Save & Close" at bounding box center [701, 355] width 95 height 29
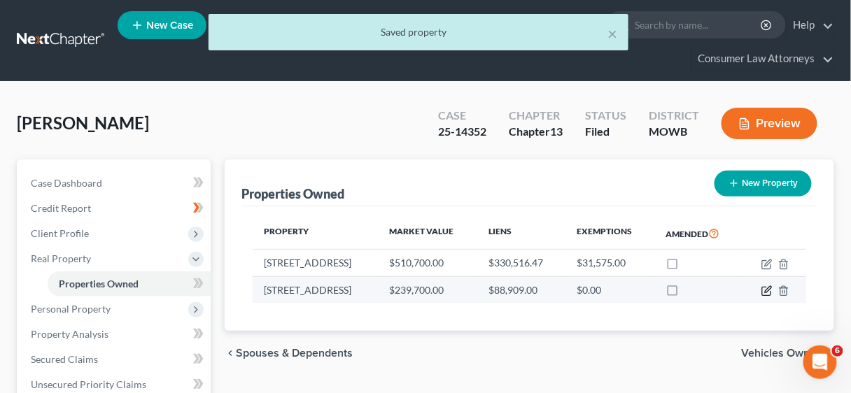
click at [766, 288] on icon "button" at bounding box center [766, 291] width 11 height 11
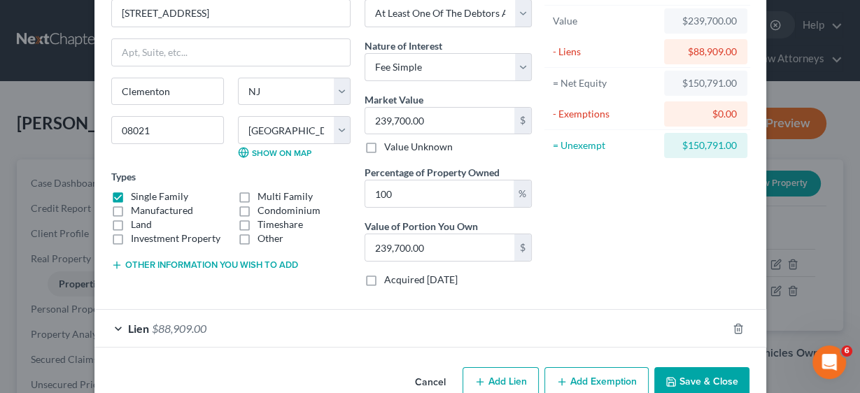
scroll to position [108, 0]
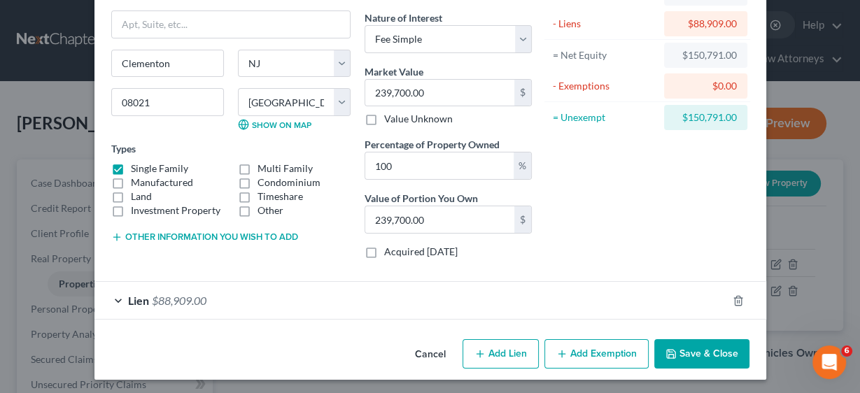
click at [164, 298] on span "$88,909.00" at bounding box center [179, 300] width 55 height 13
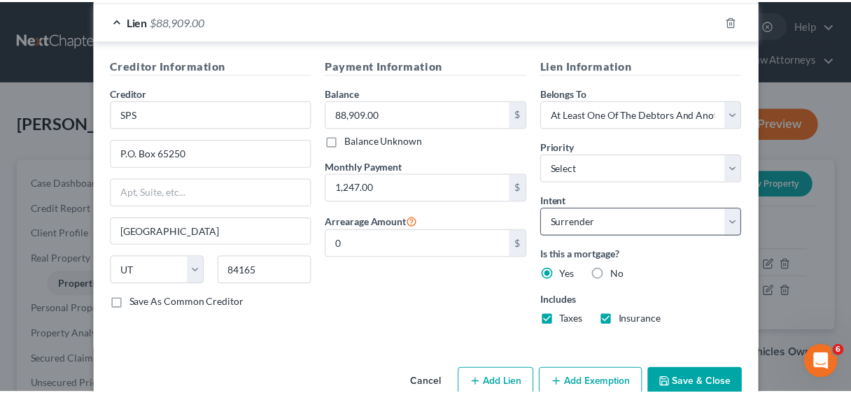
scroll to position [414, 0]
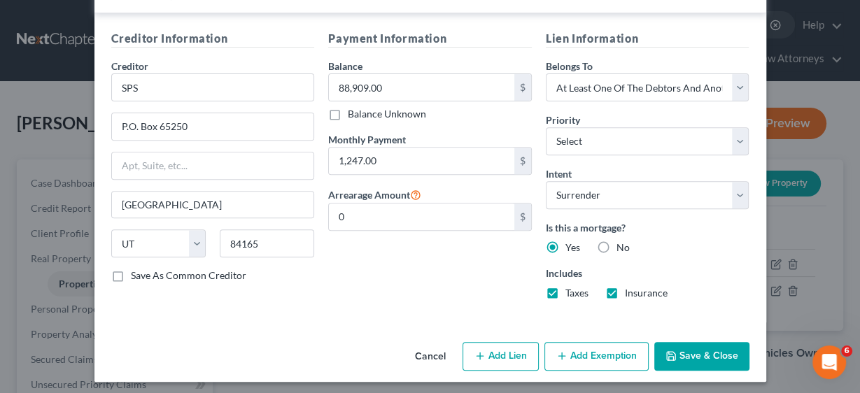
click at [702, 352] on button "Save & Close" at bounding box center [701, 356] width 95 height 29
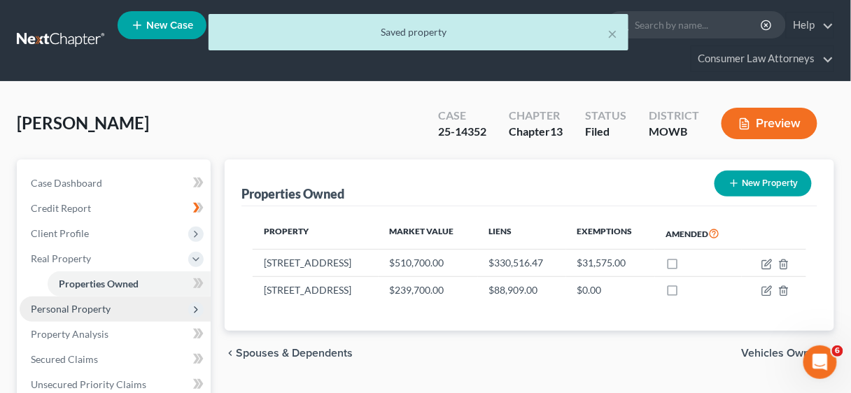
click at [92, 307] on span "Personal Property" at bounding box center [71, 309] width 80 height 12
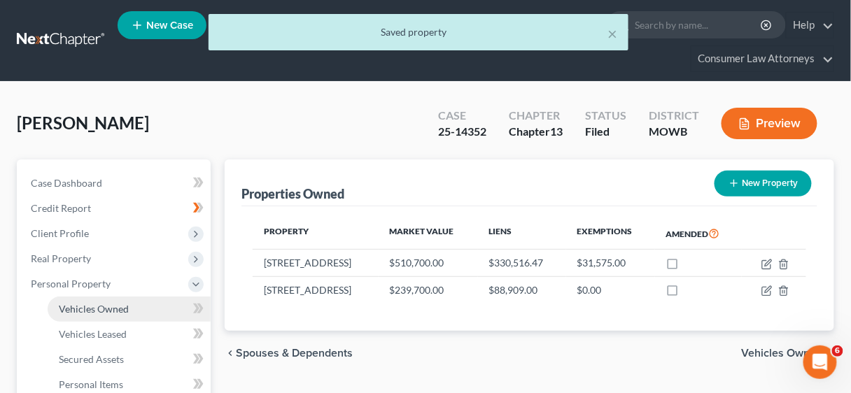
click at [103, 305] on span "Vehicles Owned" at bounding box center [94, 309] width 70 height 12
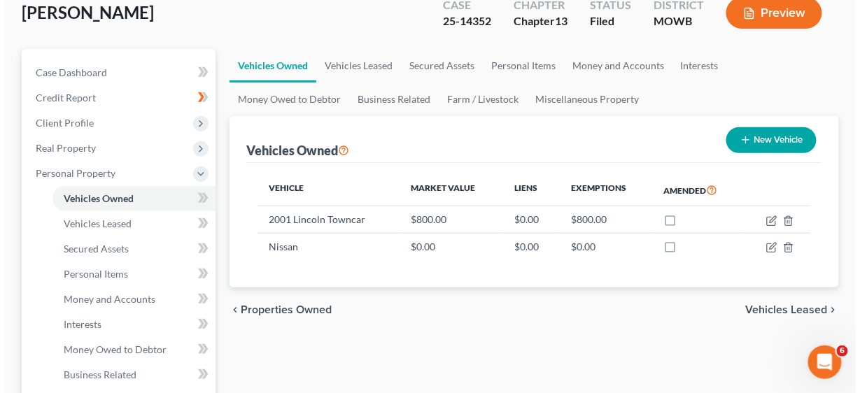
scroll to position [112, 0]
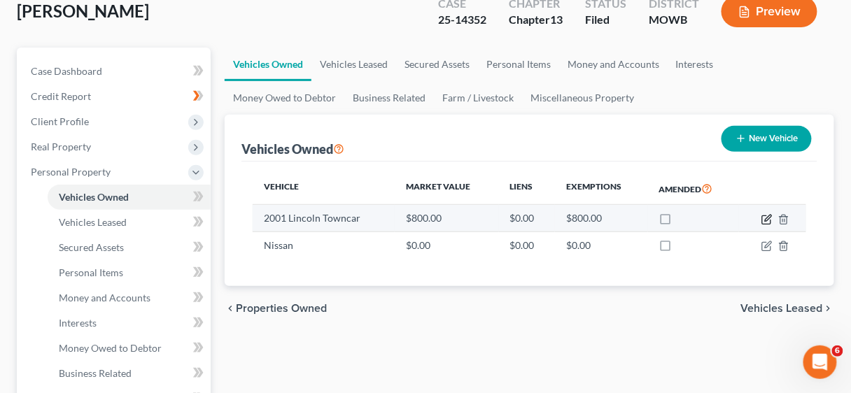
click at [767, 216] on icon "button" at bounding box center [766, 219] width 11 height 11
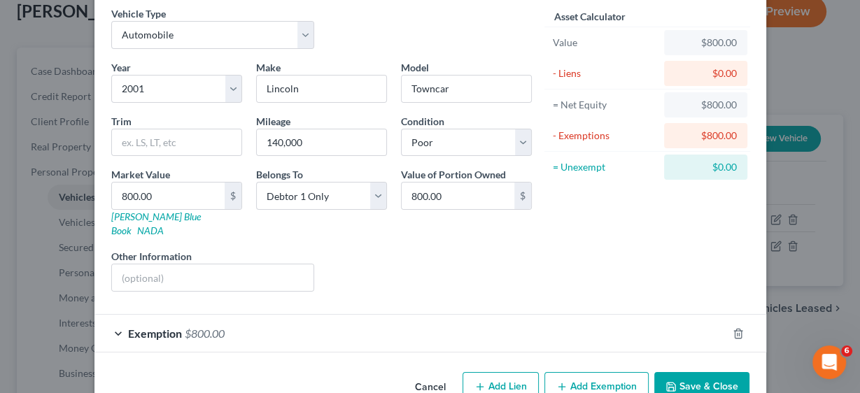
scroll to position [77, 0]
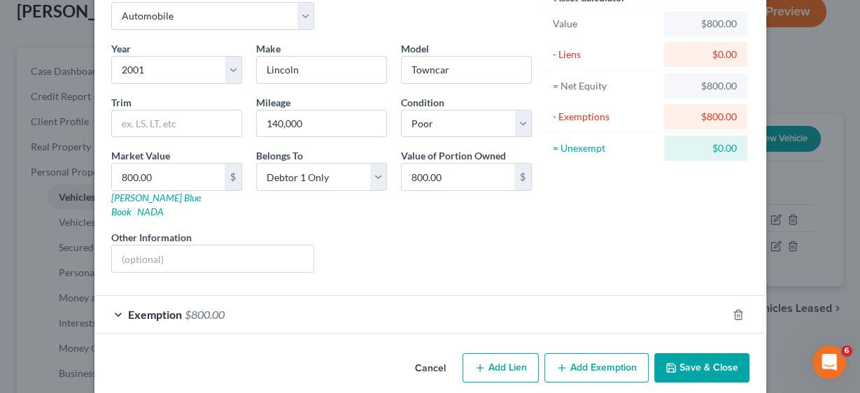
click at [705, 353] on button "Save & Close" at bounding box center [701, 367] width 95 height 29
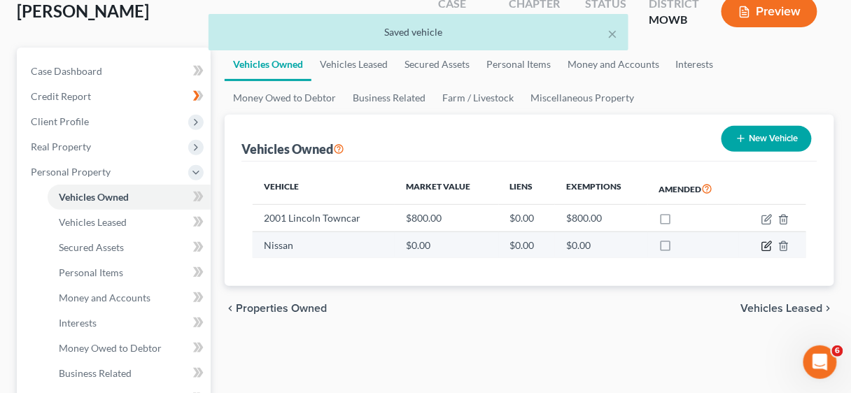
click at [761, 243] on icon "button" at bounding box center [766, 246] width 11 height 11
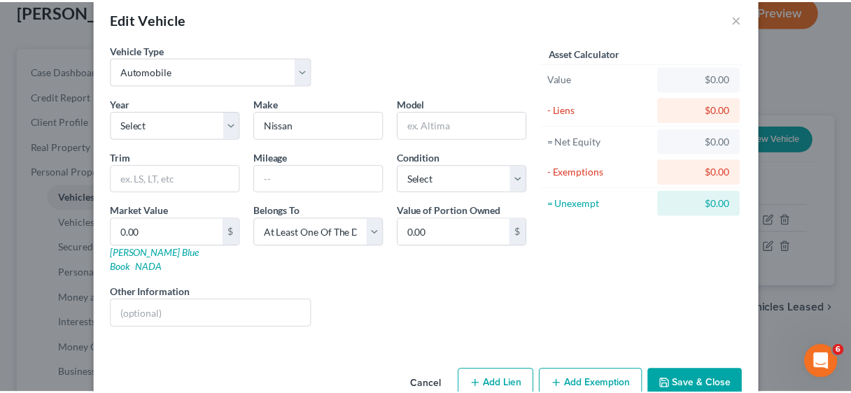
scroll to position [38, 0]
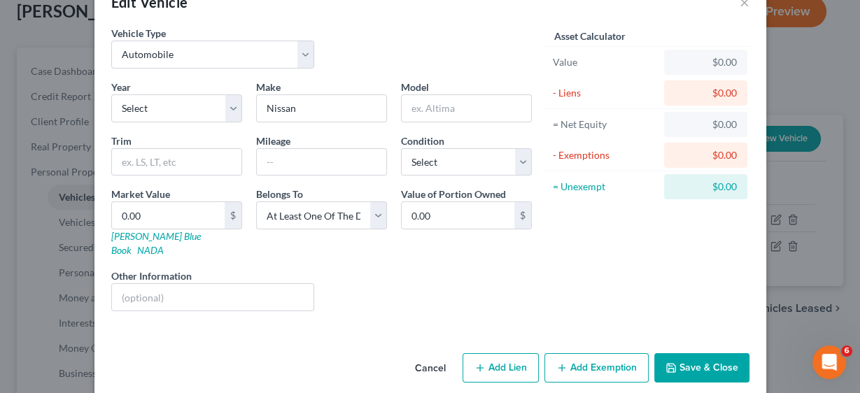
click at [695, 353] on button "Save & Close" at bounding box center [701, 367] width 95 height 29
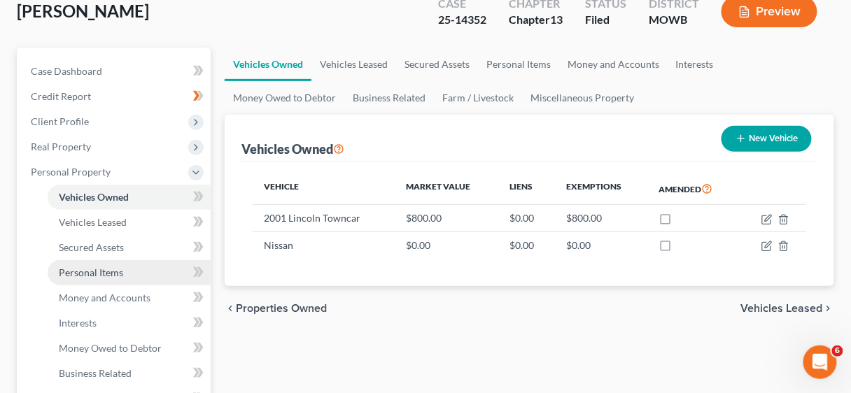
click at [91, 273] on span "Personal Items" at bounding box center [91, 273] width 64 height 12
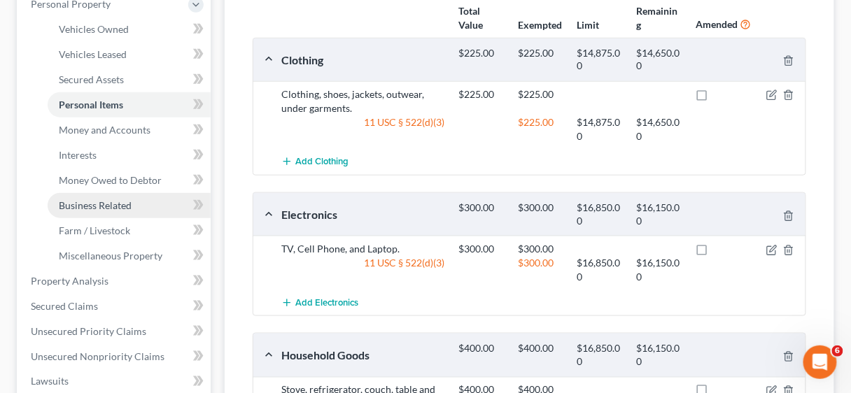
scroll to position [280, 0]
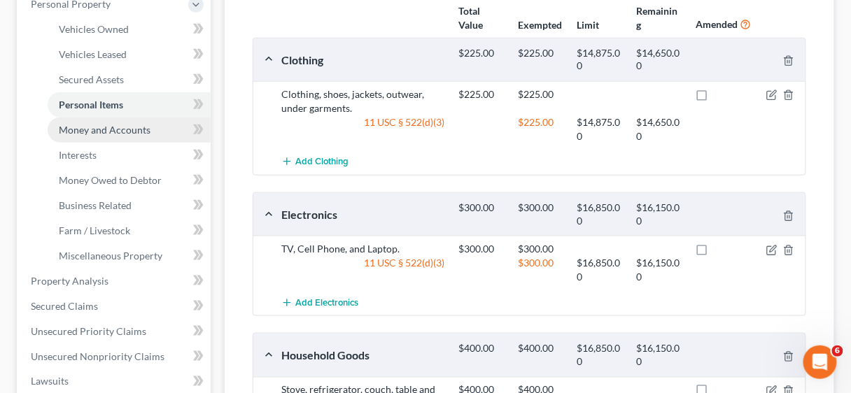
click at [101, 132] on span "Money and Accounts" at bounding box center [105, 130] width 92 height 12
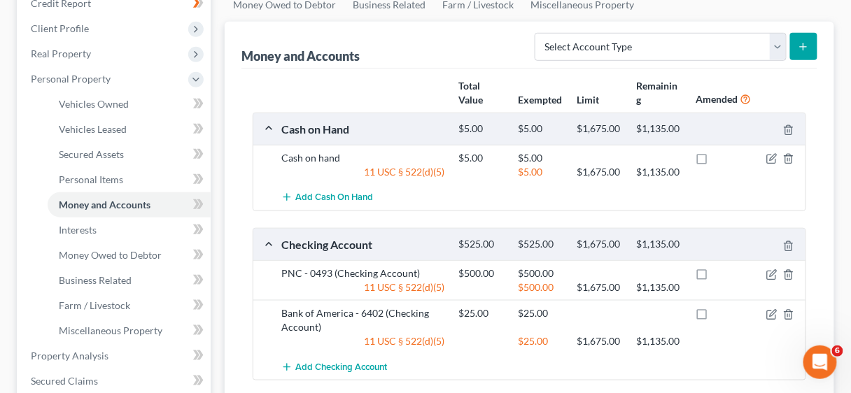
scroll to position [224, 0]
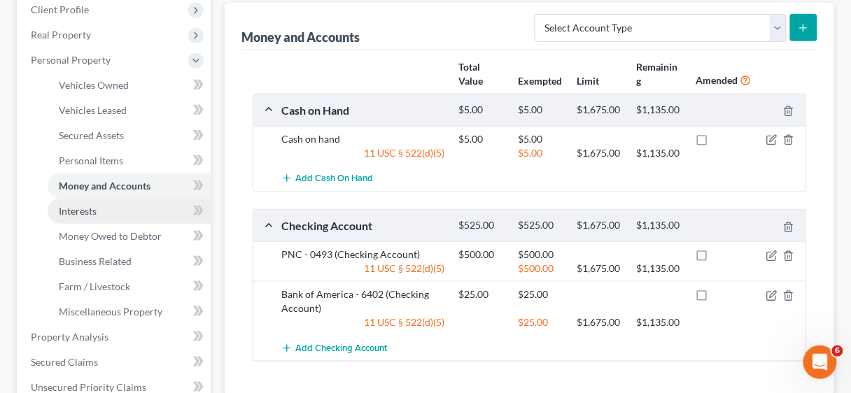
click at [87, 216] on span "Interests" at bounding box center [78, 211] width 38 height 12
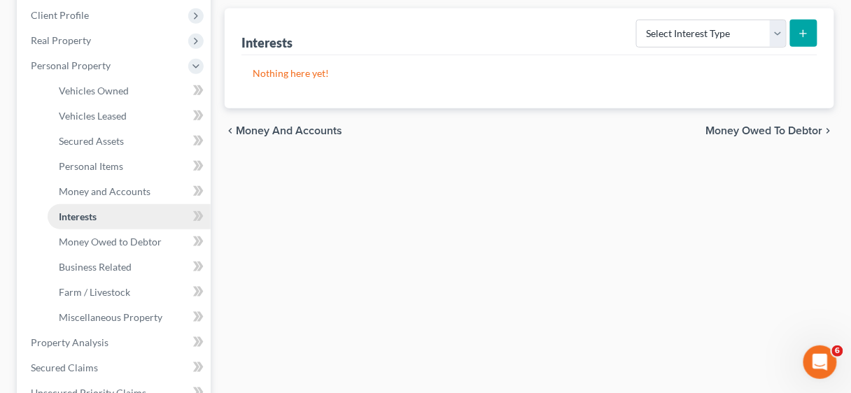
scroll to position [224, 0]
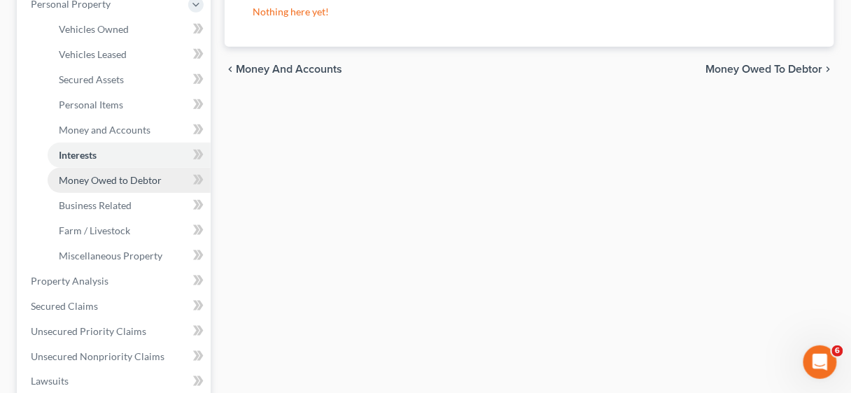
click at [124, 183] on span "Money Owed to Debtor" at bounding box center [110, 180] width 103 height 12
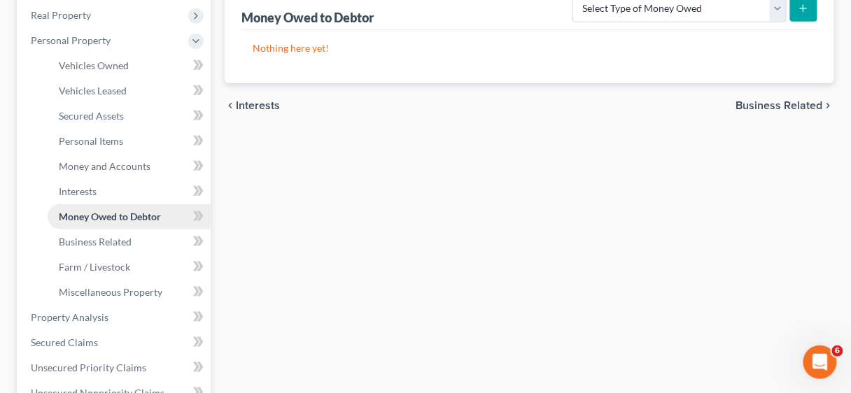
scroll to position [280, 0]
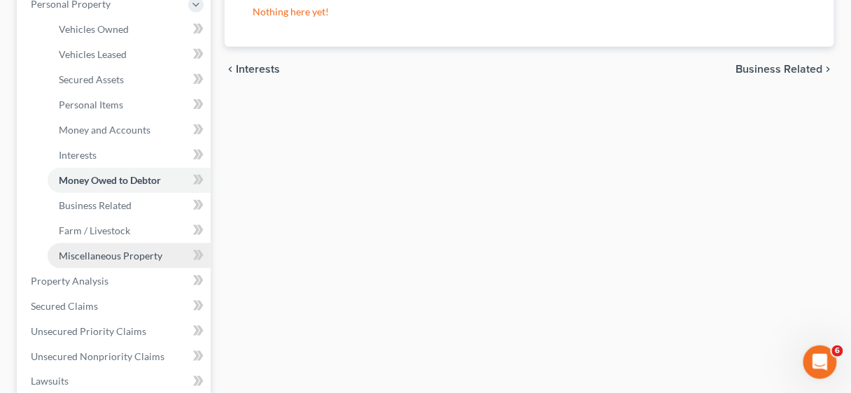
click at [115, 251] on span "Miscellaneous Property" at bounding box center [111, 256] width 104 height 12
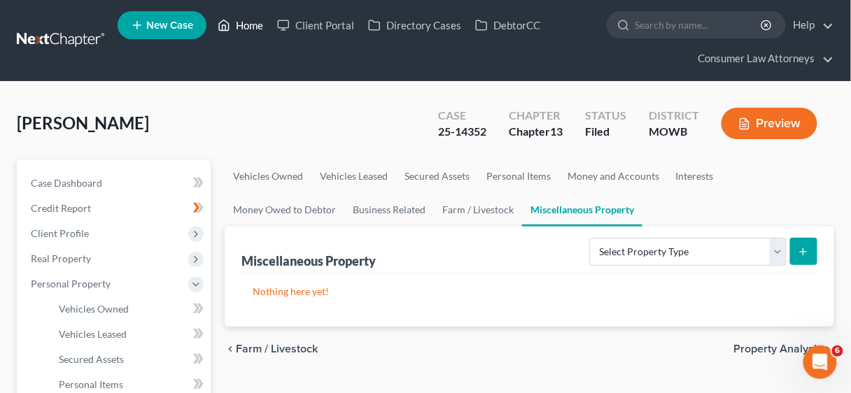
click at [244, 24] on link "Home" at bounding box center [240, 25] width 59 height 25
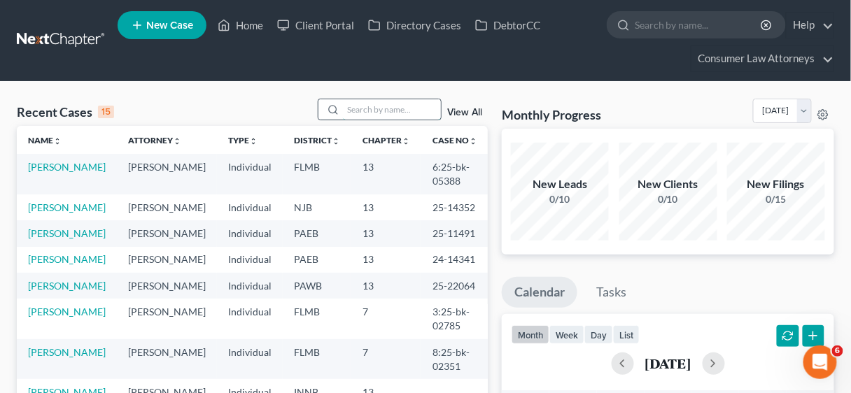
click at [368, 108] on input "search" at bounding box center [392, 109] width 98 height 20
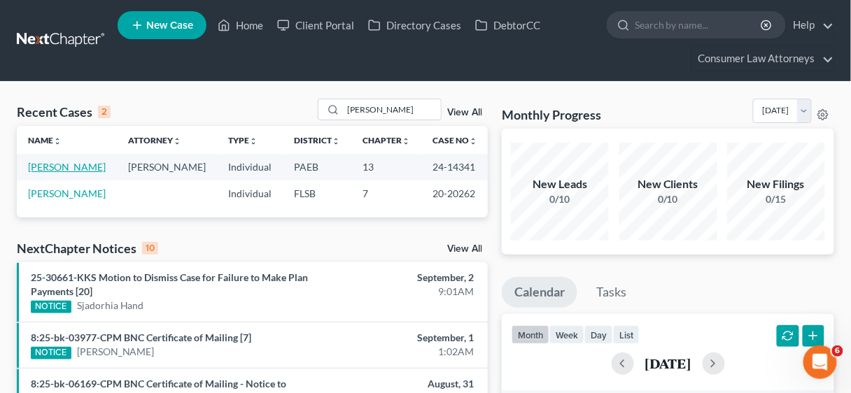
click at [79, 171] on link "[PERSON_NAME]" at bounding box center [67, 167] width 78 height 12
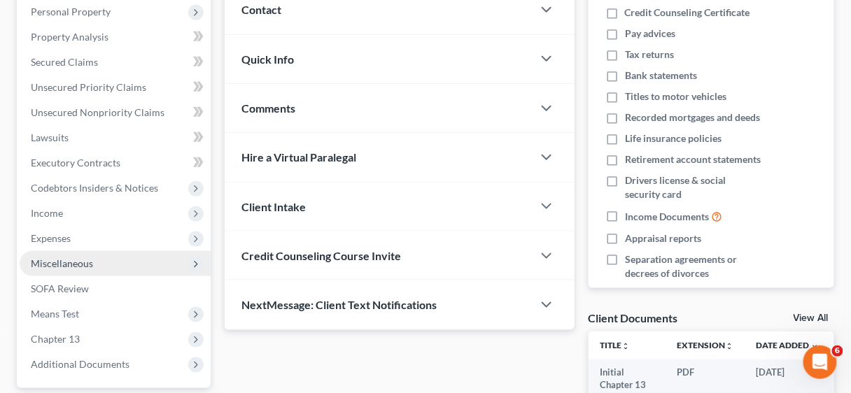
scroll to position [280, 0]
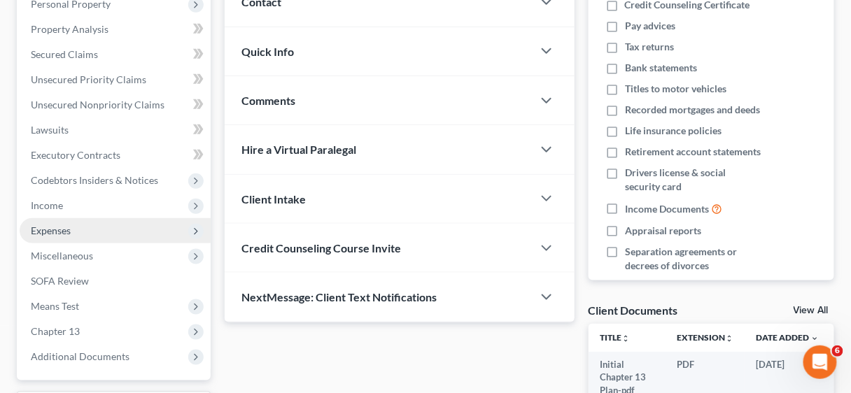
click at [47, 230] on span "Expenses" at bounding box center [51, 231] width 40 height 12
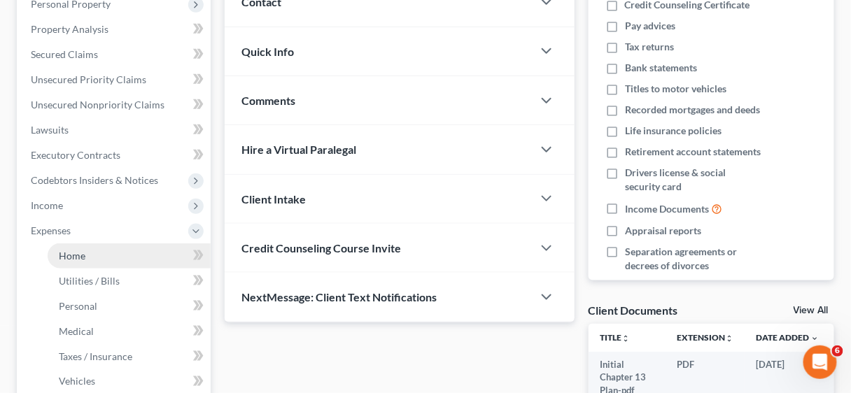
click at [74, 254] on span "Home" at bounding box center [72, 256] width 27 height 12
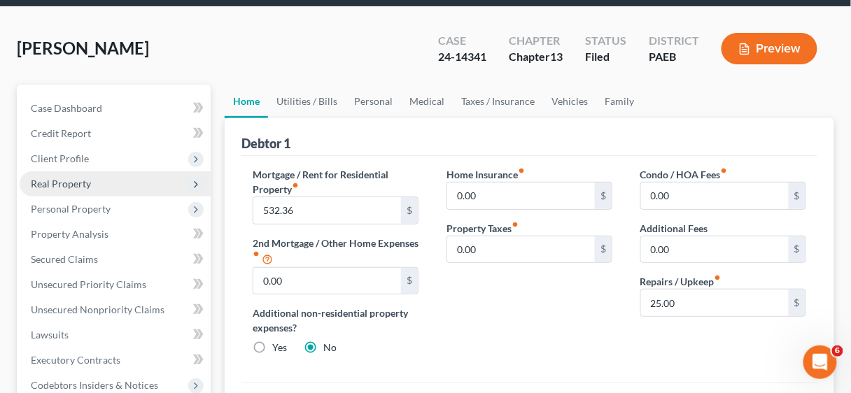
scroll to position [112, 0]
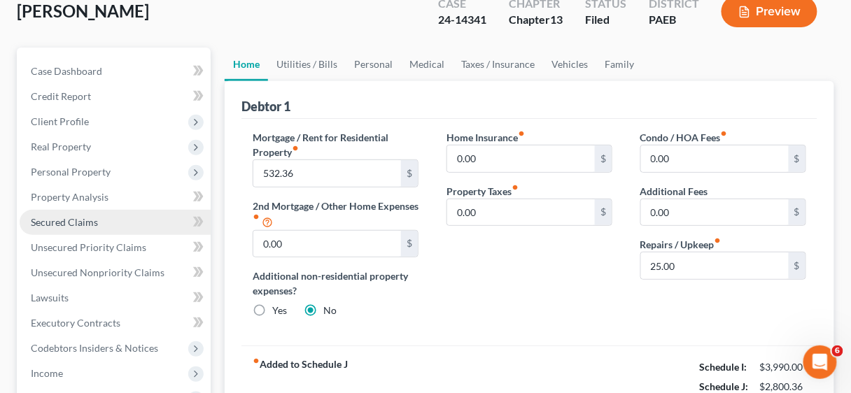
click at [51, 227] on link "Secured Claims" at bounding box center [115, 222] width 191 height 25
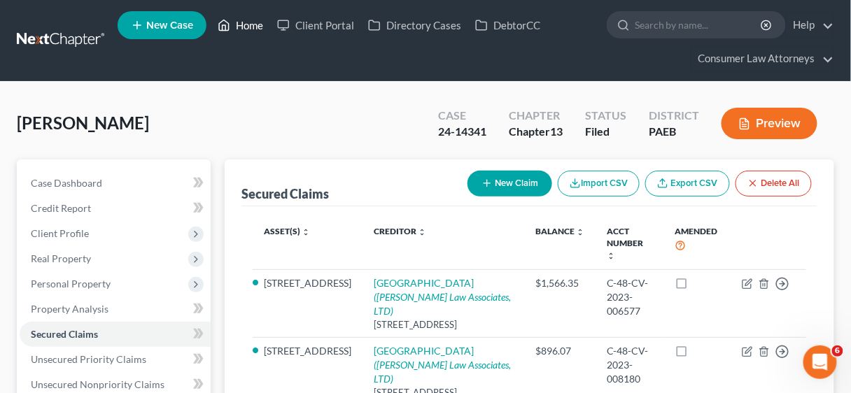
click at [260, 24] on link "Home" at bounding box center [240, 25] width 59 height 25
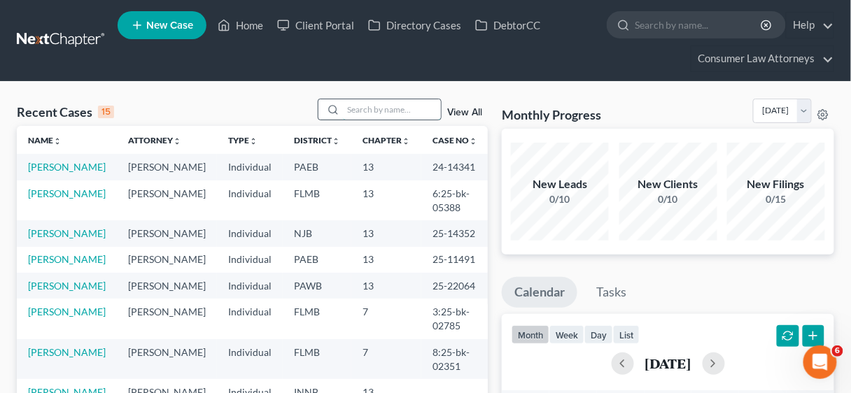
click at [357, 110] on input "search" at bounding box center [392, 109] width 98 height 20
